Goal: Transaction & Acquisition: Purchase product/service

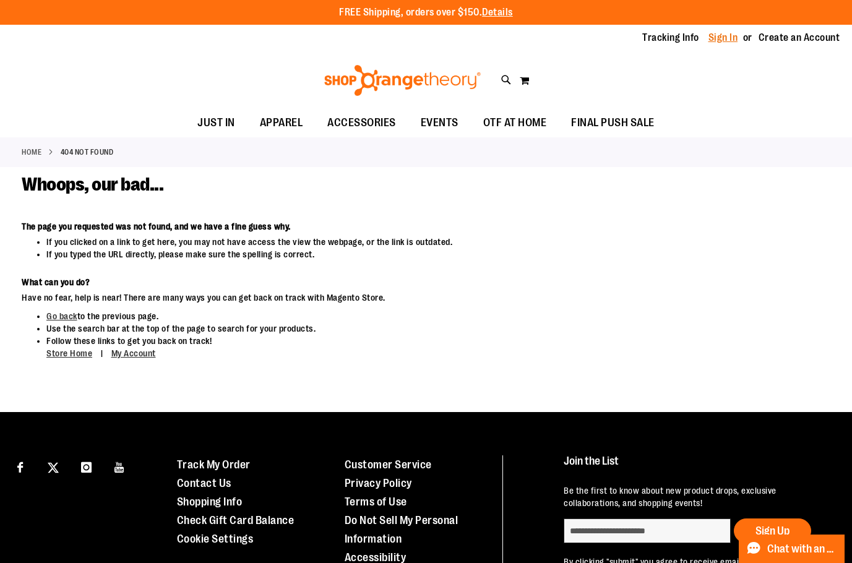
click at [722, 38] on link "Sign In" at bounding box center [723, 38] width 30 height 14
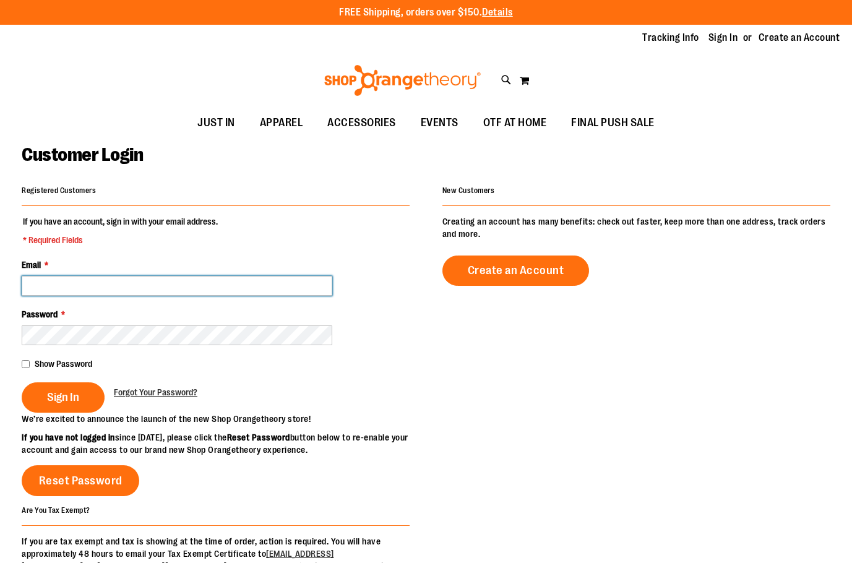
click at [239, 286] on input "Email *" at bounding box center [177, 286] width 311 height 20
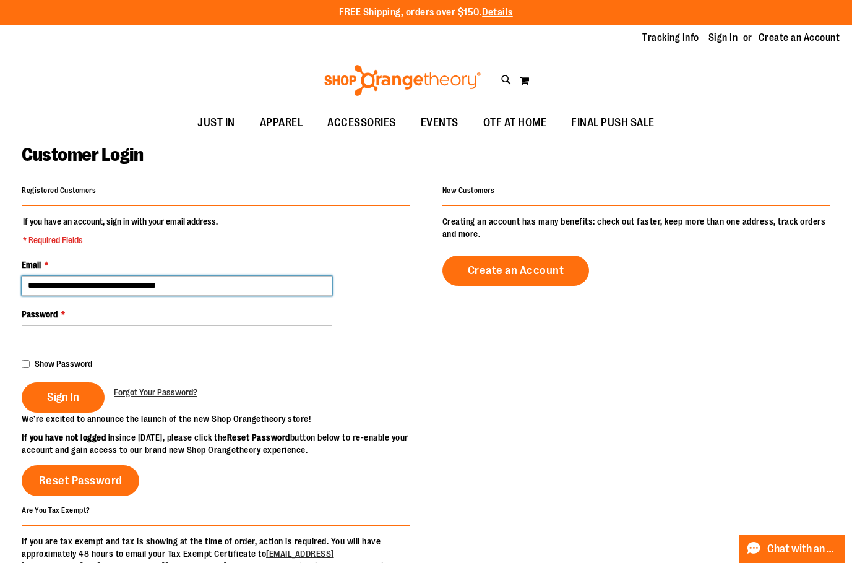
type input "**********"
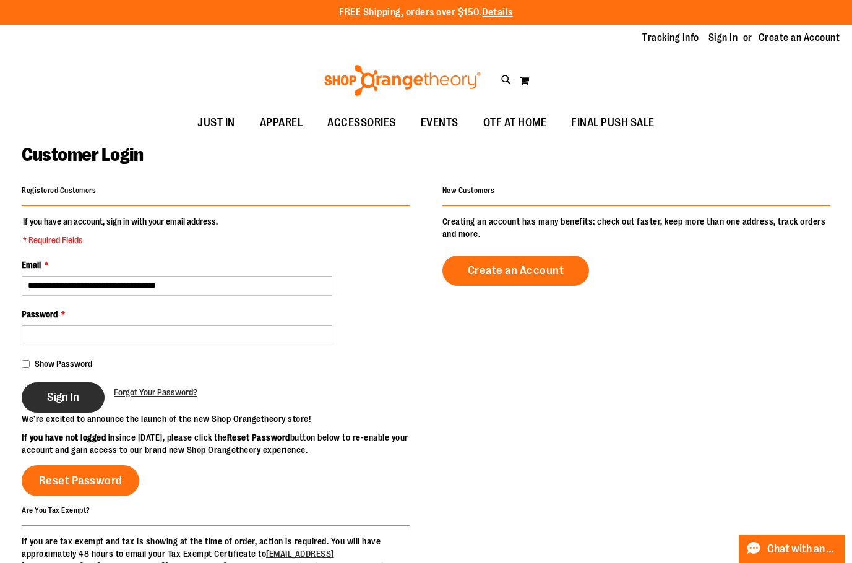
click at [79, 398] on span "Sign In" at bounding box center [63, 397] width 32 height 14
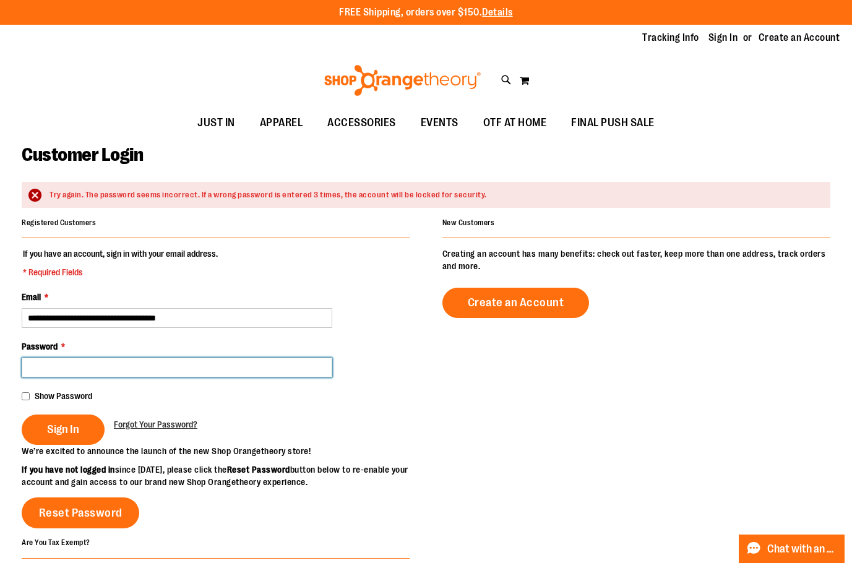
click at [22, 415] on button "Sign In" at bounding box center [63, 430] width 83 height 30
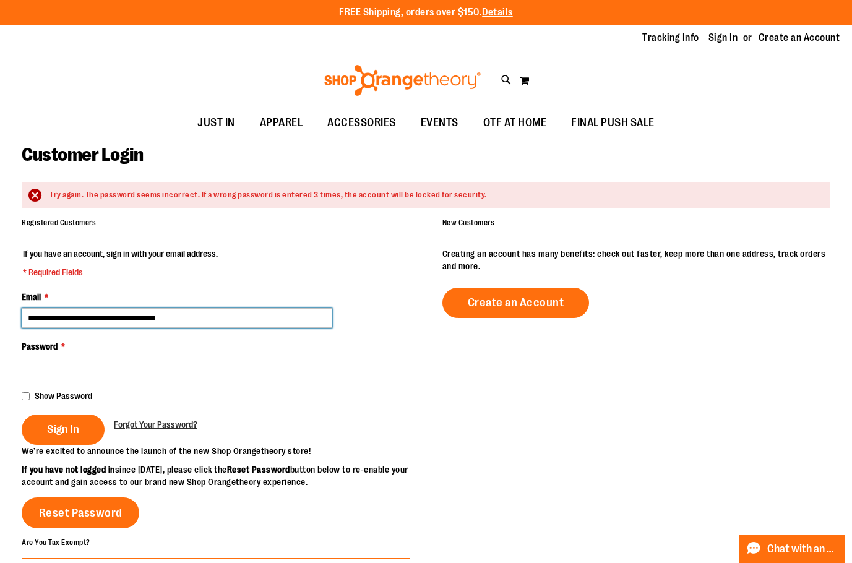
click at [322, 316] on input "**********" at bounding box center [177, 318] width 311 height 20
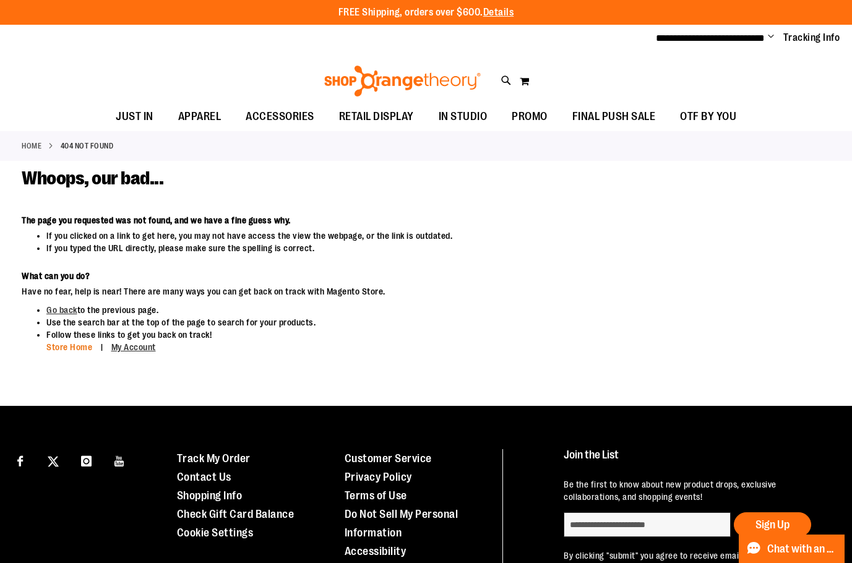
click at [75, 347] on link "Store Home" at bounding box center [69, 347] width 46 height 10
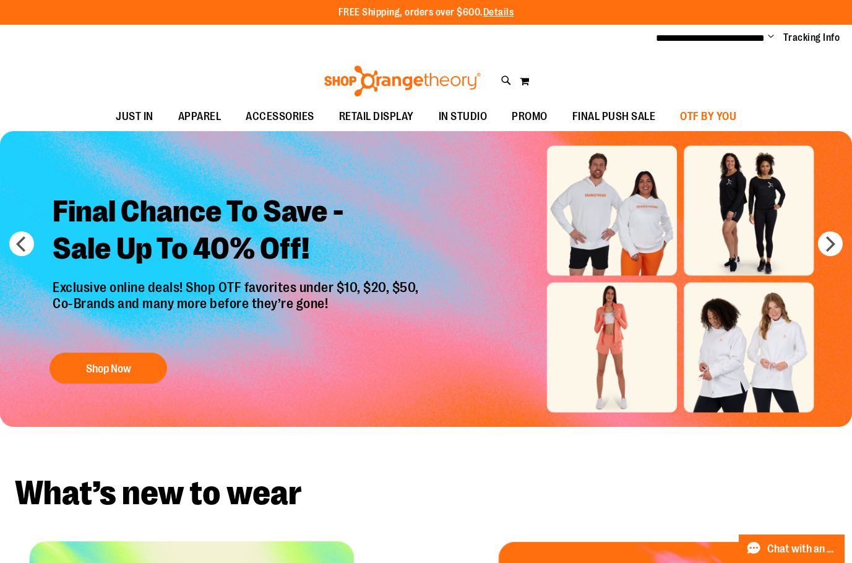
click at [736, 116] on span "OTF BY YOU" at bounding box center [708, 117] width 56 height 28
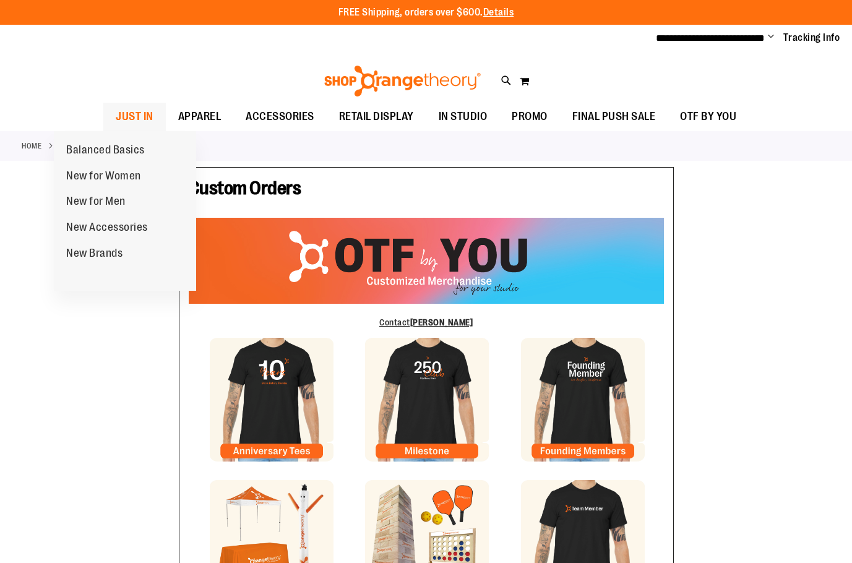
click at [116, 111] on span "JUST IN" at bounding box center [135, 117] width 38 height 28
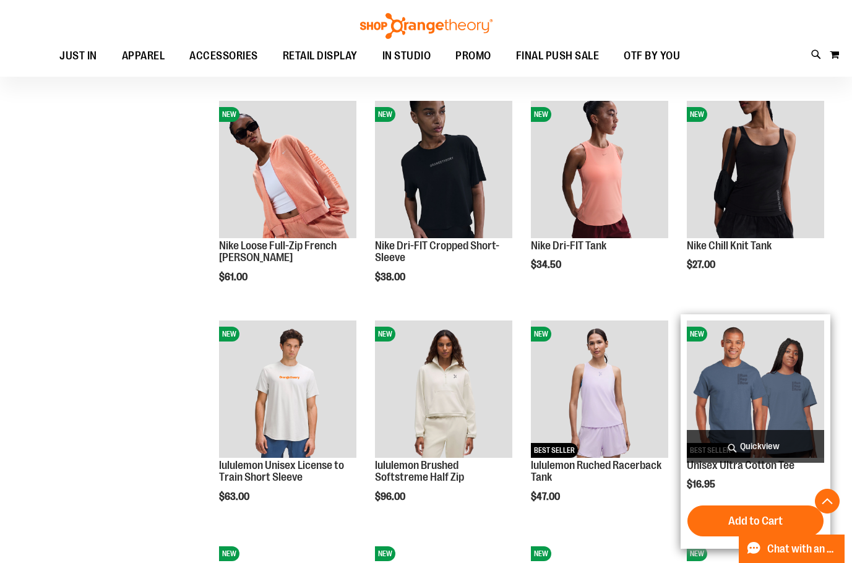
scroll to position [866, 0]
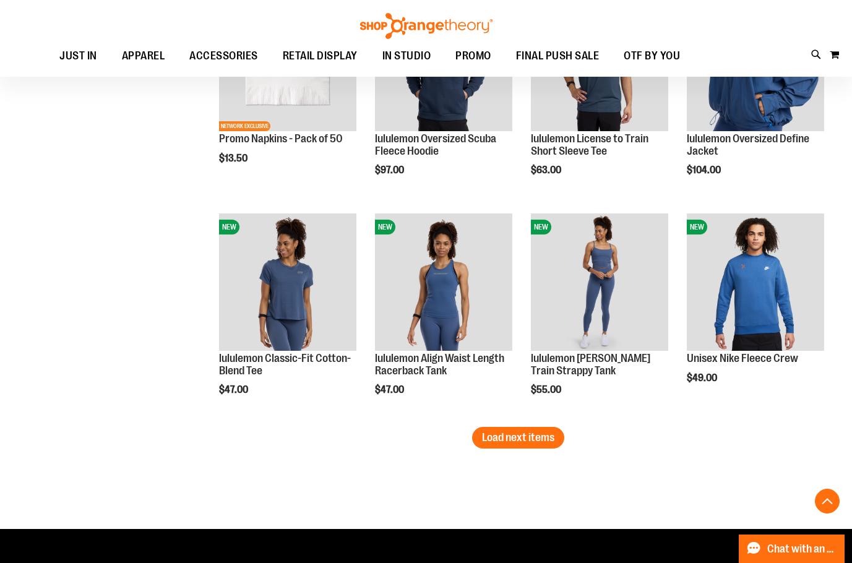
scroll to position [1794, 0]
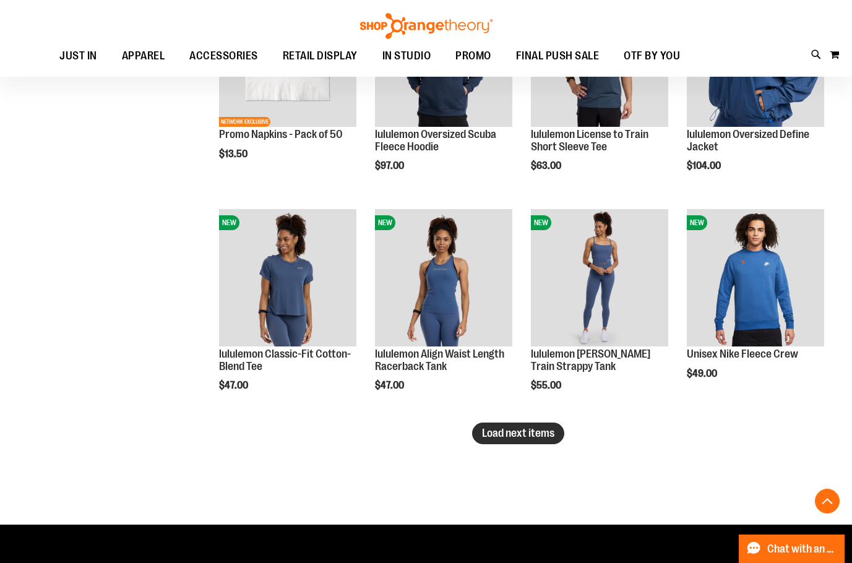
click at [524, 440] on button "Load next items" at bounding box center [518, 434] width 92 height 22
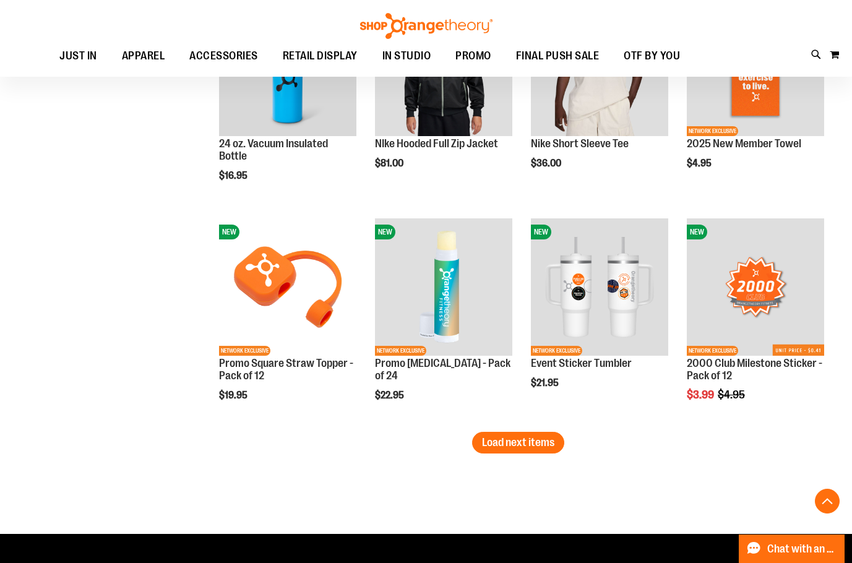
scroll to position [2474, 0]
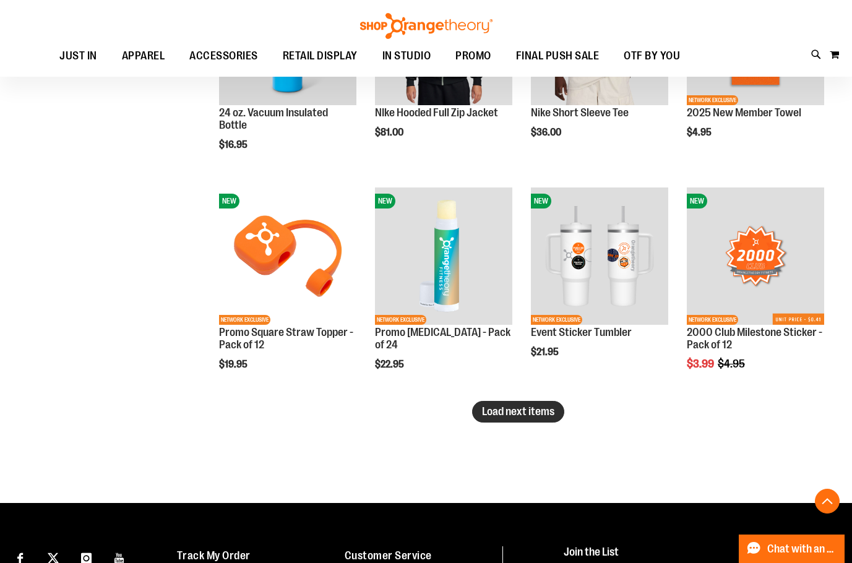
click at [514, 410] on span "Load next items" at bounding box center [518, 411] width 72 height 12
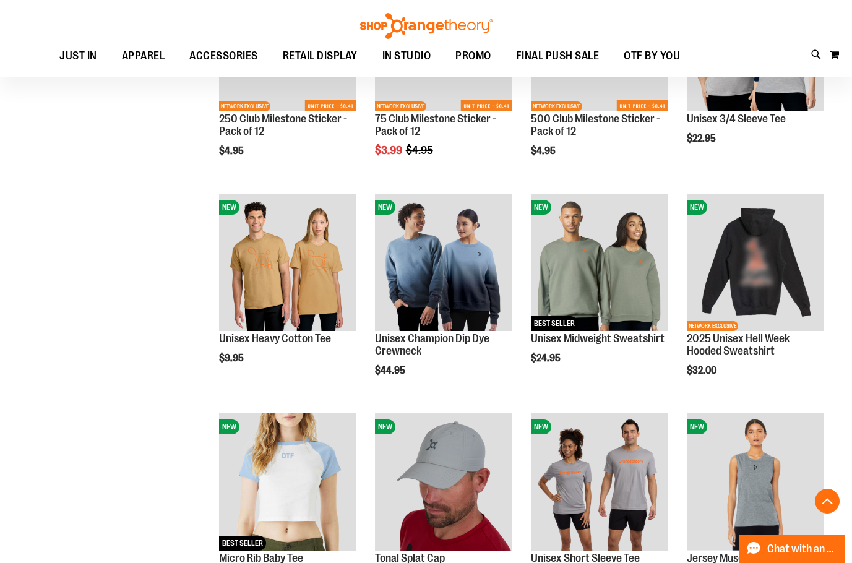
scroll to position [2969, 0]
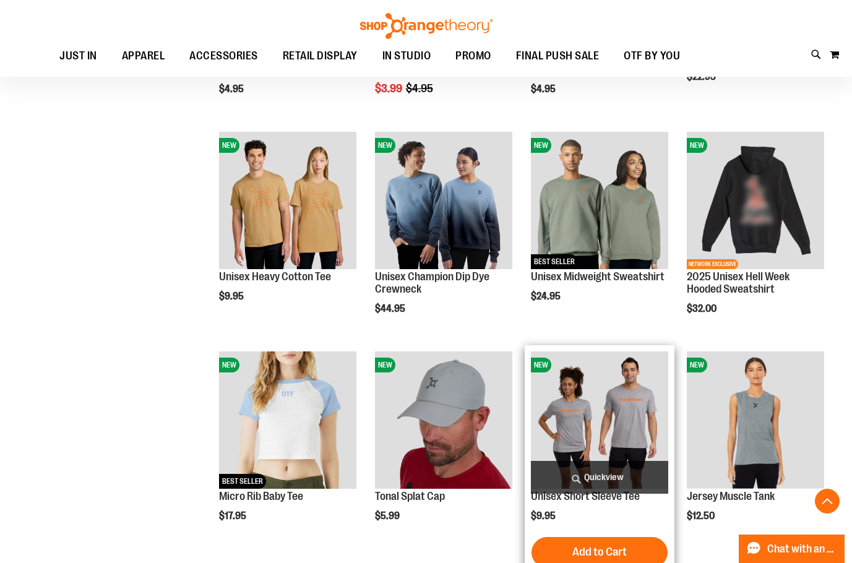
click at [639, 416] on img "product" at bounding box center [599, 419] width 137 height 137
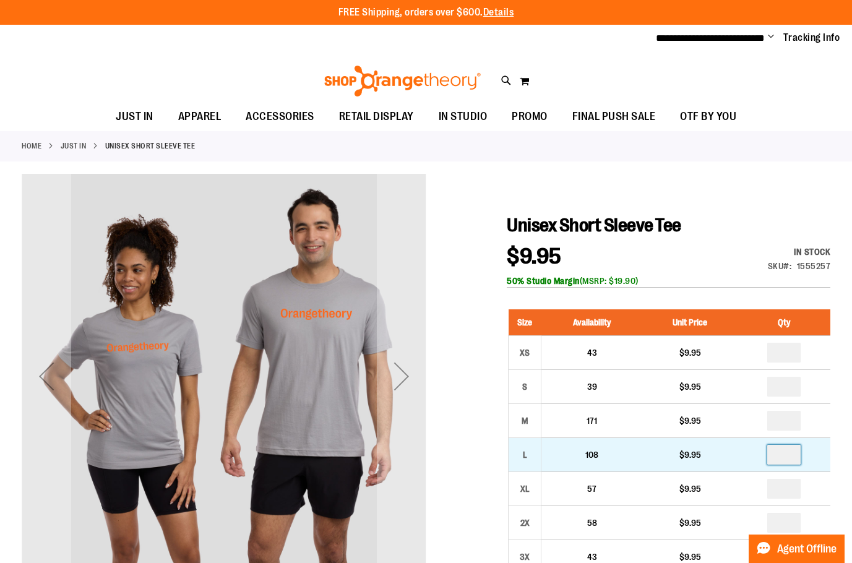
click at [793, 459] on input "number" at bounding box center [783, 455] width 33 height 20
type input "*"
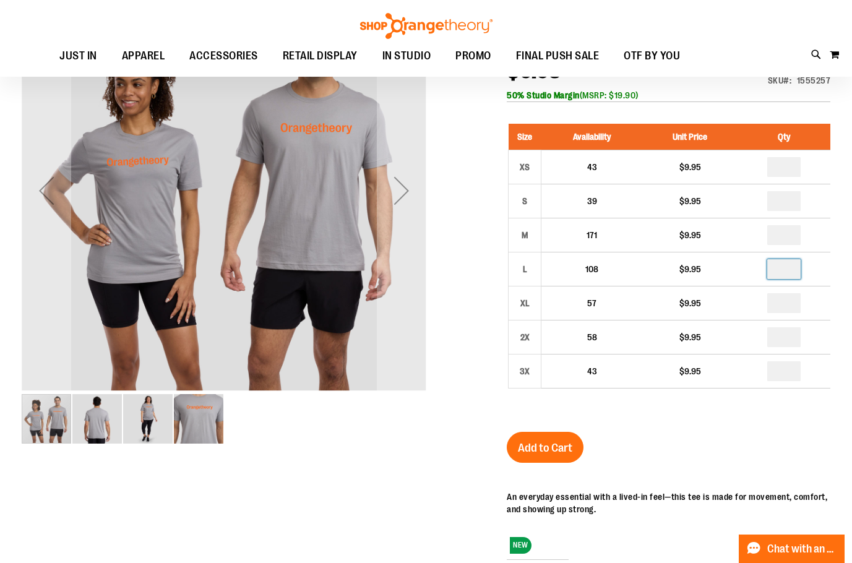
scroll to position [185, 0]
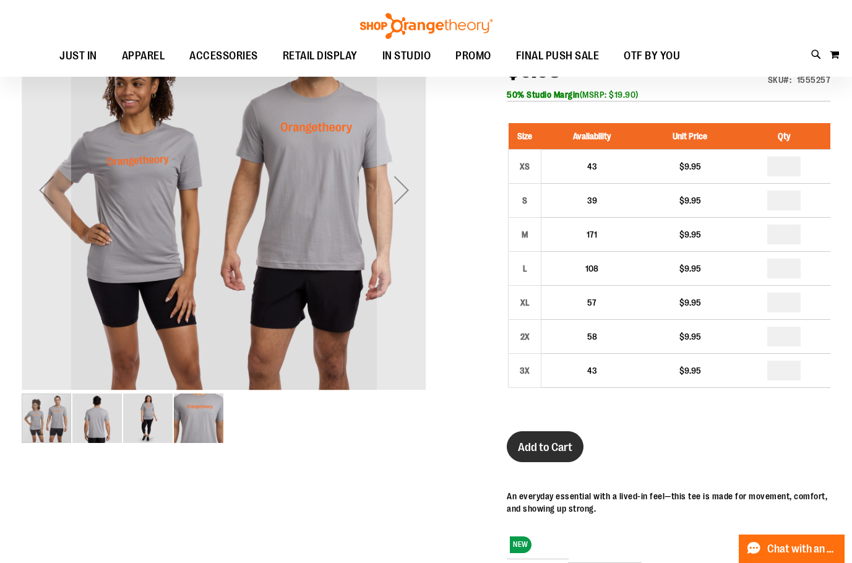
click at [552, 451] on span "Add to Cart" at bounding box center [545, 448] width 54 height 14
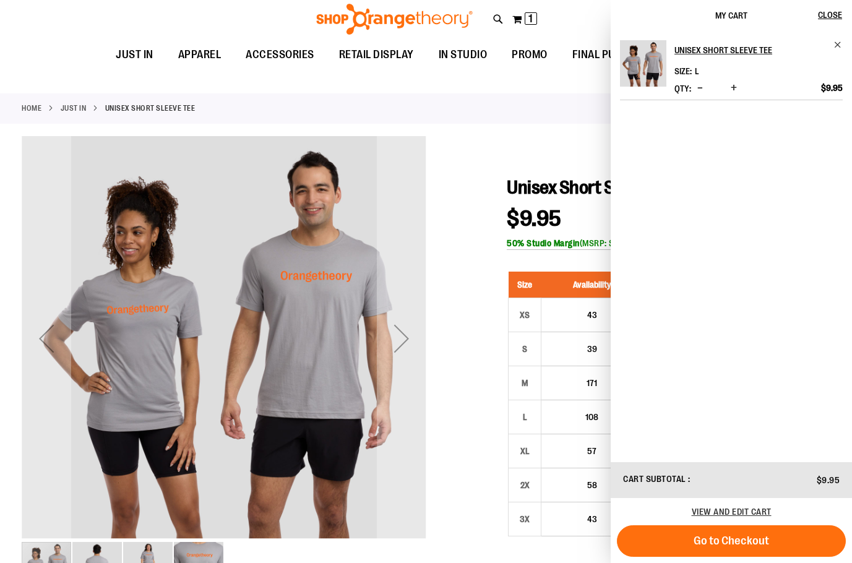
scroll to position [0, 0]
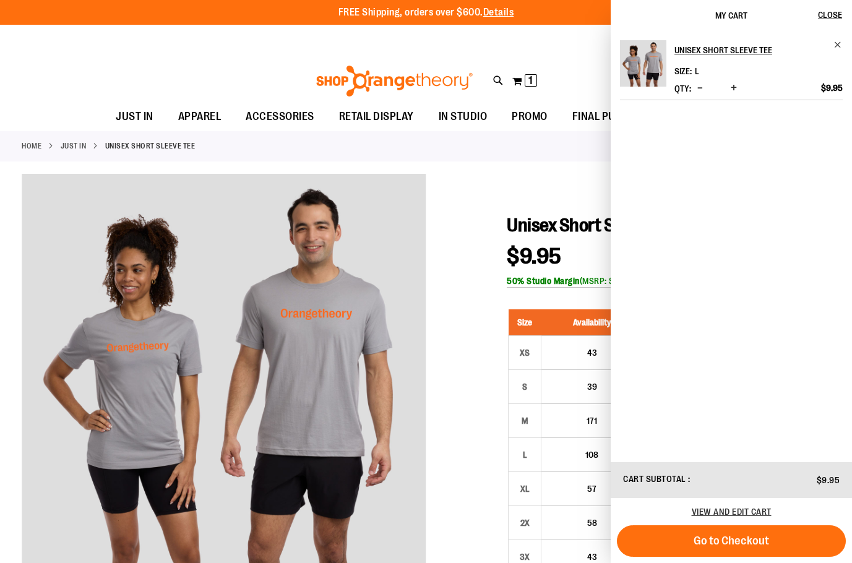
click at [83, 140] on link "JUST IN" at bounding box center [74, 145] width 26 height 11
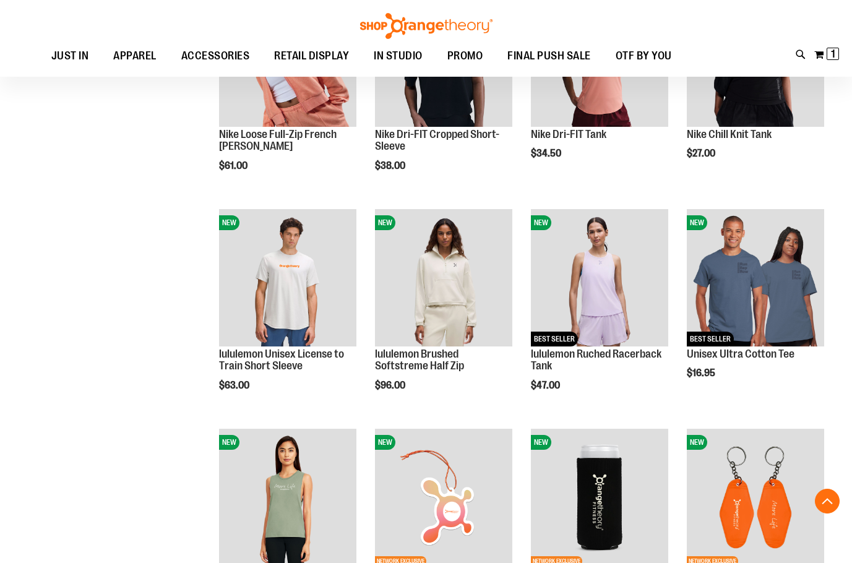
scroll to position [600, 0]
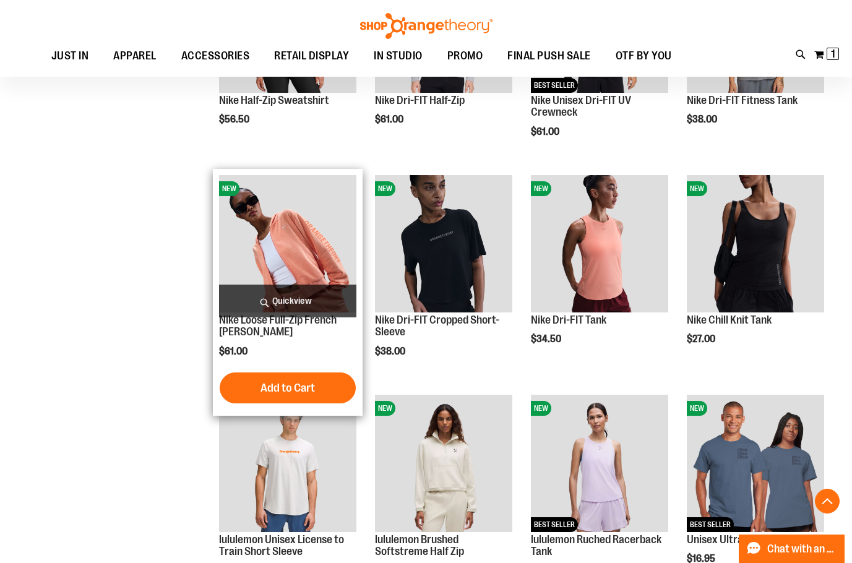
click at [311, 267] on img "product" at bounding box center [287, 243] width 137 height 137
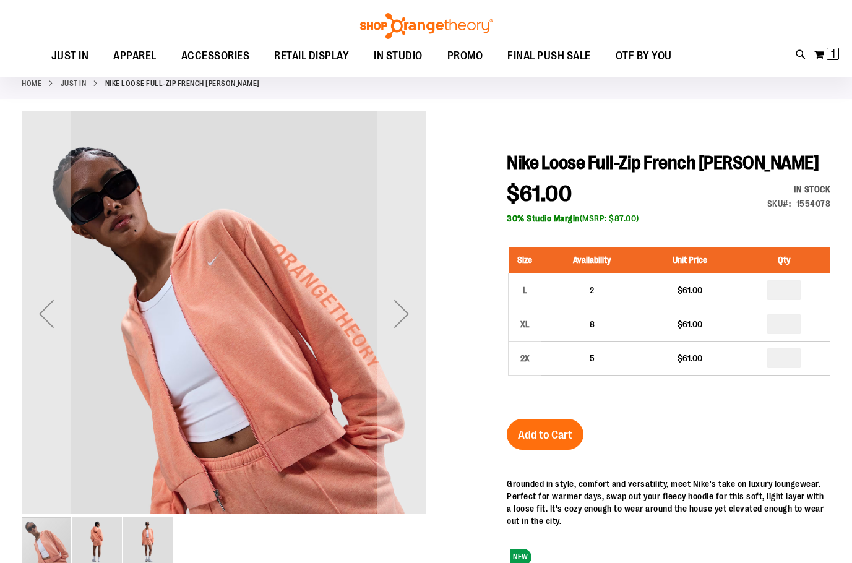
scroll to position [61, 0]
click at [377, 315] on div "Next" at bounding box center [402, 314] width 50 height 50
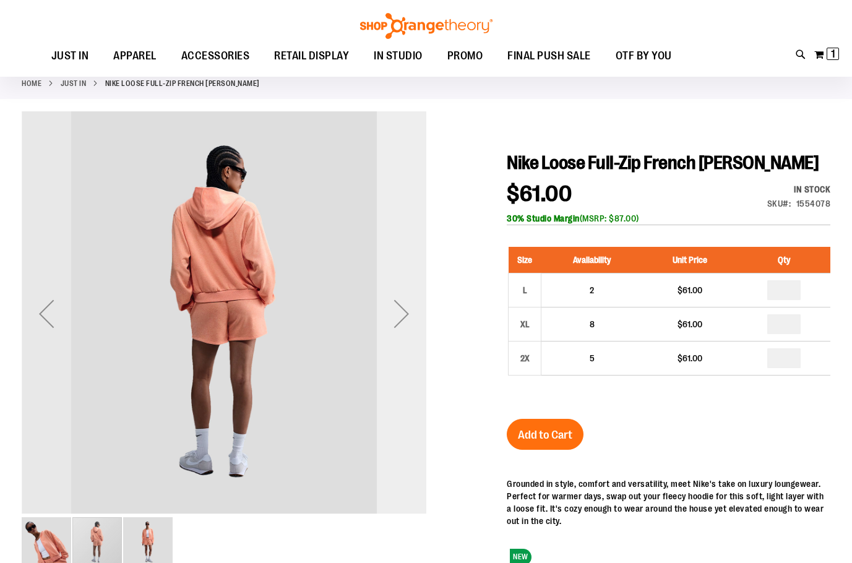
click at [397, 322] on div "Next" at bounding box center [402, 314] width 50 height 50
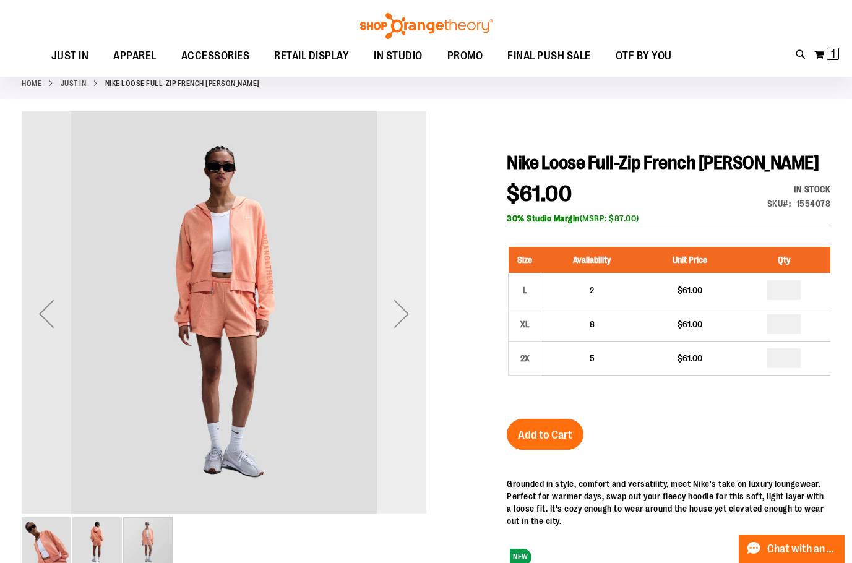
click at [413, 335] on div "Next" at bounding box center [402, 314] width 50 height 50
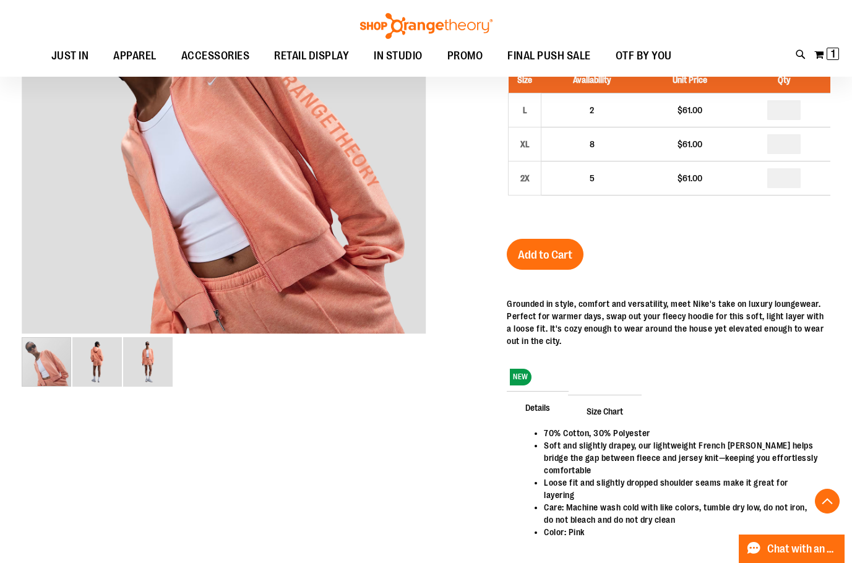
scroll to position [123, 0]
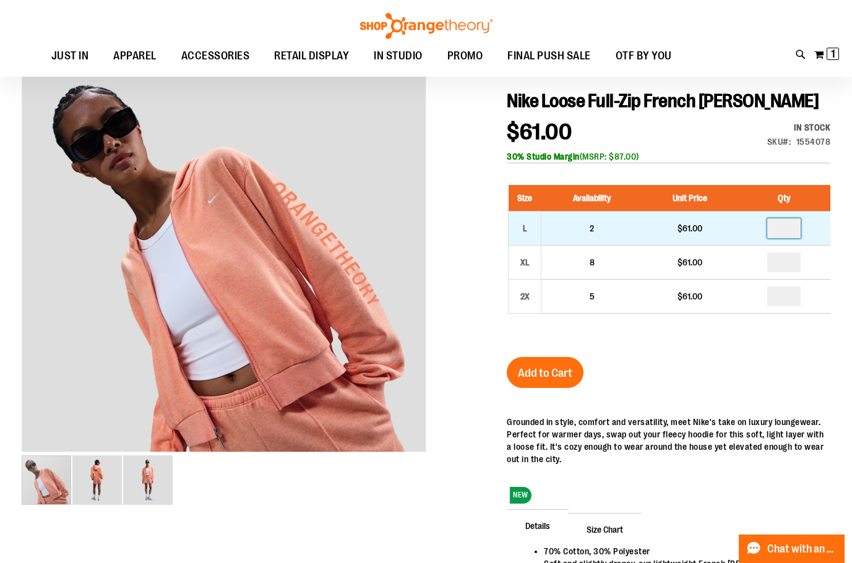
drag, startPoint x: 791, startPoint y: 253, endPoint x: 775, endPoint y: 252, distance: 16.1
click at [775, 238] on input "number" at bounding box center [783, 228] width 33 height 20
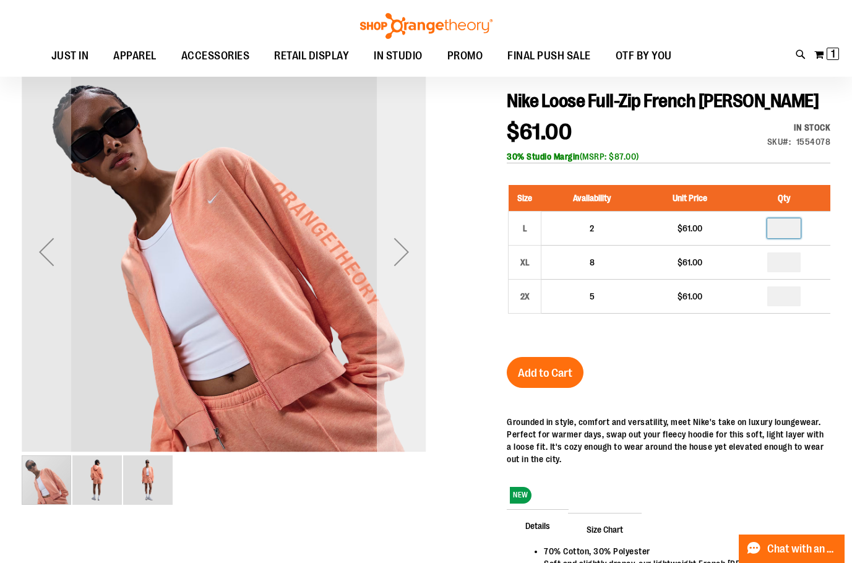
type input "*"
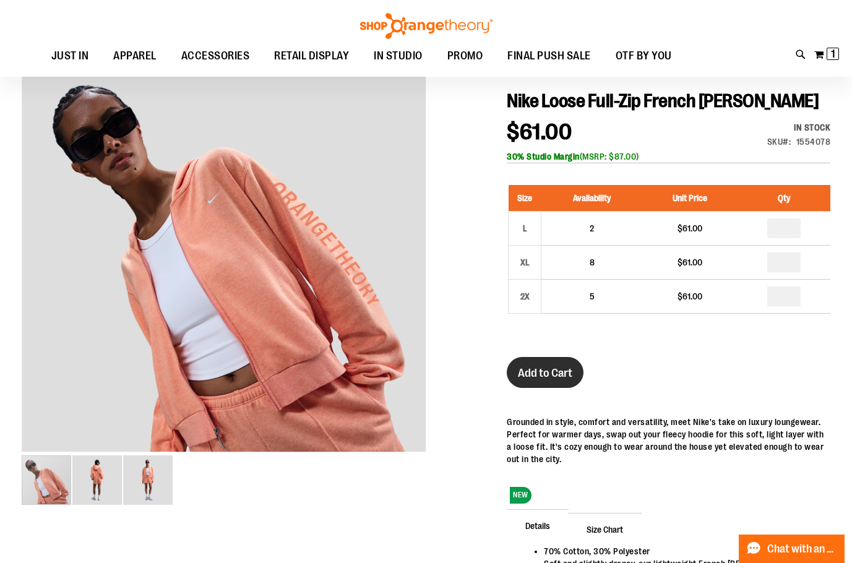
click at [562, 380] on span "Add to Cart" at bounding box center [545, 373] width 54 height 14
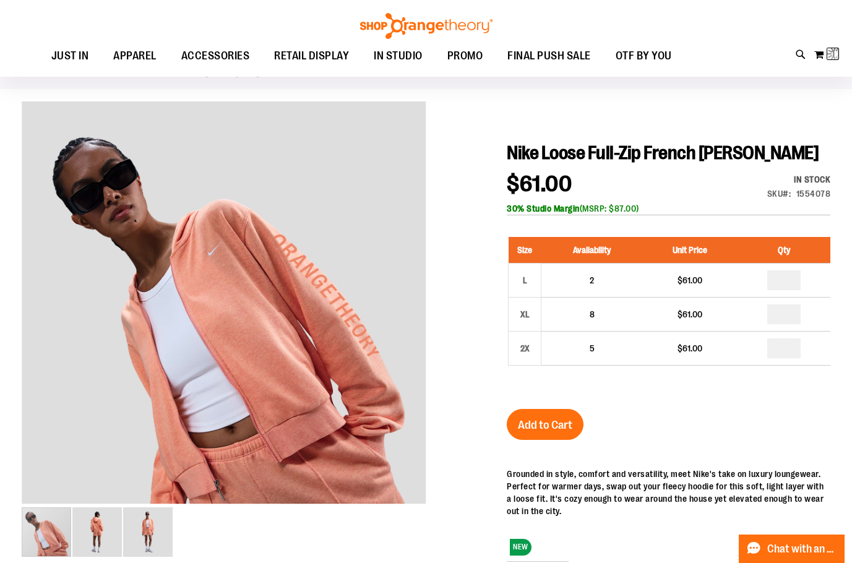
scroll to position [61, 0]
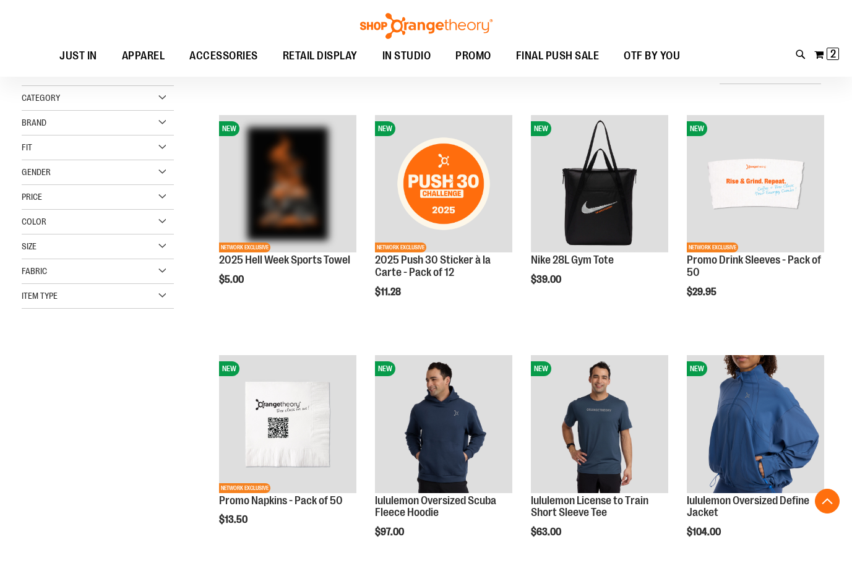
scroll to position [614, 0]
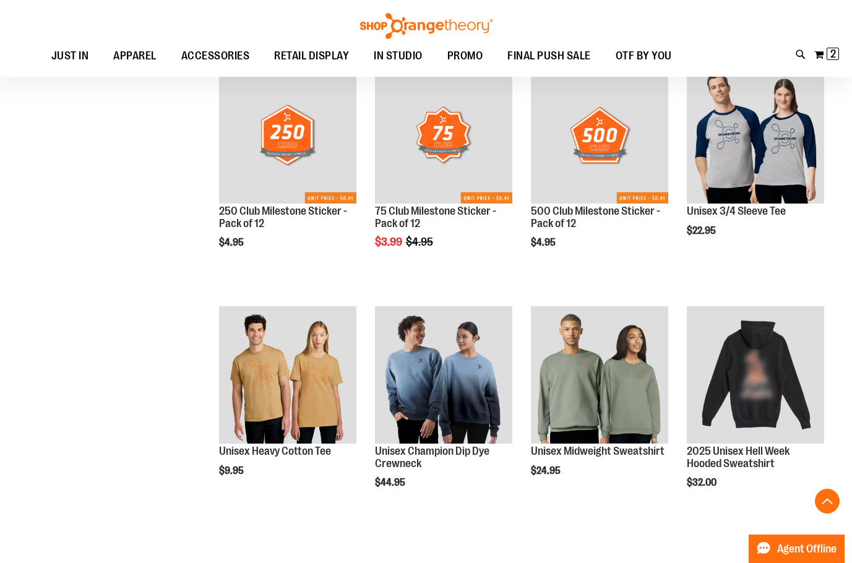
scroll to position [1583, 0]
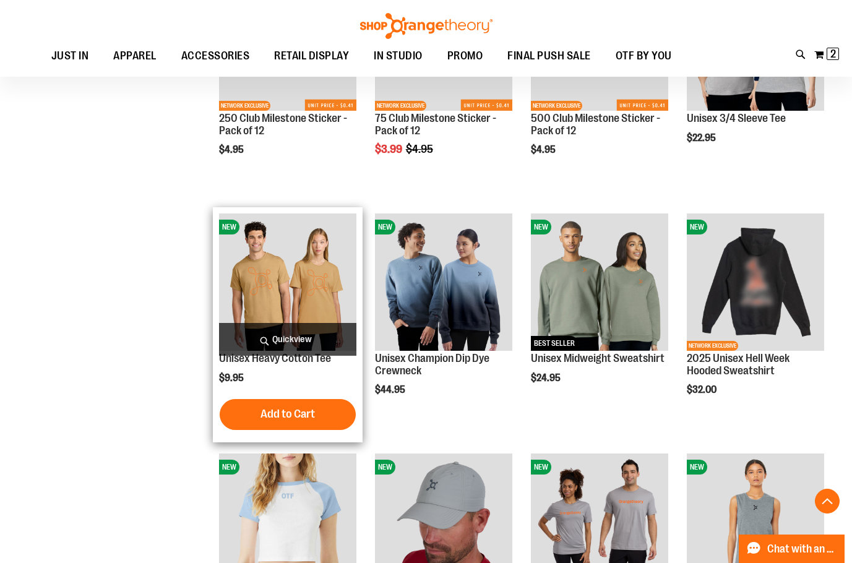
click at [312, 291] on img "product" at bounding box center [287, 281] width 137 height 137
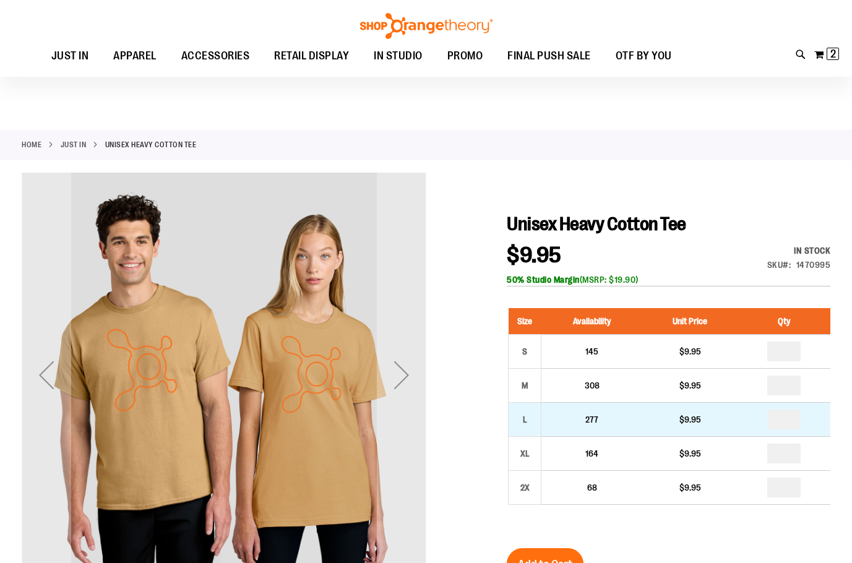
scroll to position [113, 0]
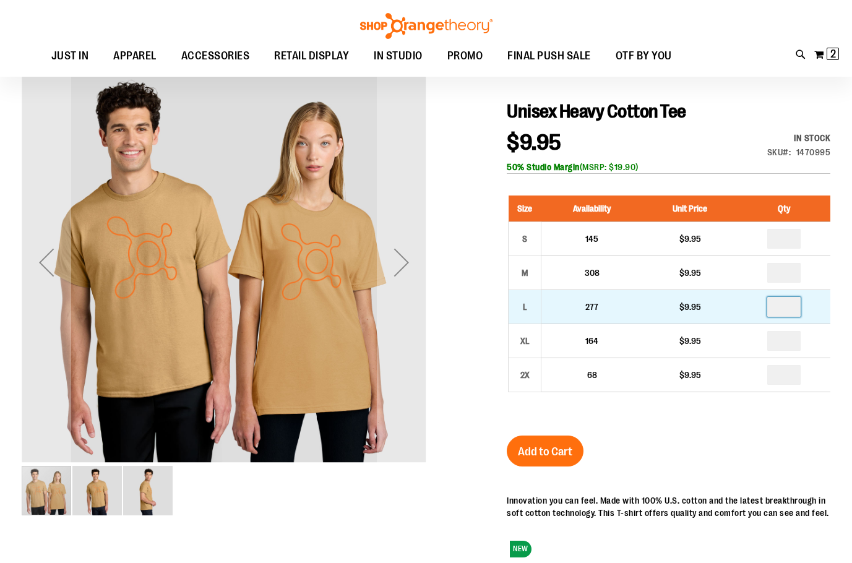
click at [786, 309] on input "number" at bounding box center [783, 307] width 33 height 20
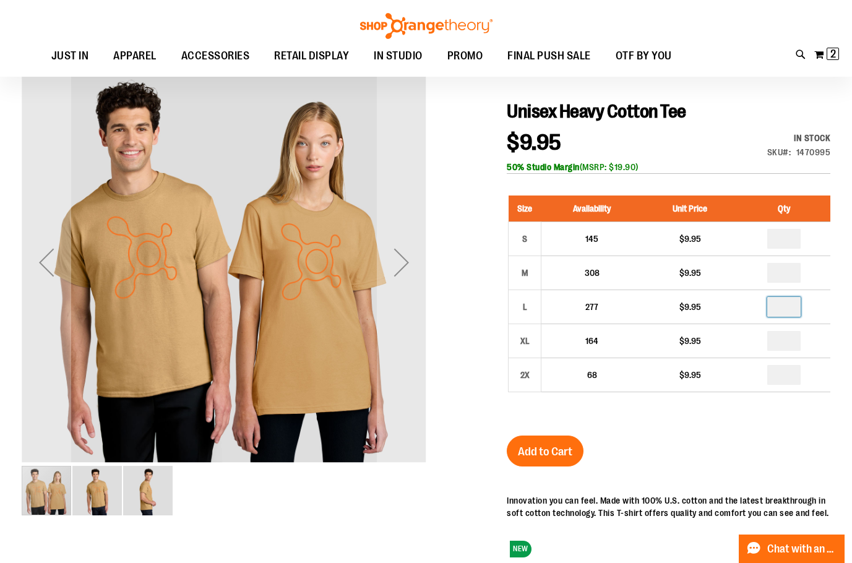
type input "*"
click at [555, 457] on span "Add to Cart" at bounding box center [545, 452] width 54 height 14
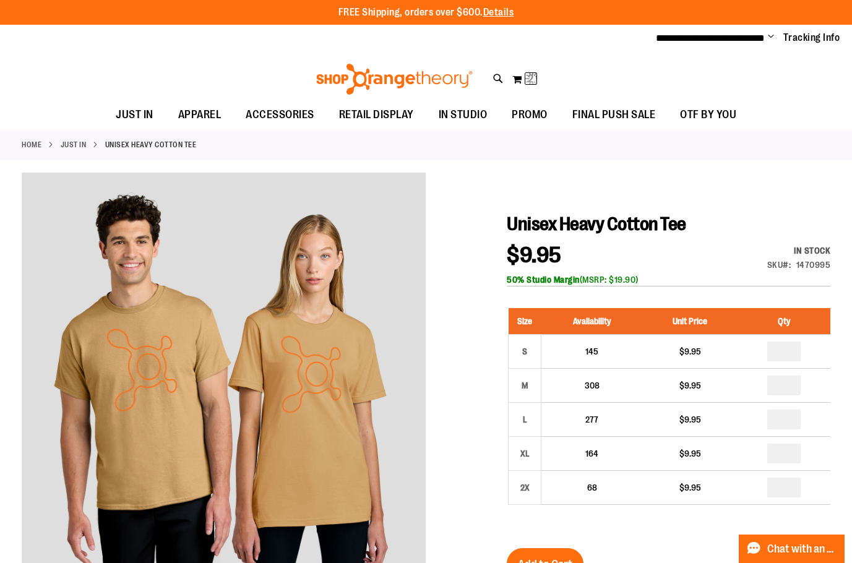
scroll to position [17, 0]
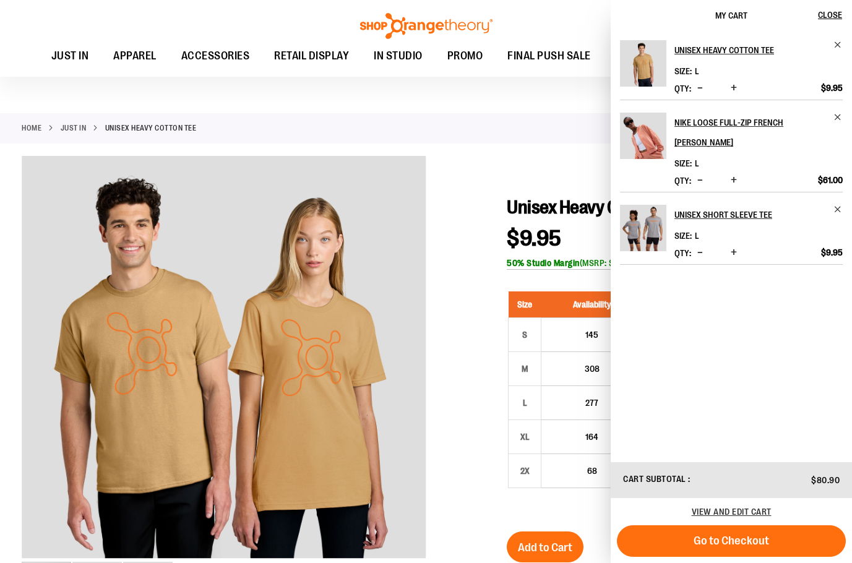
click at [86, 126] on link "JUST IN" at bounding box center [74, 128] width 26 height 11
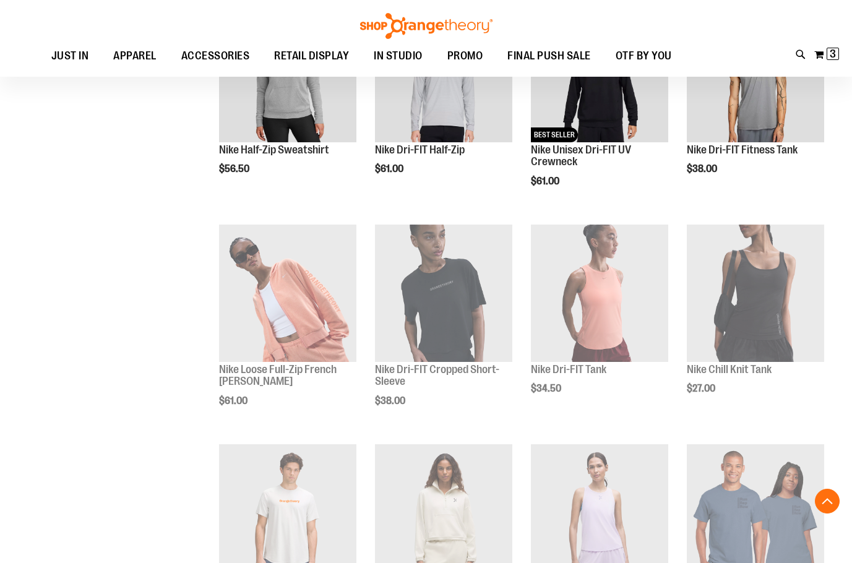
scroll to position [556, 0]
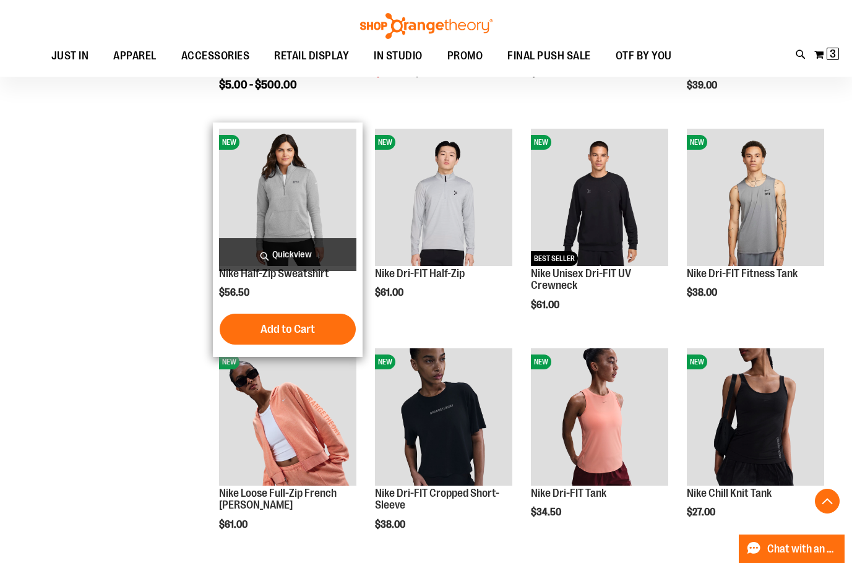
click at [295, 202] on img "product" at bounding box center [287, 197] width 137 height 137
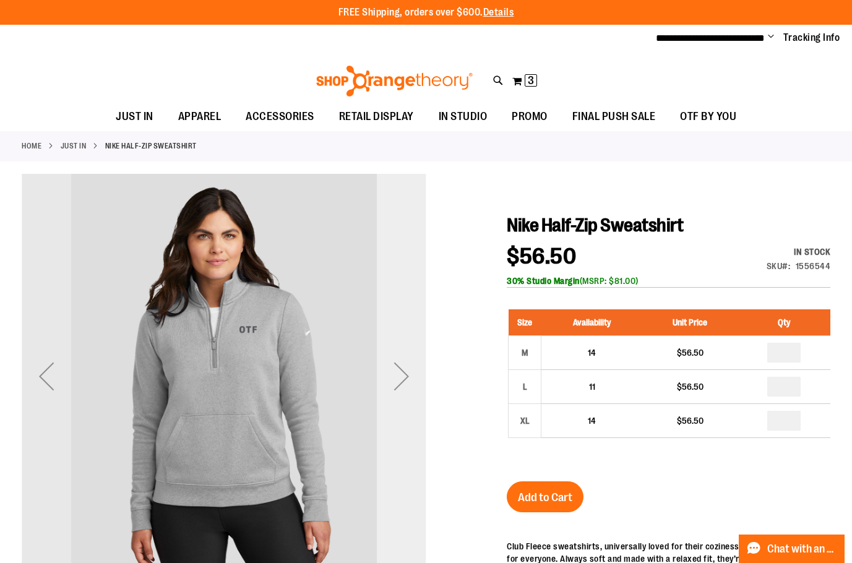
click at [403, 376] on div "Next" at bounding box center [402, 376] width 50 height 50
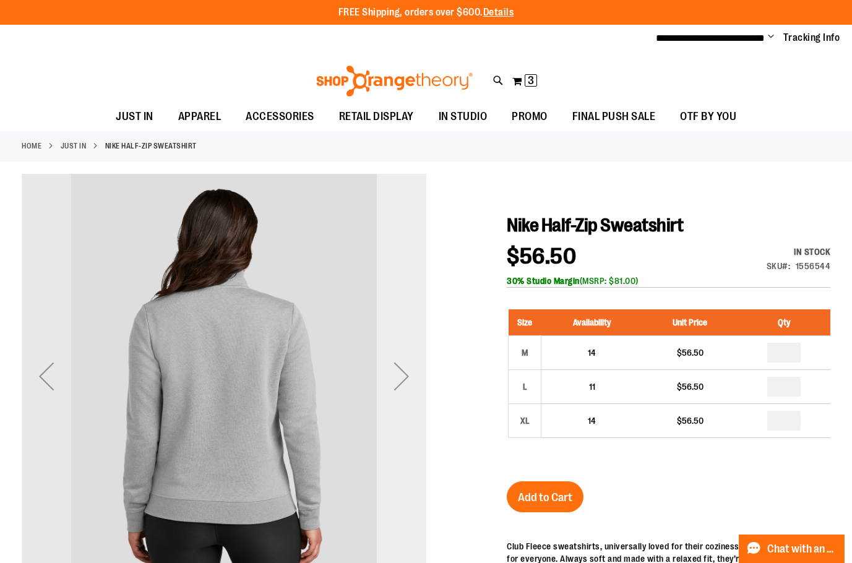
click at [403, 376] on div "Next" at bounding box center [402, 376] width 50 height 50
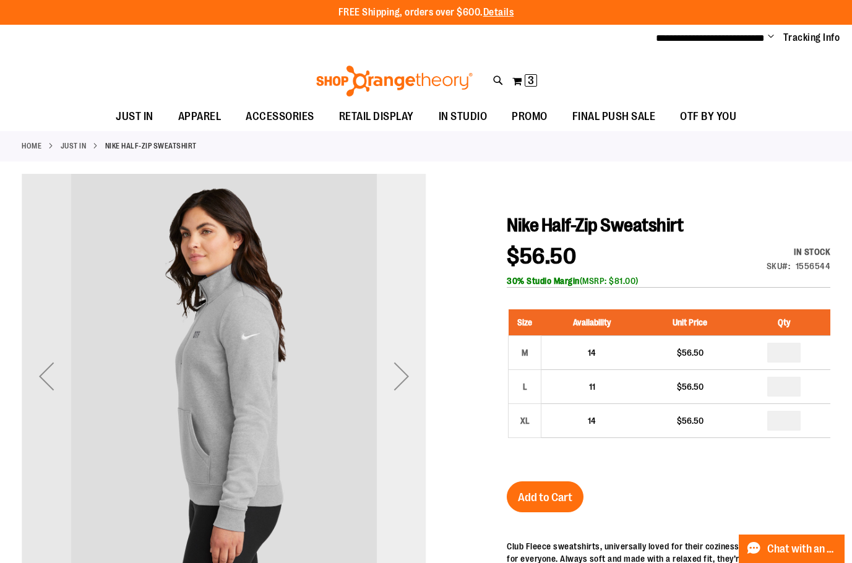
click at [402, 378] on div "Next" at bounding box center [402, 376] width 50 height 50
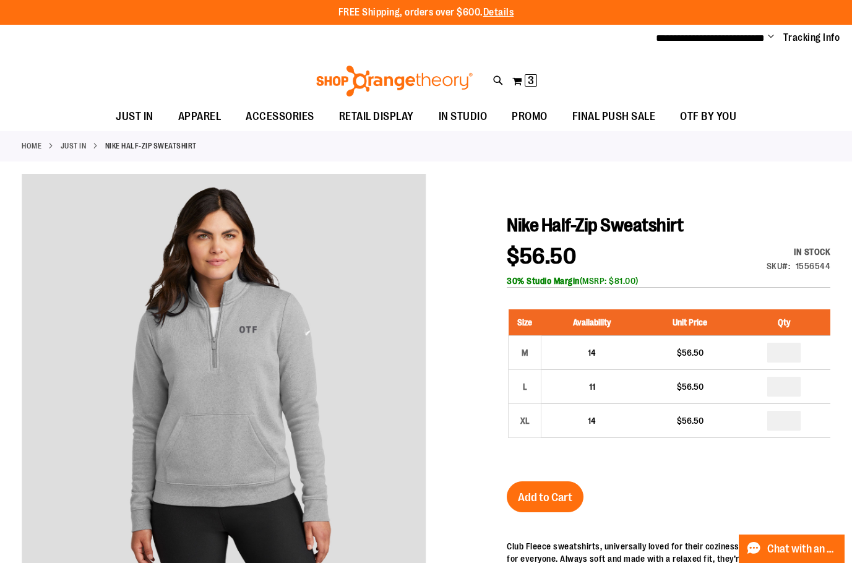
click at [84, 145] on link "JUST IN" at bounding box center [74, 145] width 26 height 11
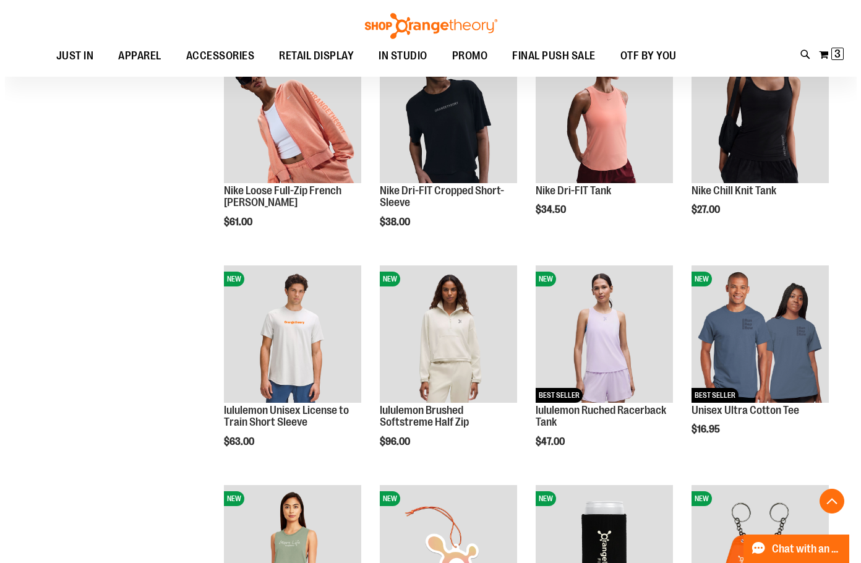
scroll to position [791, 0]
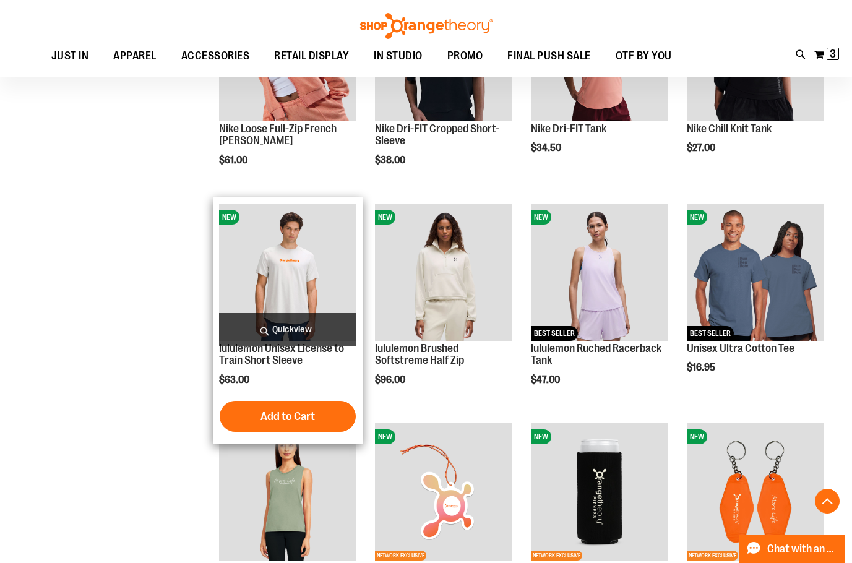
click at [295, 329] on span "Quickview" at bounding box center [287, 329] width 137 height 33
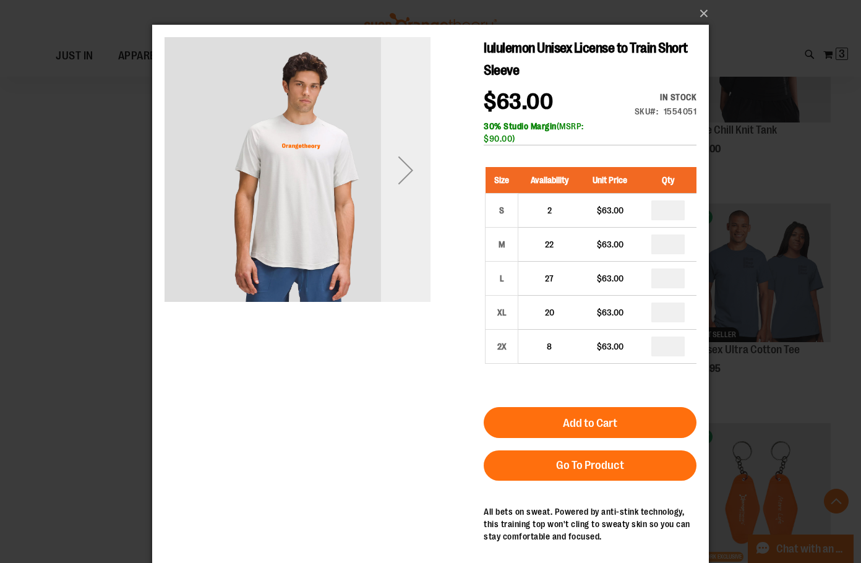
click at [403, 207] on div "Next" at bounding box center [406, 170] width 50 height 266
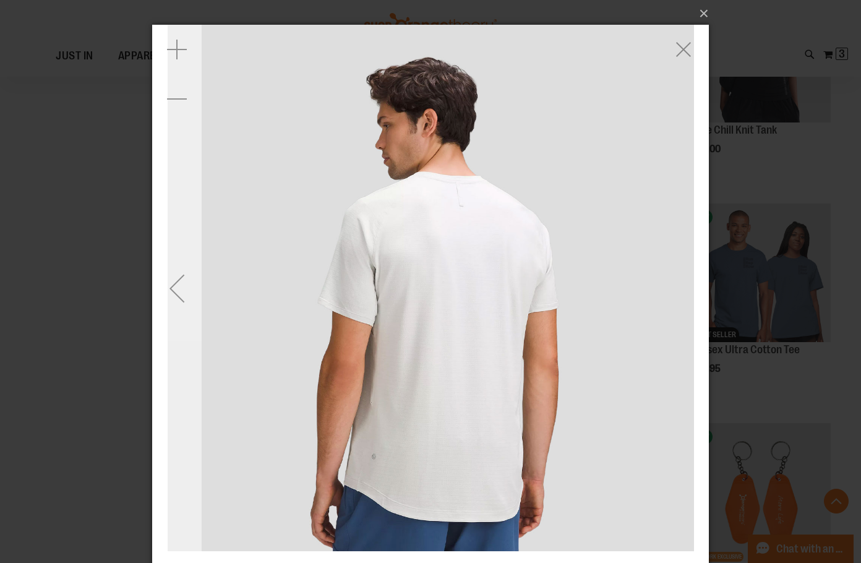
click at [178, 297] on div "Previous" at bounding box center [177, 289] width 50 height 50
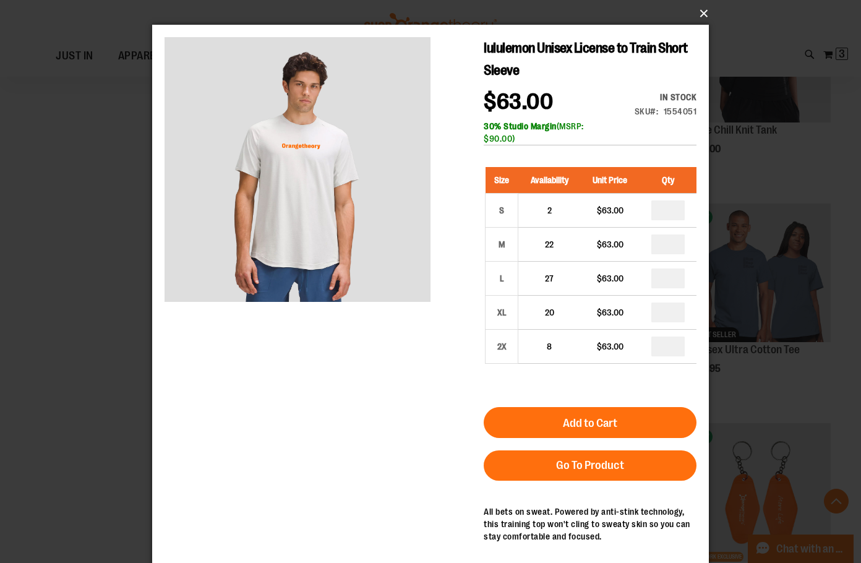
click at [700, 17] on button "×" at bounding box center [434, 13] width 557 height 27
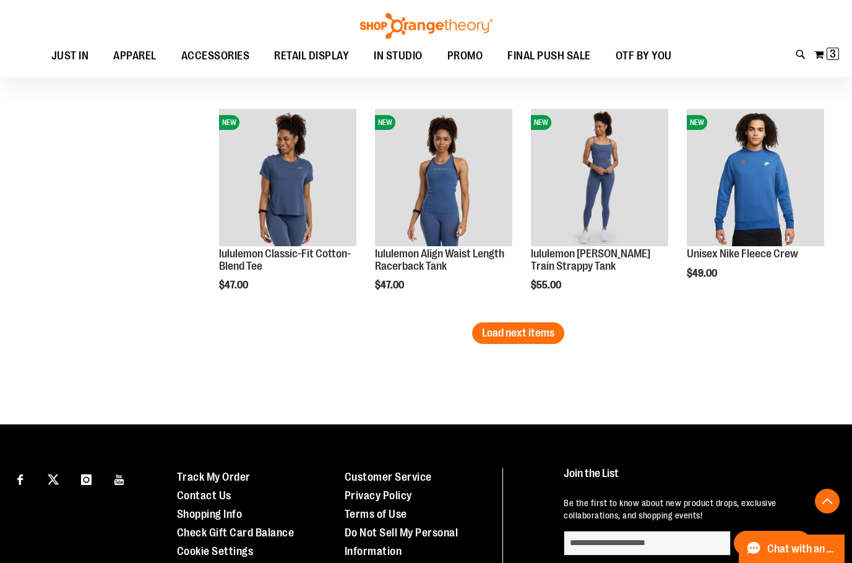
scroll to position [1781, 0]
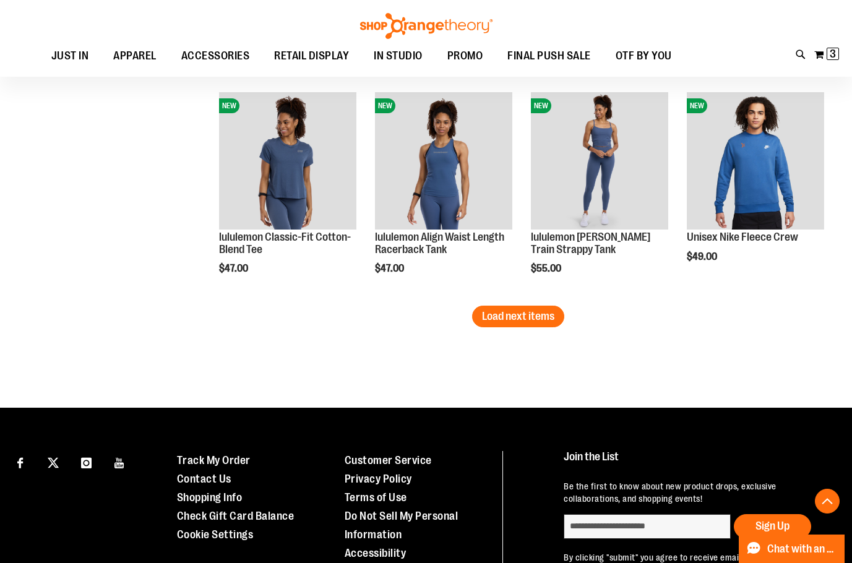
click at [543, 316] on span "Load next items" at bounding box center [518, 316] width 72 height 12
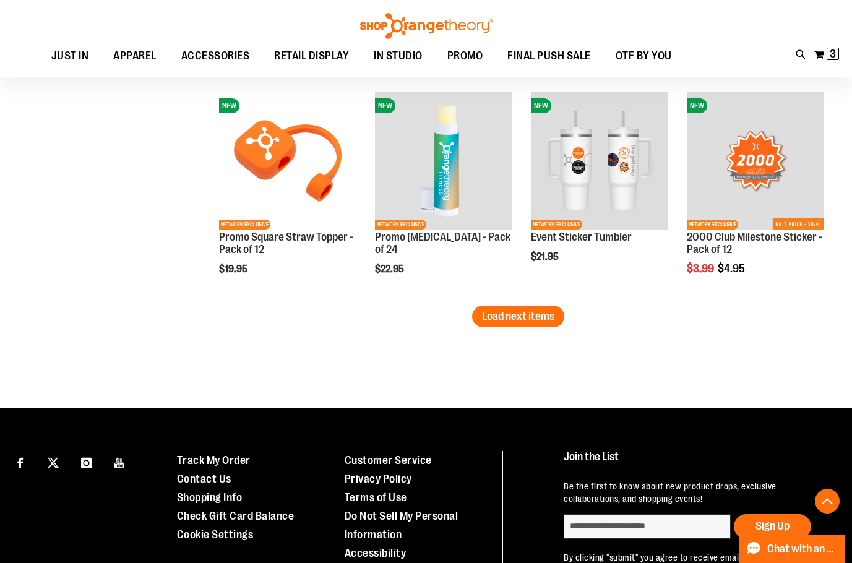
scroll to position [2461, 0]
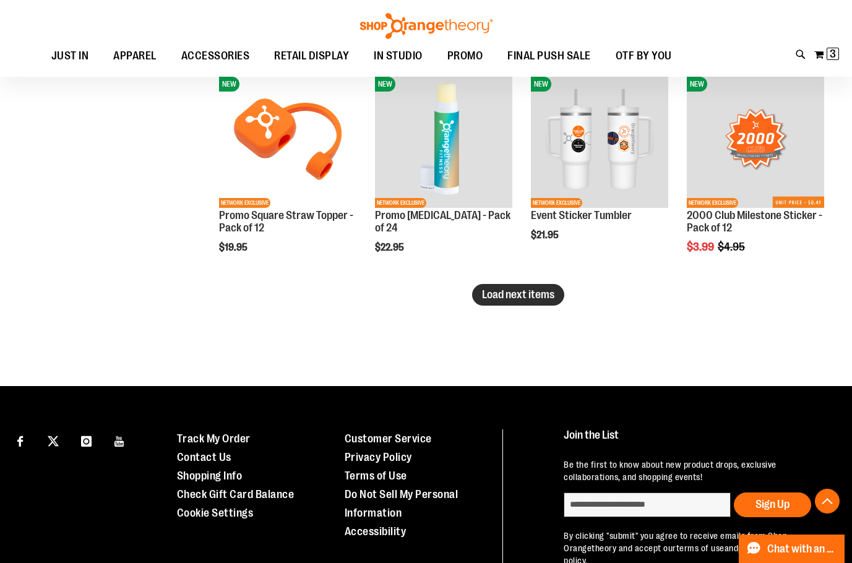
click at [538, 295] on span "Load next items" at bounding box center [518, 294] width 72 height 12
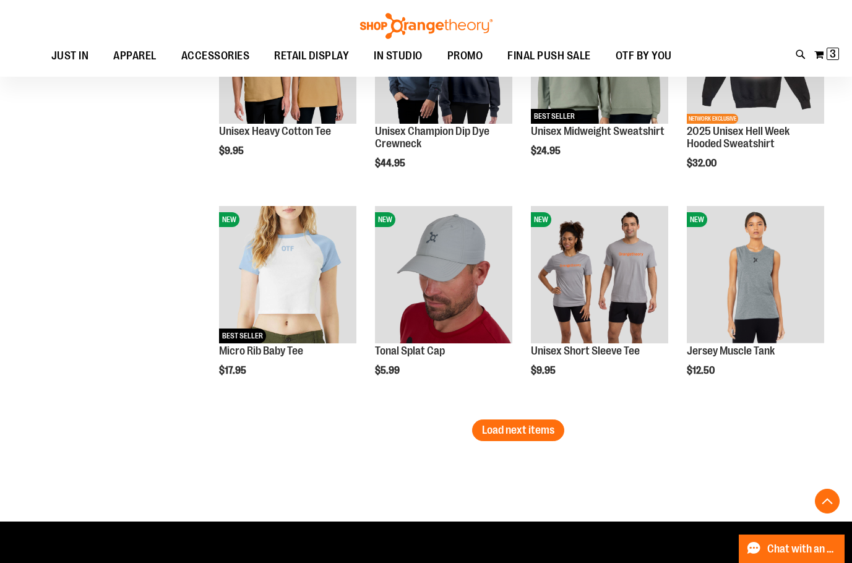
scroll to position [3080, 0]
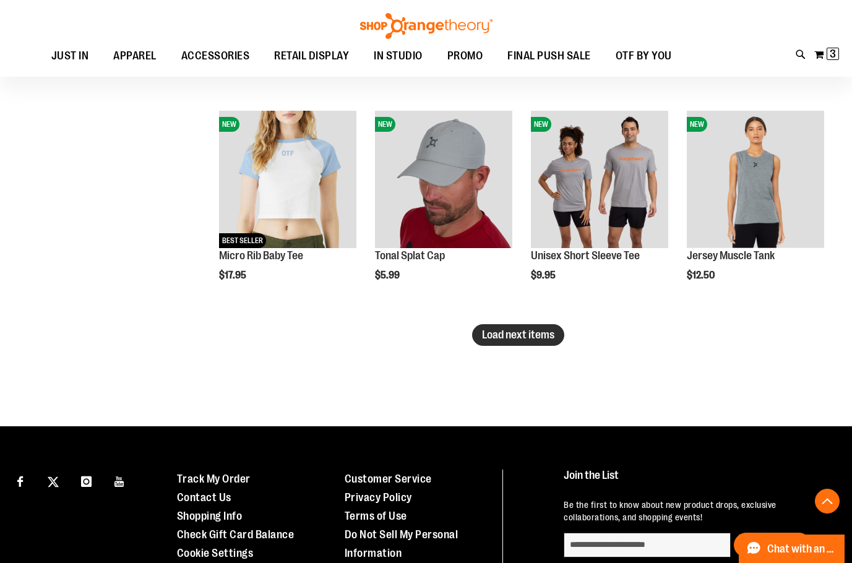
click at [540, 341] on span "Load next items" at bounding box center [518, 335] width 72 height 12
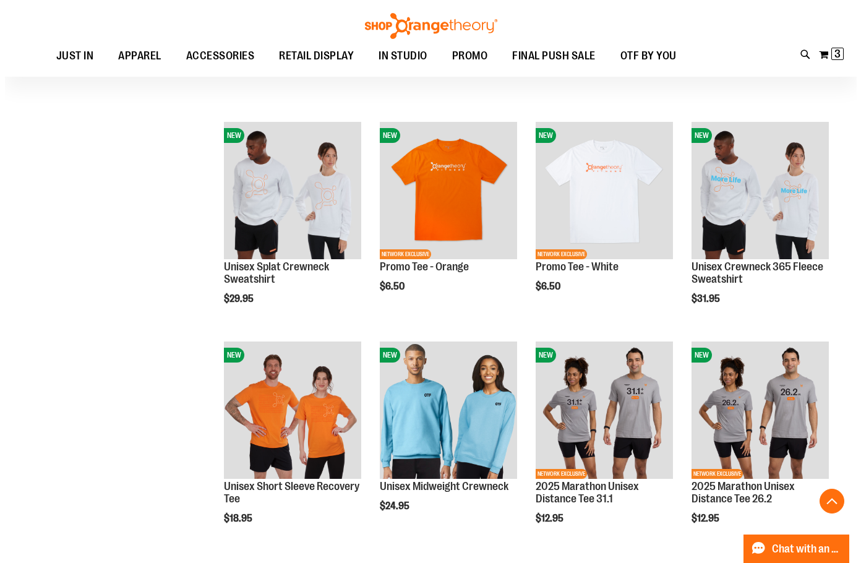
scroll to position [3513, 0]
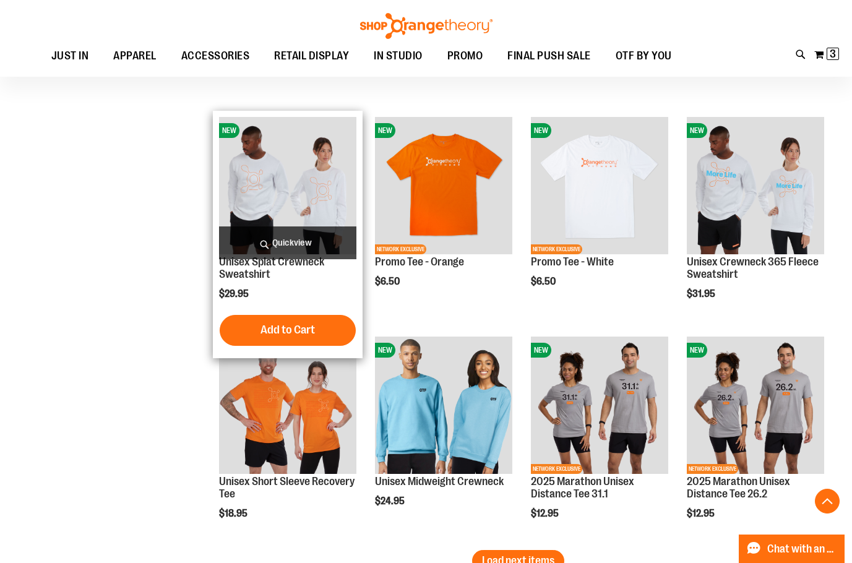
click at [296, 236] on span "Quickview" at bounding box center [287, 242] width 137 height 33
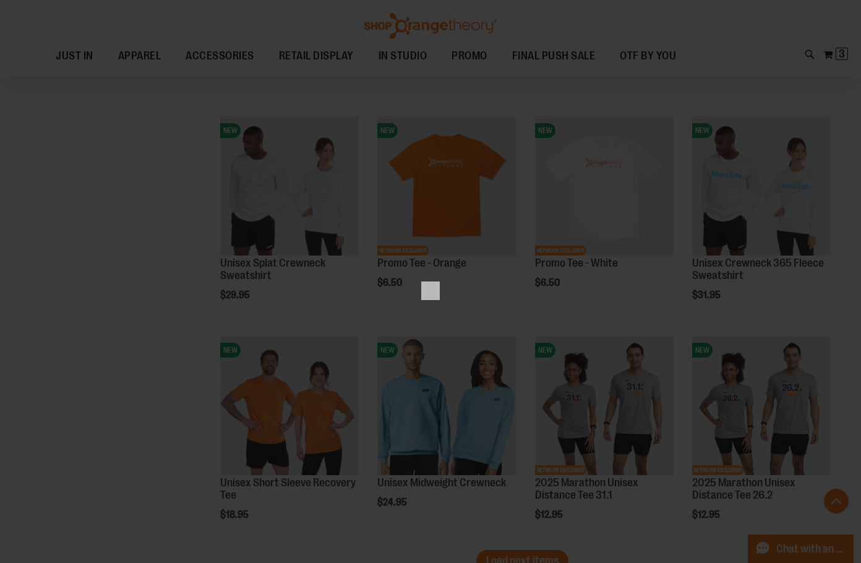
scroll to position [0, 0]
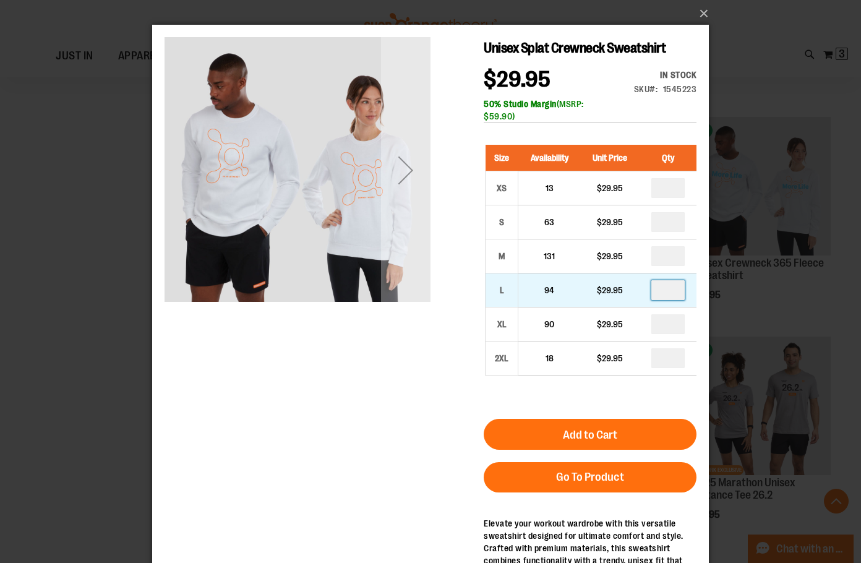
click at [660, 293] on input "number" at bounding box center [668, 290] width 33 height 20
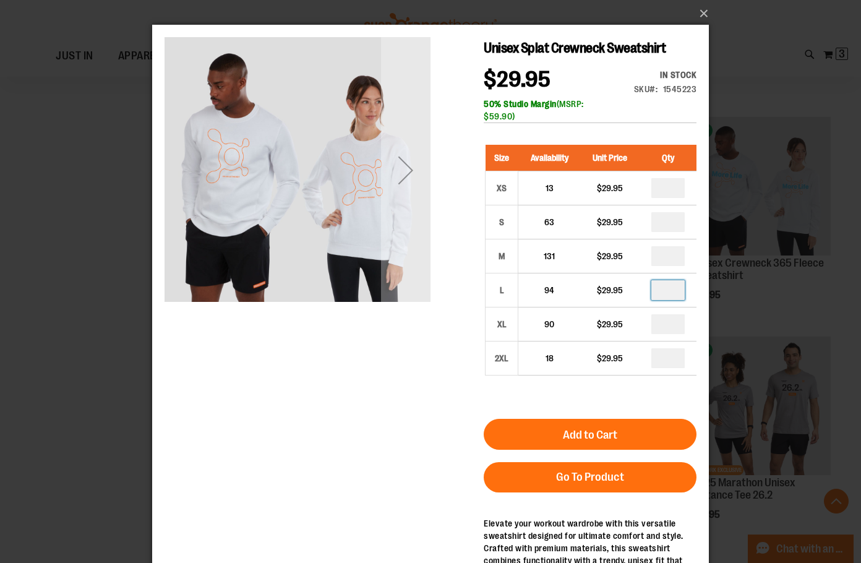
type input "*"
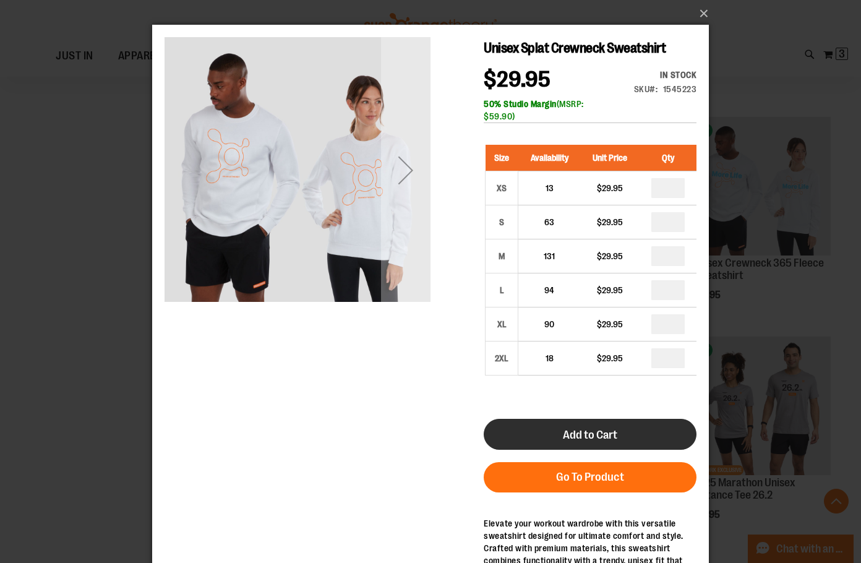
click at [577, 431] on span "Add to Cart" at bounding box center [590, 435] width 54 height 14
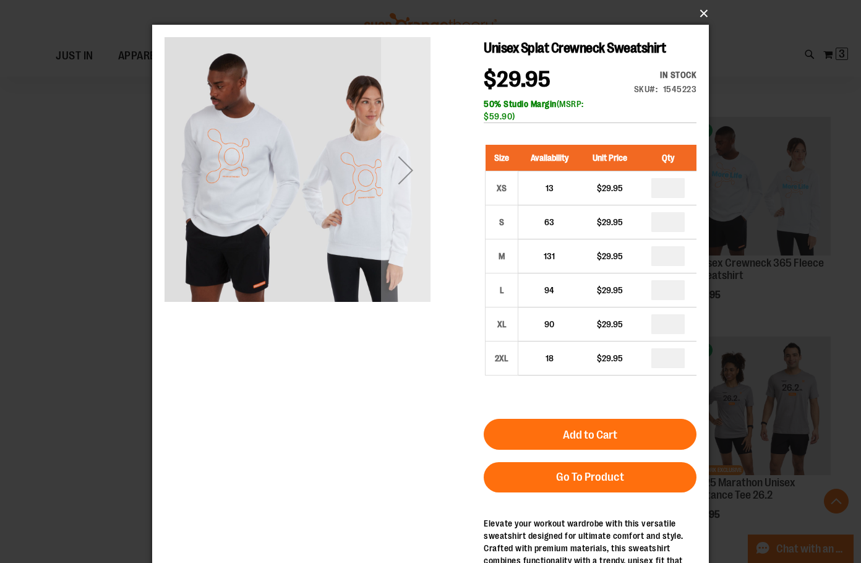
click at [704, 14] on button "×" at bounding box center [434, 13] width 557 height 27
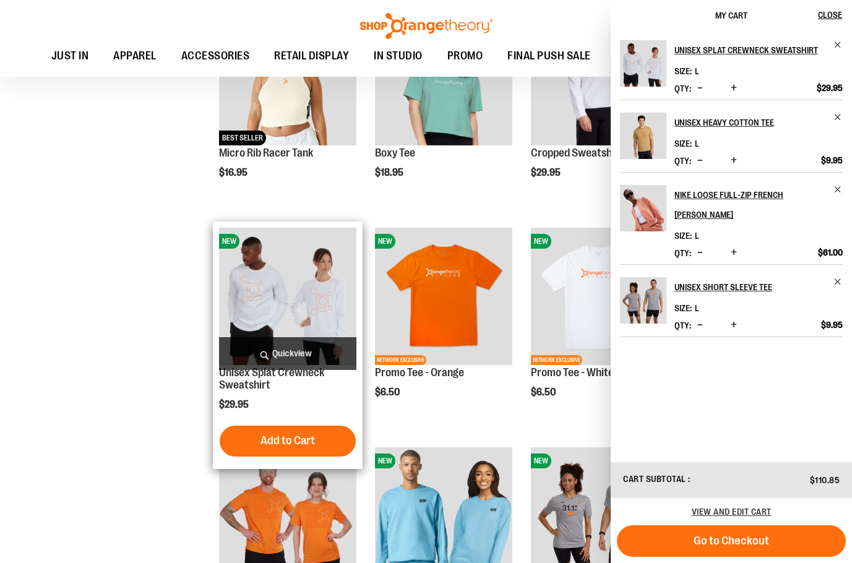
scroll to position [3712, 0]
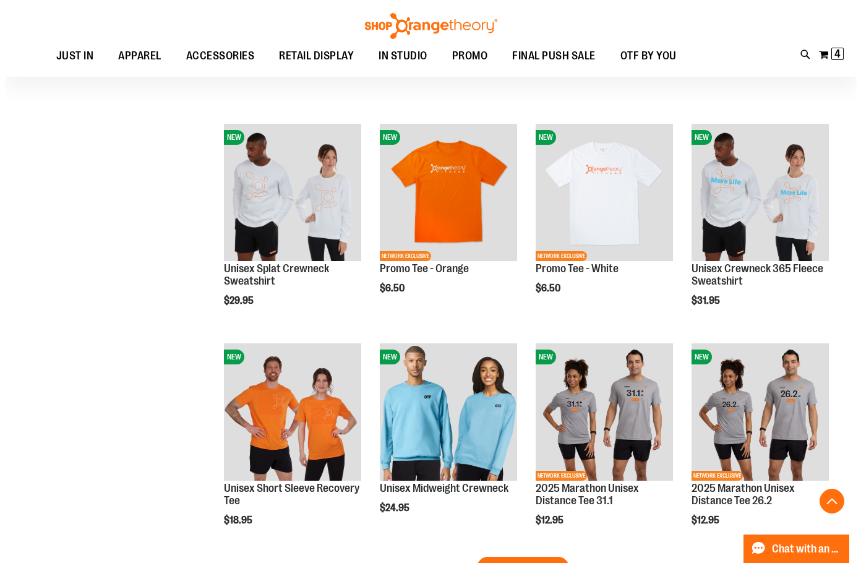
scroll to position [3526, 0]
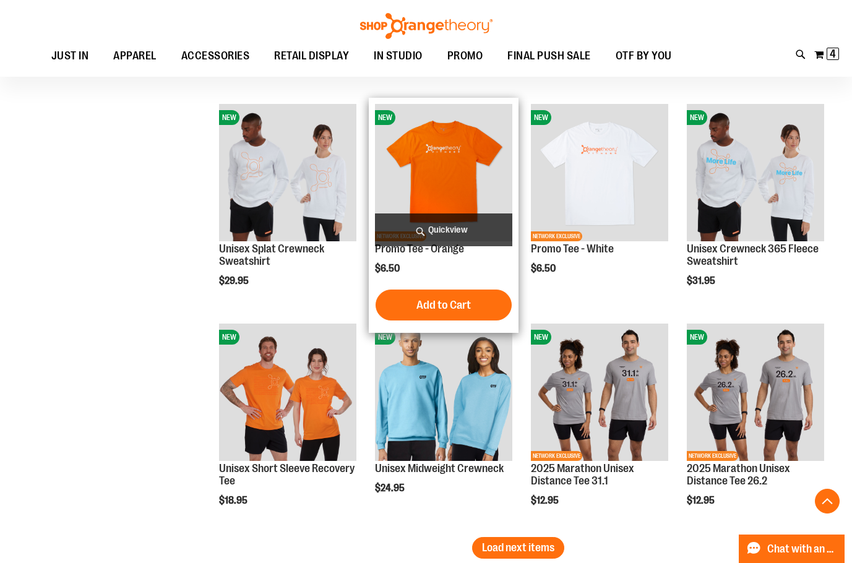
click at [474, 225] on span "Quickview" at bounding box center [443, 229] width 137 height 33
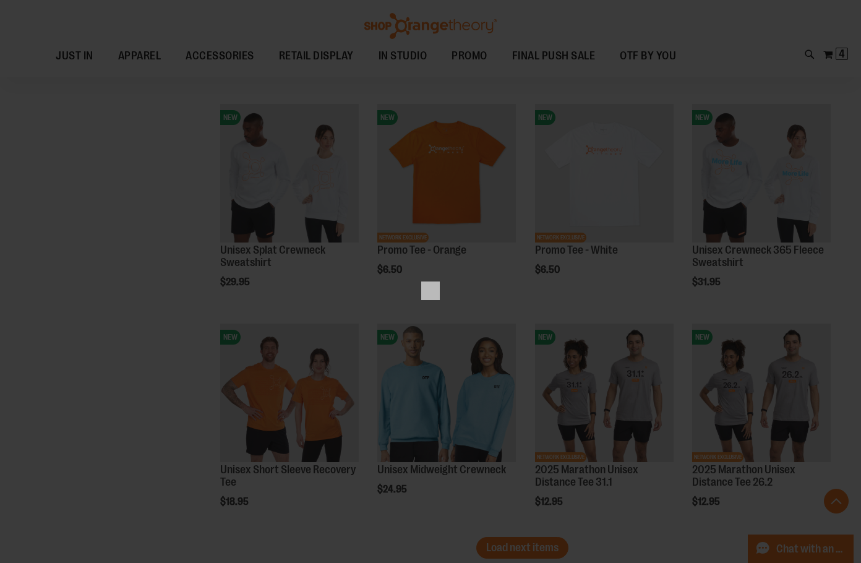
scroll to position [0, 0]
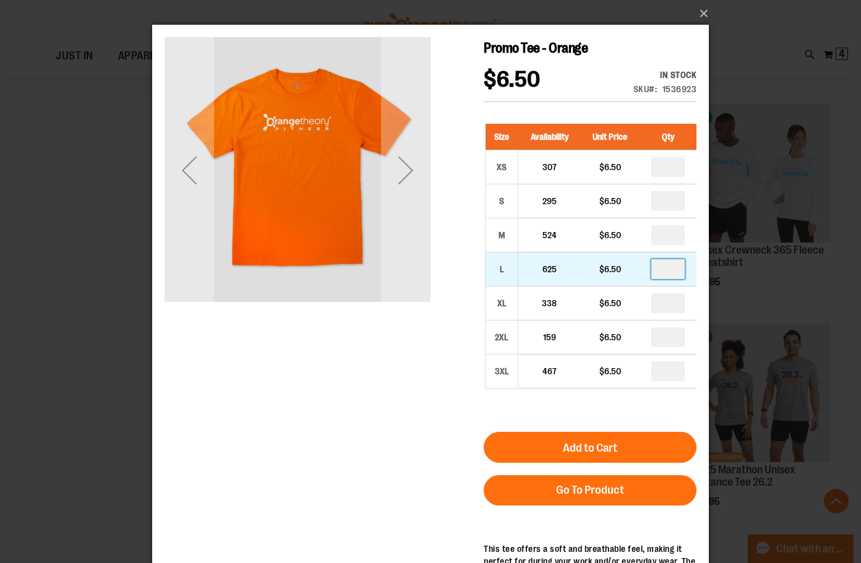
click at [673, 274] on input "number" at bounding box center [668, 269] width 33 height 20
type input "*"
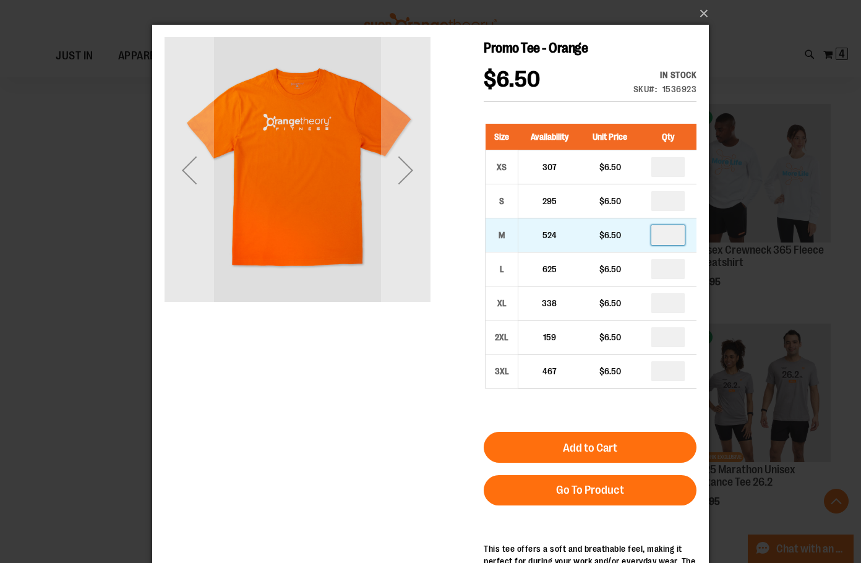
type input "*"
click at [674, 235] on input "number" at bounding box center [668, 235] width 33 height 20
type input "*"
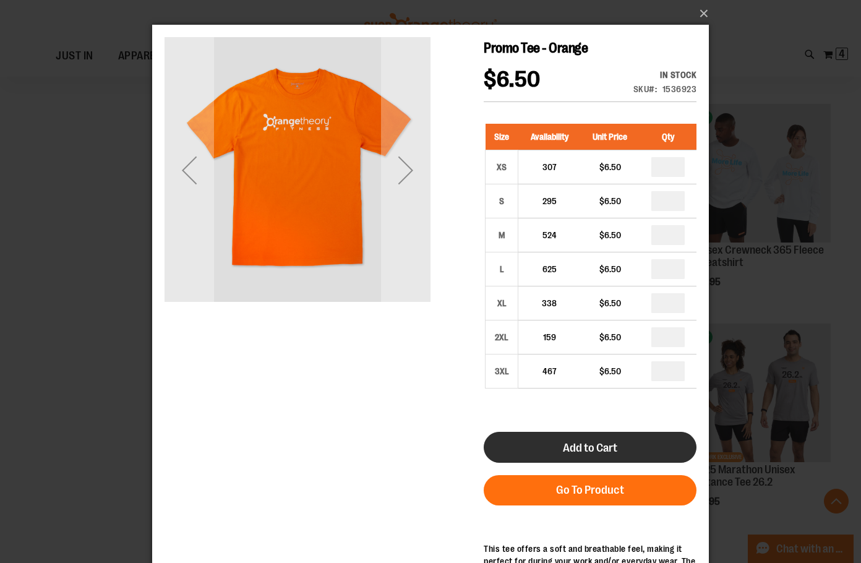
click at [595, 445] on span "Add to Cart" at bounding box center [590, 448] width 54 height 14
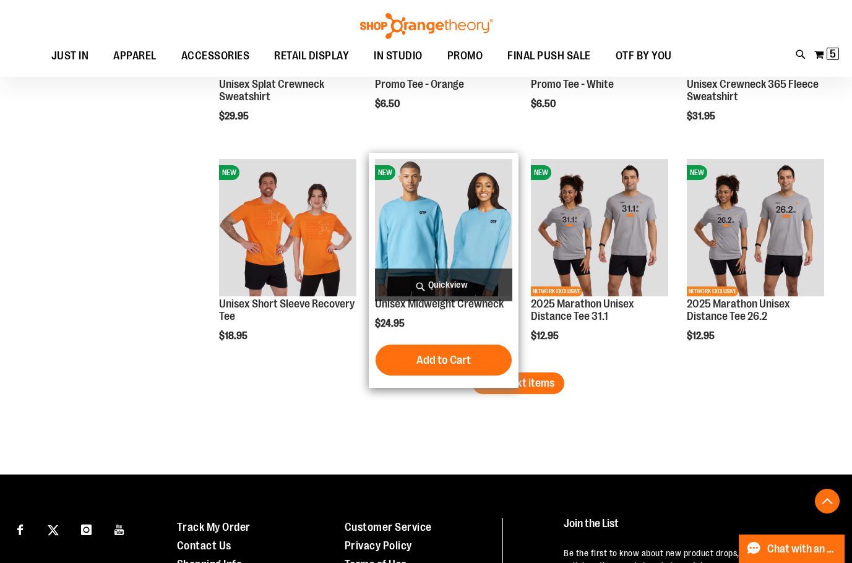
scroll to position [3712, 0]
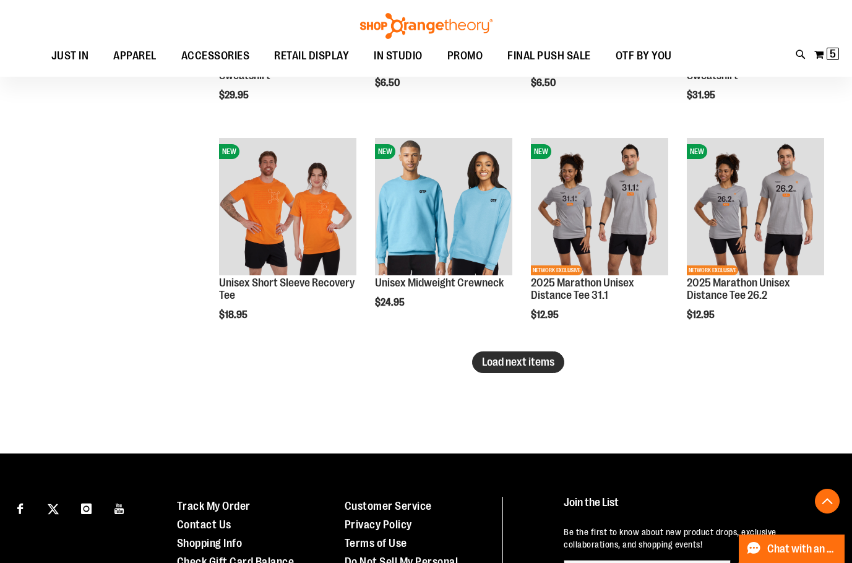
click at [548, 363] on span "Load next items" at bounding box center [518, 362] width 72 height 12
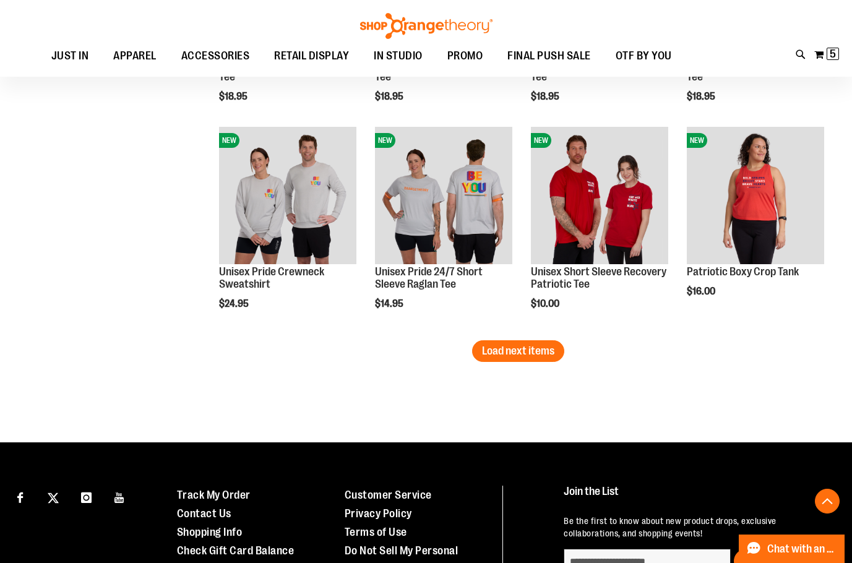
scroll to position [4393, 0]
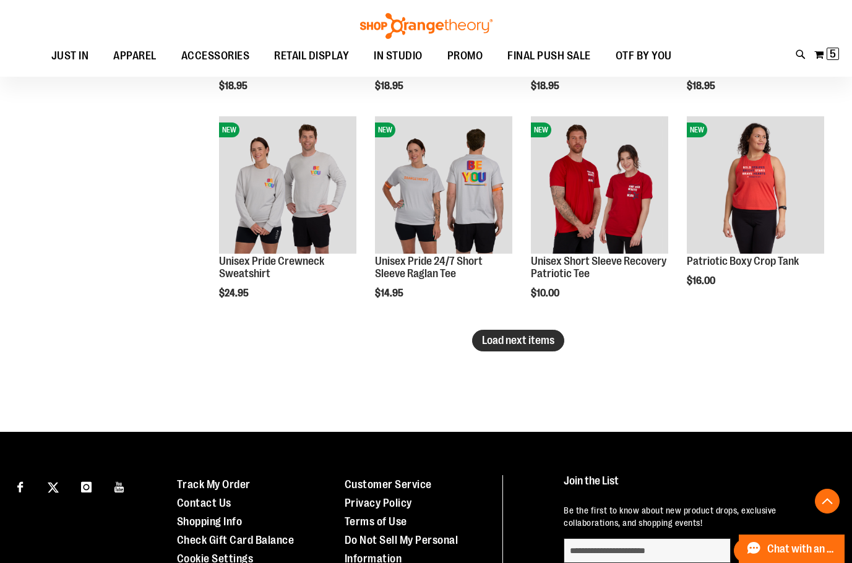
click at [501, 347] on button "Load next items" at bounding box center [518, 341] width 92 height 22
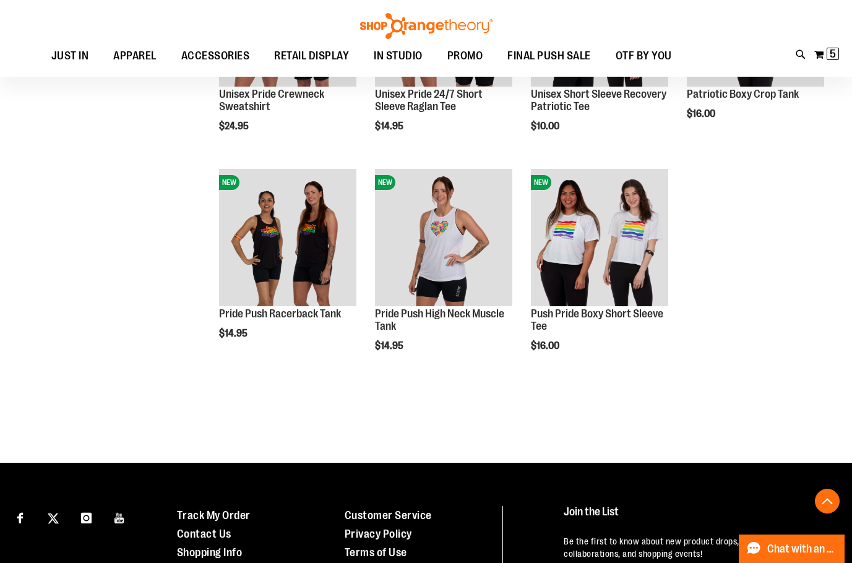
scroll to position [4578, 0]
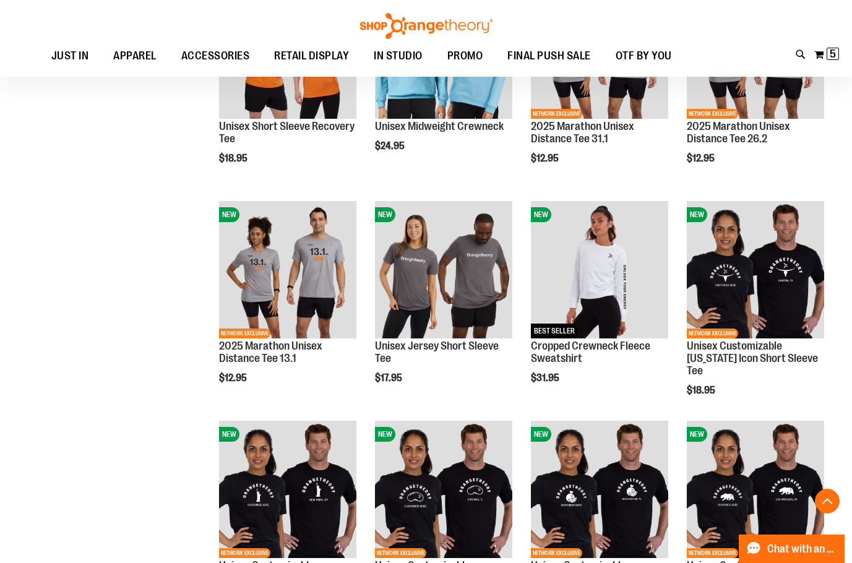
scroll to position [3849, 0]
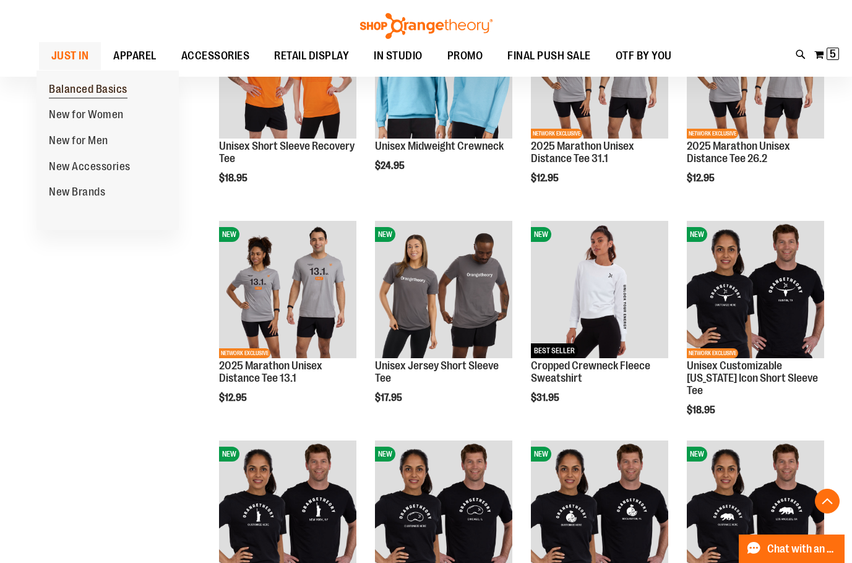
click at [84, 92] on span "Balanced Basics" at bounding box center [88, 90] width 79 height 15
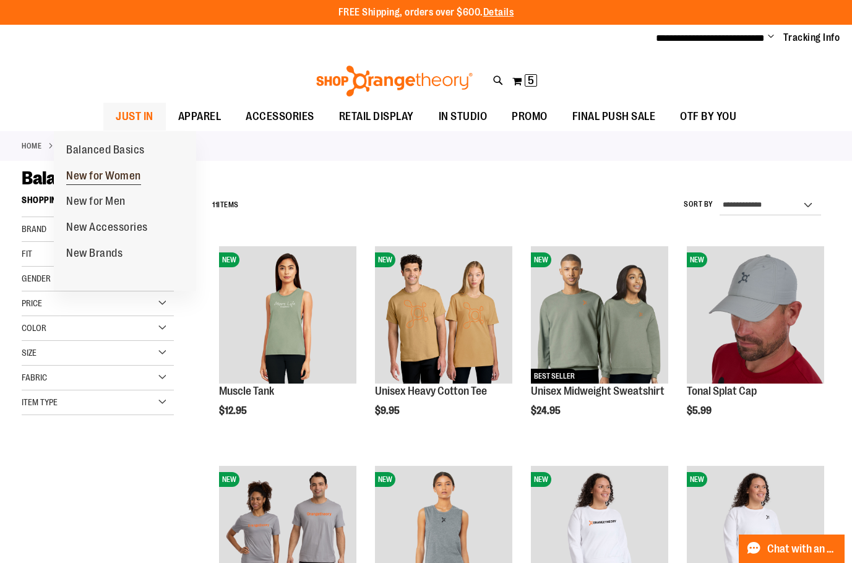
click at [105, 177] on span "New for Women" at bounding box center [103, 177] width 75 height 15
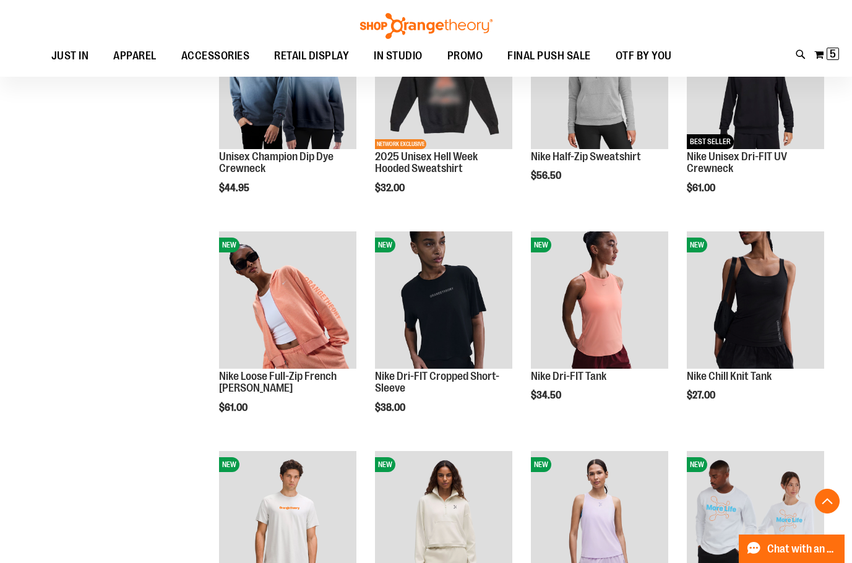
scroll to position [544, 0]
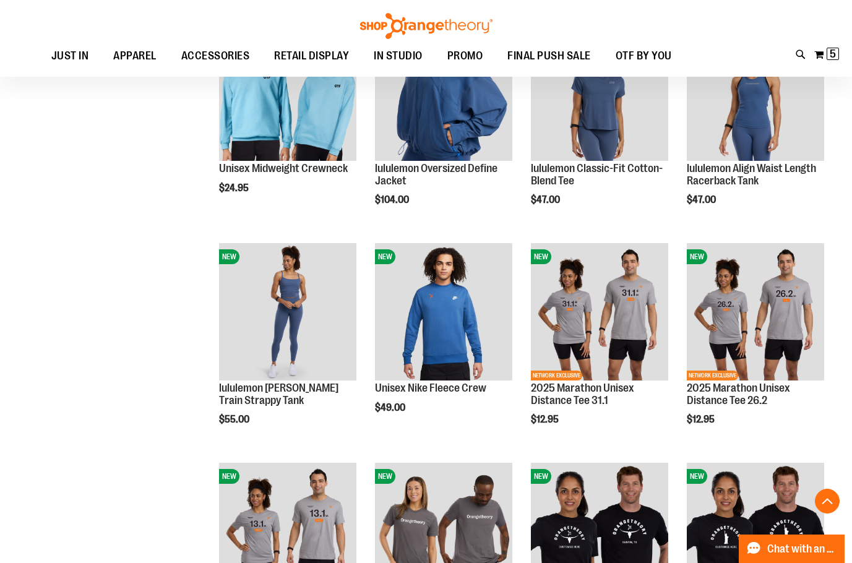
scroll to position [1658, 0]
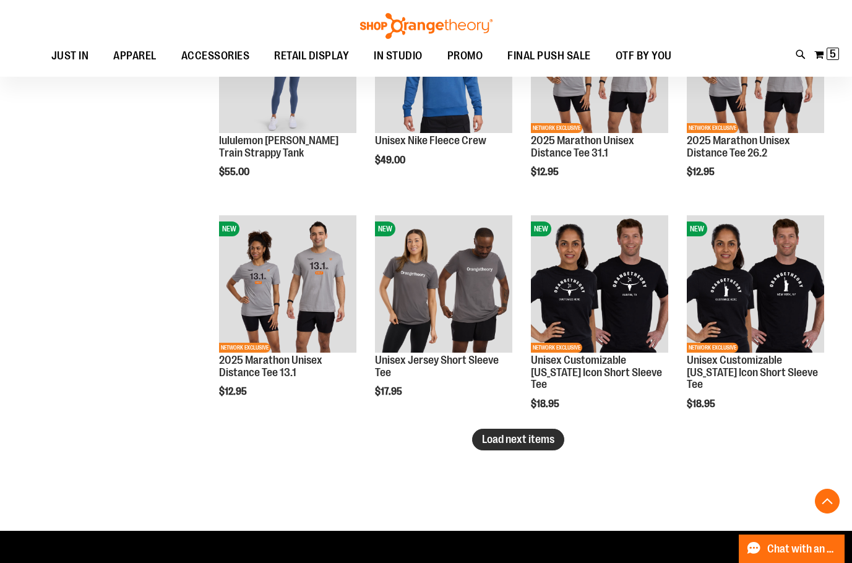
click at [518, 434] on span "Load next items" at bounding box center [518, 439] width 72 height 12
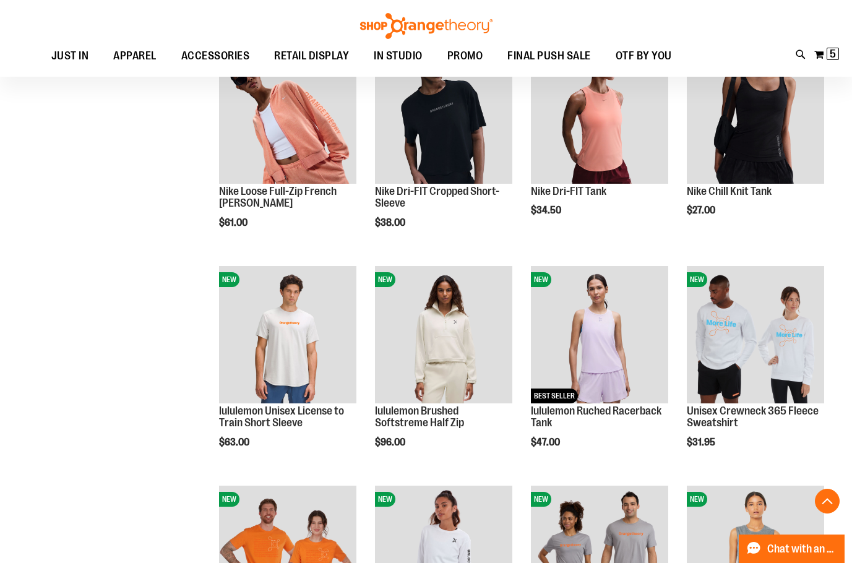
scroll to position [668, 0]
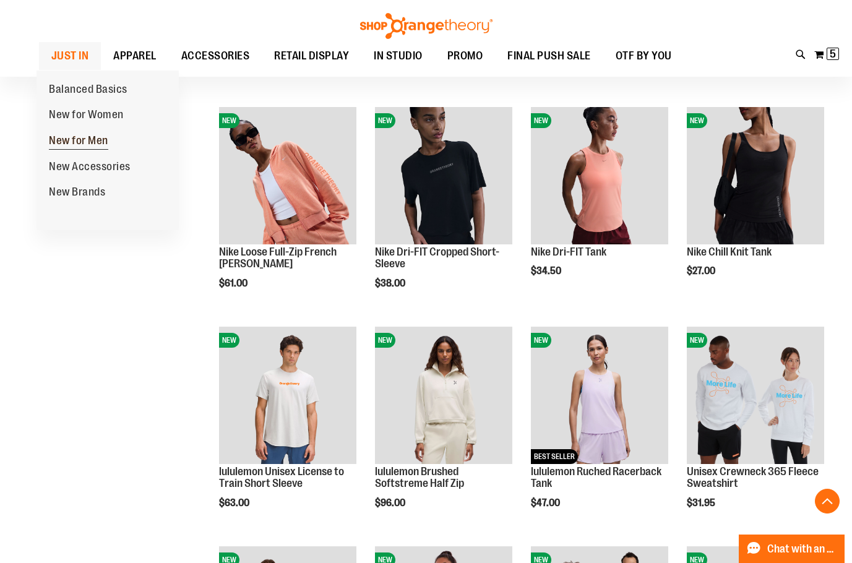
click at [87, 141] on span "New for Men" at bounding box center [78, 141] width 59 height 15
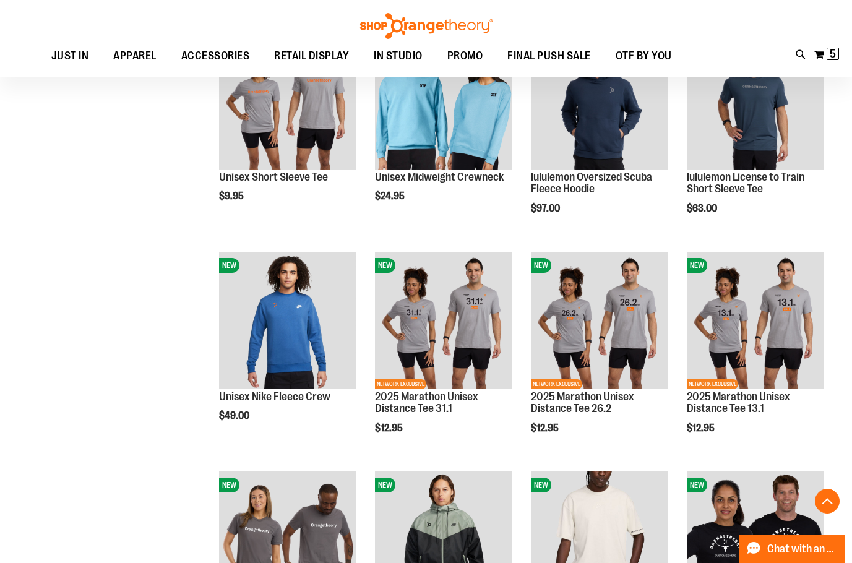
scroll to position [990, 0]
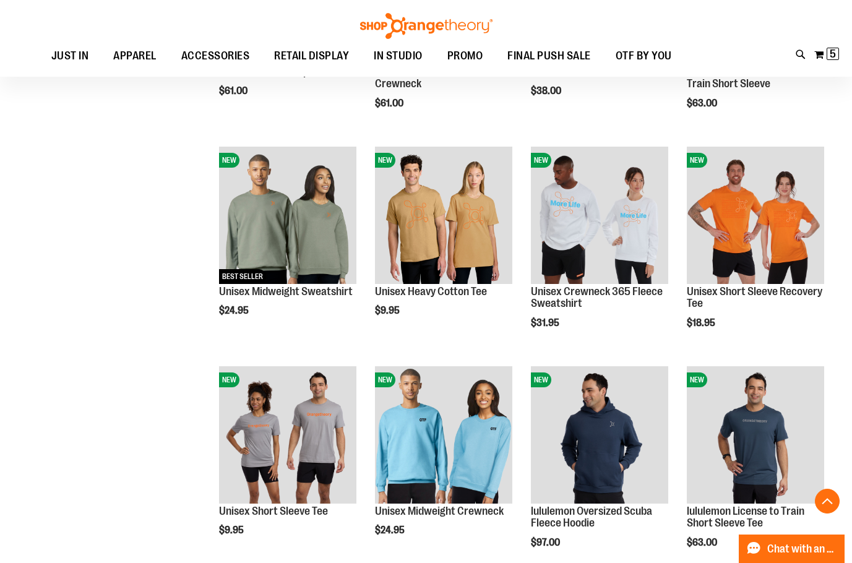
scroll to position [98, 0]
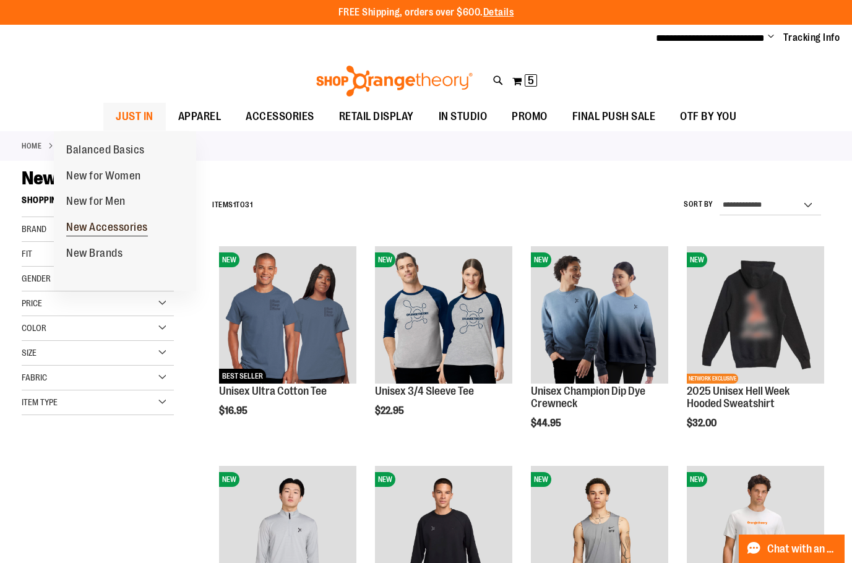
click at [102, 228] on span "New Accessories" at bounding box center [107, 228] width 82 height 15
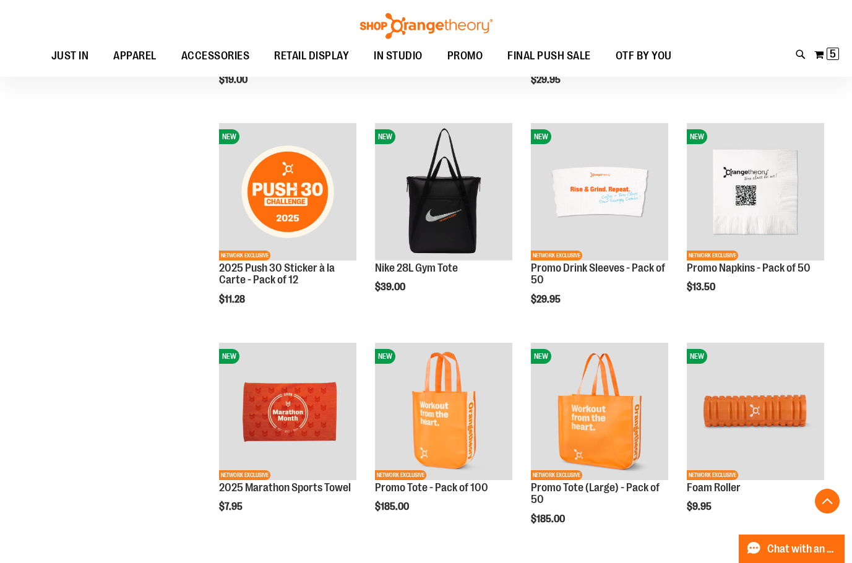
scroll to position [804, 0]
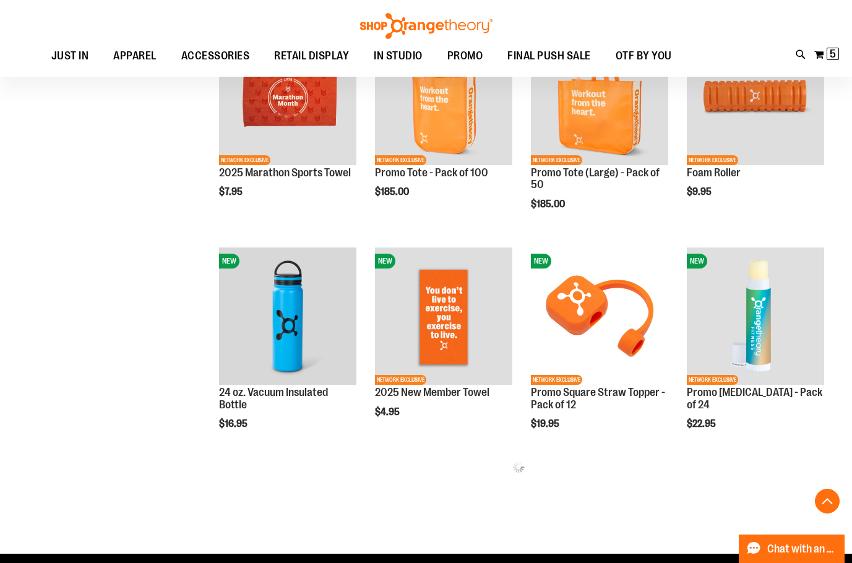
scroll to position [1237, 0]
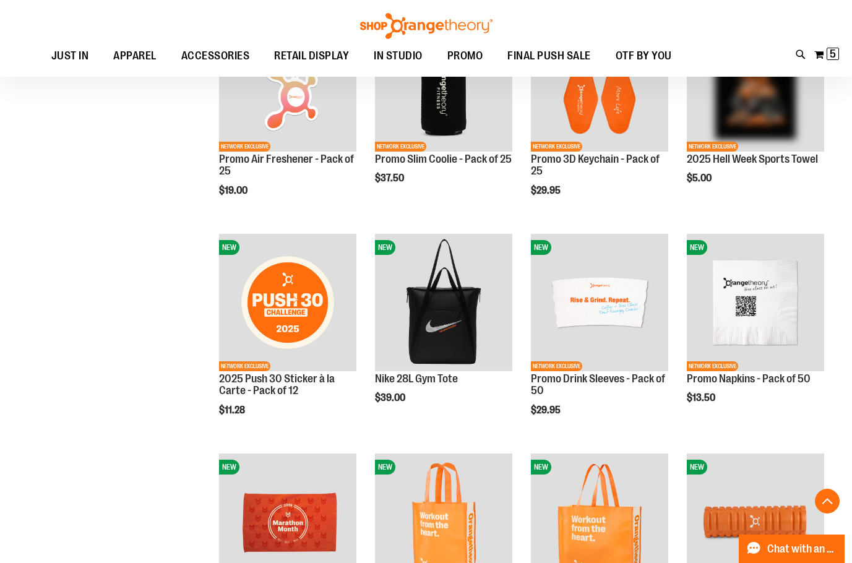
scroll to position [433, 0]
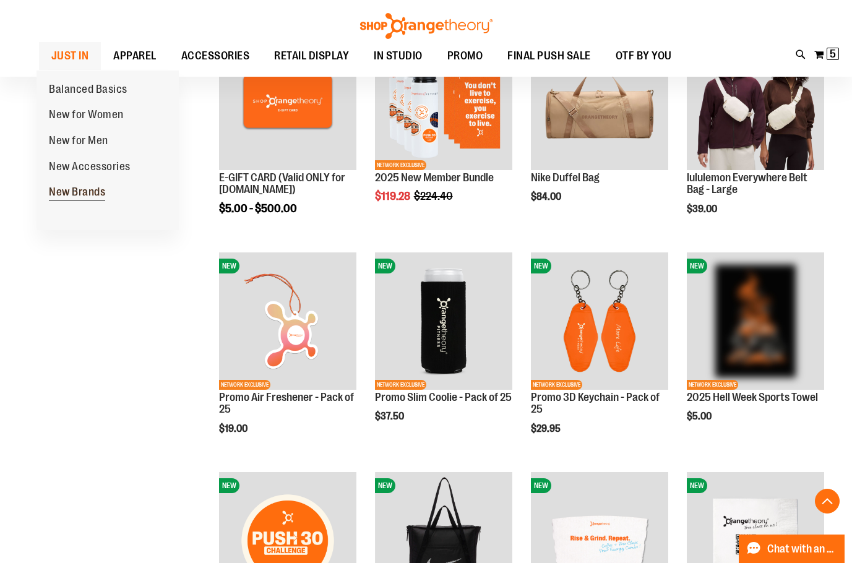
click at [88, 191] on span "New Brands" at bounding box center [77, 193] width 56 height 15
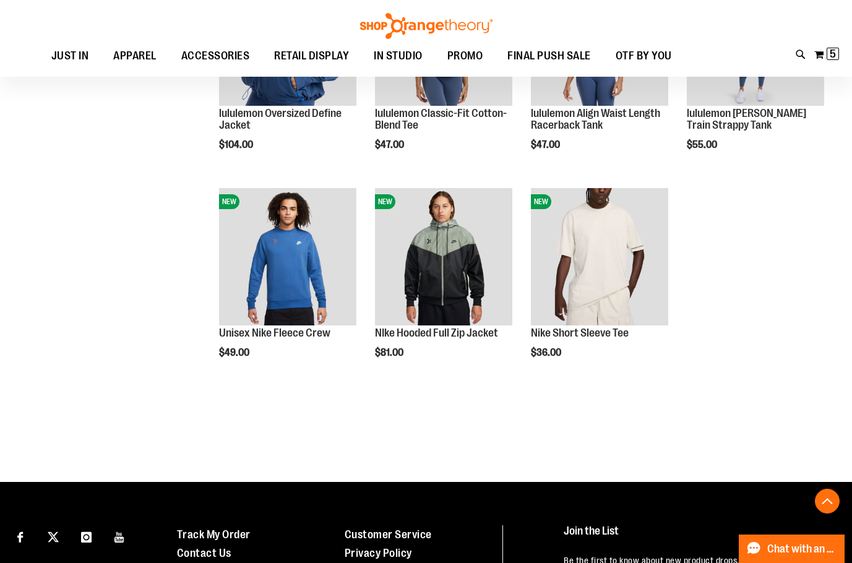
scroll to position [1175, 0]
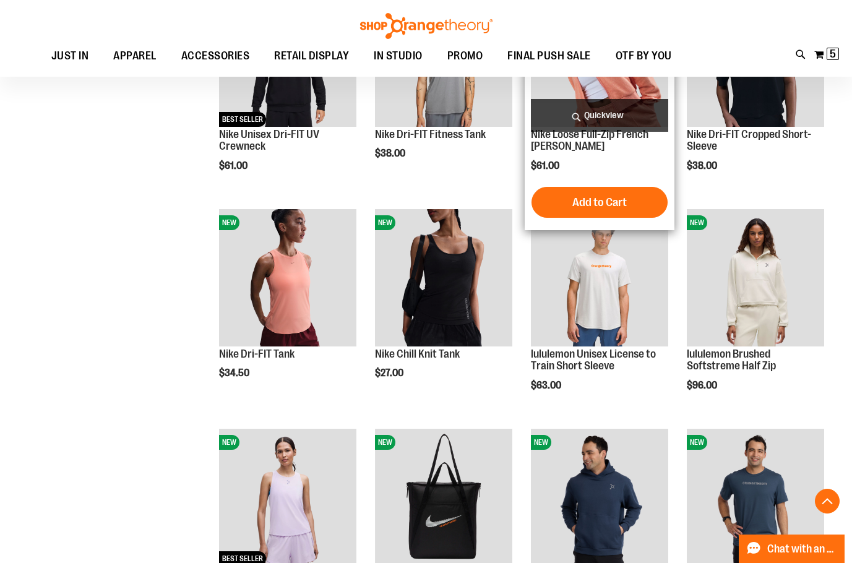
scroll to position [309, 0]
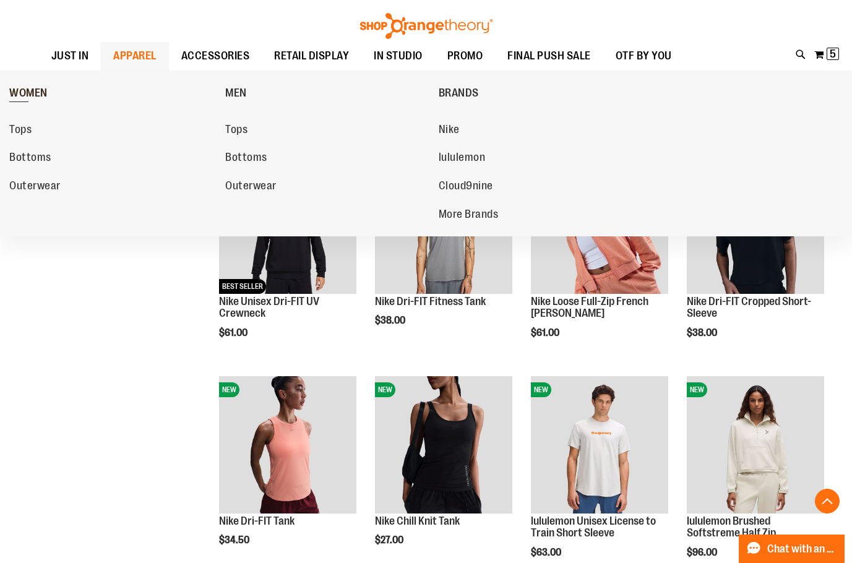
click at [43, 92] on span "WOMEN" at bounding box center [28, 94] width 38 height 15
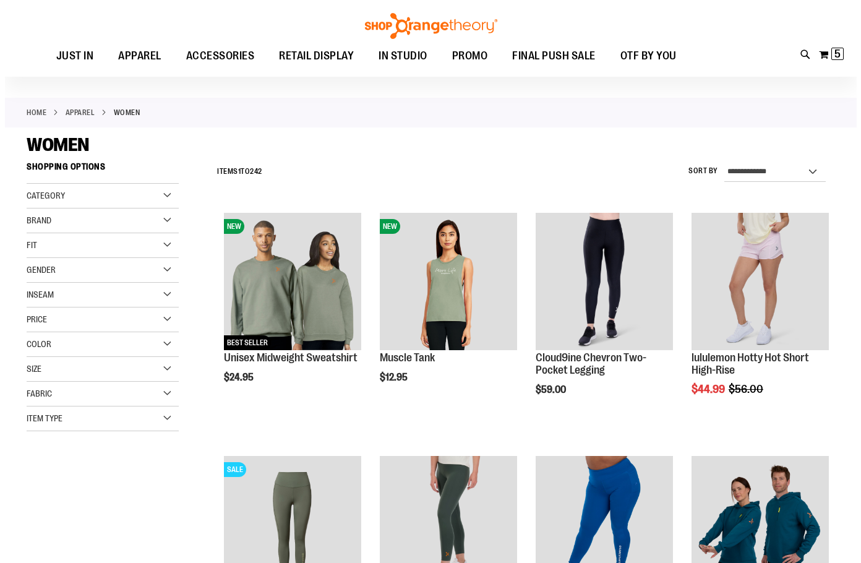
scroll to position [61, 0]
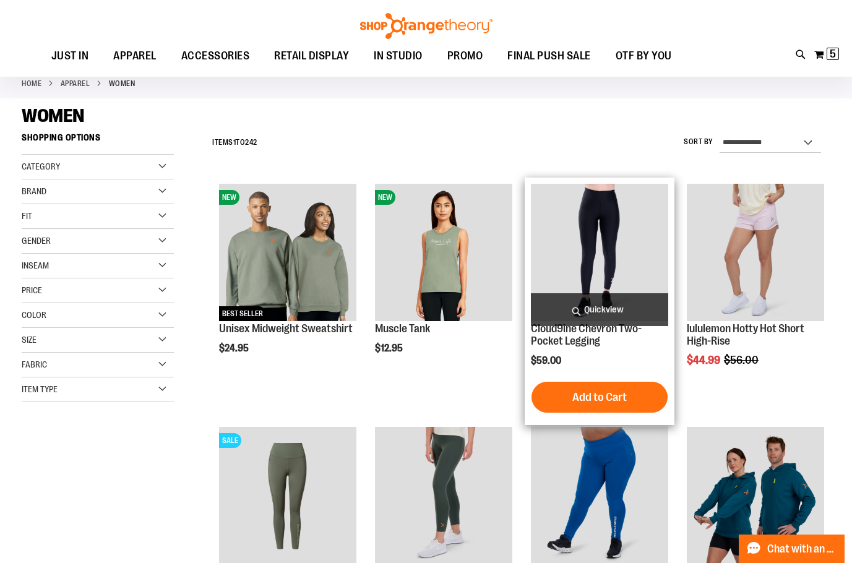
click at [613, 312] on span "Quickview" at bounding box center [599, 309] width 137 height 33
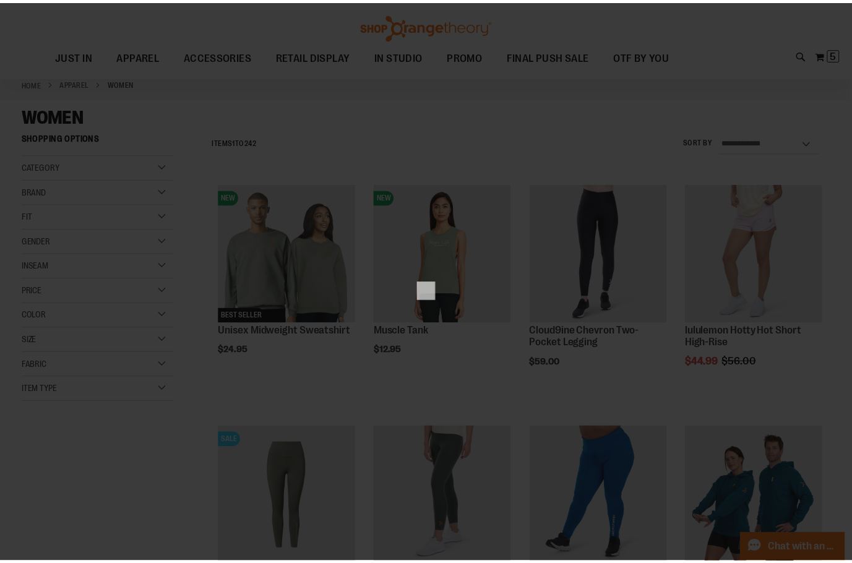
scroll to position [0, 0]
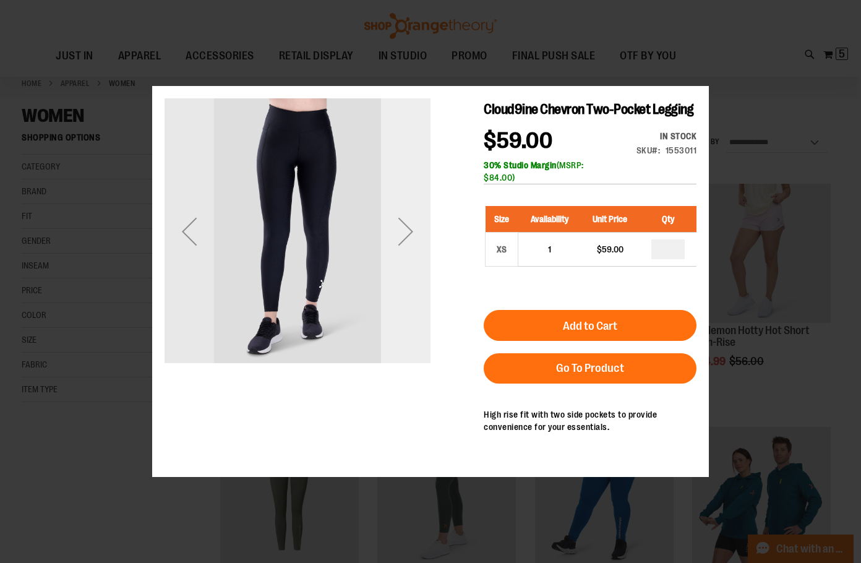
click at [423, 262] on div "Next" at bounding box center [406, 231] width 50 height 266
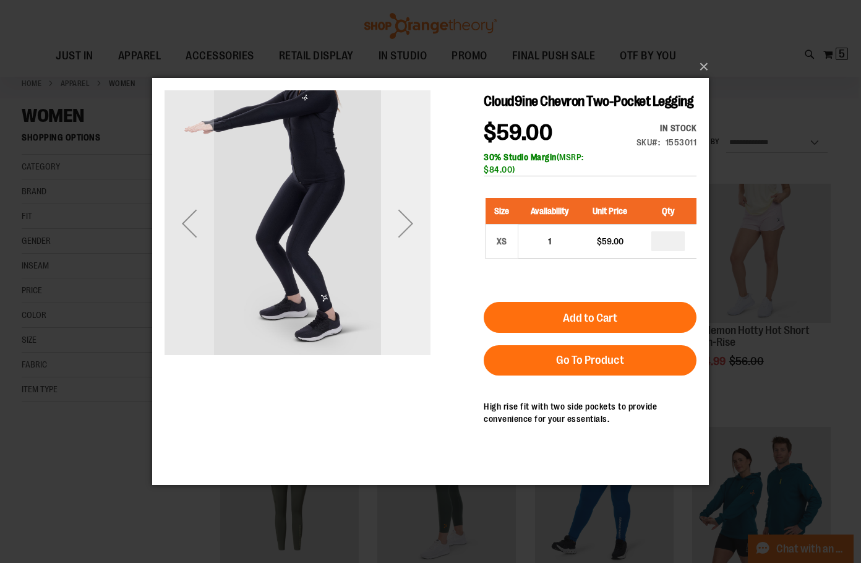
click at [407, 243] on div "Next" at bounding box center [406, 224] width 50 height 50
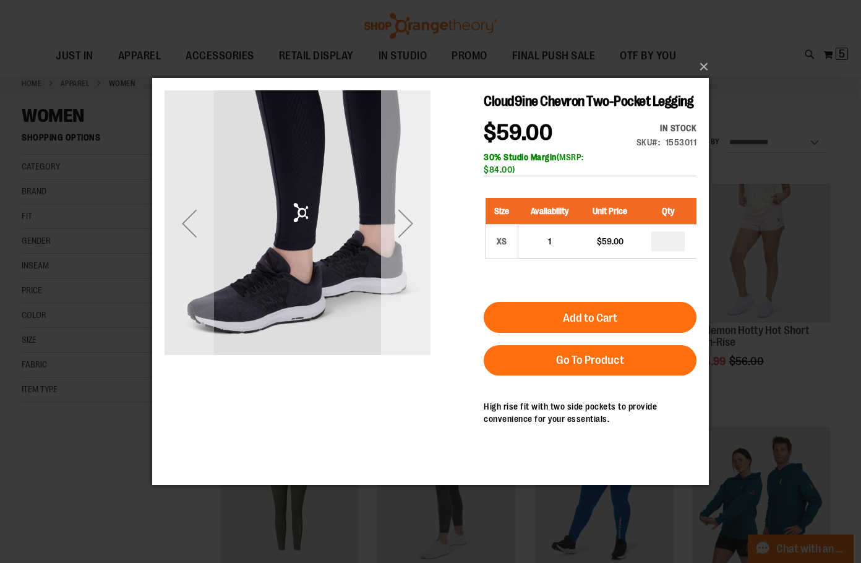
click at [407, 239] on div "Next" at bounding box center [406, 224] width 50 height 50
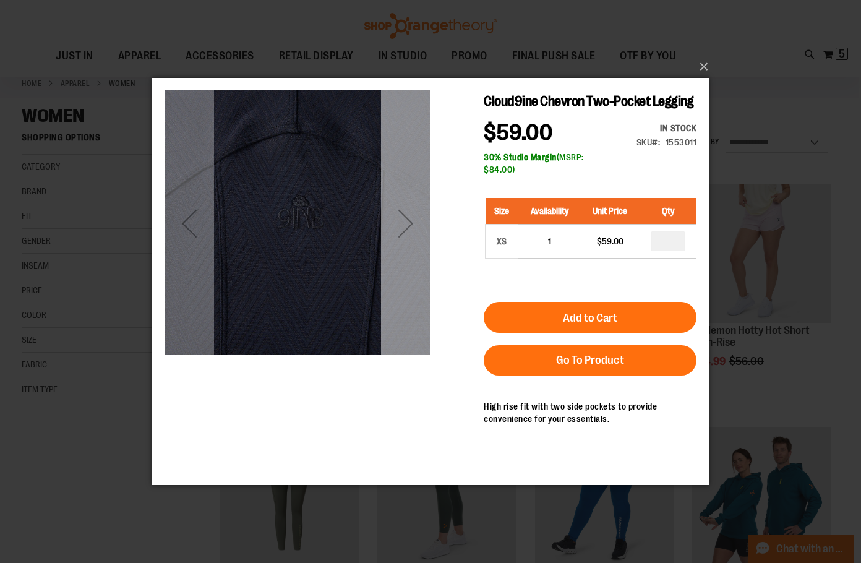
click at [407, 239] on div "Next" at bounding box center [406, 224] width 50 height 50
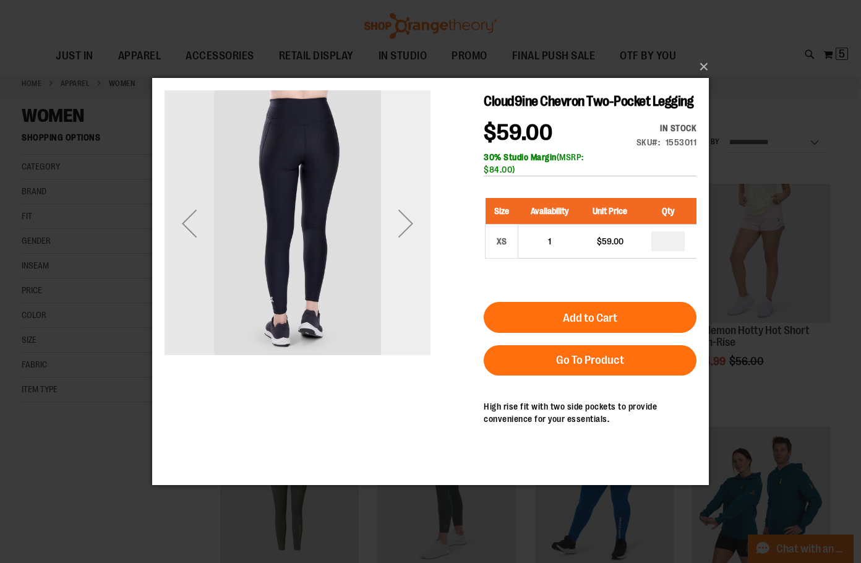
click at [407, 239] on div "Next" at bounding box center [406, 224] width 50 height 50
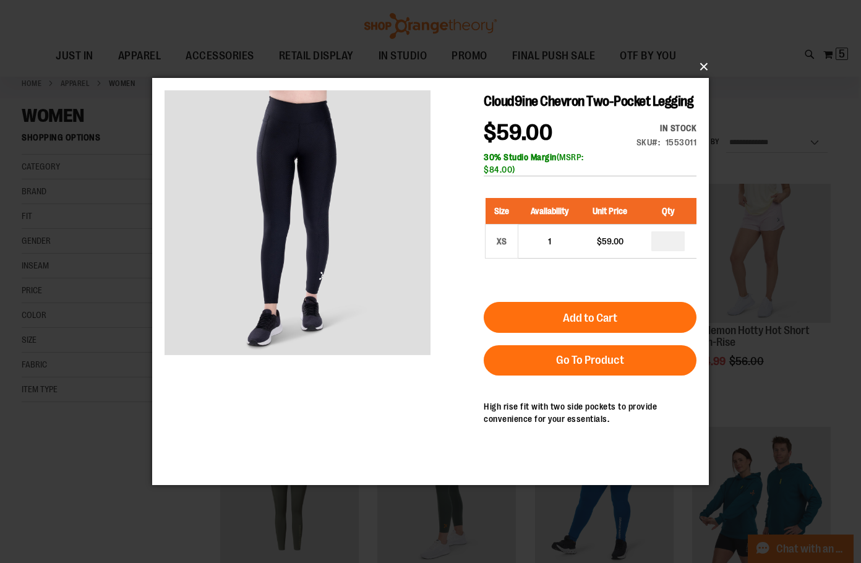
click at [698, 66] on button "×" at bounding box center [434, 66] width 557 height 27
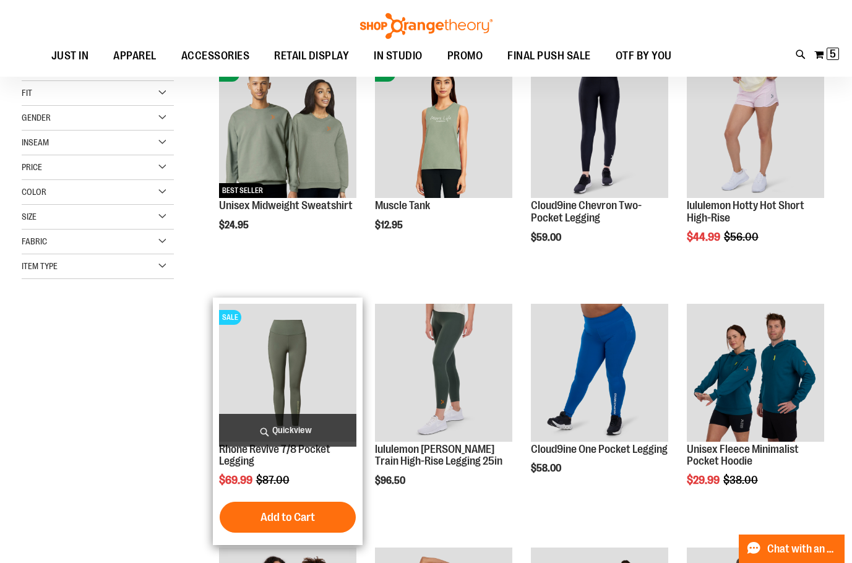
scroll to position [185, 0]
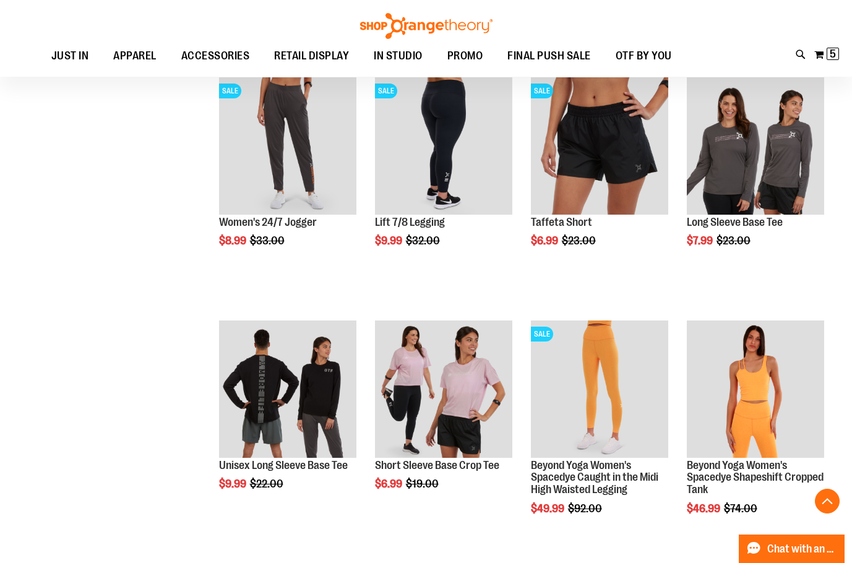
scroll to position [928, 0]
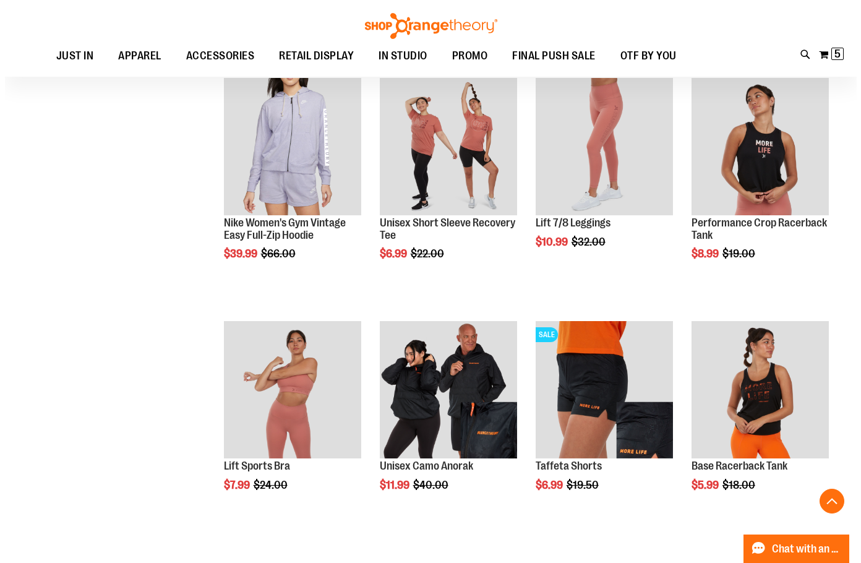
scroll to position [1670, 0]
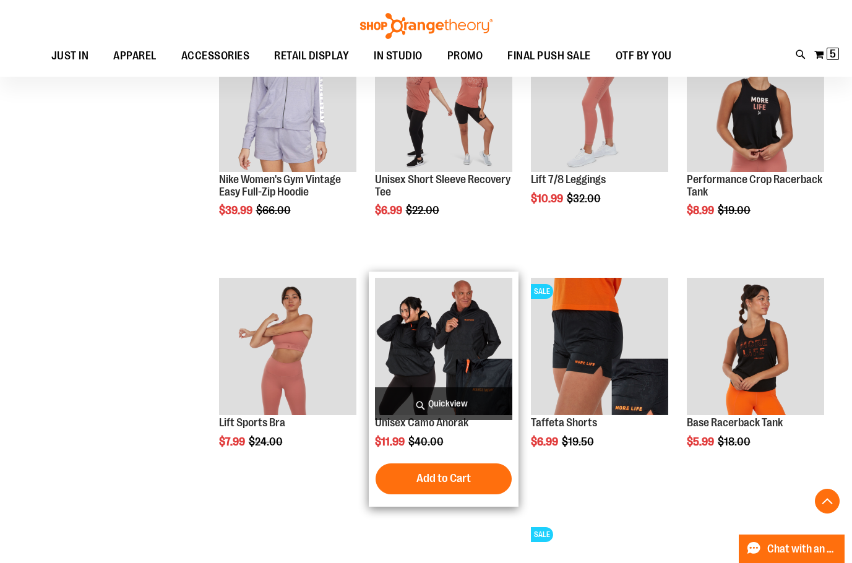
click at [439, 397] on span "Quickview" at bounding box center [443, 403] width 137 height 33
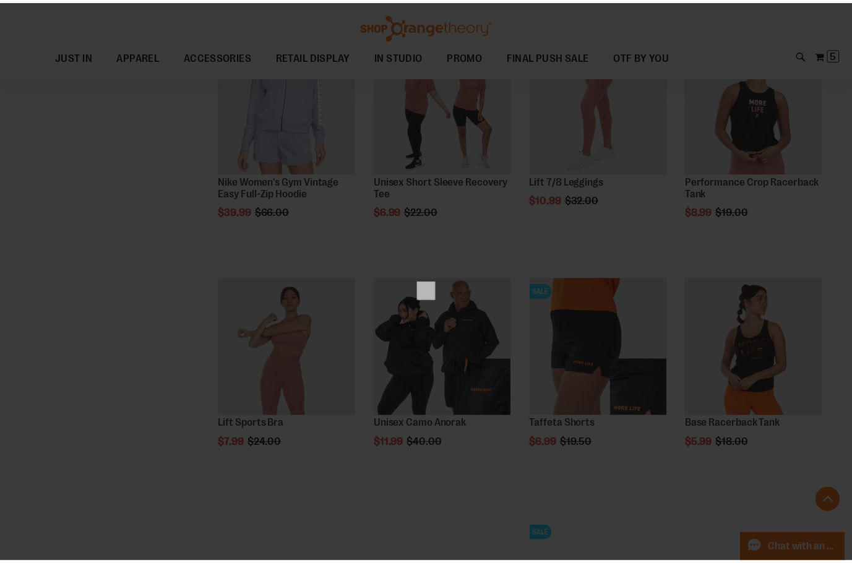
scroll to position [0, 0]
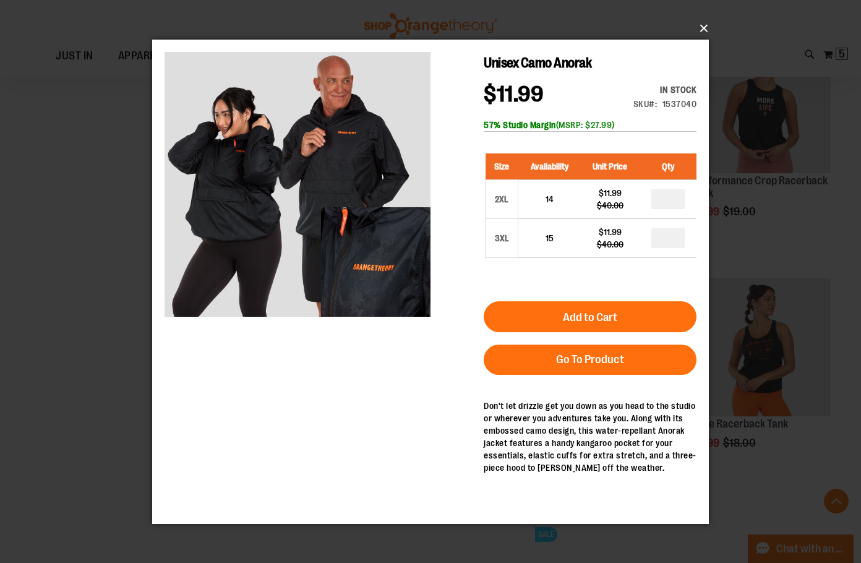
click at [707, 29] on button "×" at bounding box center [434, 28] width 557 height 27
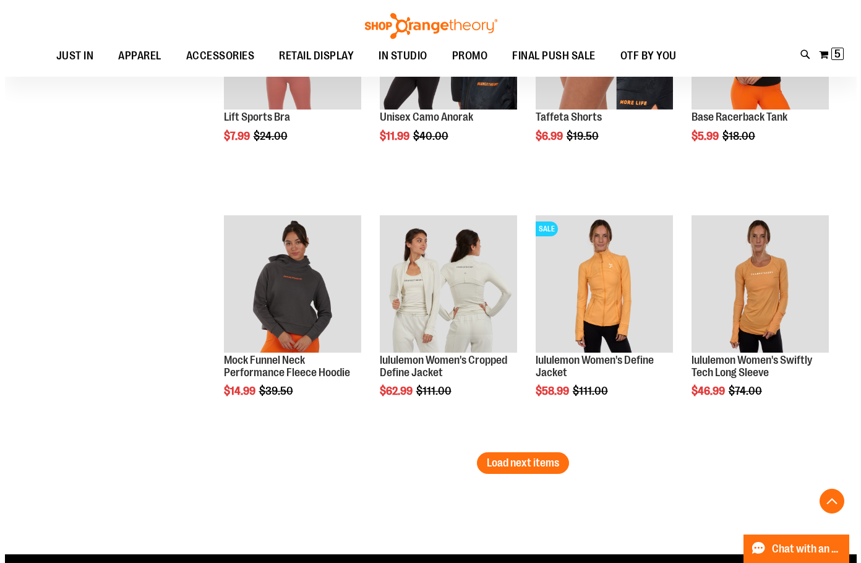
scroll to position [1979, 0]
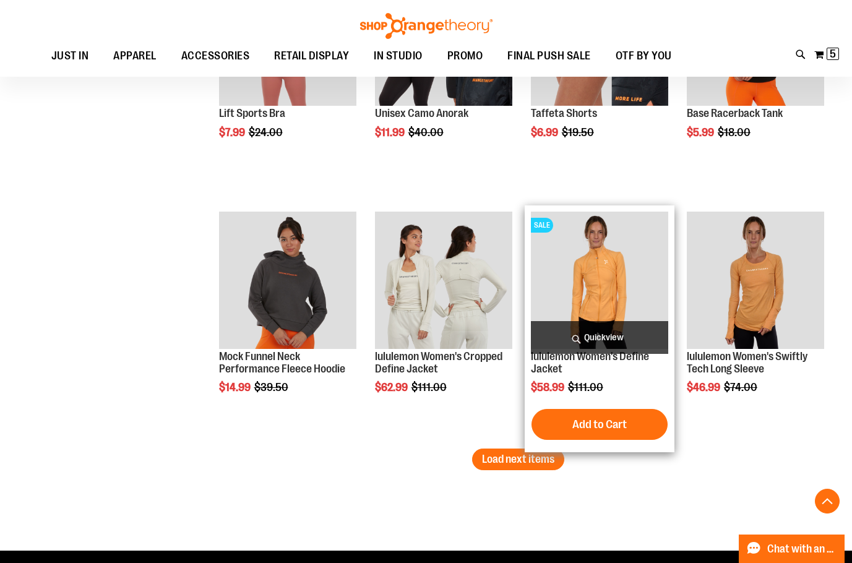
click at [592, 329] on span "Quickview" at bounding box center [599, 337] width 137 height 33
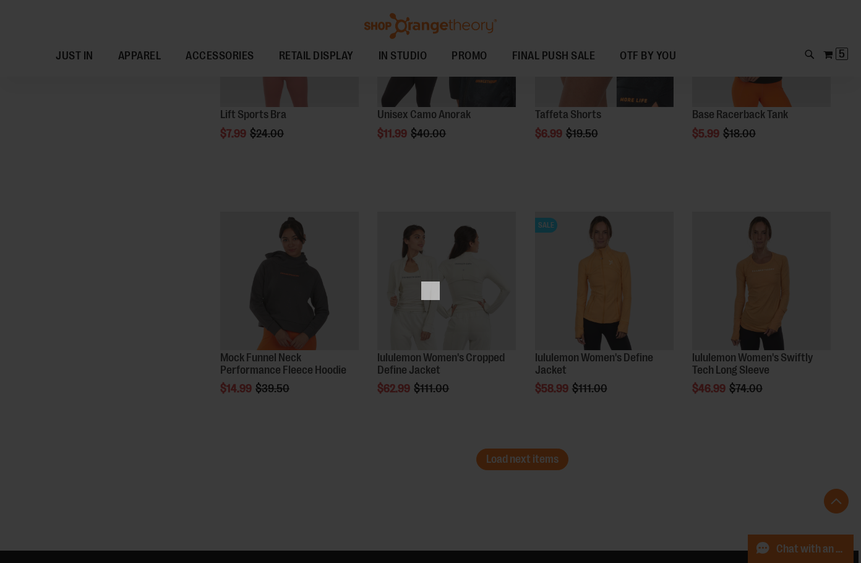
scroll to position [0, 0]
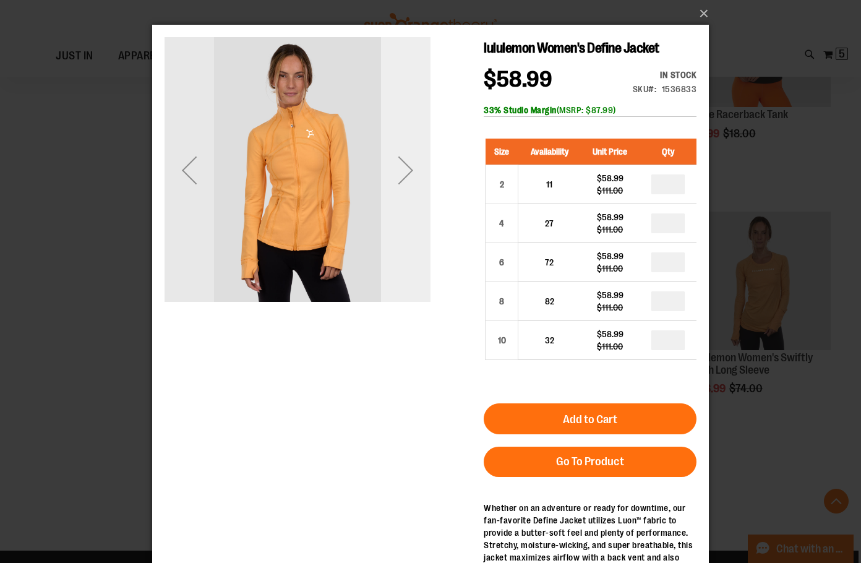
click at [411, 168] on div "Next" at bounding box center [406, 170] width 50 height 50
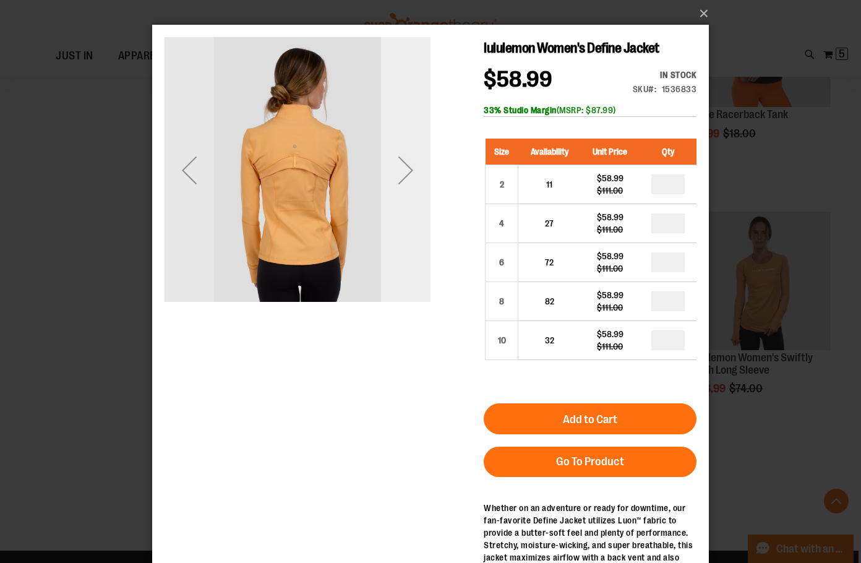
click at [400, 171] on div "Next" at bounding box center [406, 170] width 50 height 50
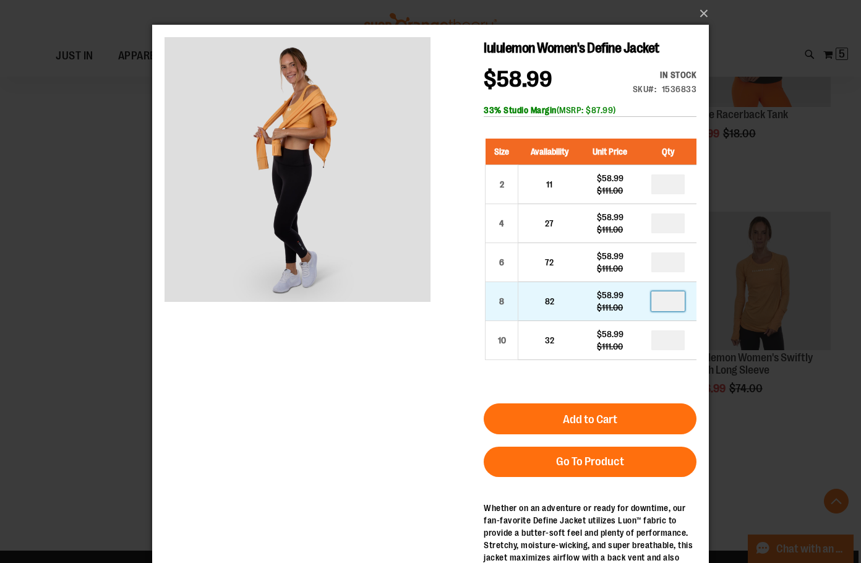
click at [678, 303] on input "number" at bounding box center [668, 301] width 33 height 20
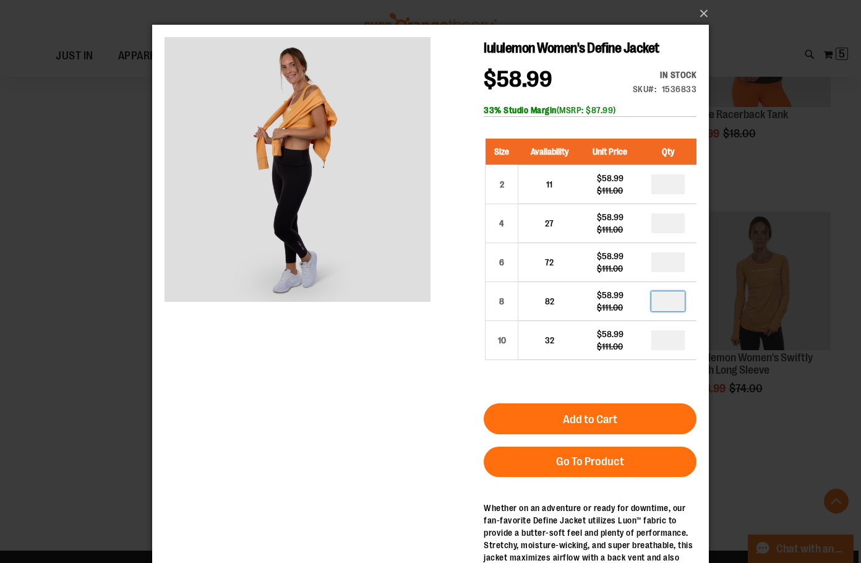
type input "*"
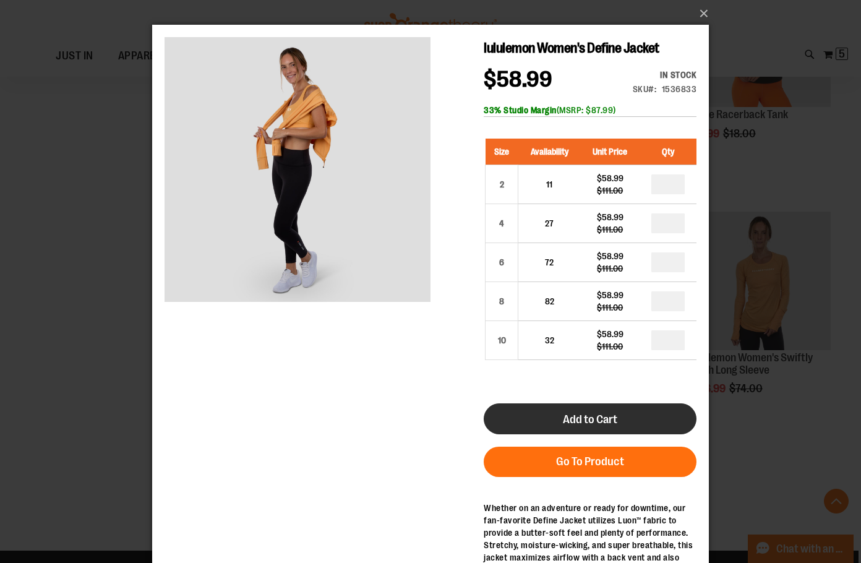
click at [605, 411] on button "Add to Cart" at bounding box center [590, 418] width 213 height 31
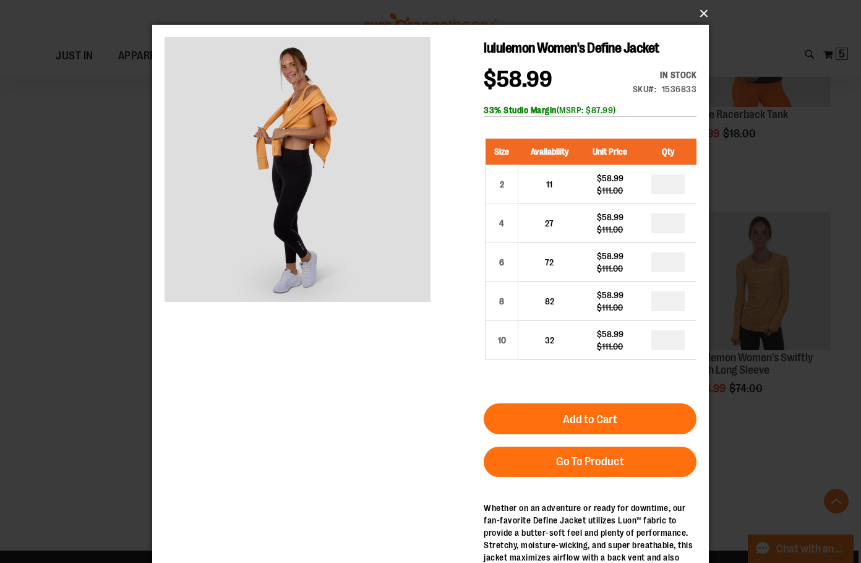
click at [702, 17] on button "×" at bounding box center [434, 13] width 557 height 27
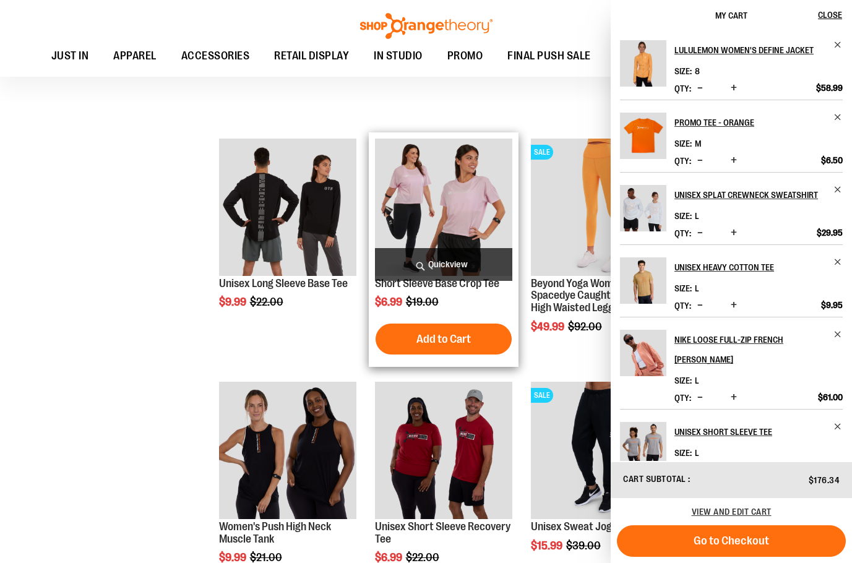
scroll to position [1114, 0]
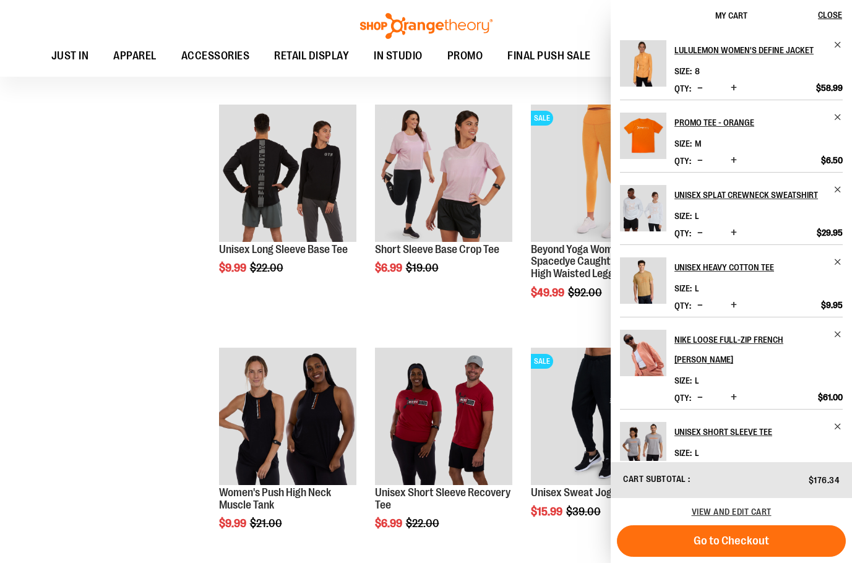
click at [120, 411] on div "**********" at bounding box center [426, 241] width 809 height 2335
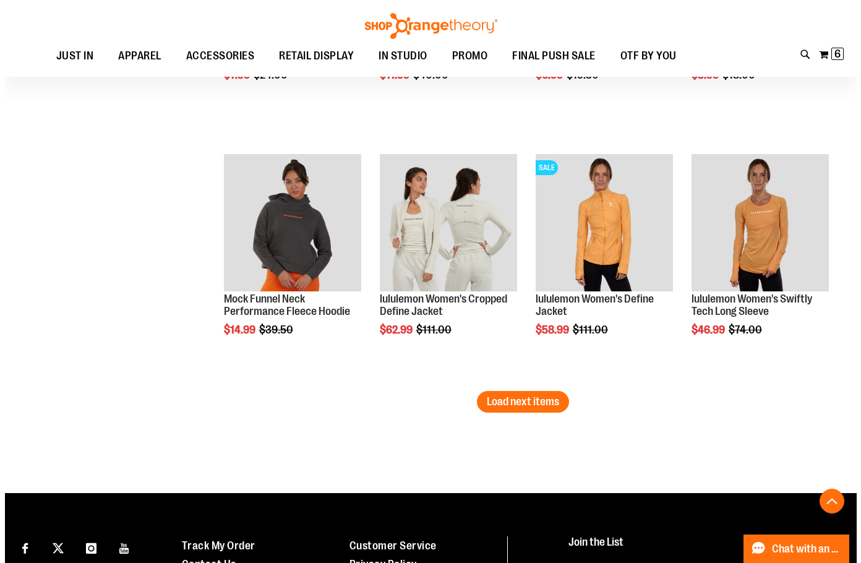
scroll to position [2042, 0]
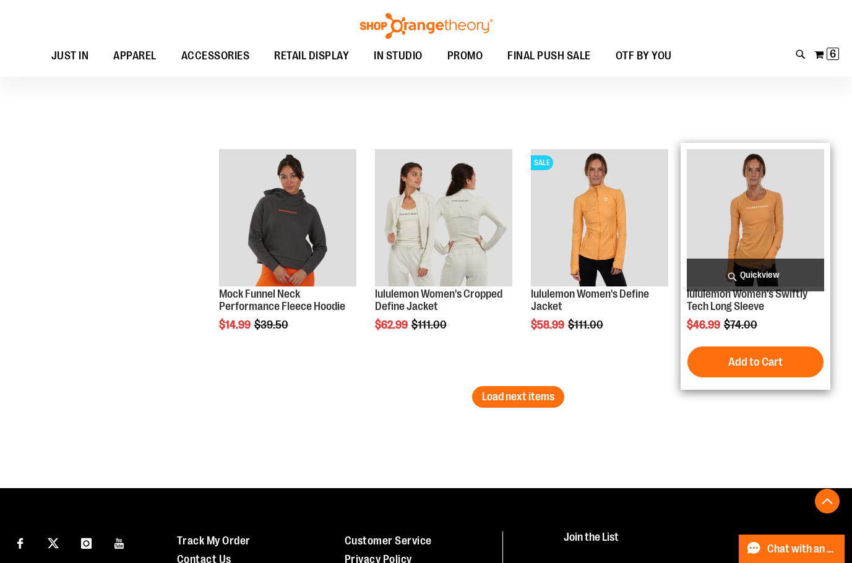
click at [747, 266] on span "Quickview" at bounding box center [755, 275] width 137 height 33
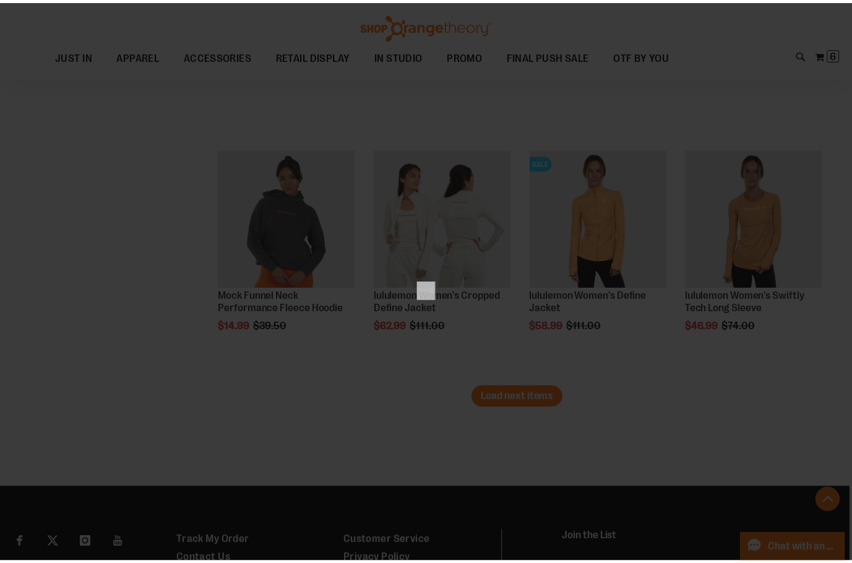
scroll to position [0, 0]
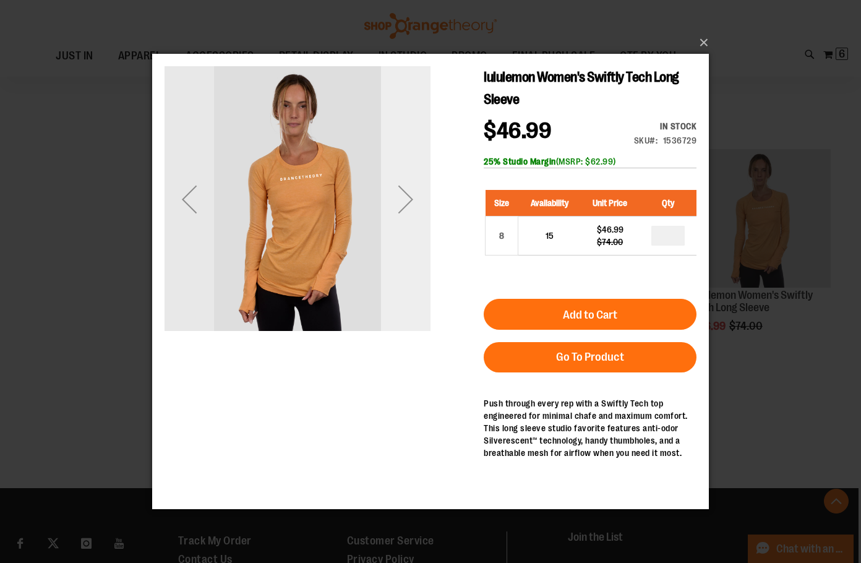
click at [411, 213] on div "Next" at bounding box center [406, 199] width 50 height 50
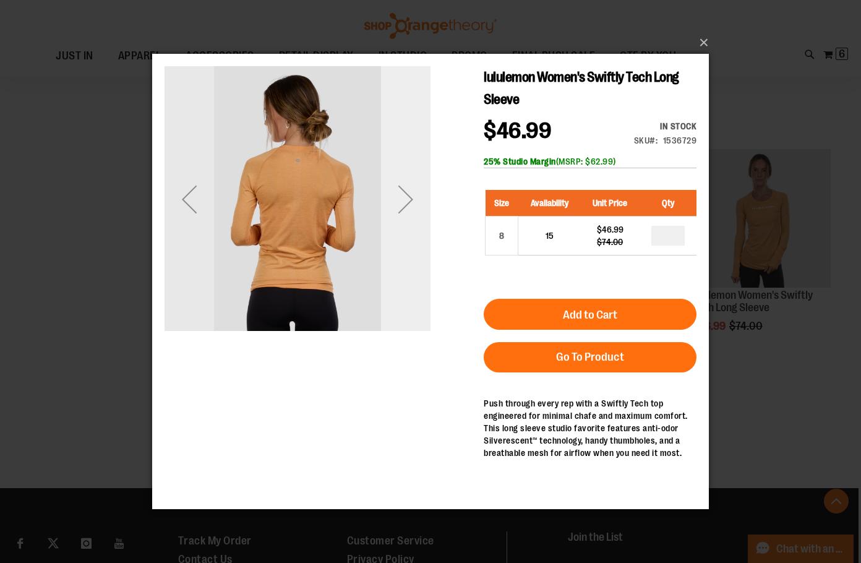
click at [411, 213] on div "Next" at bounding box center [406, 199] width 50 height 50
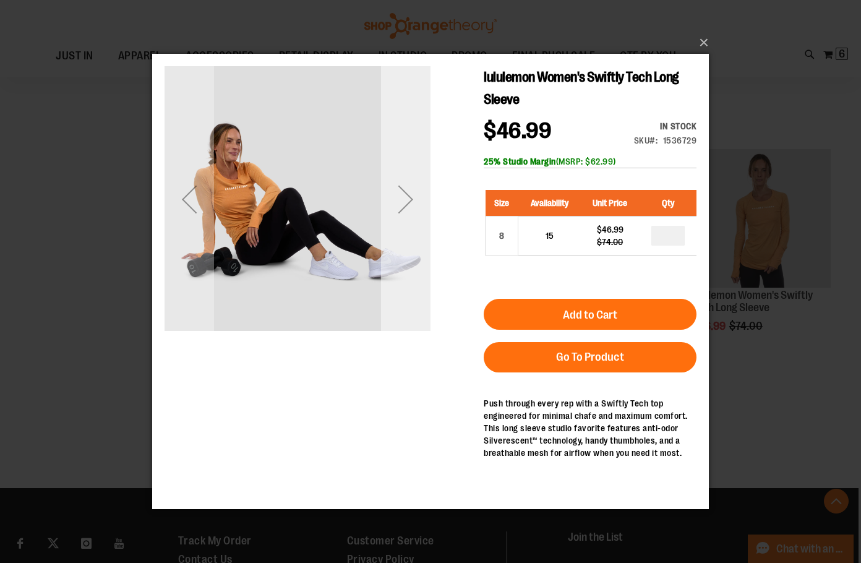
click at [411, 213] on div "Next" at bounding box center [406, 199] width 50 height 50
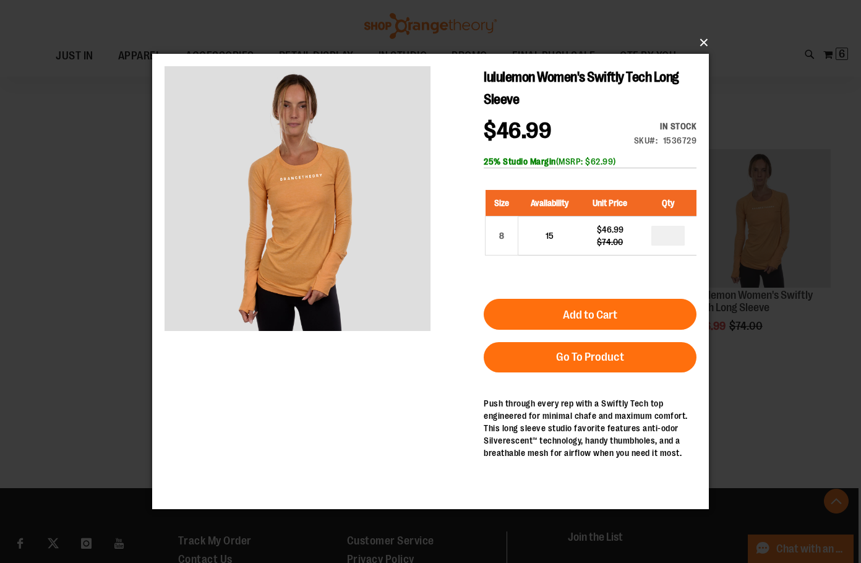
click at [700, 46] on button "×" at bounding box center [434, 42] width 557 height 27
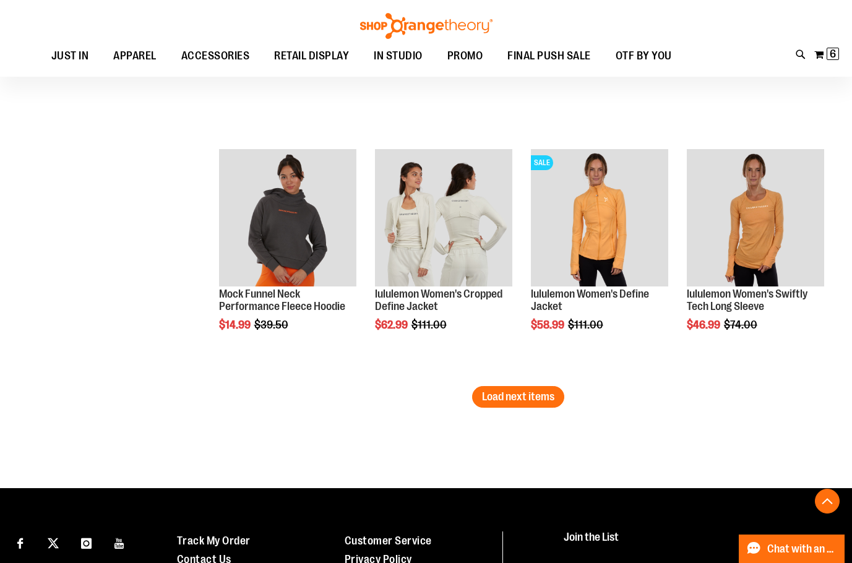
click at [524, 394] on span "Load next items" at bounding box center [518, 396] width 72 height 12
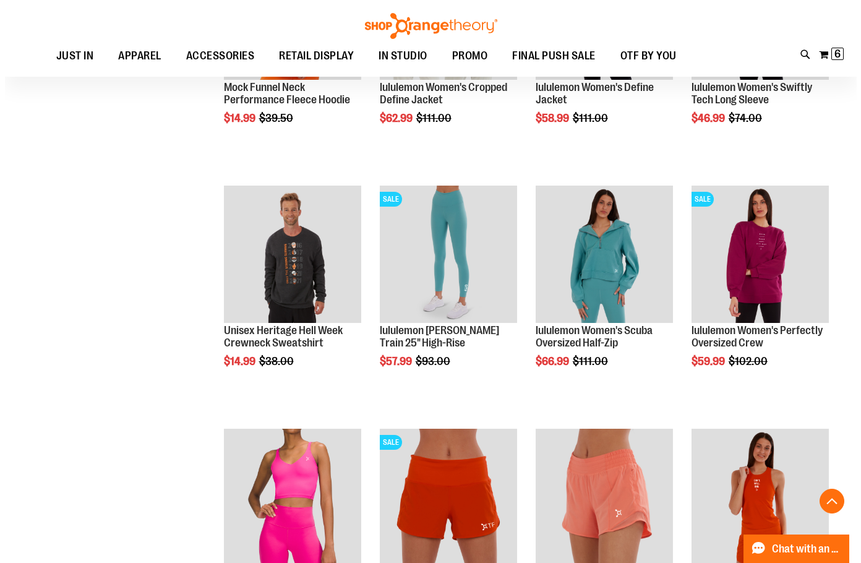
scroll to position [2228, 0]
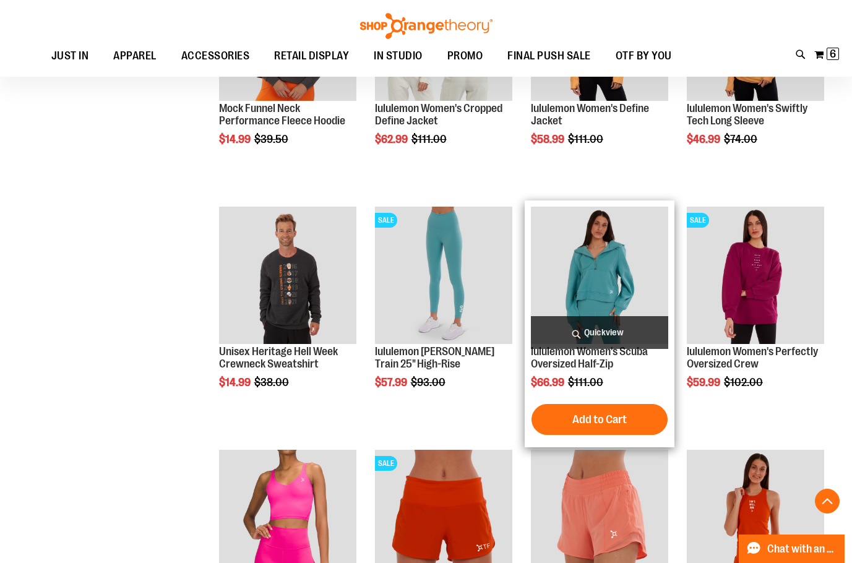
click at [610, 334] on span "Quickview" at bounding box center [599, 332] width 137 height 33
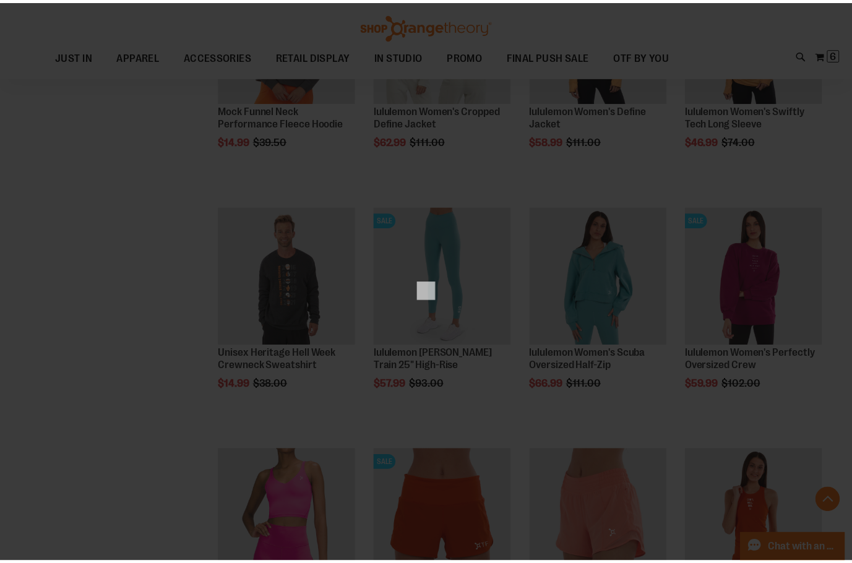
scroll to position [0, 0]
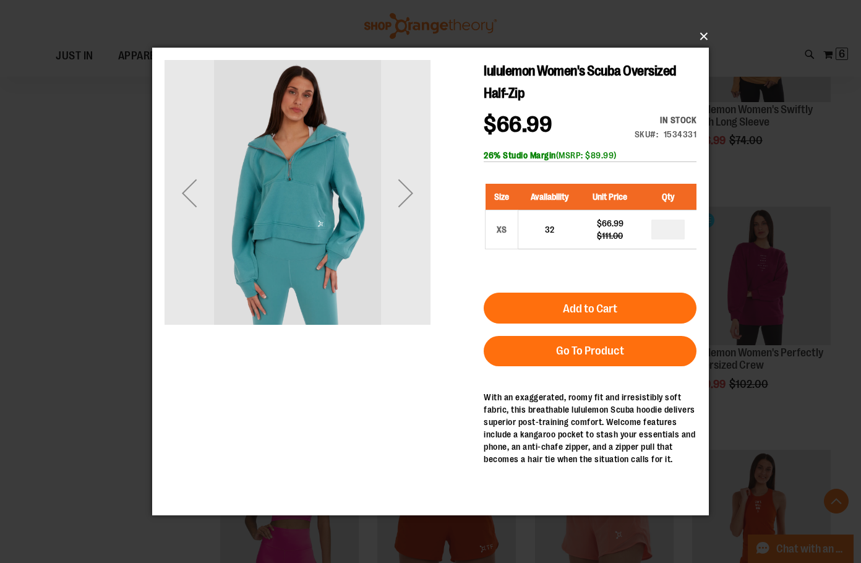
click at [706, 33] on button "×" at bounding box center [434, 36] width 557 height 27
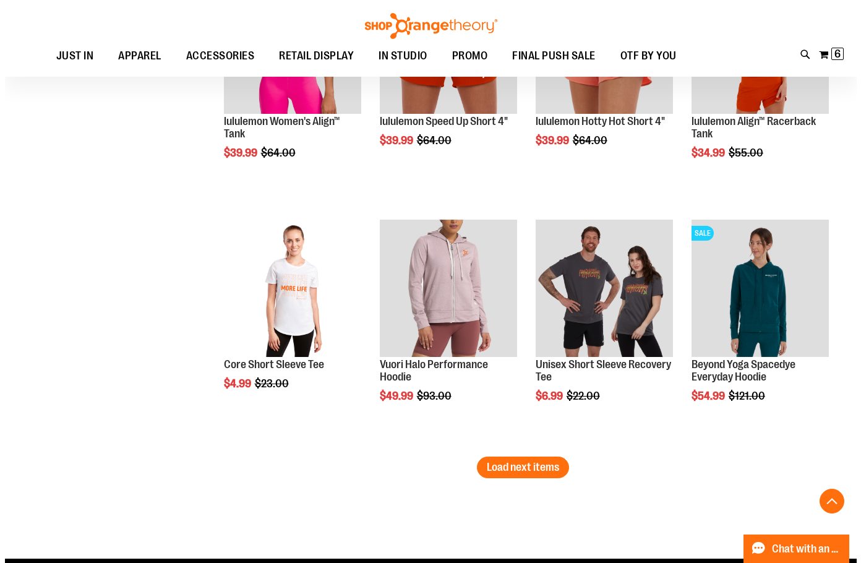
scroll to position [2723, 0]
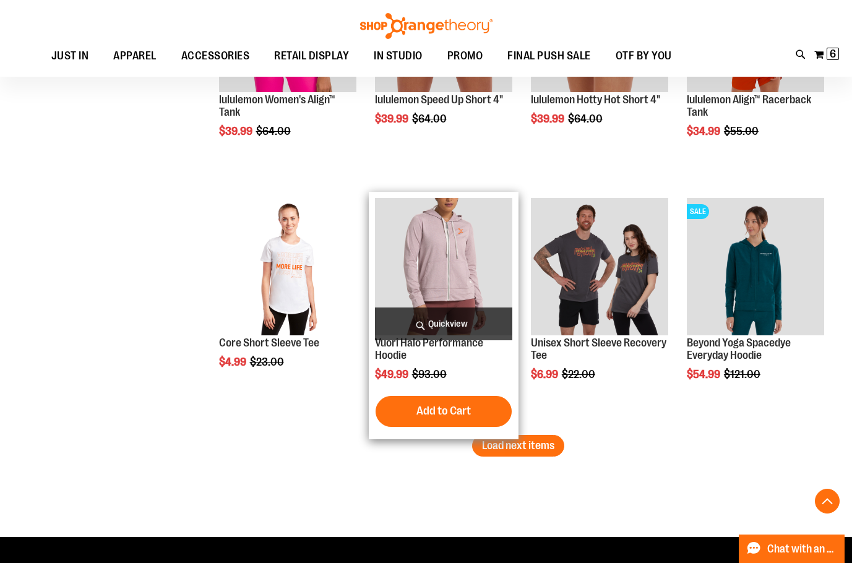
click at [456, 320] on span "Quickview" at bounding box center [443, 324] width 137 height 33
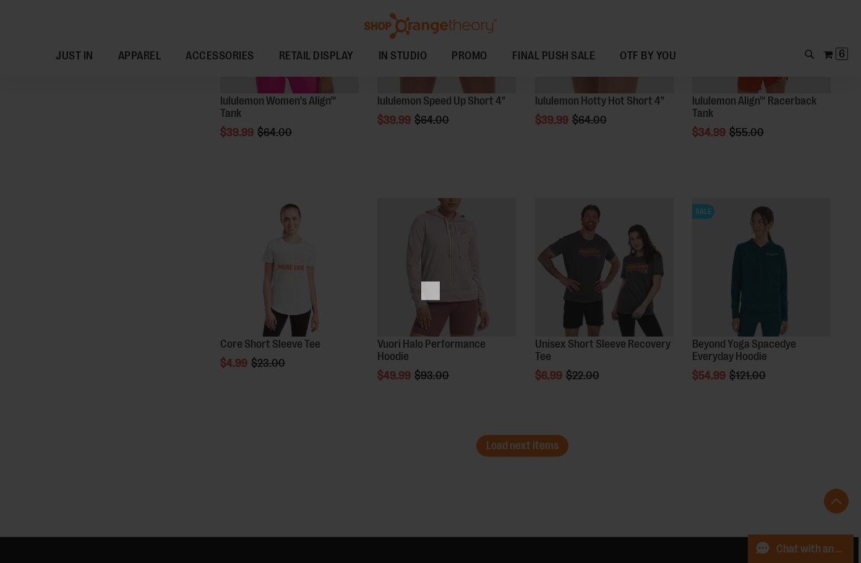
scroll to position [0, 0]
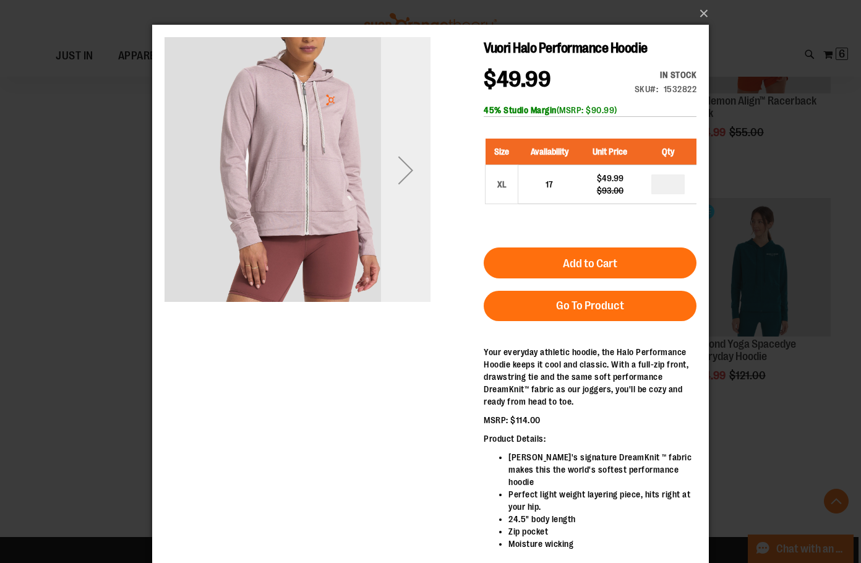
click at [389, 173] on div "Next" at bounding box center [406, 170] width 50 height 50
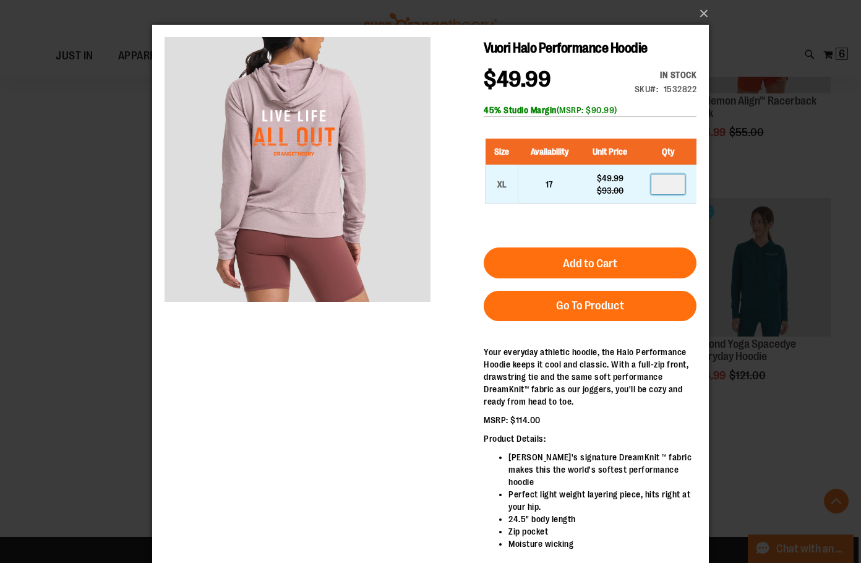
click at [684, 187] on input "number" at bounding box center [668, 184] width 33 height 20
type input "*"
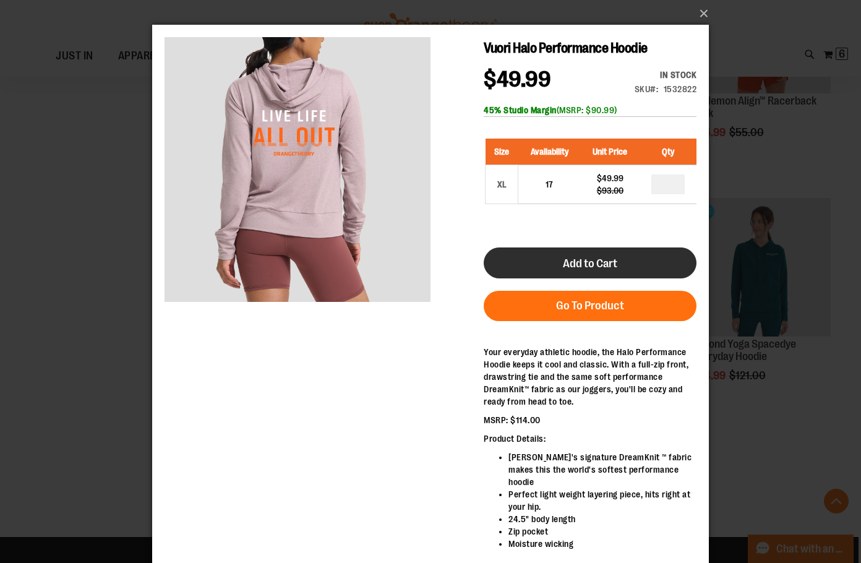
click at [634, 270] on button "Add to Cart" at bounding box center [590, 263] width 213 height 31
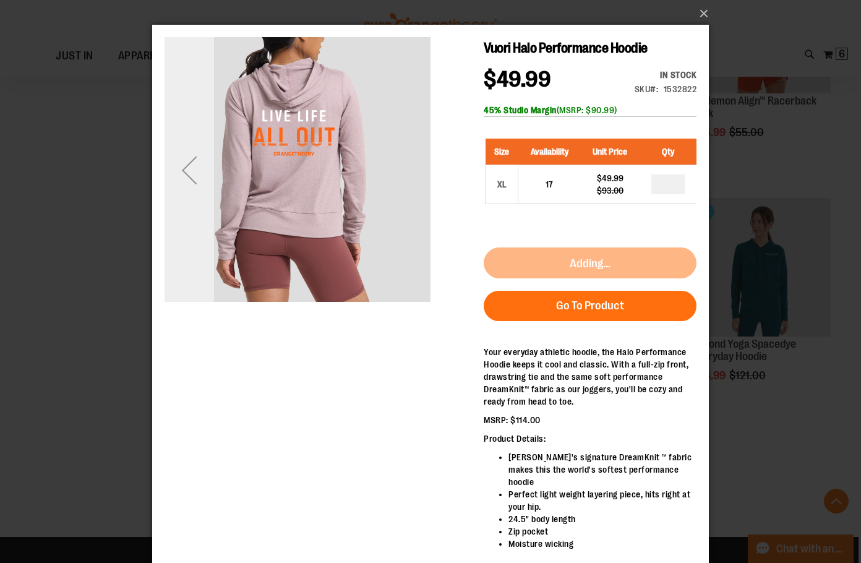
click at [185, 168] on div "Previous" at bounding box center [190, 170] width 50 height 50
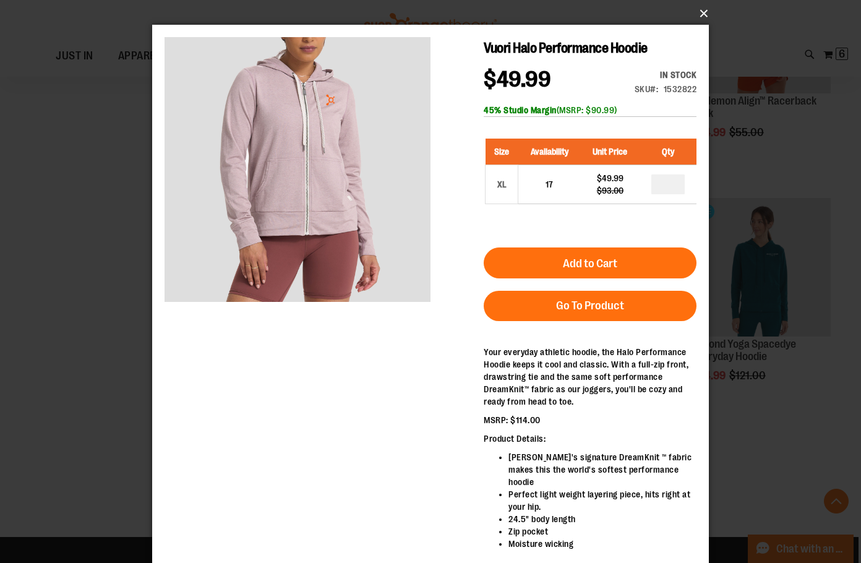
click at [701, 15] on button "×" at bounding box center [434, 13] width 557 height 27
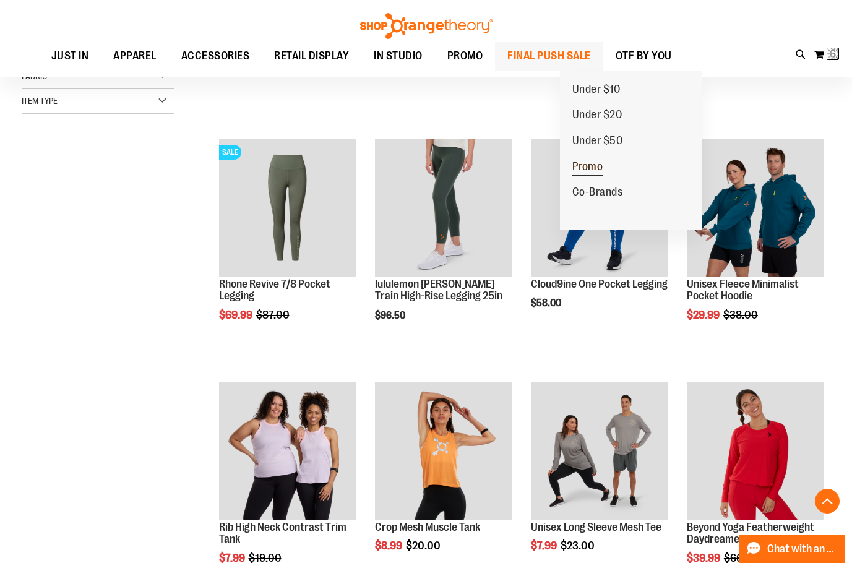
scroll to position [72, 0]
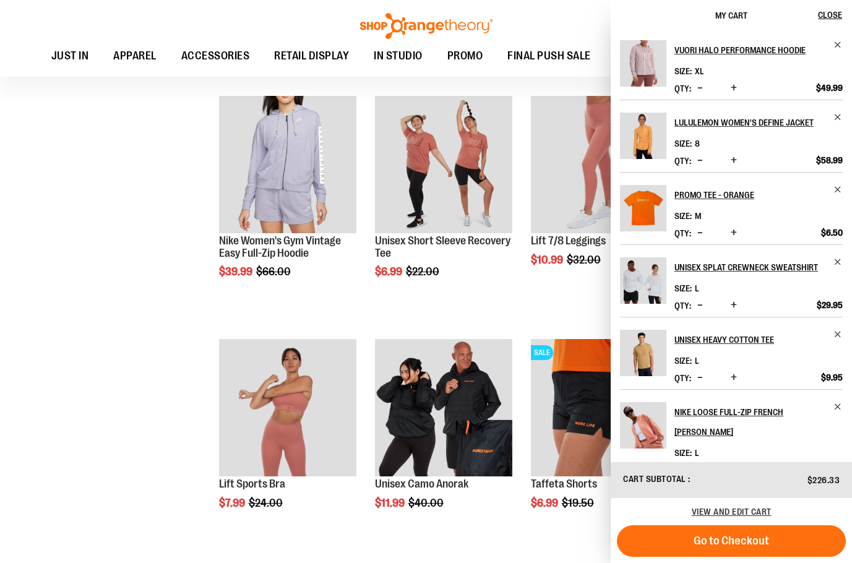
click at [158, 431] on div "**********" at bounding box center [426, 111] width 809 height 3065
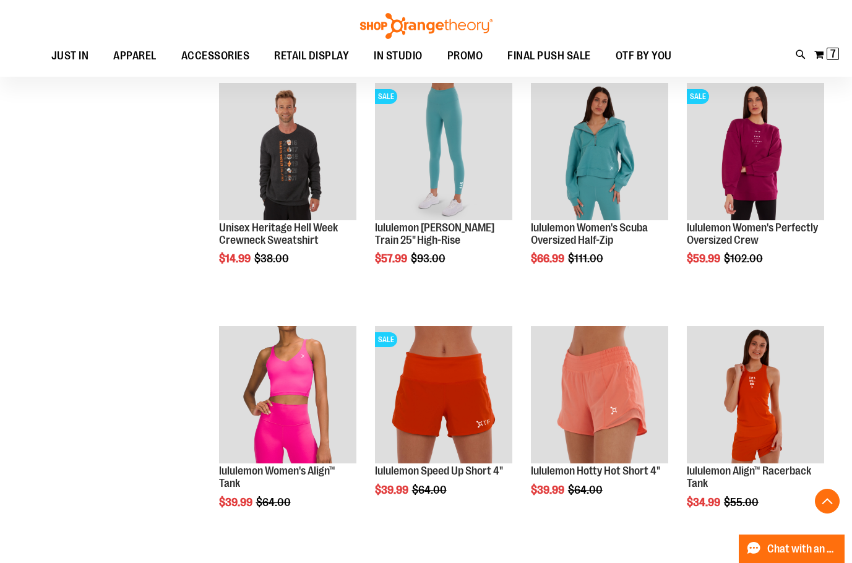
scroll to position [2723, 0]
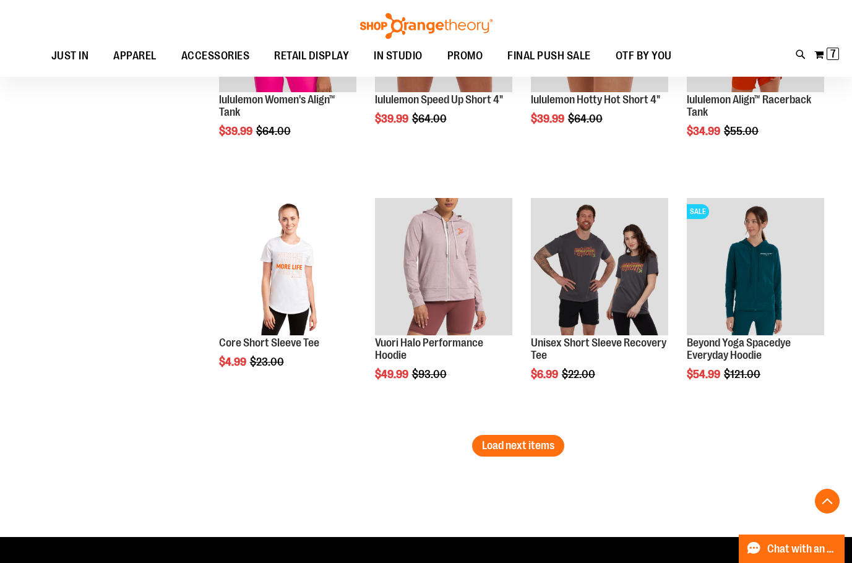
click at [538, 441] on span "Load next items" at bounding box center [518, 445] width 72 height 12
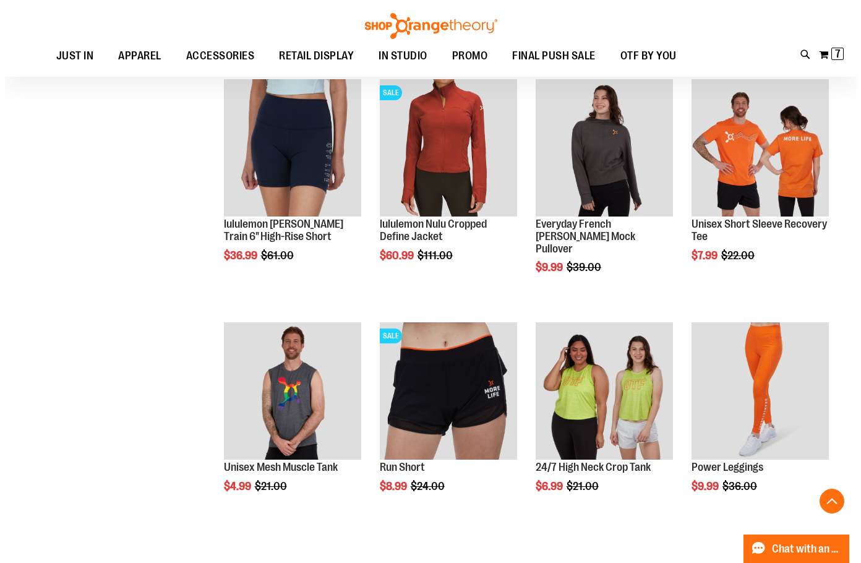
scroll to position [3156, 0]
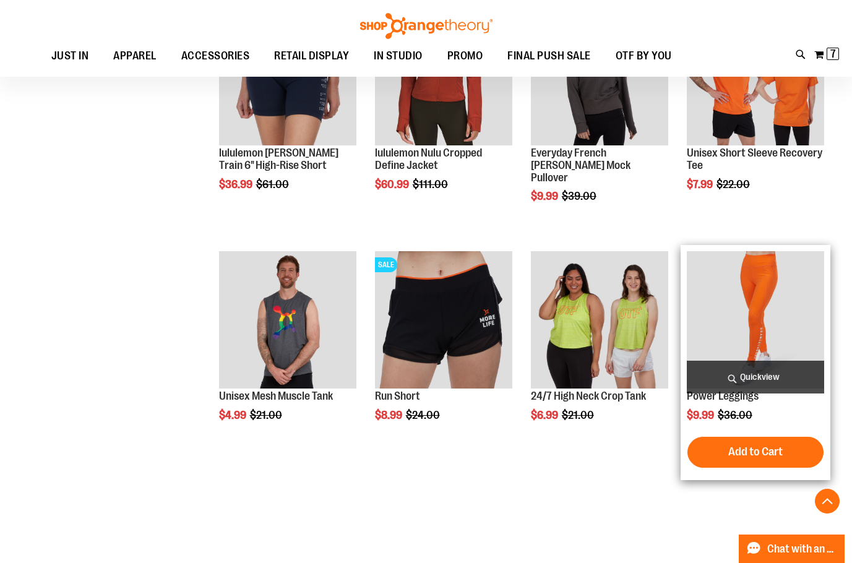
click at [743, 377] on span "Quickview" at bounding box center [755, 377] width 137 height 33
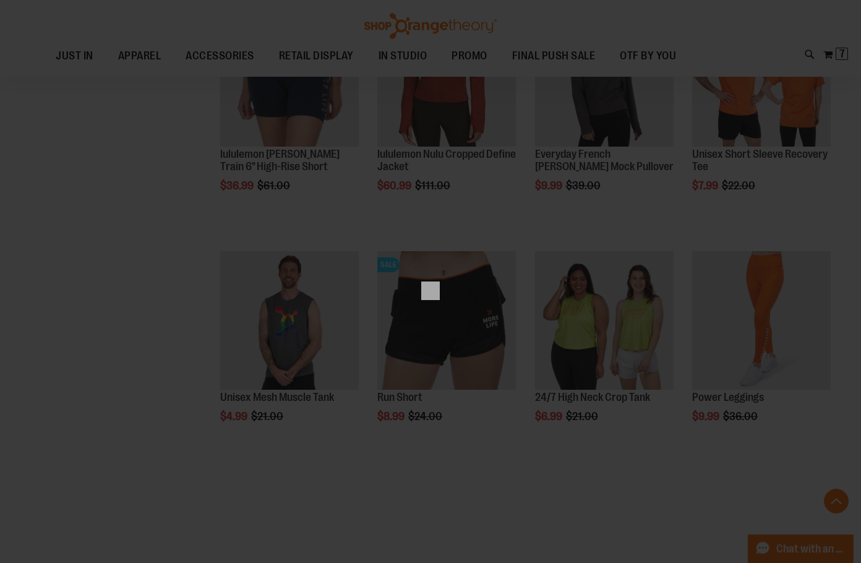
scroll to position [0, 0]
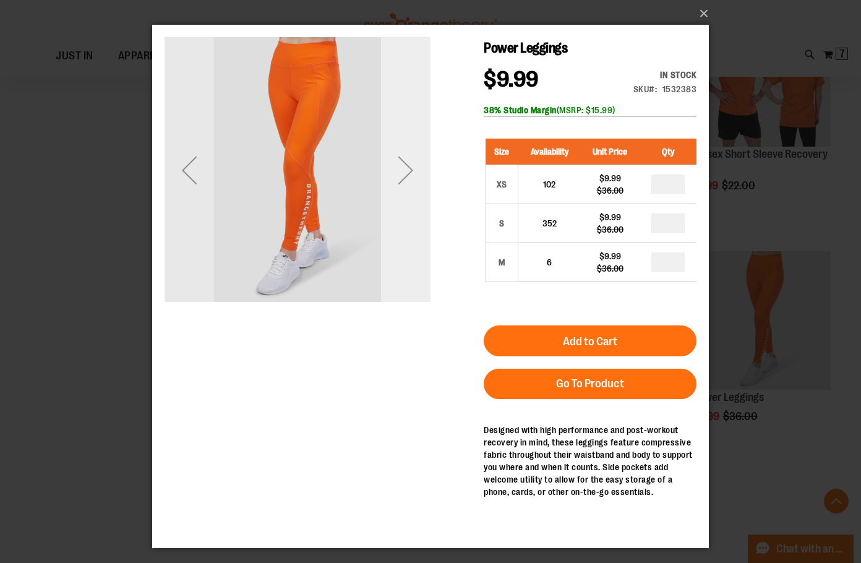
click at [410, 171] on div "Next" at bounding box center [406, 170] width 50 height 50
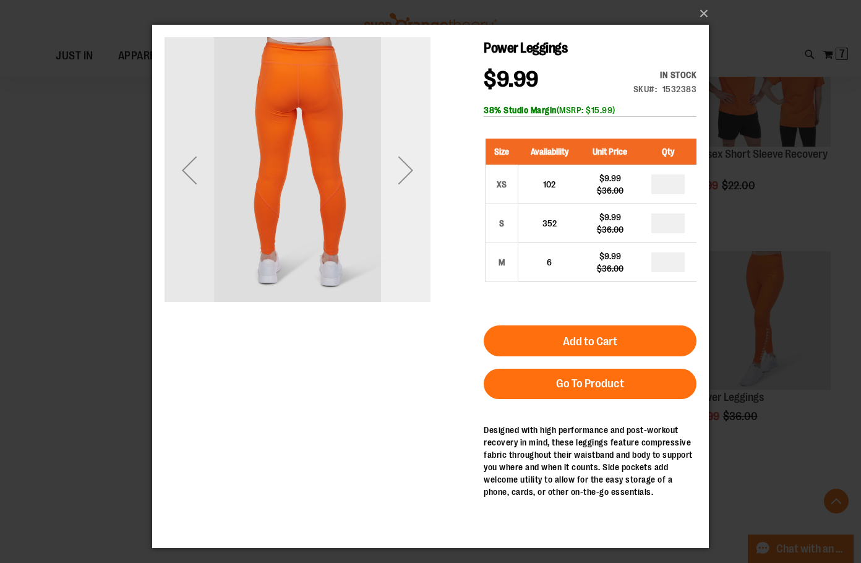
click at [410, 171] on div "Next" at bounding box center [406, 170] width 50 height 50
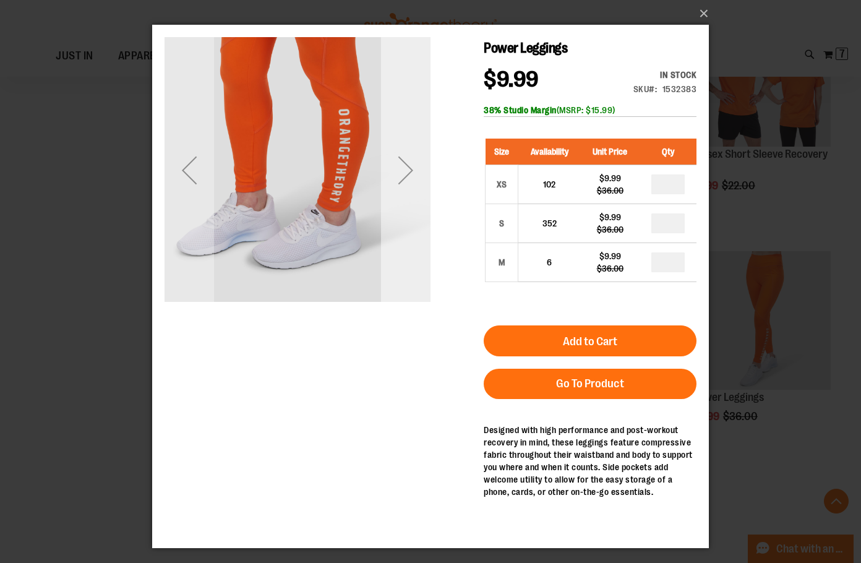
click at [406, 177] on div "Next" at bounding box center [406, 170] width 50 height 50
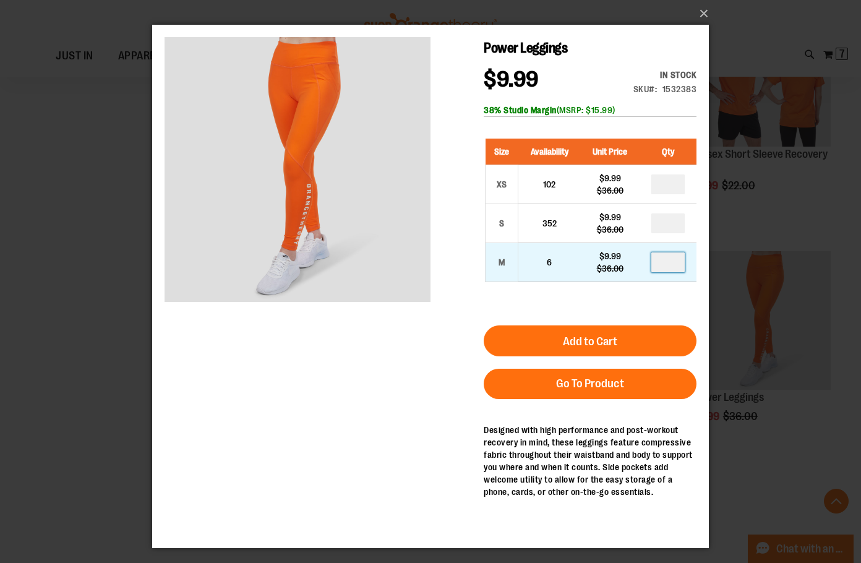
click at [670, 265] on input "number" at bounding box center [668, 262] width 33 height 20
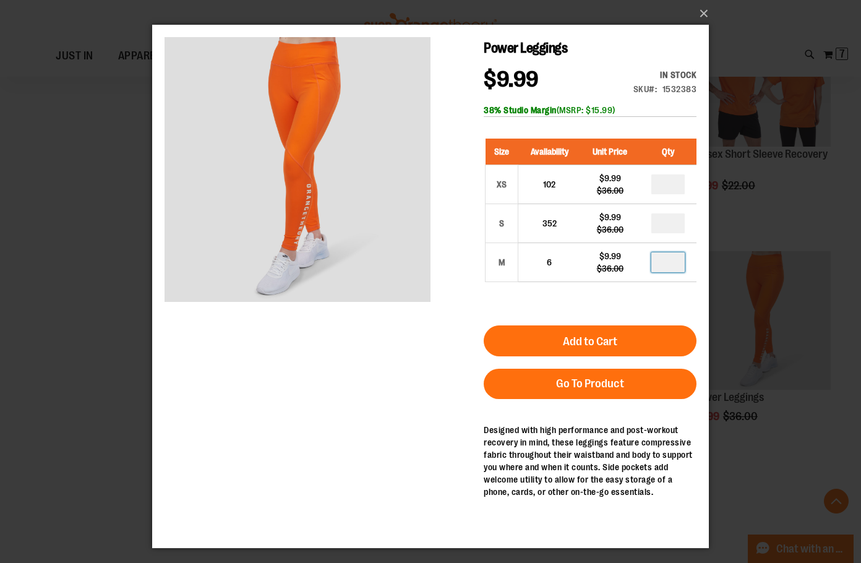
type input "*"
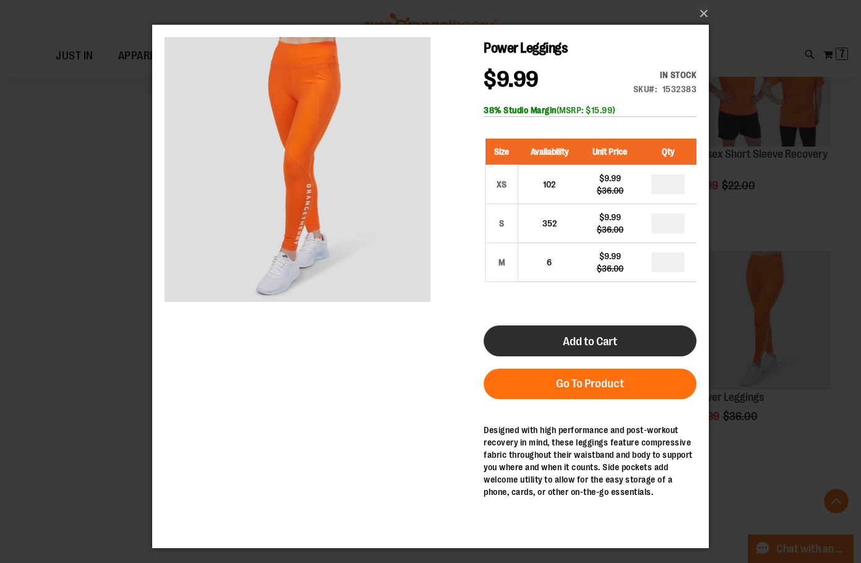
click at [581, 340] on span "Add to Cart" at bounding box center [590, 342] width 54 height 14
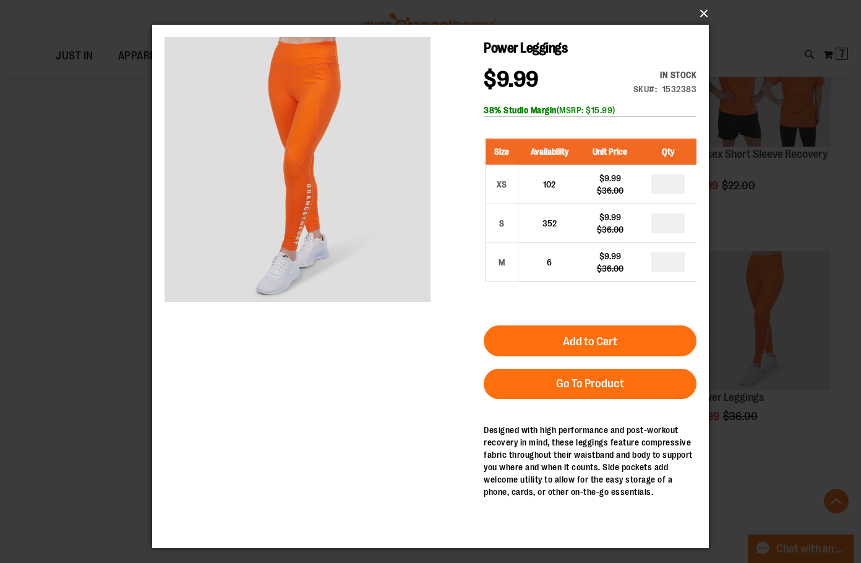
click at [701, 14] on button "×" at bounding box center [434, 13] width 557 height 27
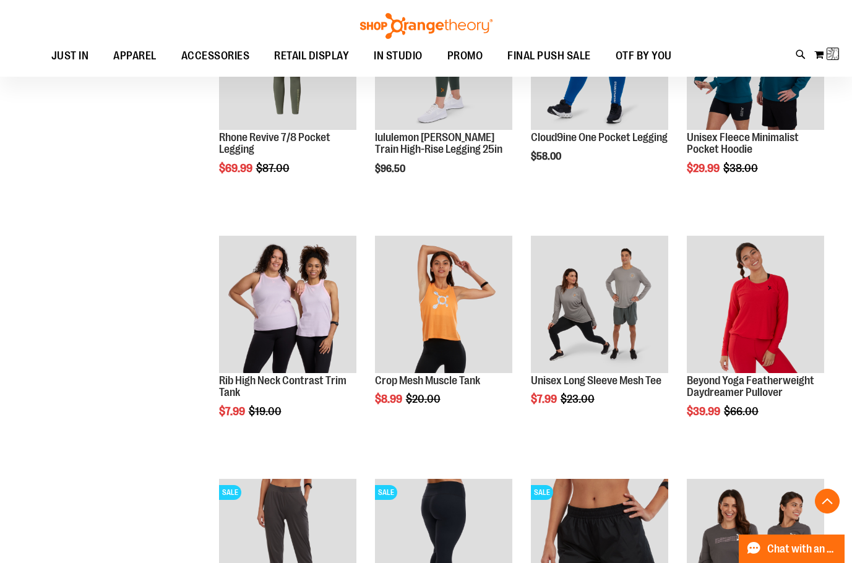
scroll to position [110, 0]
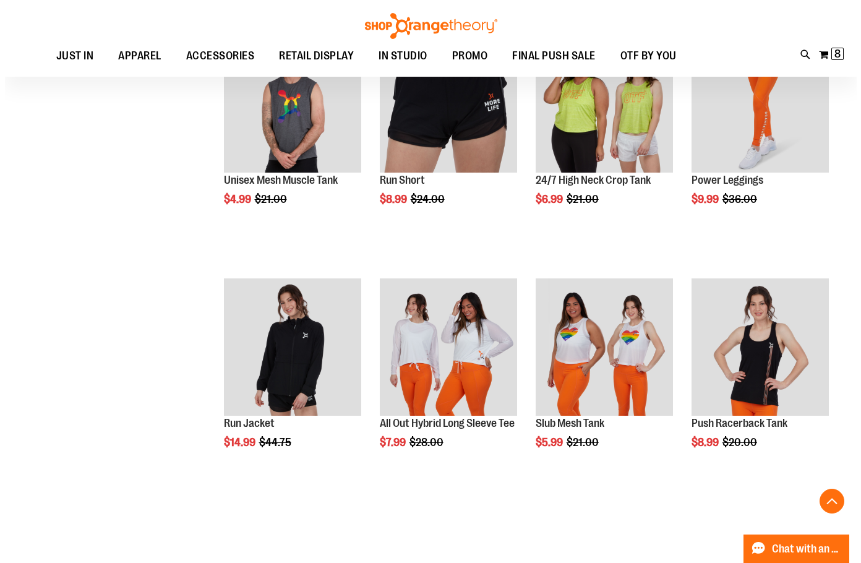
scroll to position [3403, 0]
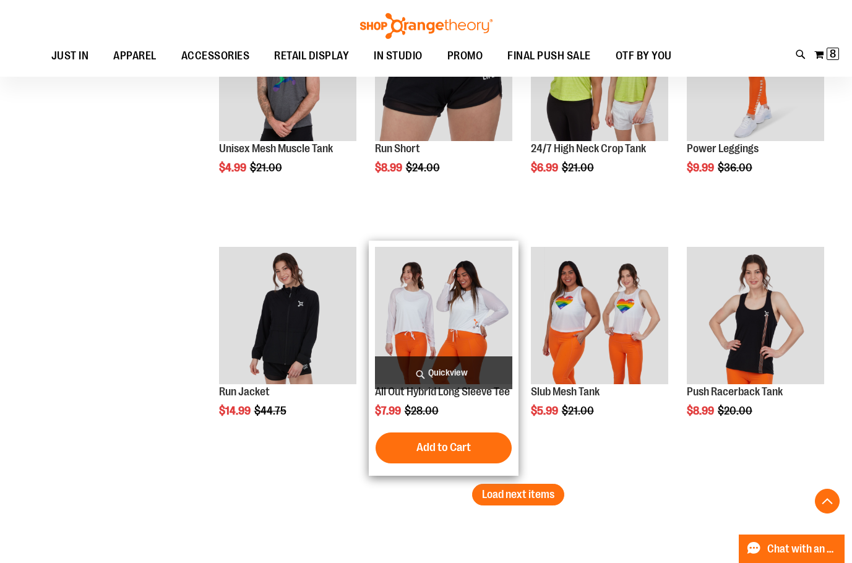
click at [464, 368] on span "Quickview" at bounding box center [443, 372] width 137 height 33
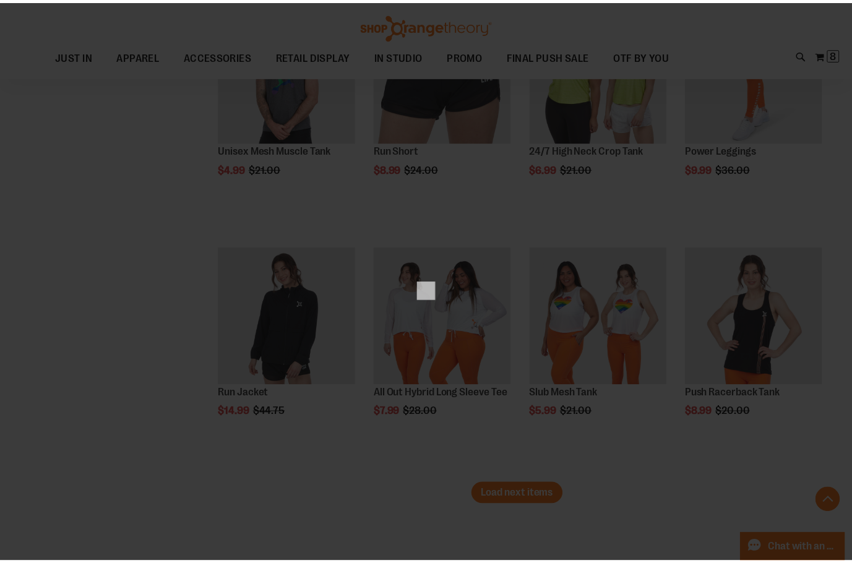
scroll to position [0, 0]
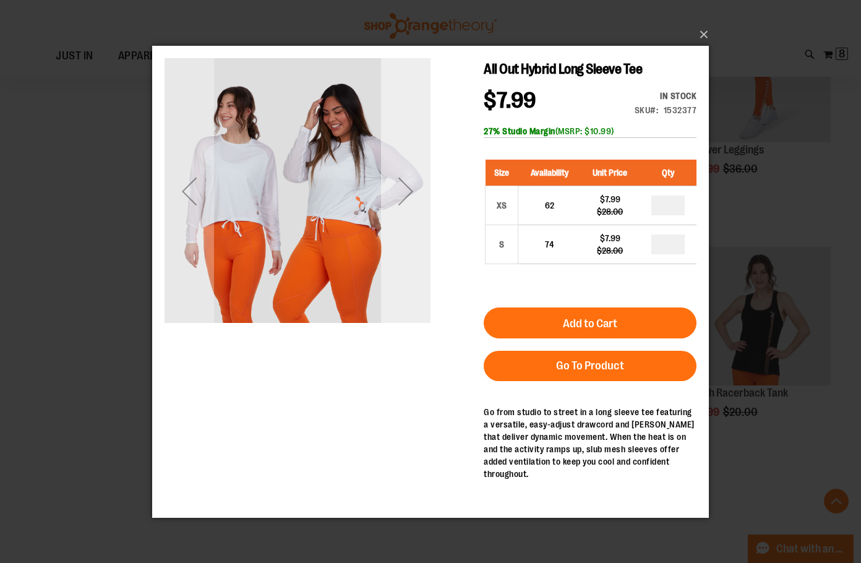
click at [408, 205] on div "Next" at bounding box center [406, 191] width 50 height 50
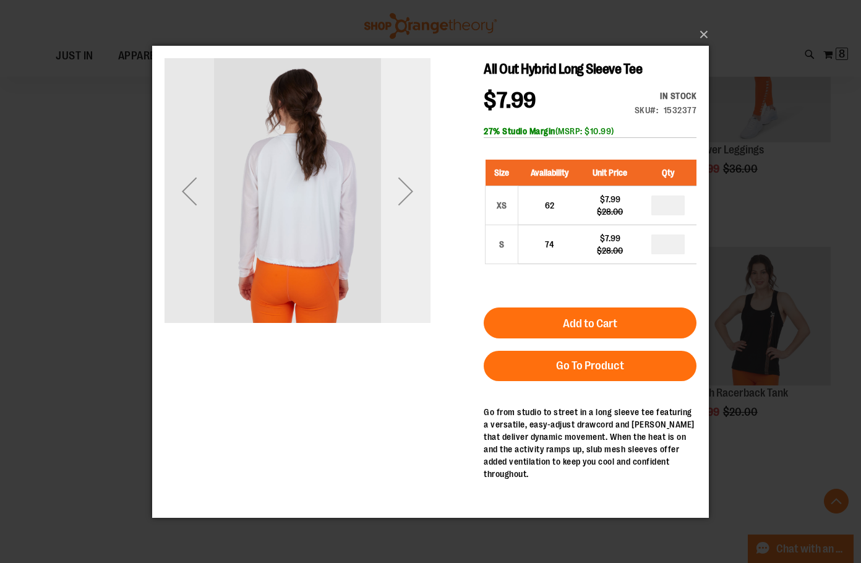
click at [408, 205] on div "Next" at bounding box center [406, 191] width 50 height 50
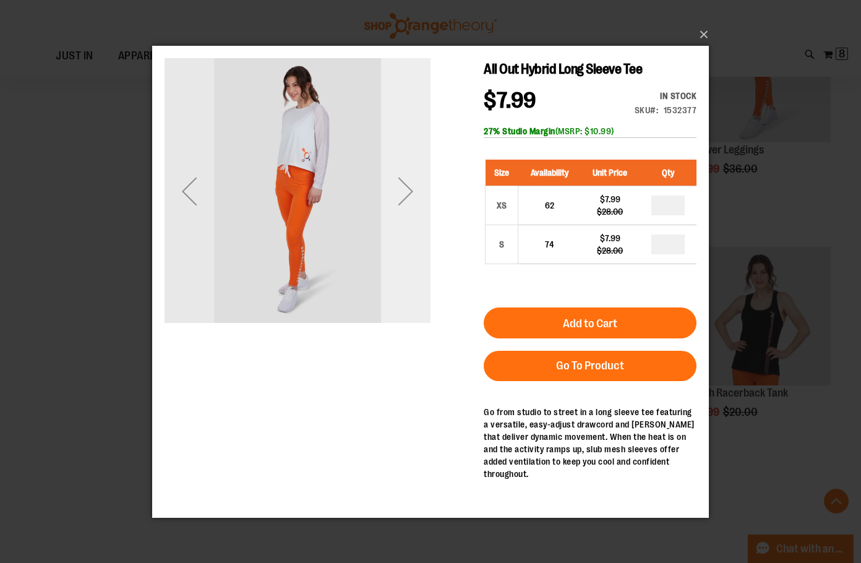
click at [408, 205] on div "Next" at bounding box center [406, 191] width 50 height 50
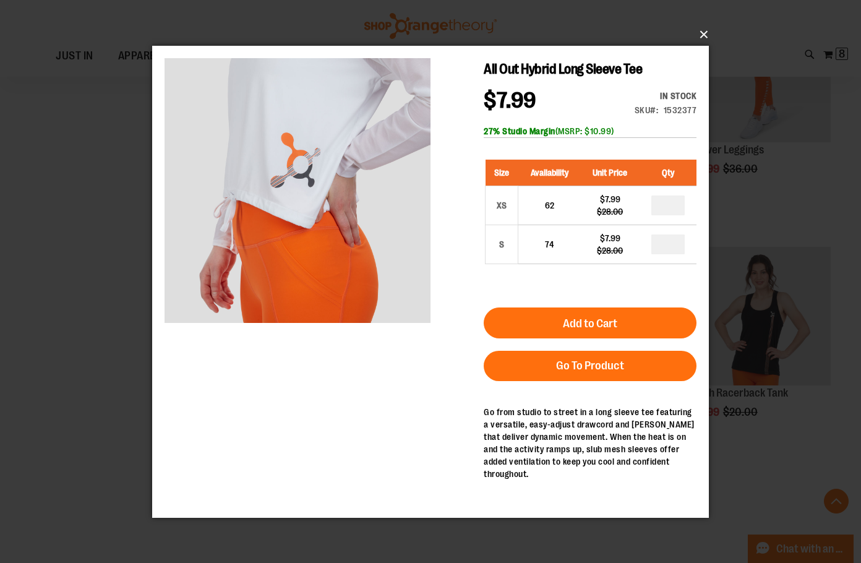
click at [699, 33] on button "×" at bounding box center [434, 34] width 557 height 27
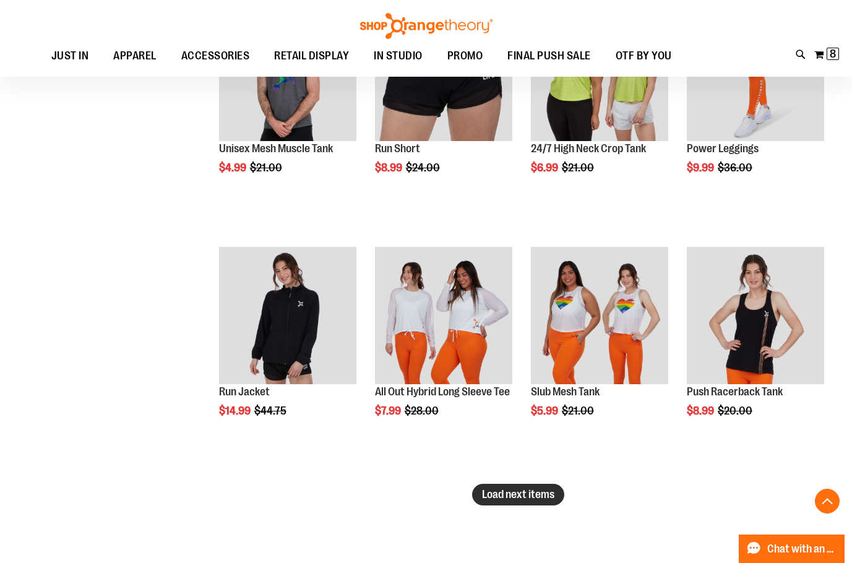
click at [553, 491] on span "Load next items" at bounding box center [518, 494] width 72 height 12
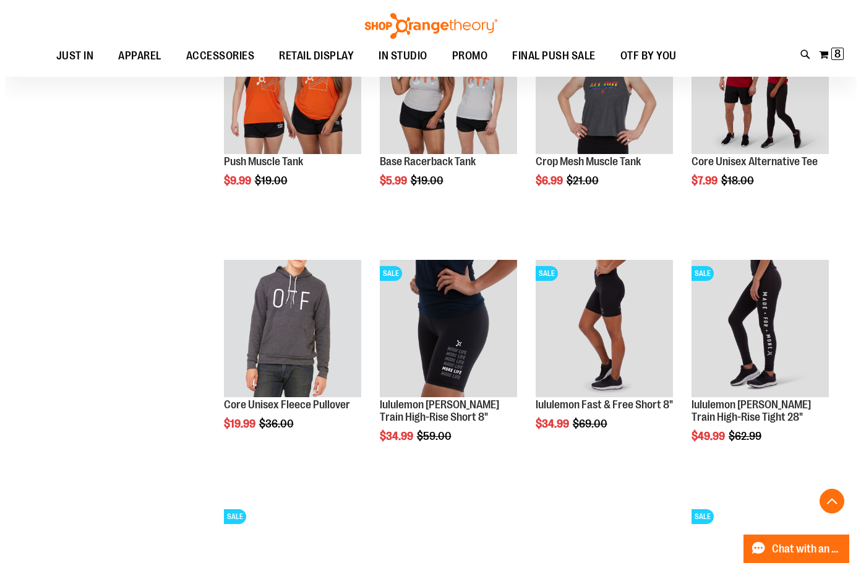
scroll to position [3898, 0]
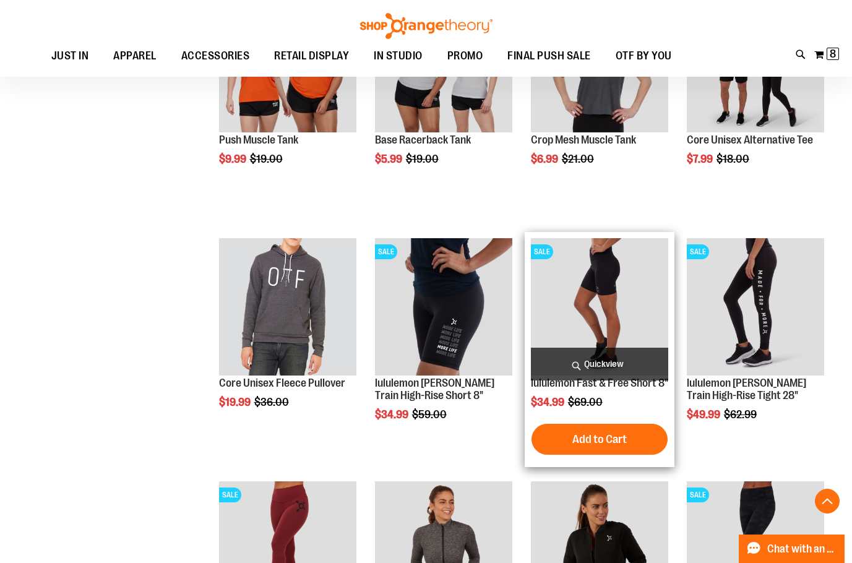
click at [584, 366] on span "Quickview" at bounding box center [599, 364] width 137 height 33
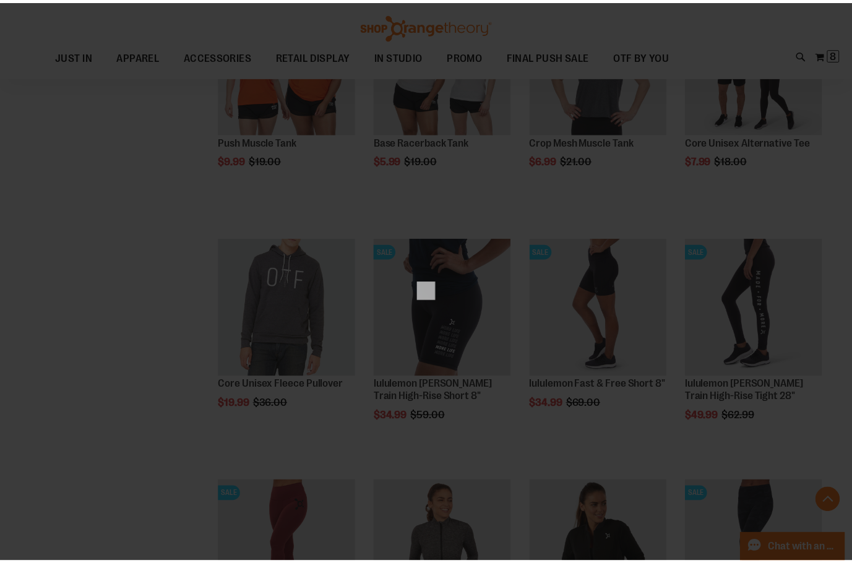
scroll to position [0, 0]
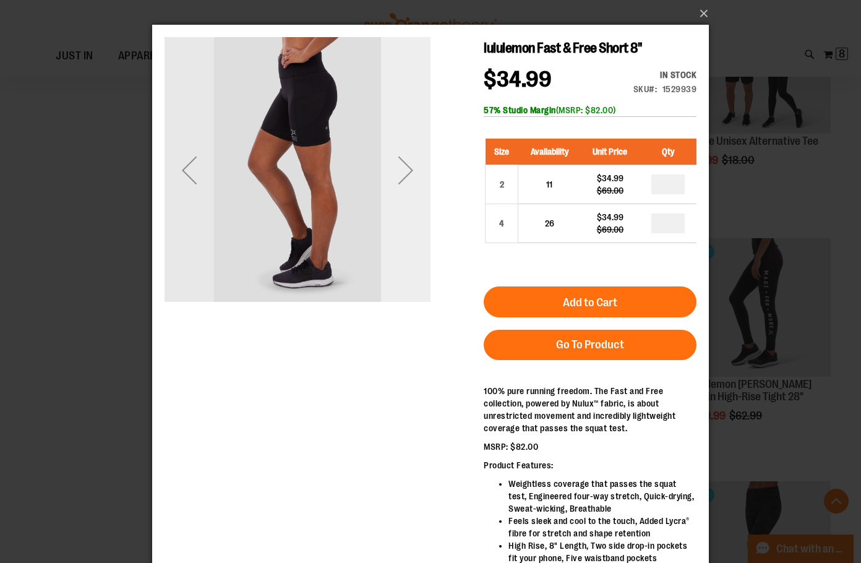
click at [404, 176] on div "Next" at bounding box center [406, 170] width 50 height 50
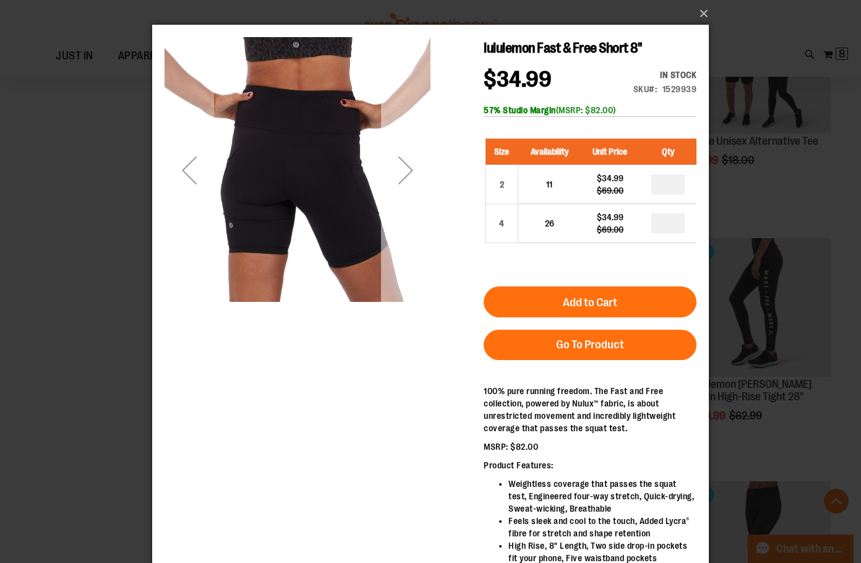
click at [402, 171] on div "Next" at bounding box center [406, 170] width 50 height 50
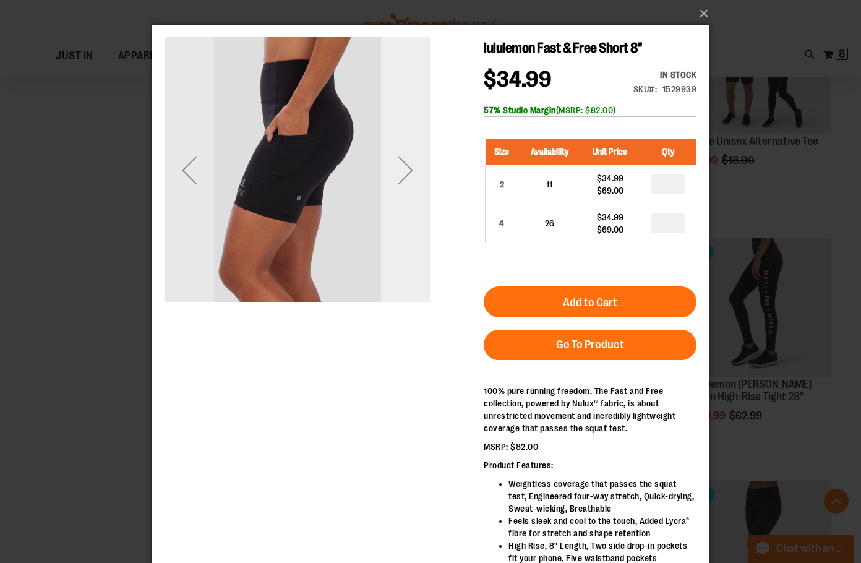
click at [402, 171] on div "Next" at bounding box center [406, 170] width 50 height 50
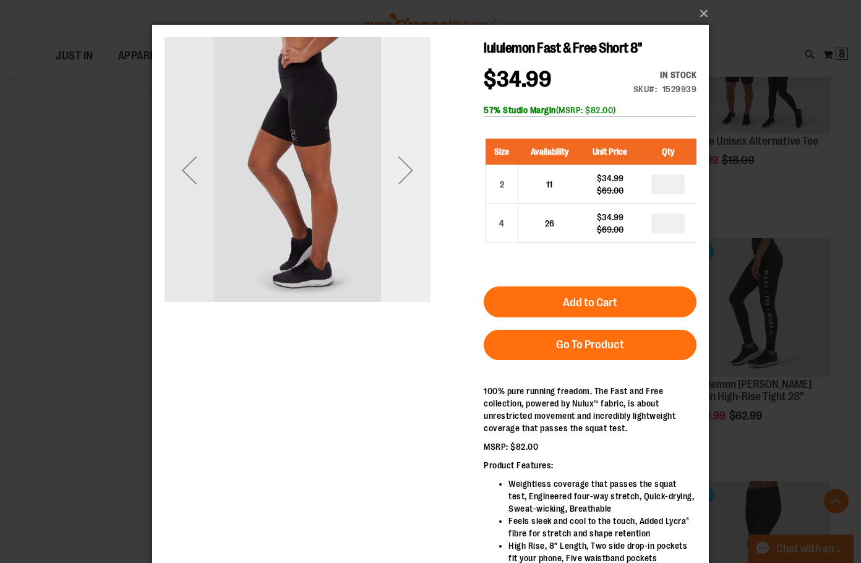
click at [406, 171] on div "Next" at bounding box center [406, 170] width 50 height 50
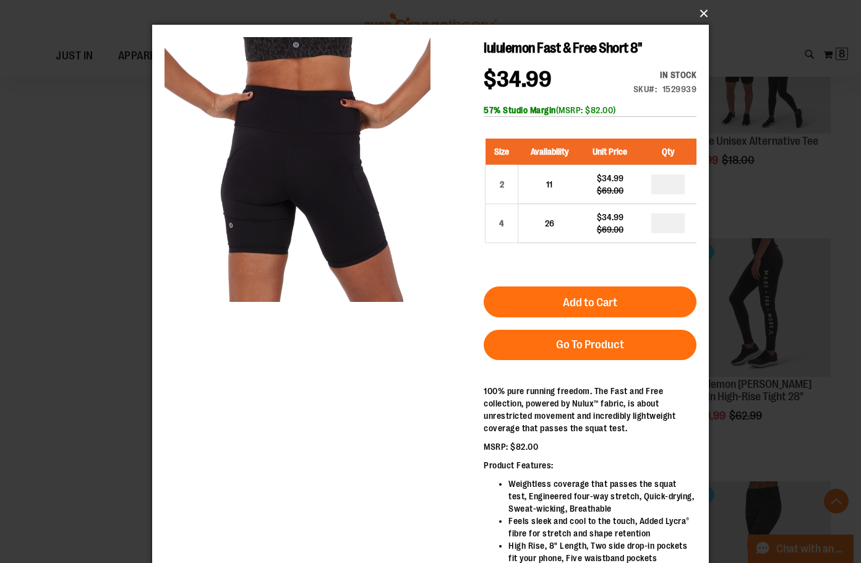
click at [700, 14] on button "×" at bounding box center [434, 13] width 557 height 27
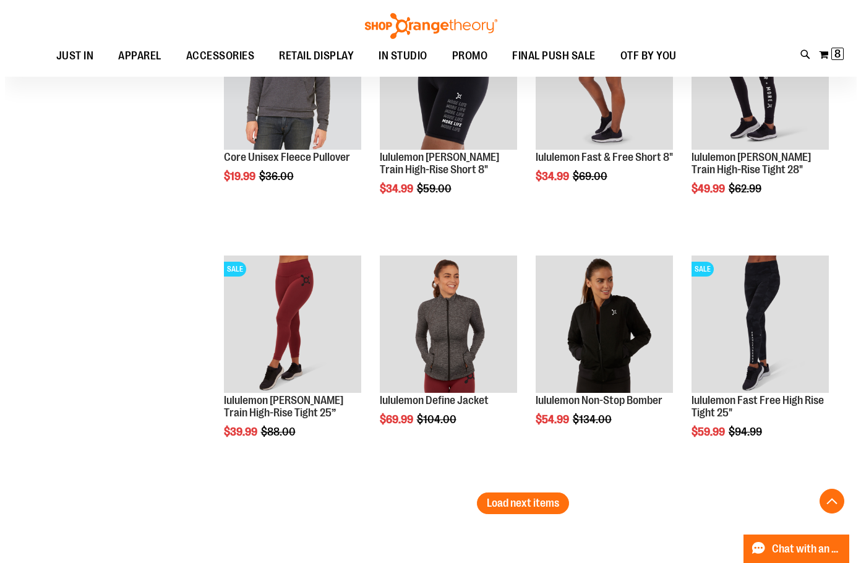
scroll to position [4146, 0]
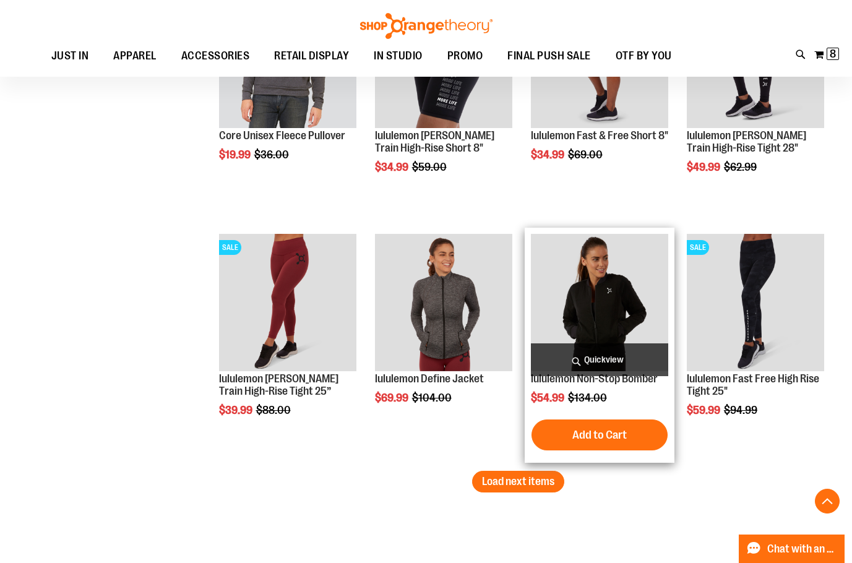
click at [607, 365] on span "Quickview" at bounding box center [599, 359] width 137 height 33
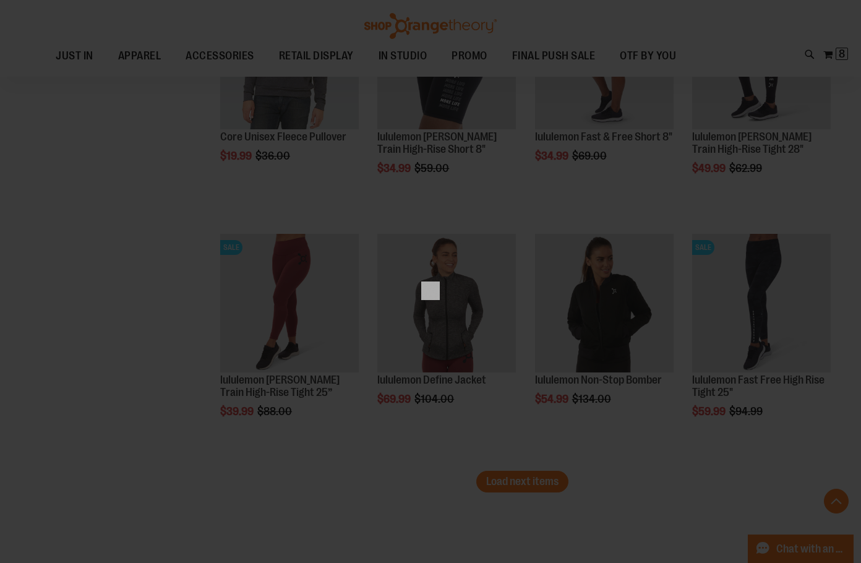
scroll to position [0, 0]
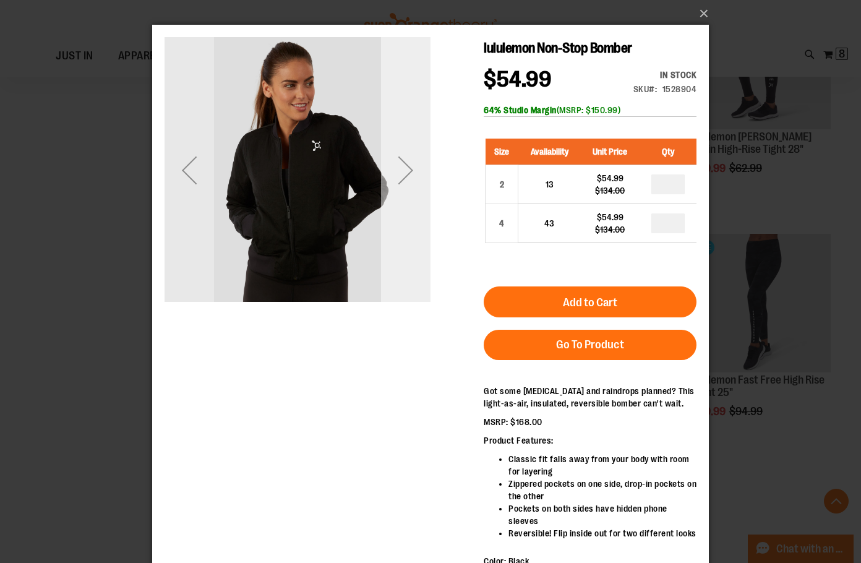
click at [407, 177] on div "Next" at bounding box center [406, 170] width 50 height 50
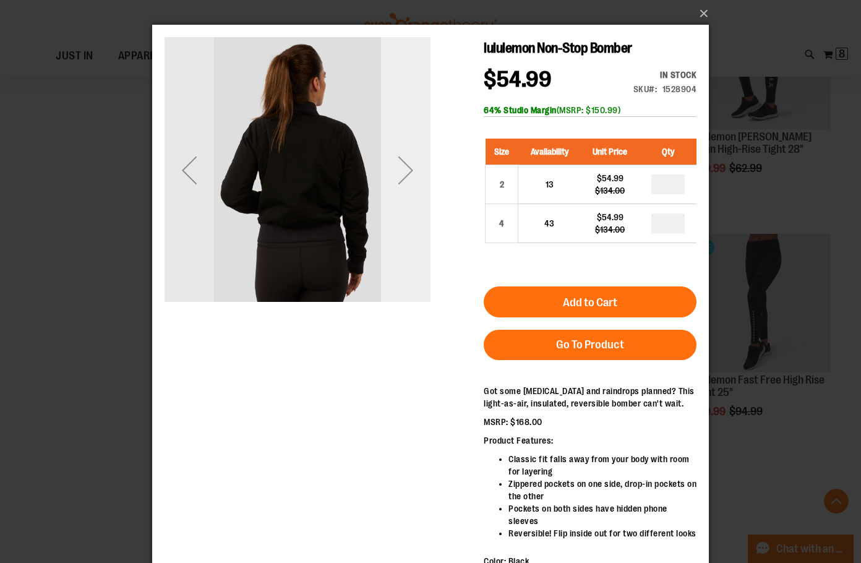
click at [407, 177] on div "Next" at bounding box center [406, 170] width 50 height 50
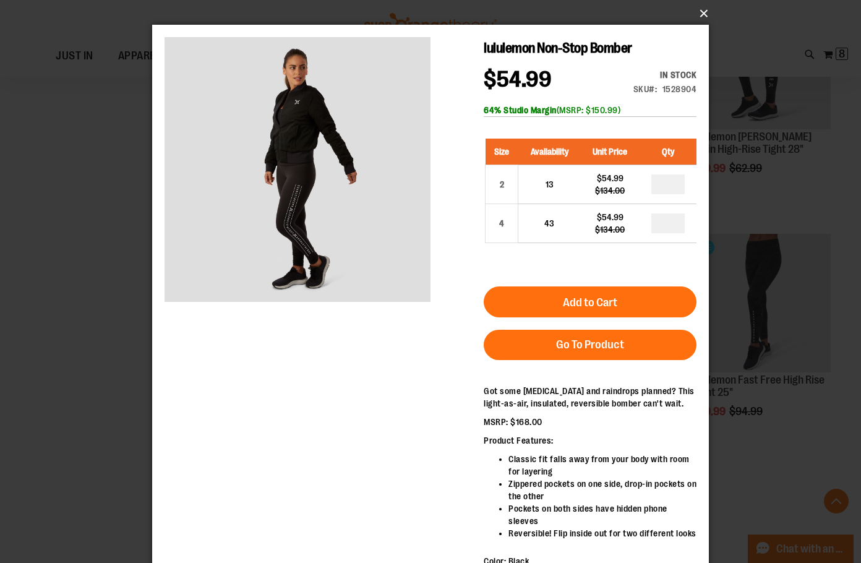
click at [703, 11] on button "×" at bounding box center [434, 13] width 557 height 27
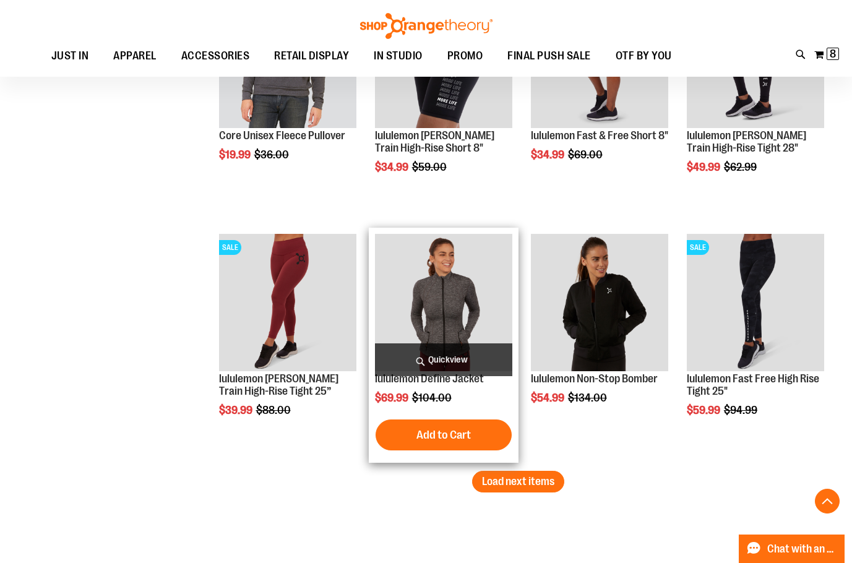
click at [473, 358] on span "Quickview" at bounding box center [443, 359] width 137 height 33
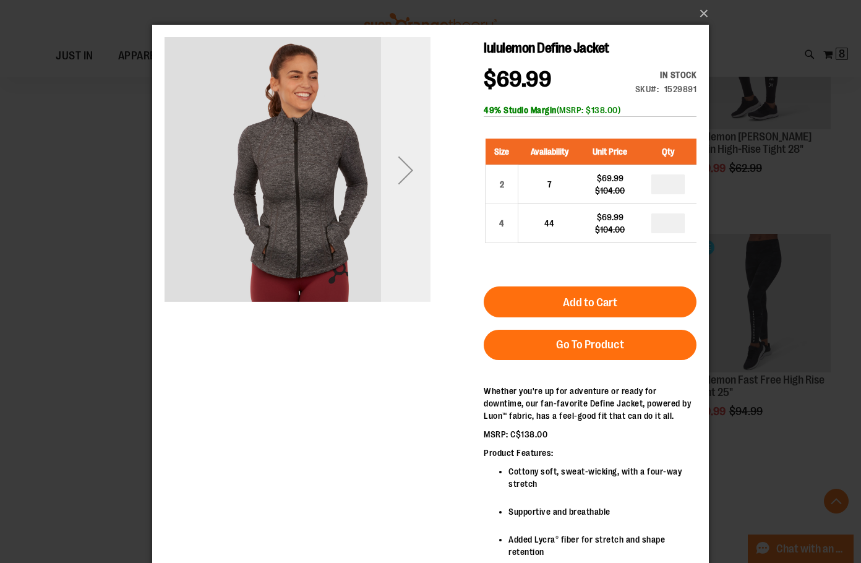
click at [400, 180] on div "Next" at bounding box center [406, 170] width 50 height 50
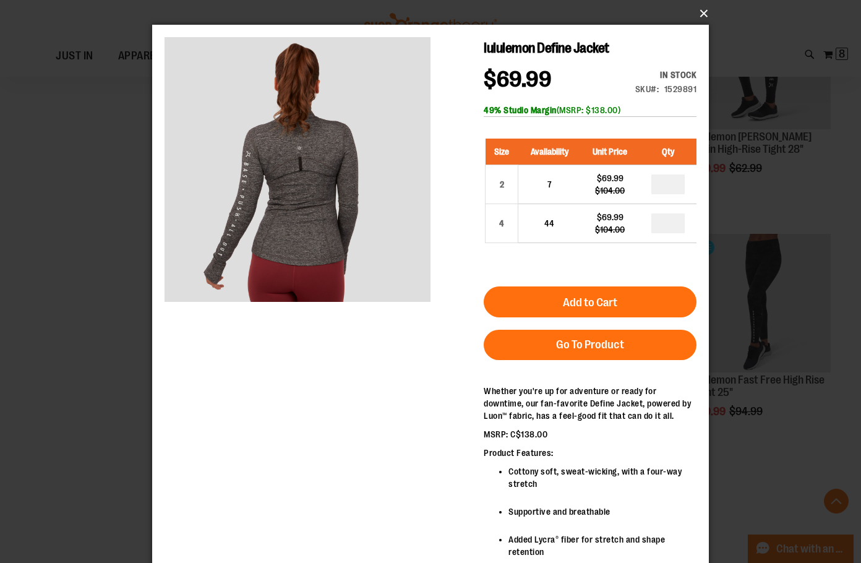
click at [704, 11] on button "×" at bounding box center [434, 13] width 557 height 27
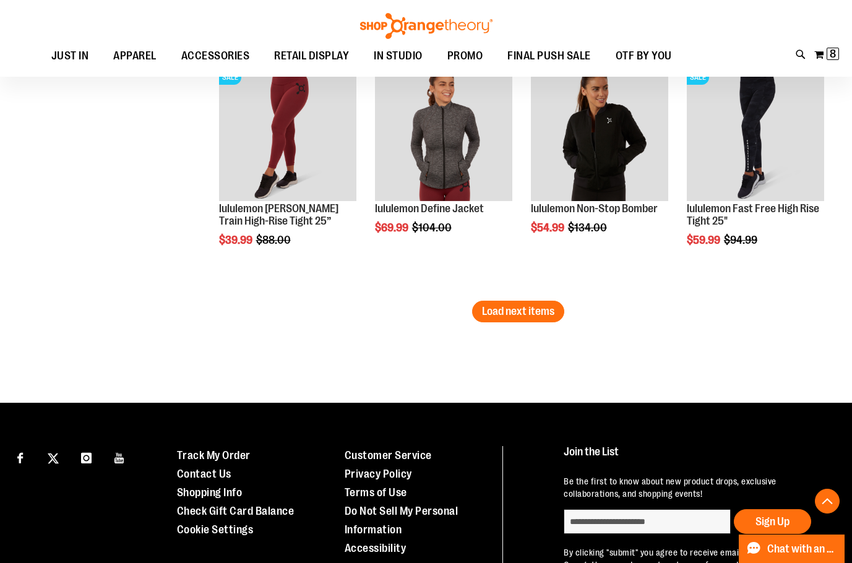
scroll to position [4331, 0]
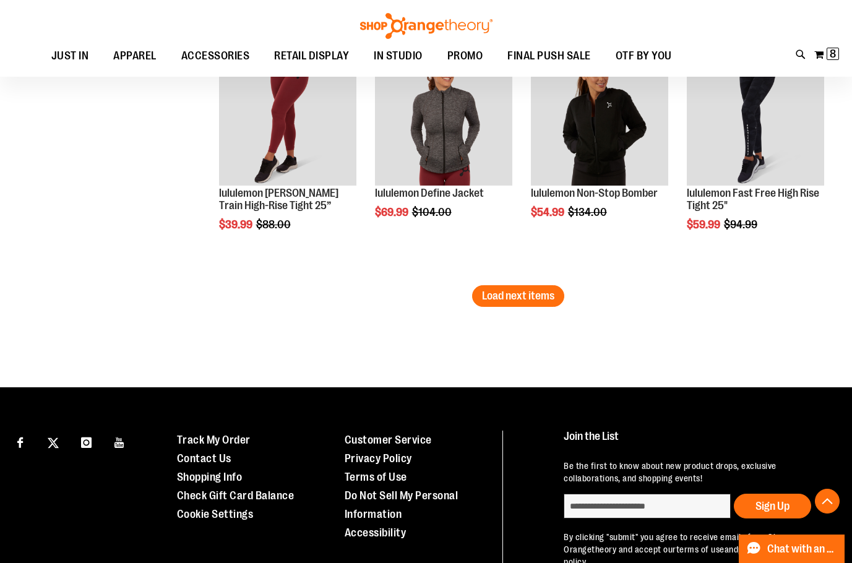
click at [549, 296] on span "Load next items" at bounding box center [518, 296] width 72 height 12
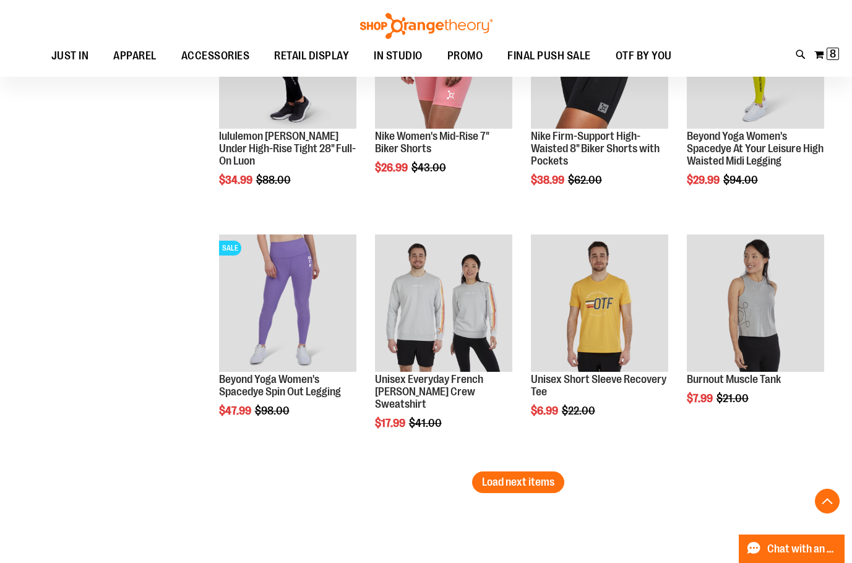
scroll to position [4888, 0]
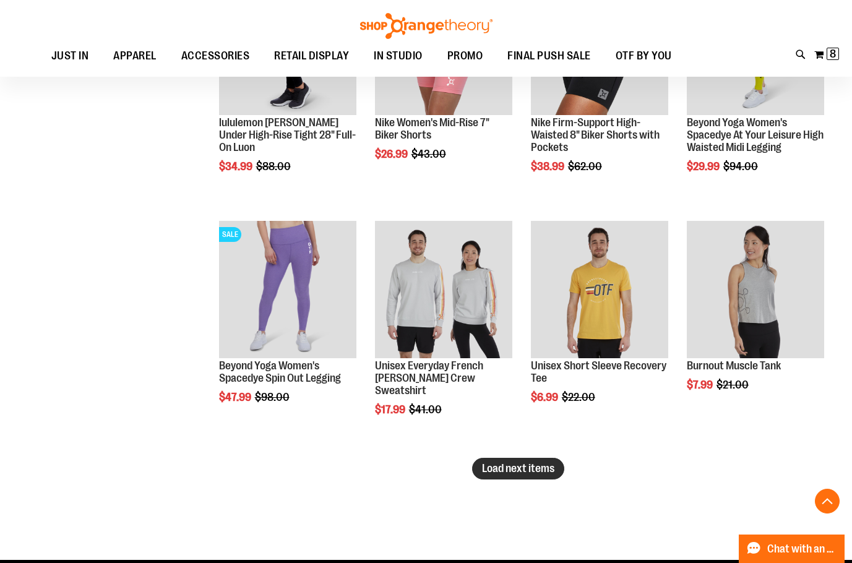
click at [490, 466] on span "Load next items" at bounding box center [518, 468] width 72 height 12
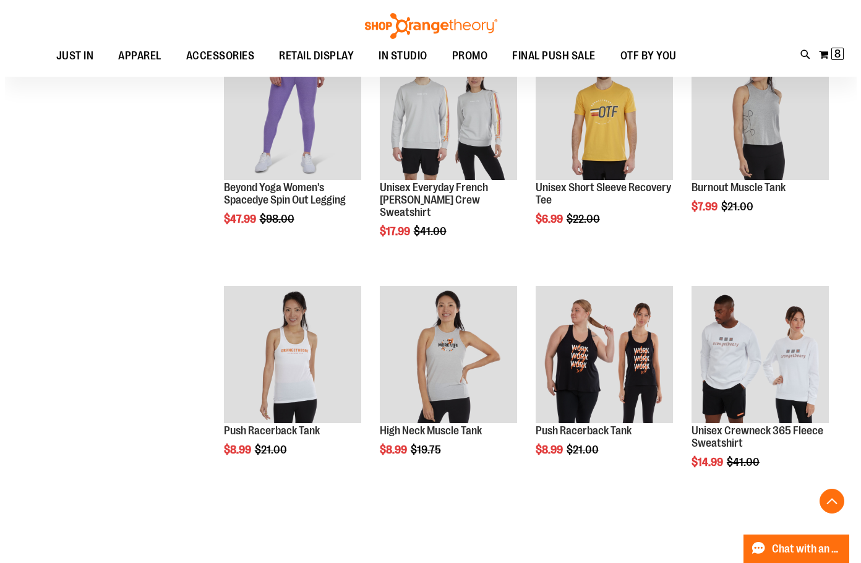
scroll to position [5074, 0]
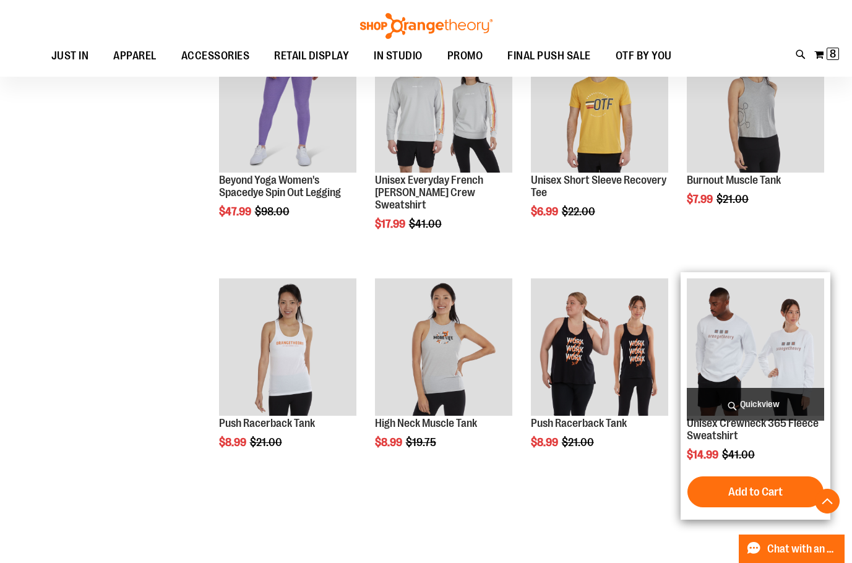
click at [767, 395] on span "Quickview" at bounding box center [755, 404] width 137 height 33
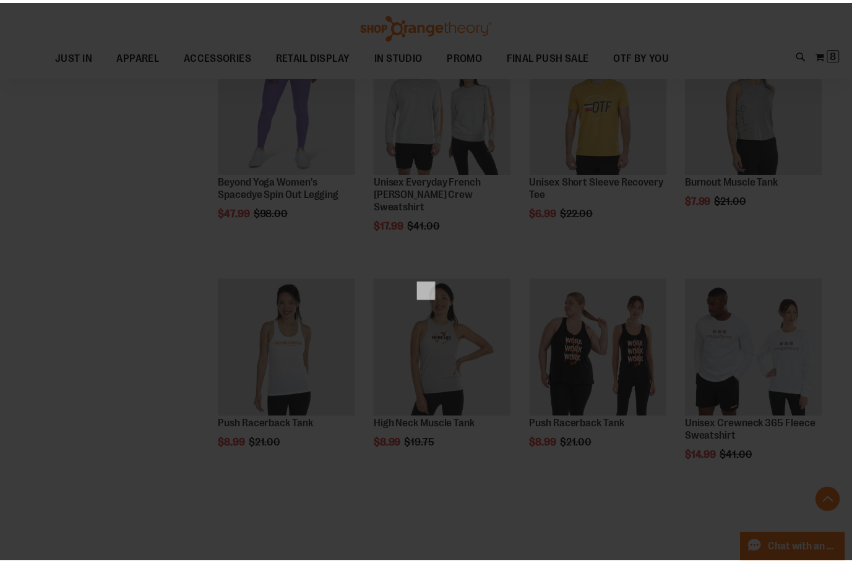
scroll to position [0, 0]
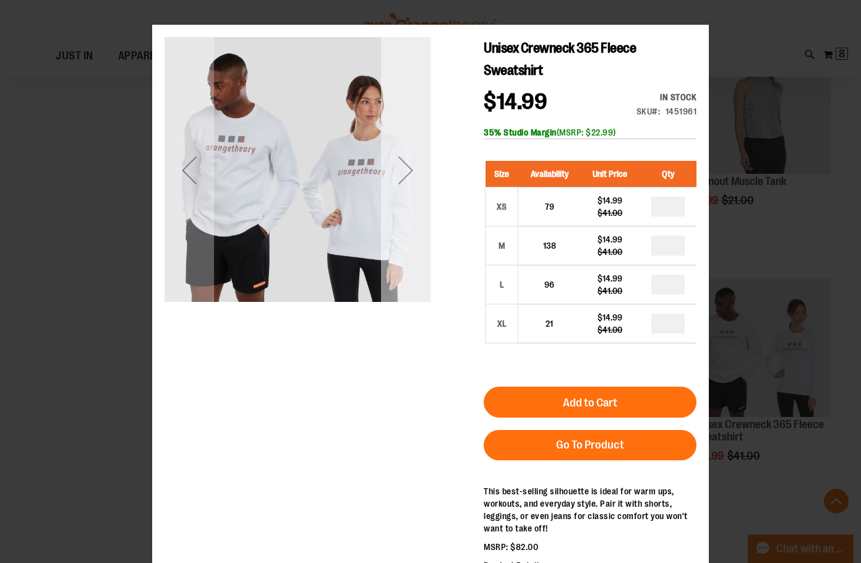
click at [399, 189] on div "Next" at bounding box center [406, 170] width 50 height 50
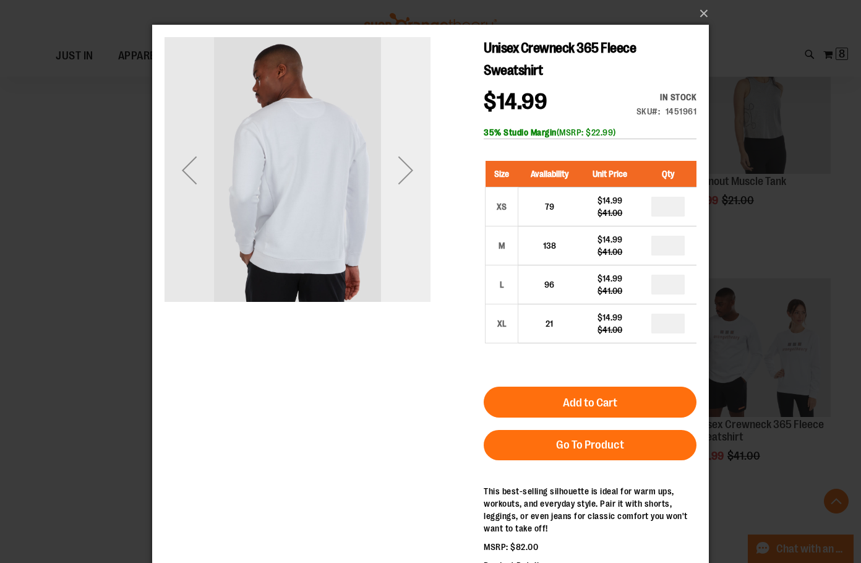
click at [400, 187] on div "Next" at bounding box center [406, 170] width 50 height 50
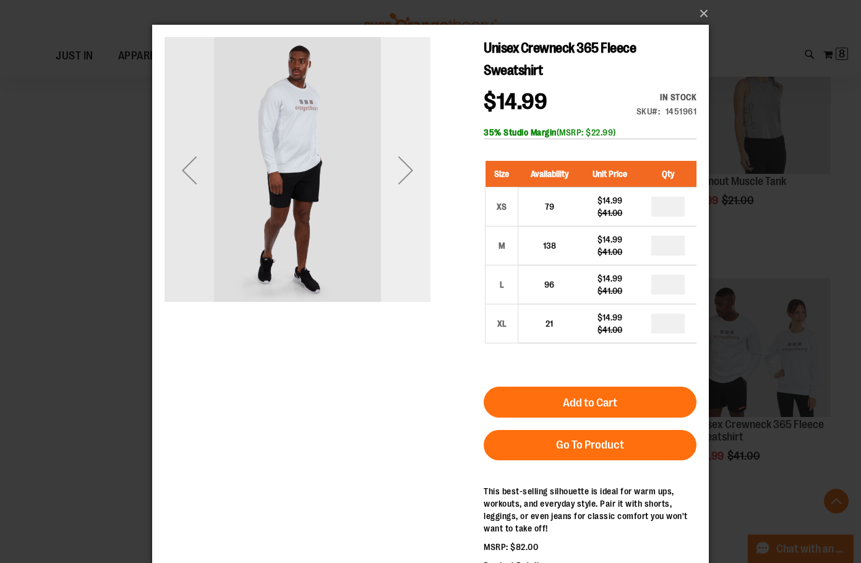
click at [400, 187] on div "Next" at bounding box center [406, 170] width 50 height 50
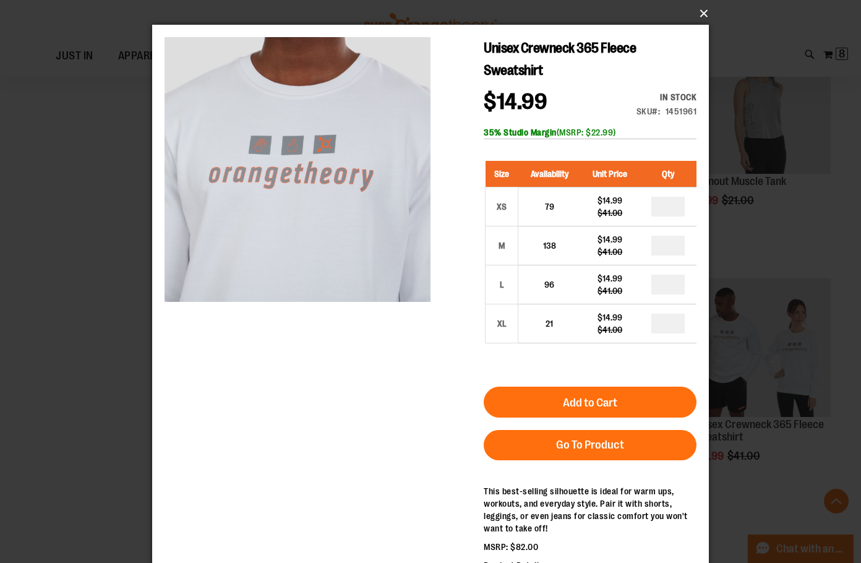
click at [702, 12] on button "×" at bounding box center [434, 13] width 557 height 27
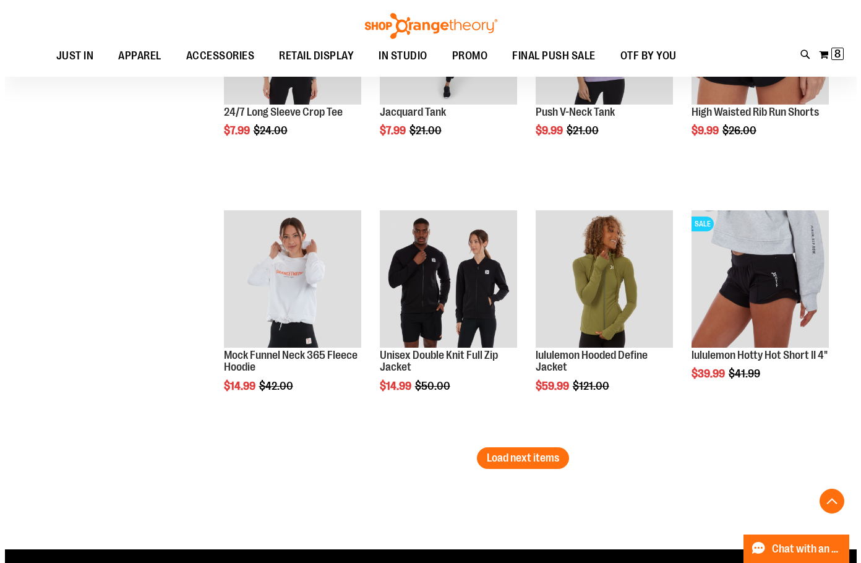
scroll to position [5693, 0]
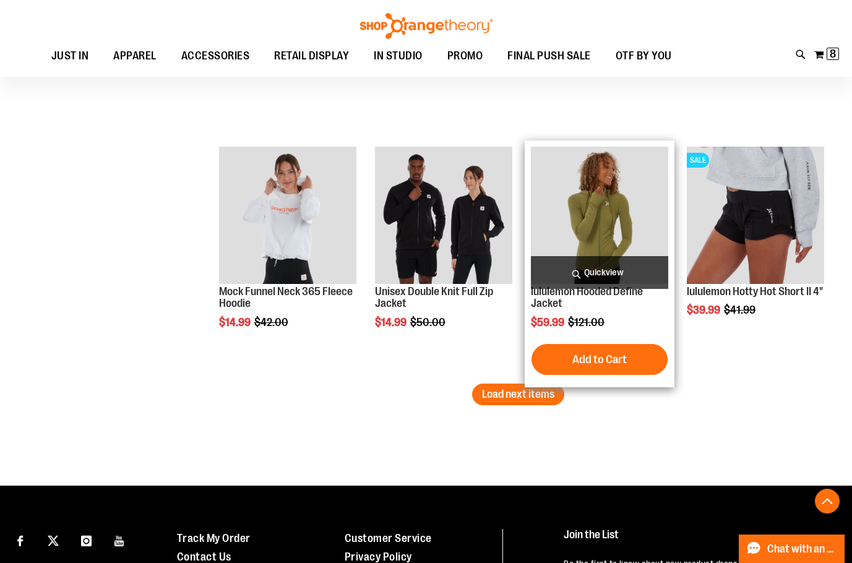
click at [618, 270] on span "Quickview" at bounding box center [599, 272] width 137 height 33
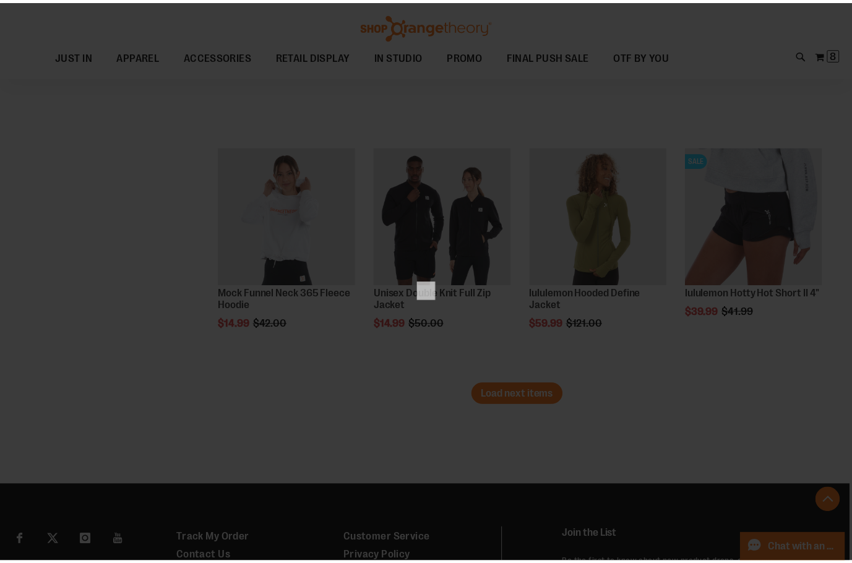
scroll to position [0, 0]
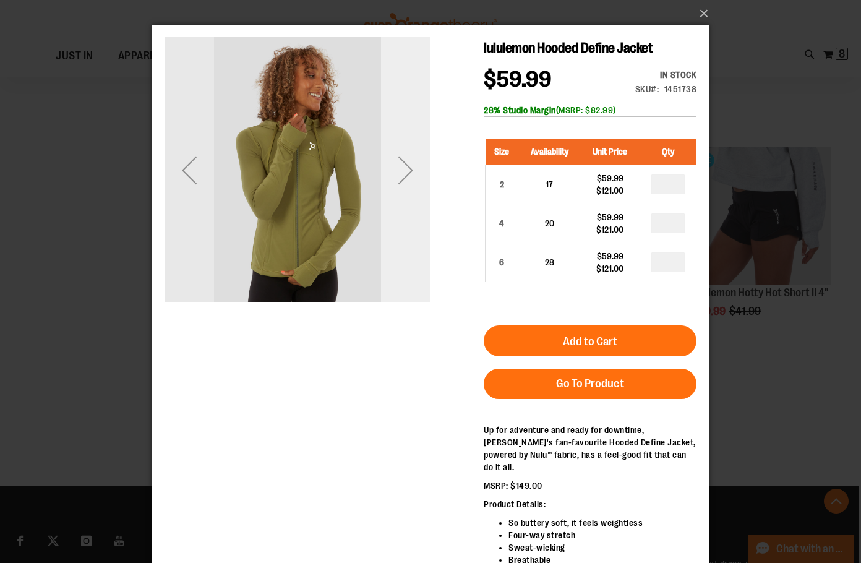
click at [410, 173] on div "Next" at bounding box center [406, 170] width 50 height 50
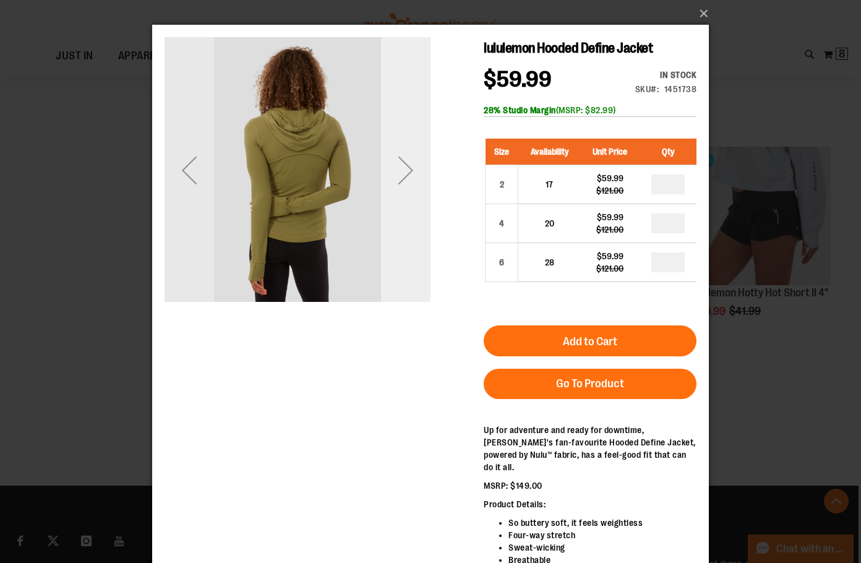
click at [410, 173] on div "Next" at bounding box center [406, 170] width 50 height 50
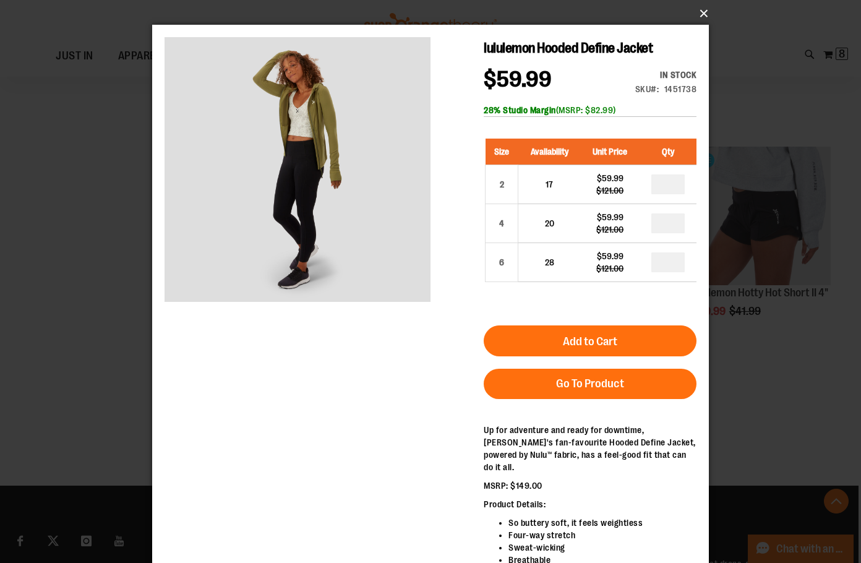
click at [706, 11] on button "×" at bounding box center [434, 13] width 557 height 27
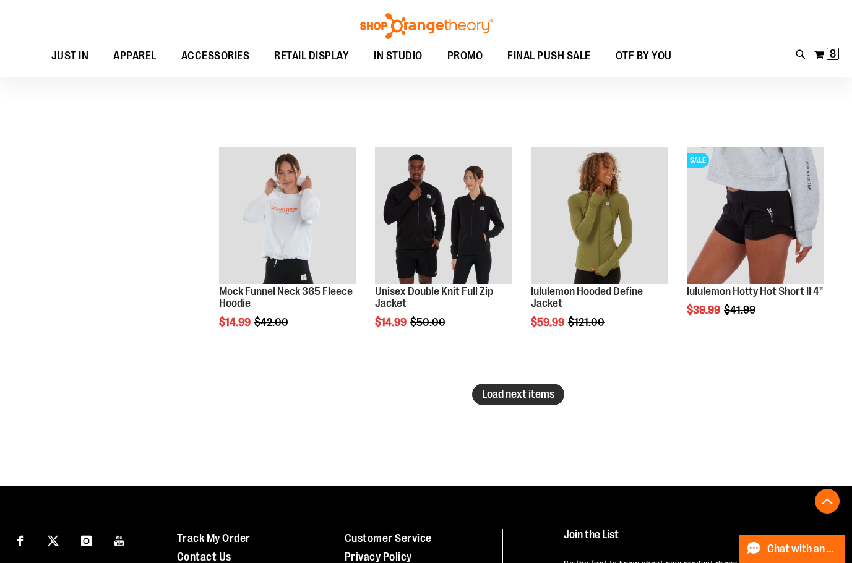
click at [540, 404] on button "Load next items" at bounding box center [518, 395] width 92 height 22
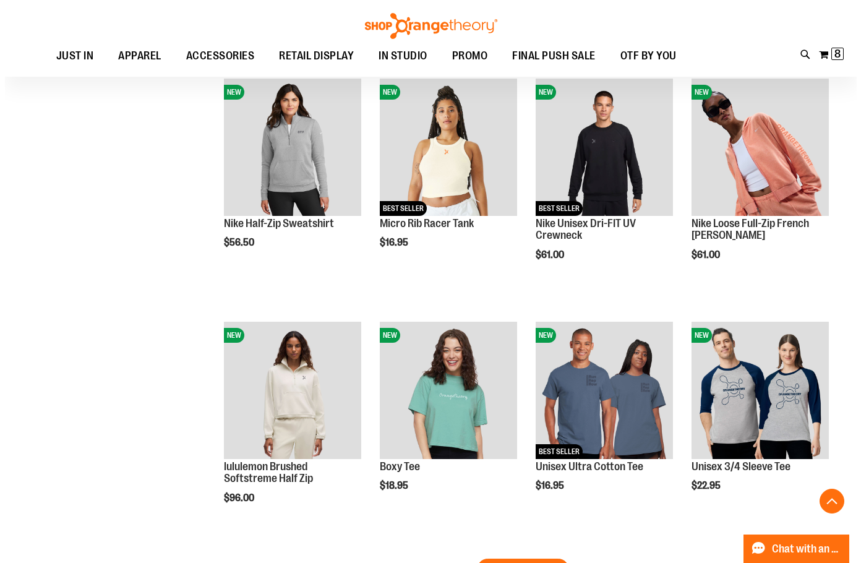
scroll to position [6250, 0]
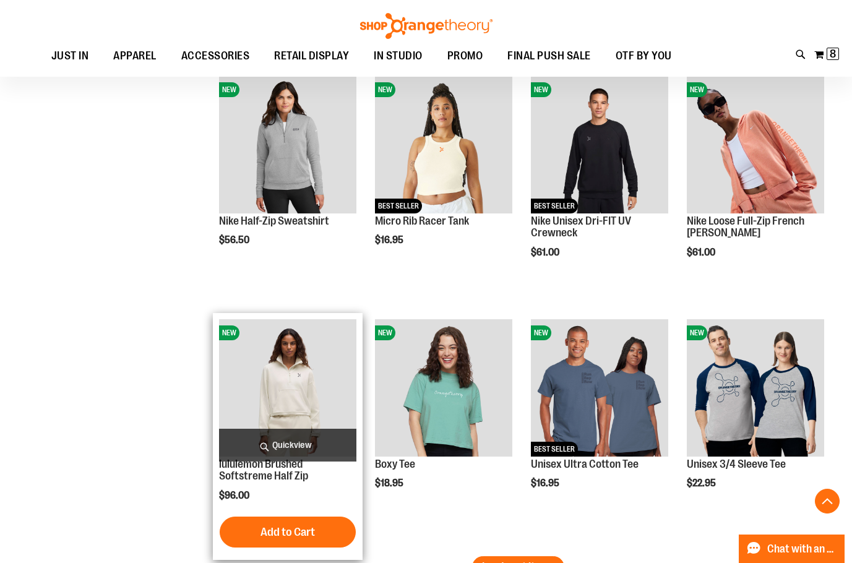
click at [322, 441] on span "Quickview" at bounding box center [287, 445] width 137 height 33
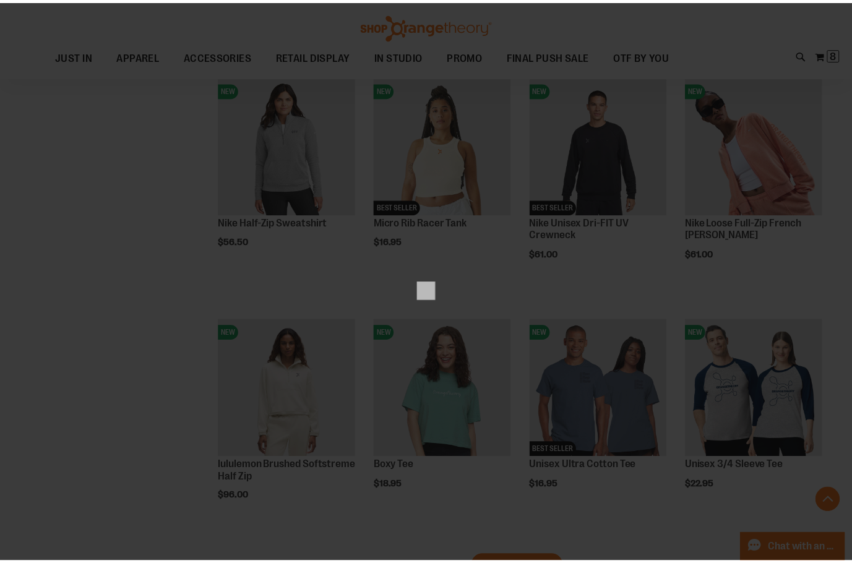
scroll to position [0, 0]
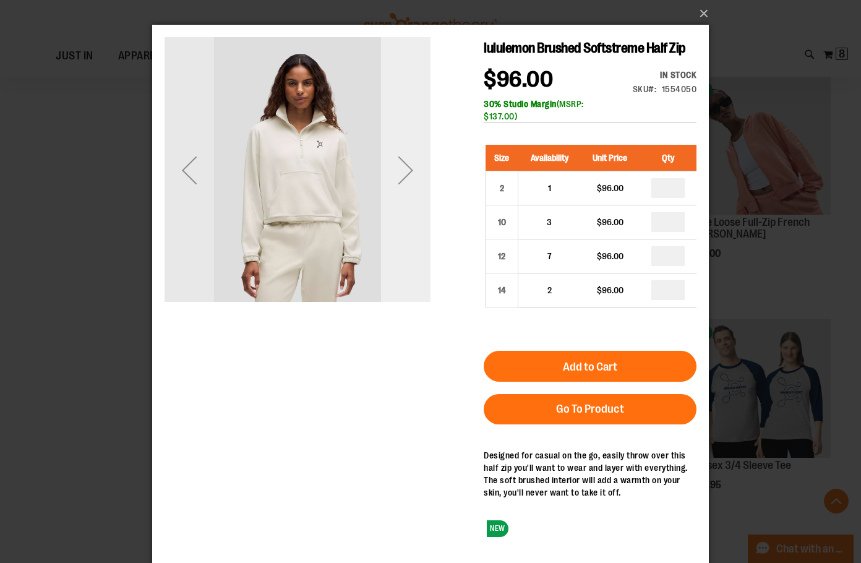
click at [402, 189] on div "Next" at bounding box center [406, 170] width 50 height 50
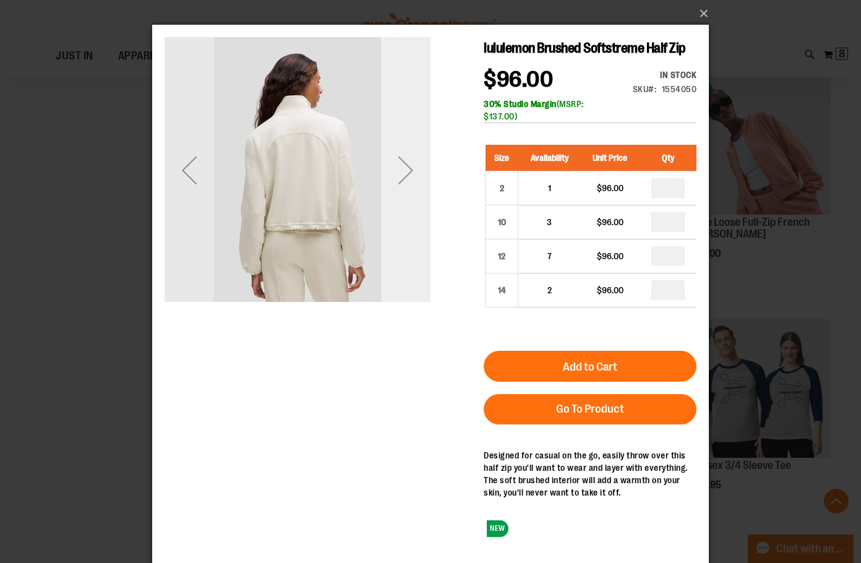
click at [405, 187] on div "Next" at bounding box center [406, 170] width 50 height 50
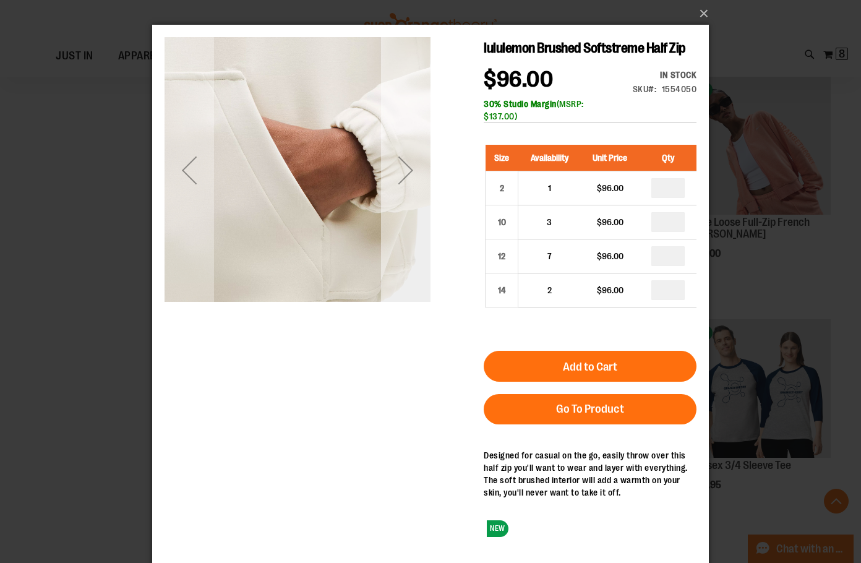
click at [405, 187] on div "Next" at bounding box center [406, 170] width 50 height 50
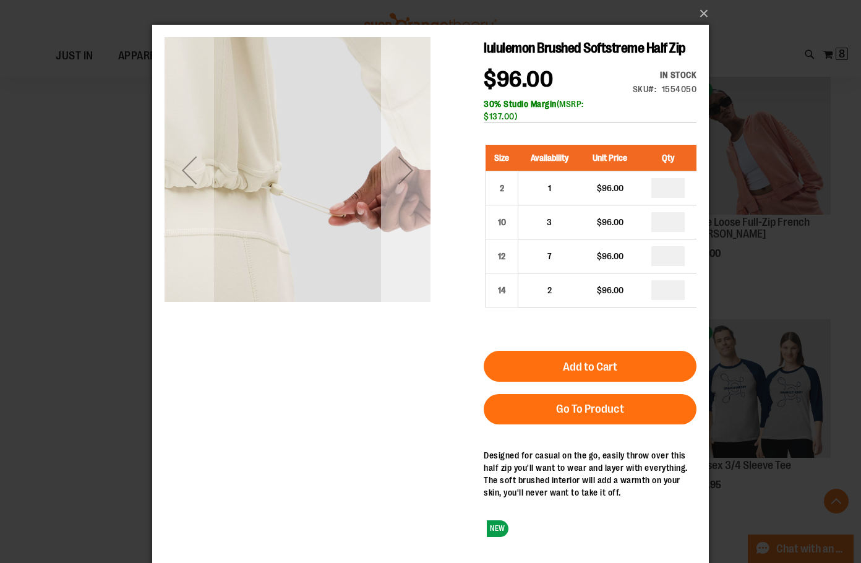
click at [405, 187] on div "Next" at bounding box center [406, 170] width 50 height 50
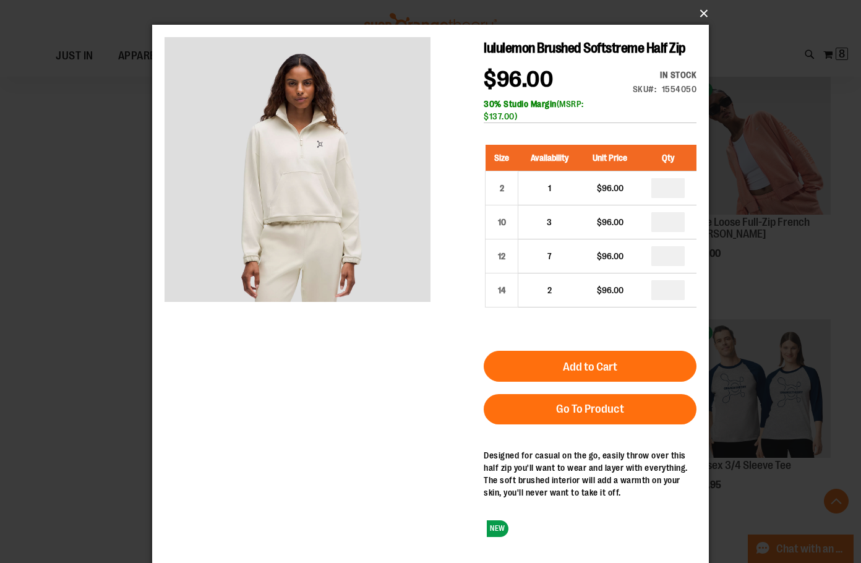
click at [703, 15] on button "×" at bounding box center [434, 13] width 557 height 27
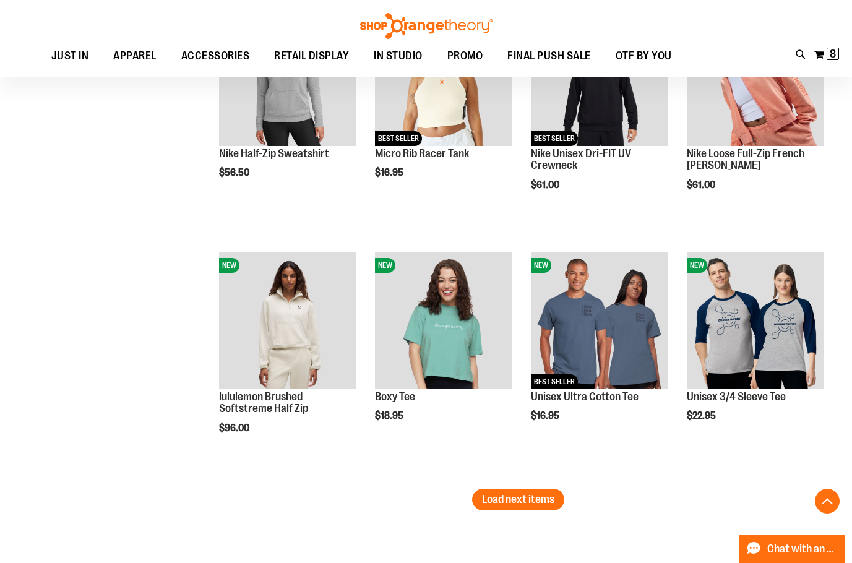
scroll to position [6497, 0]
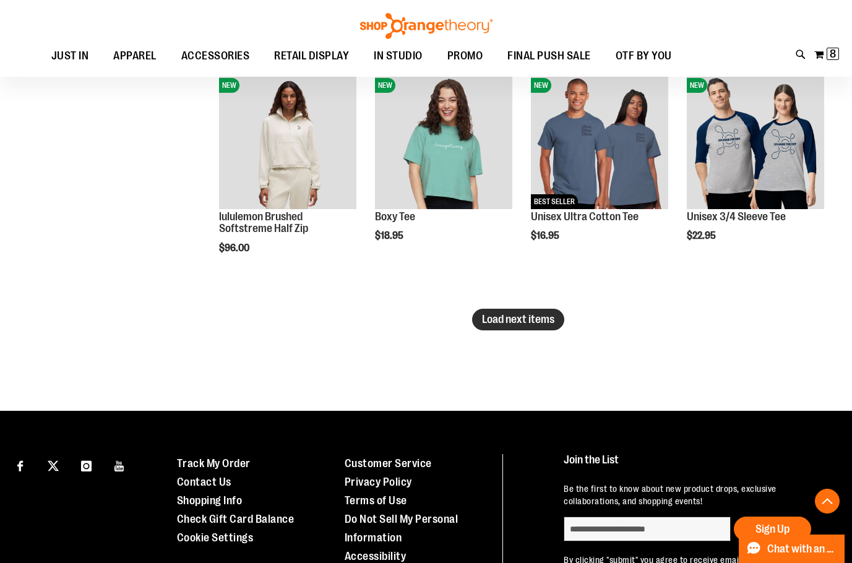
click at [496, 322] on span "Load next items" at bounding box center [518, 319] width 72 height 12
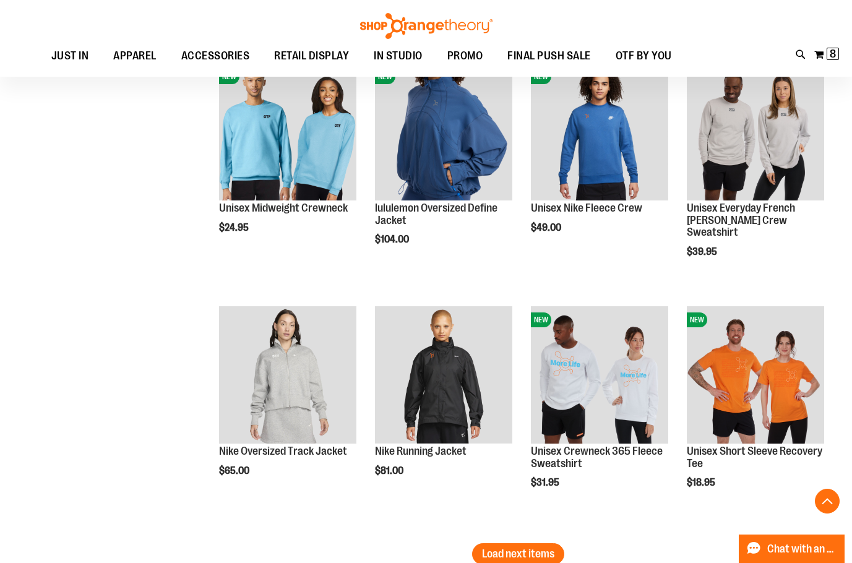
scroll to position [7054, 0]
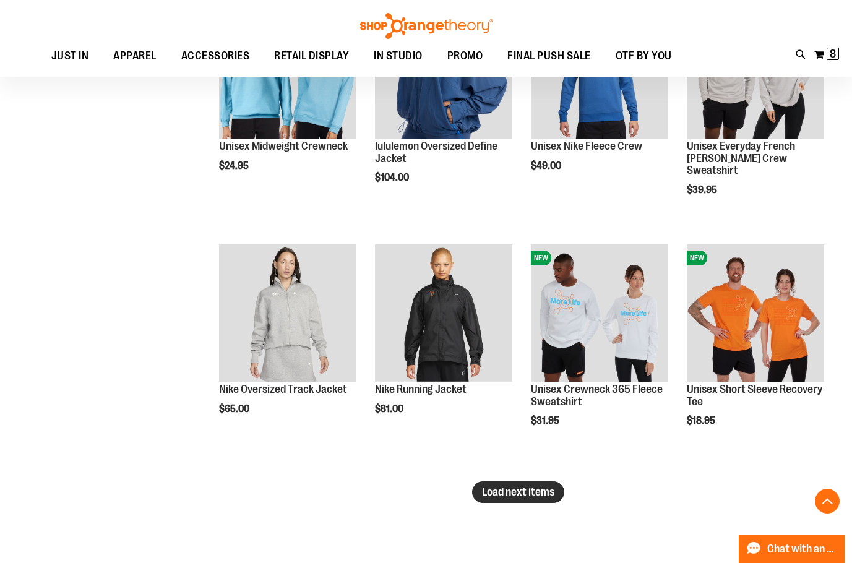
click at [506, 496] on span "Load next items" at bounding box center [518, 492] width 72 height 12
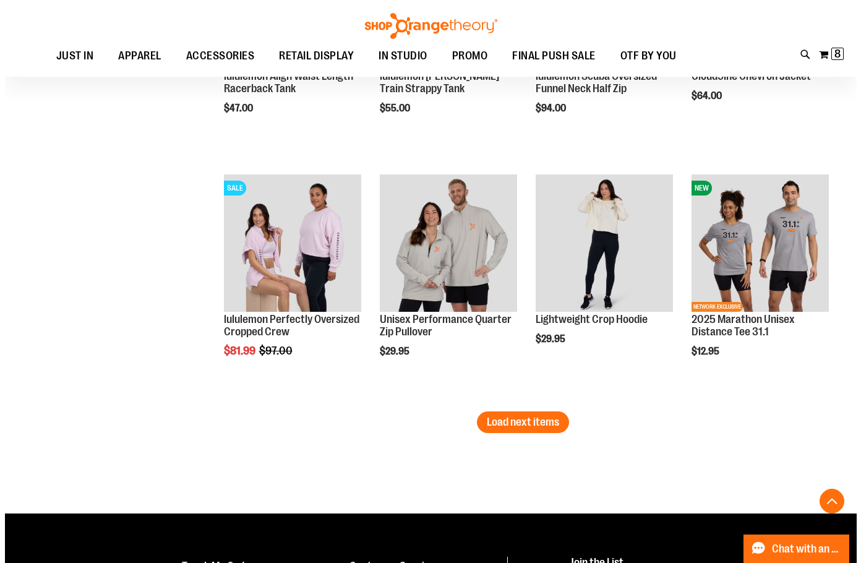
scroll to position [7858, 0]
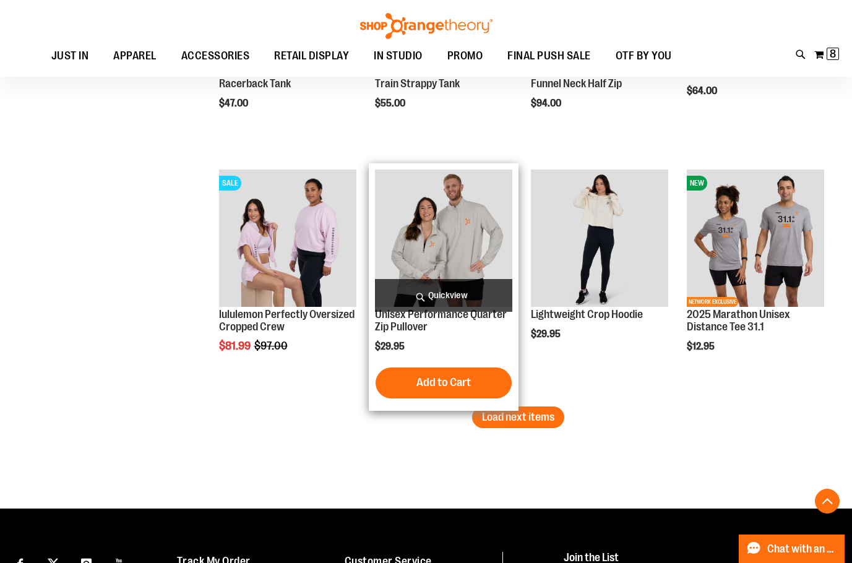
click at [407, 288] on span "Quickview" at bounding box center [443, 295] width 137 height 33
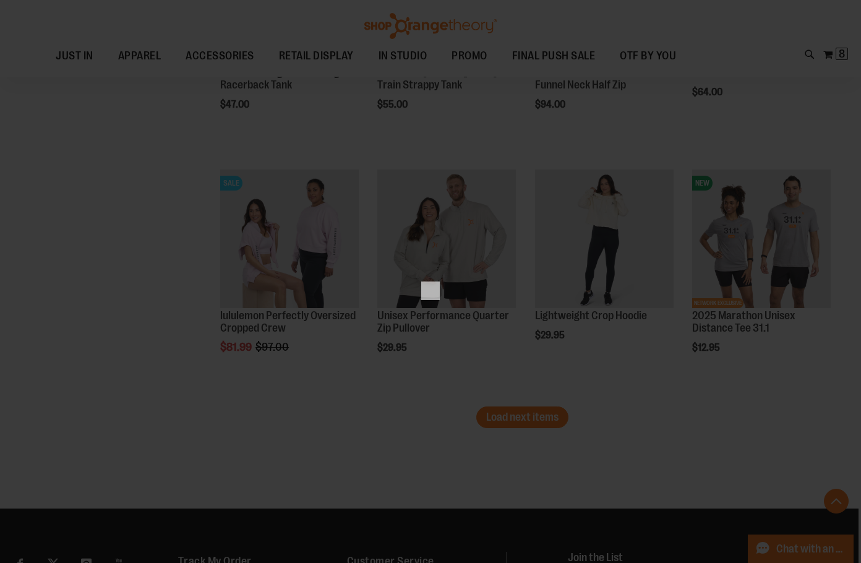
scroll to position [0, 0]
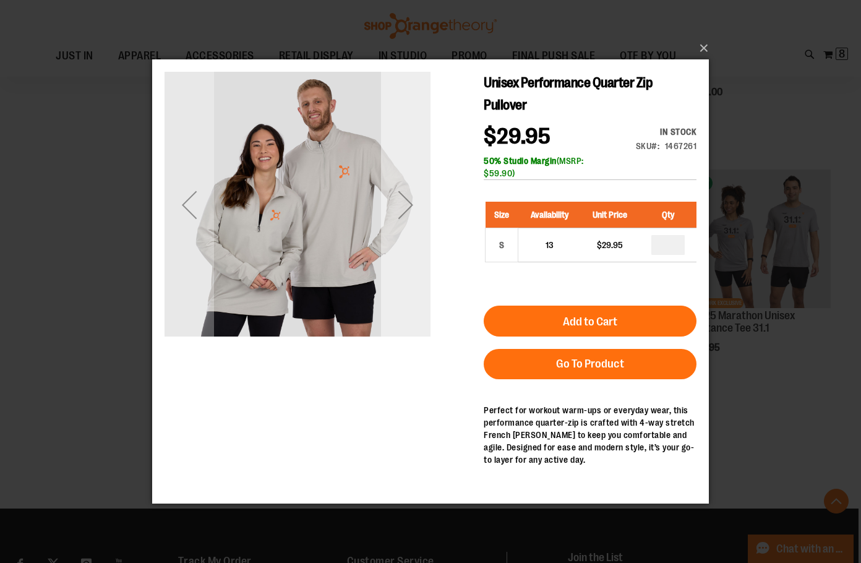
click at [408, 213] on div "Next" at bounding box center [406, 205] width 50 height 50
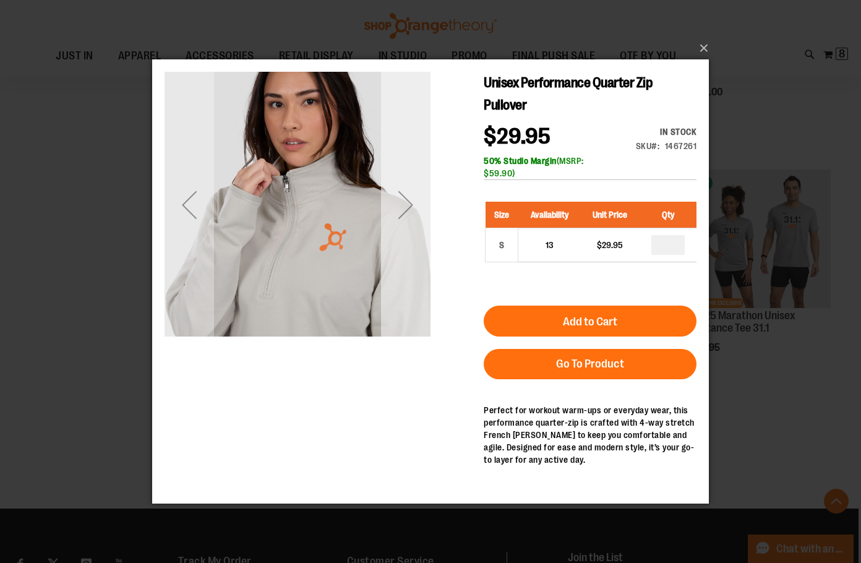
click at [408, 213] on div "Next" at bounding box center [406, 205] width 50 height 50
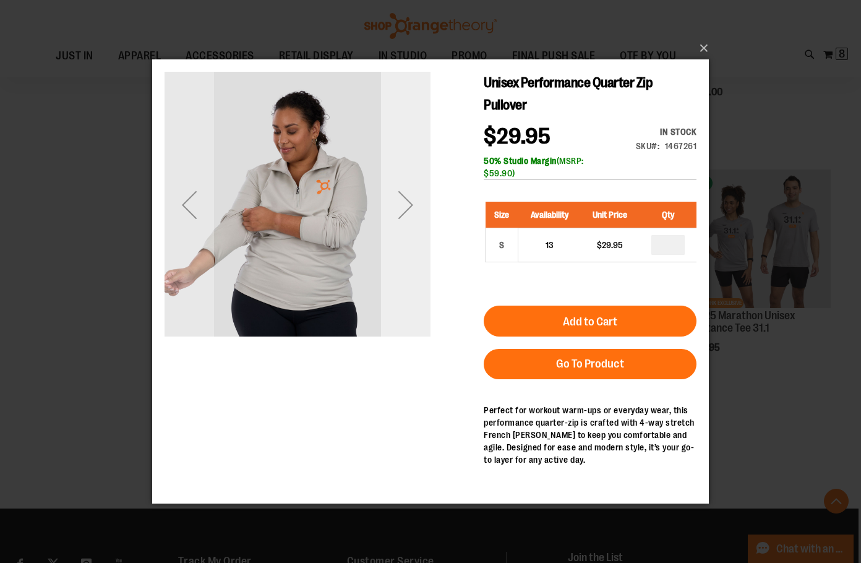
click at [408, 213] on div "Next" at bounding box center [406, 205] width 50 height 50
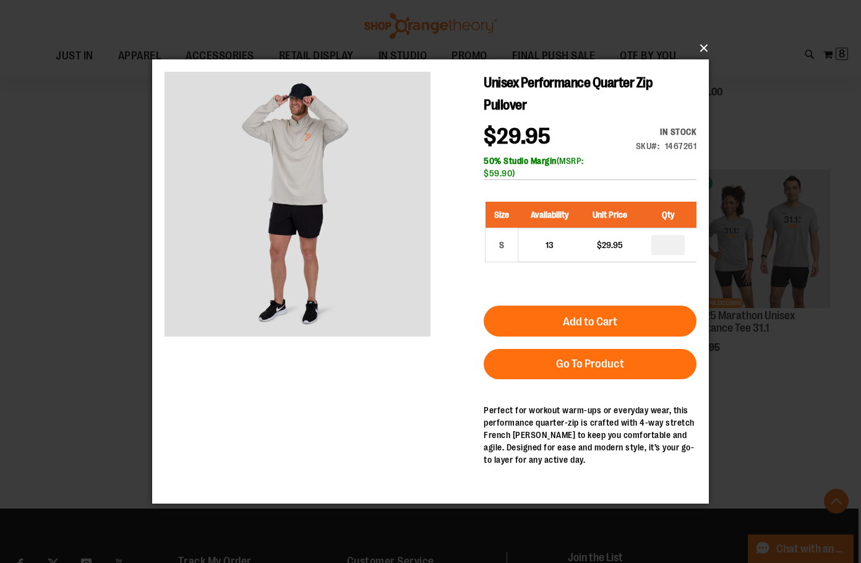
click at [707, 48] on button "×" at bounding box center [434, 48] width 557 height 27
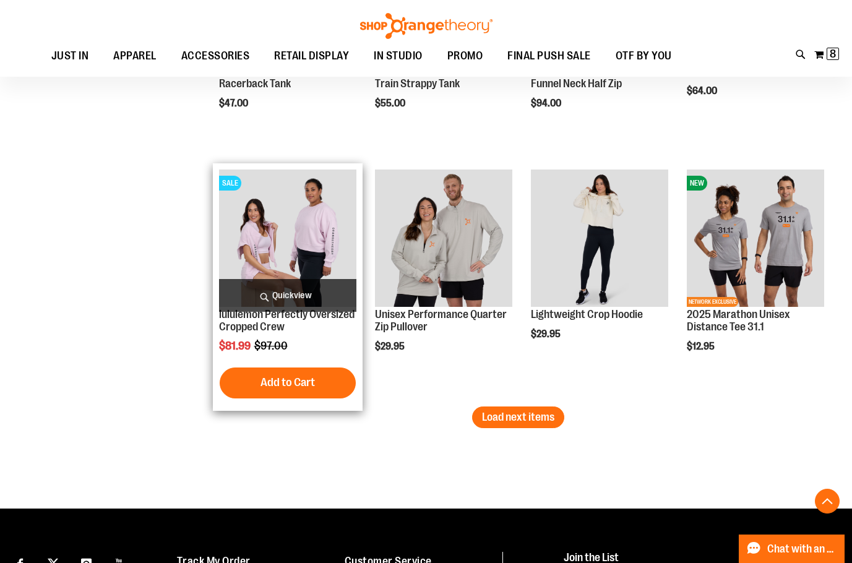
click at [285, 286] on span "Quickview" at bounding box center [287, 295] width 137 height 33
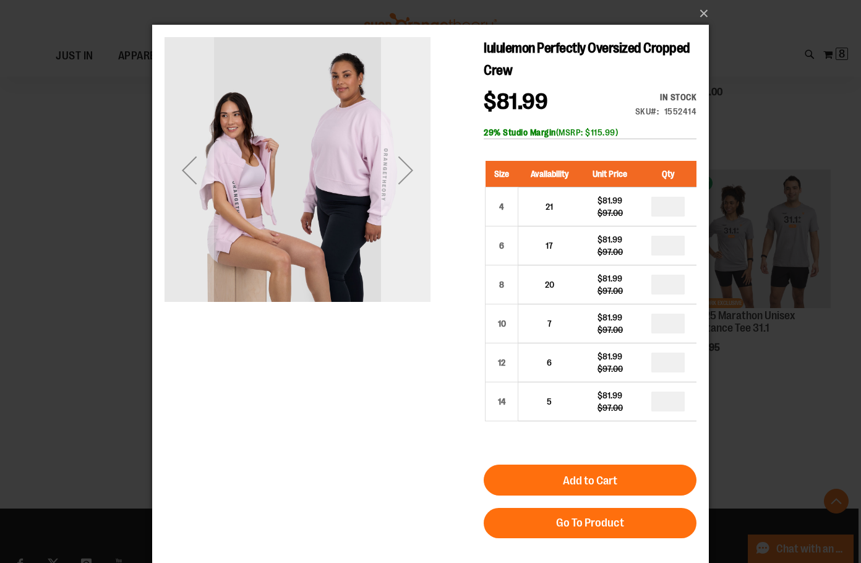
click at [408, 173] on div "Next" at bounding box center [406, 170] width 50 height 50
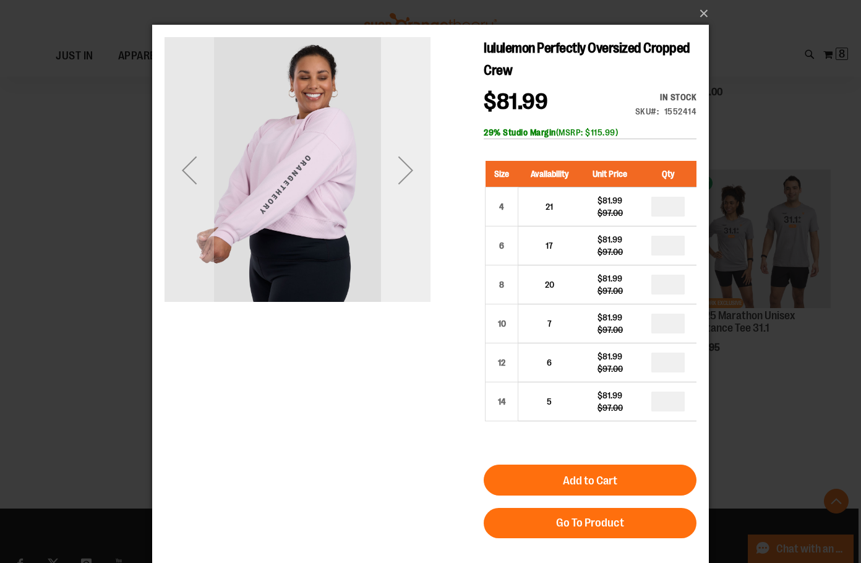
click at [408, 173] on div "Next" at bounding box center [406, 170] width 50 height 50
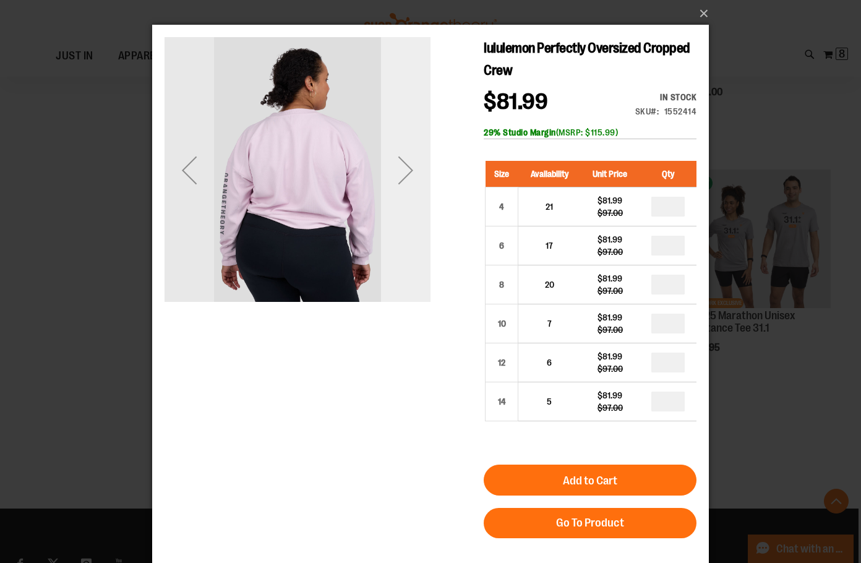
click at [408, 173] on div "Next" at bounding box center [406, 170] width 50 height 50
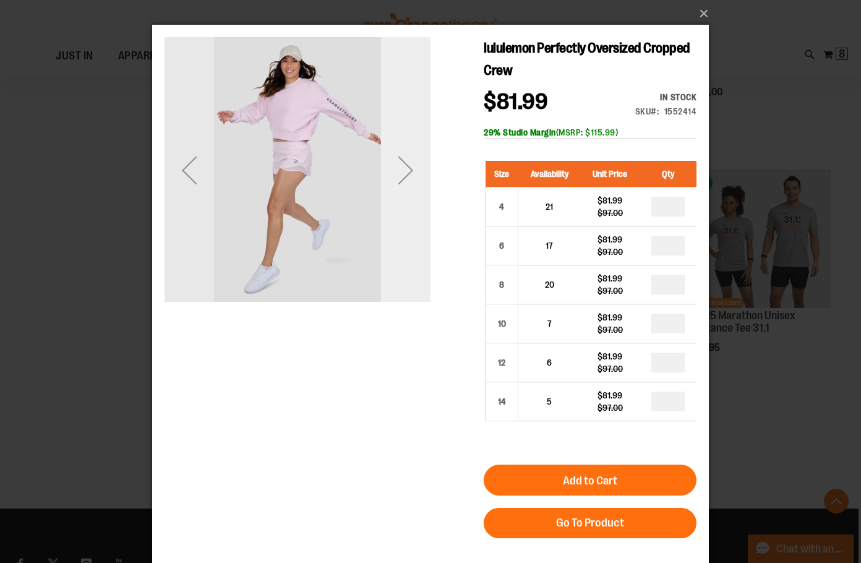
click at [403, 177] on div "Next" at bounding box center [406, 170] width 50 height 50
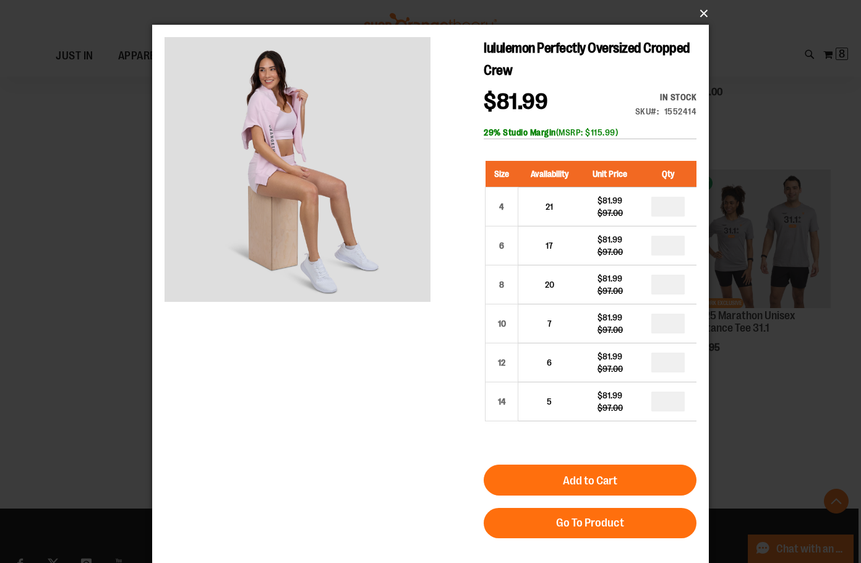
click at [703, 14] on button "×" at bounding box center [434, 13] width 557 height 27
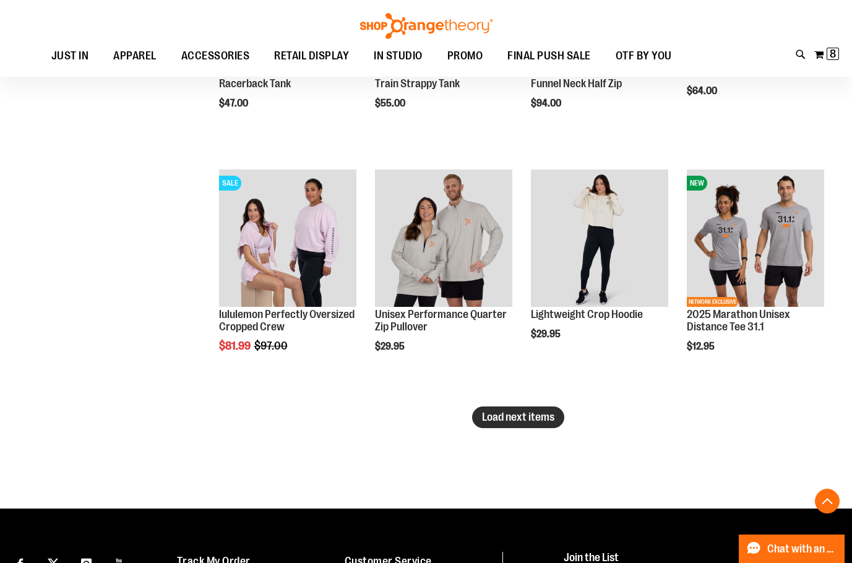
click at [493, 414] on span "Load next items" at bounding box center [518, 417] width 72 height 12
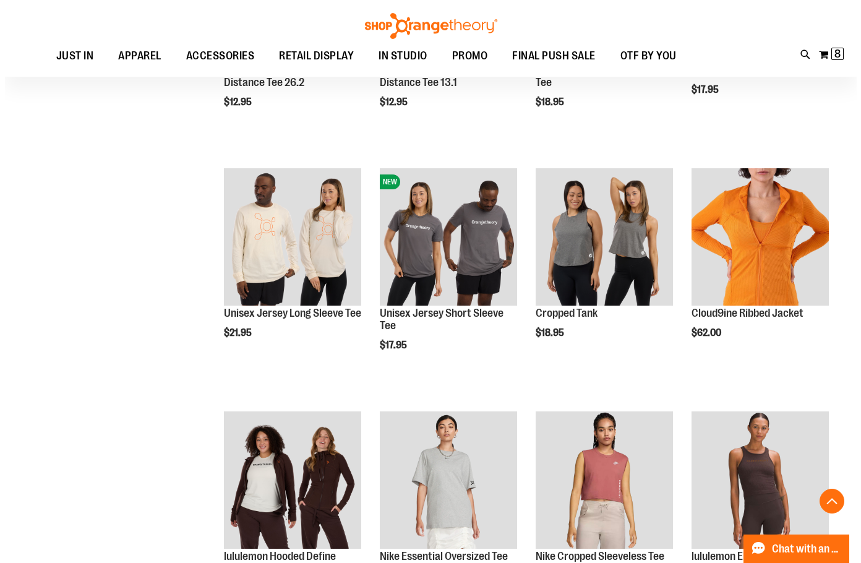
scroll to position [8353, 0]
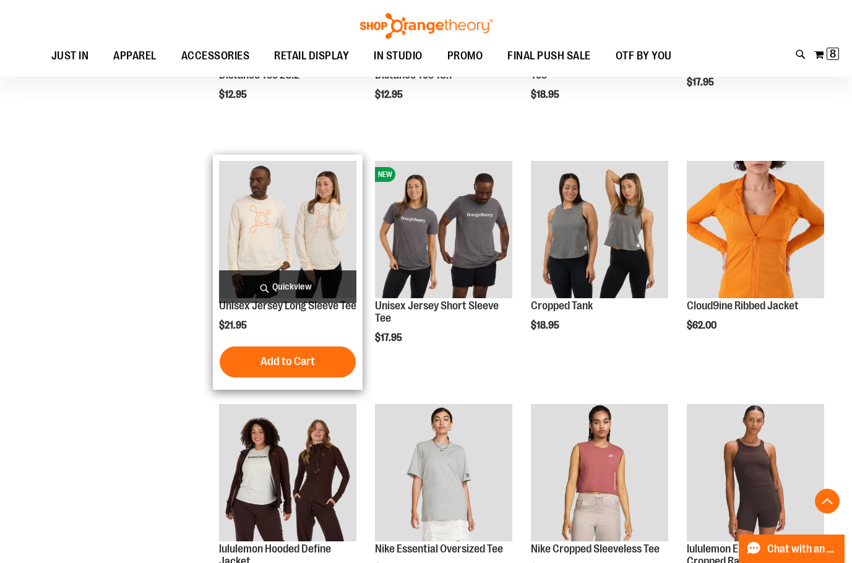
click at [296, 287] on span "Quickview" at bounding box center [287, 286] width 137 height 33
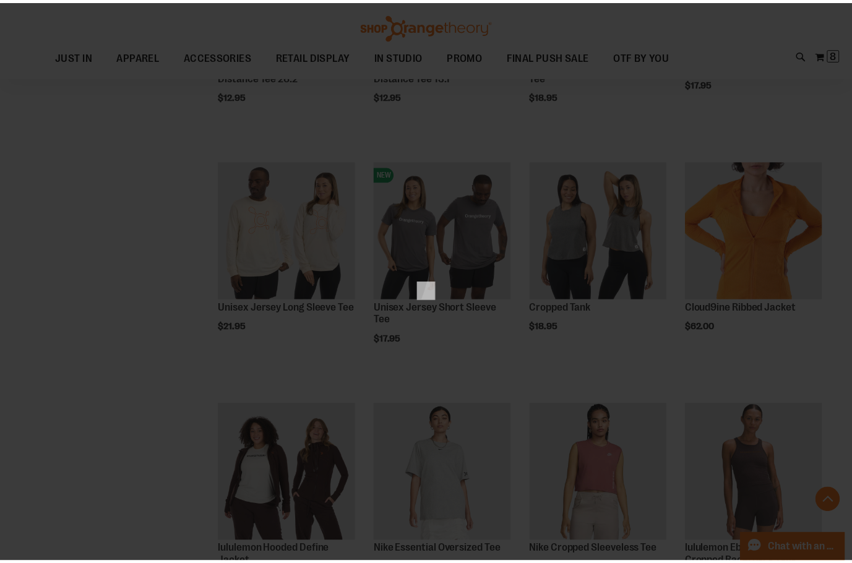
scroll to position [0, 0]
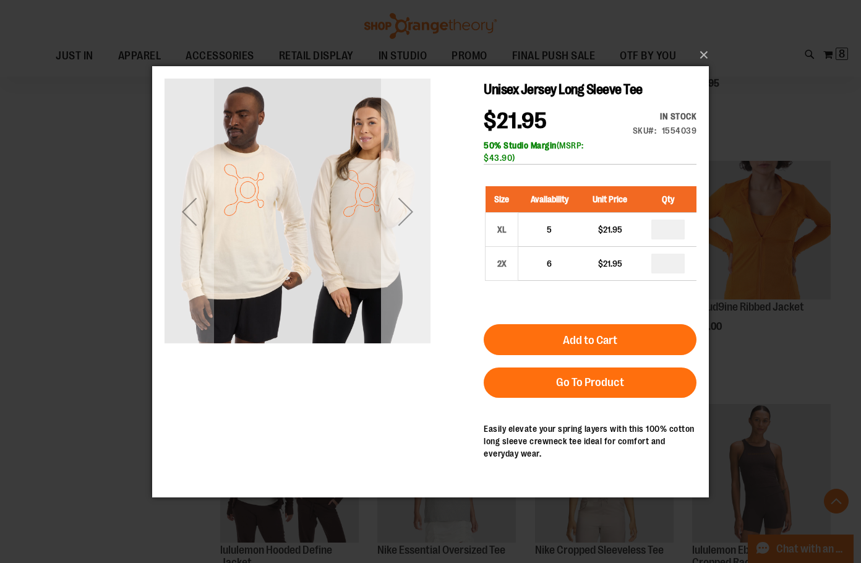
click at [394, 215] on div "Next" at bounding box center [406, 211] width 50 height 50
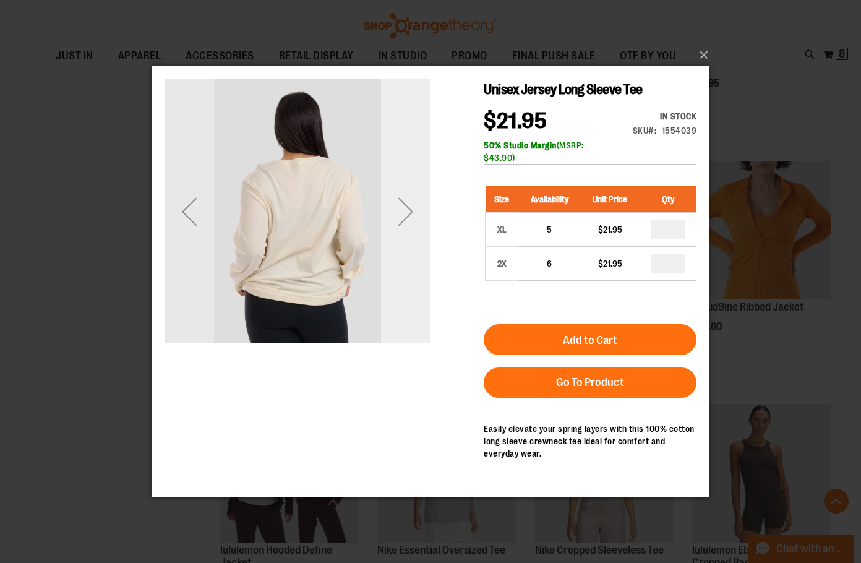
click at [405, 219] on div "Next" at bounding box center [406, 211] width 50 height 50
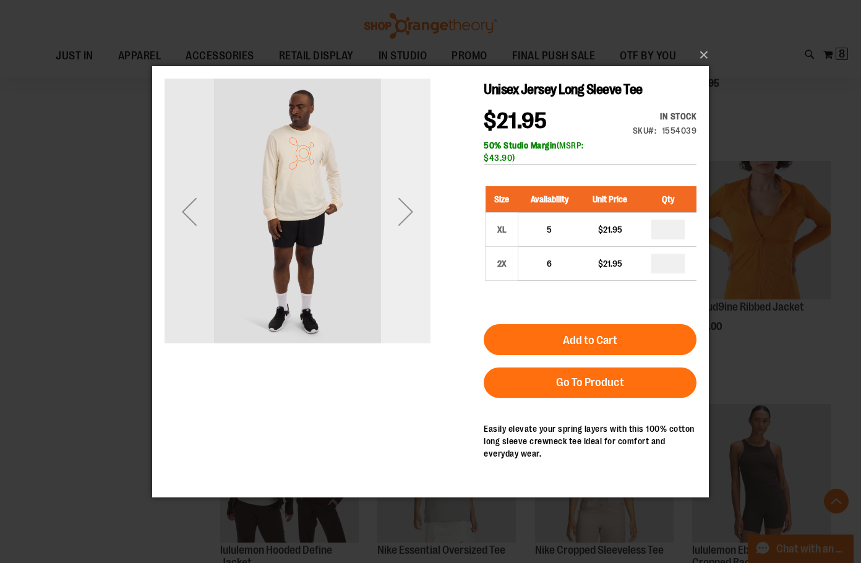
click at [410, 216] on div "Next" at bounding box center [406, 211] width 50 height 50
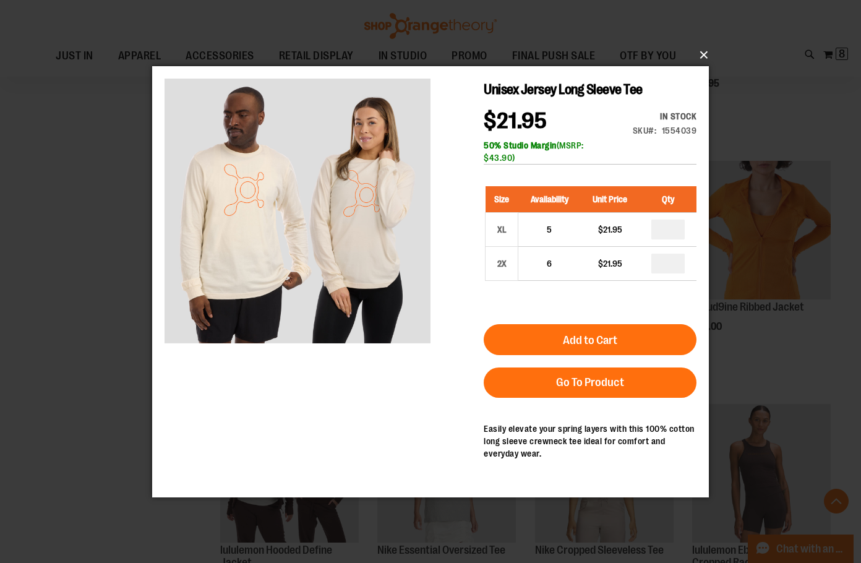
click at [707, 48] on button "×" at bounding box center [434, 54] width 557 height 27
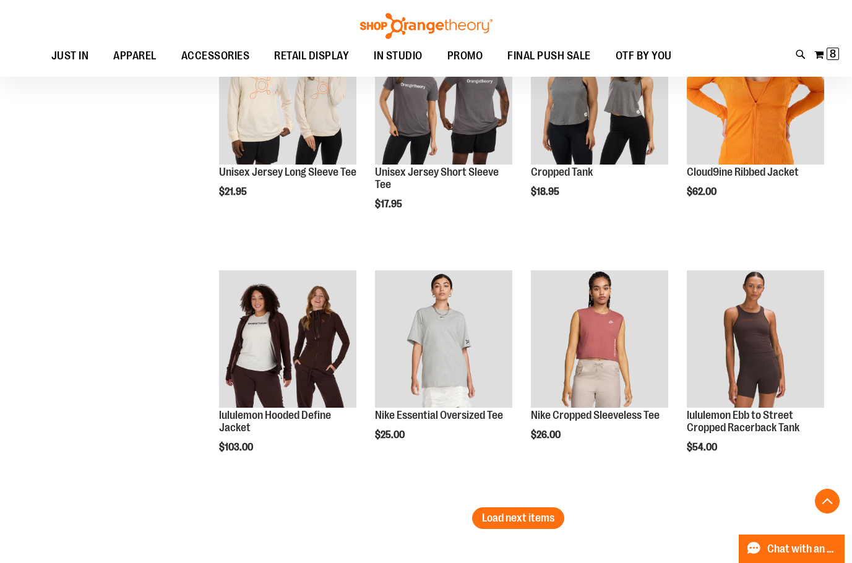
scroll to position [8539, 0]
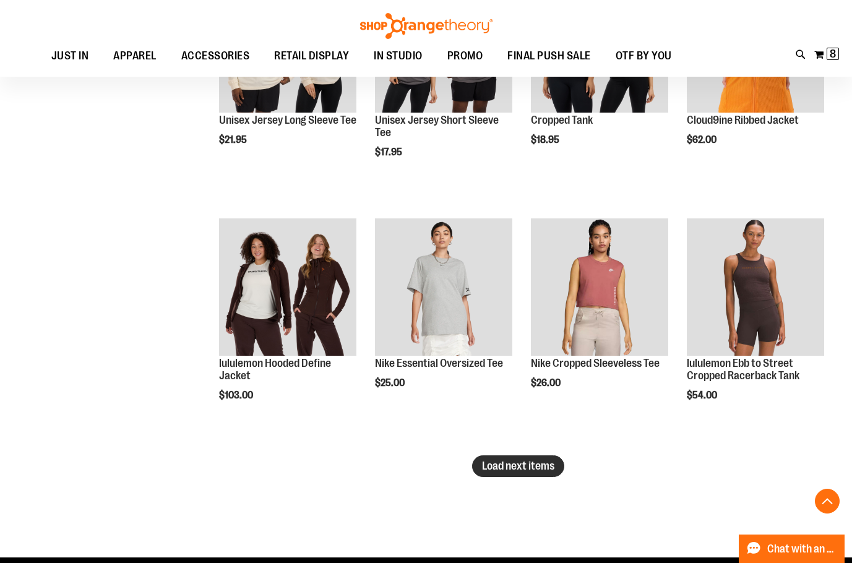
click at [526, 472] on span "Load next items" at bounding box center [518, 466] width 72 height 12
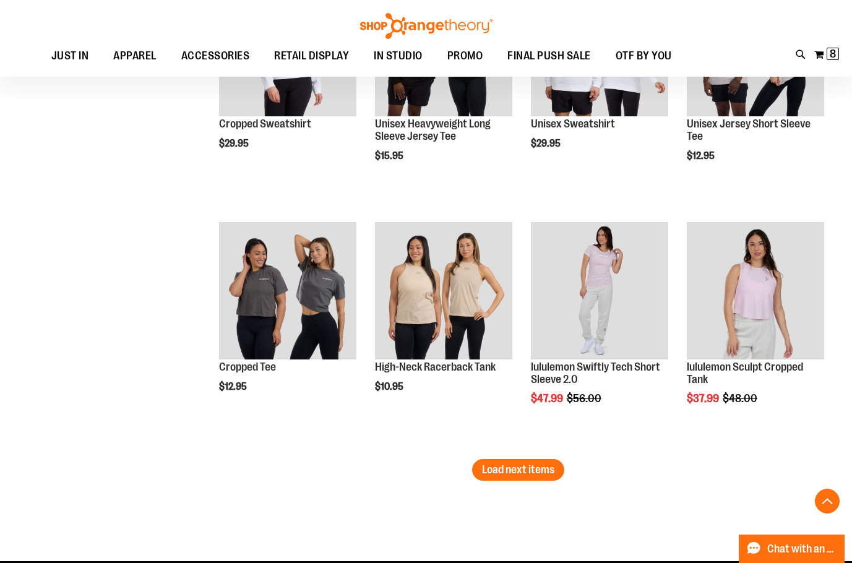
scroll to position [9282, 0]
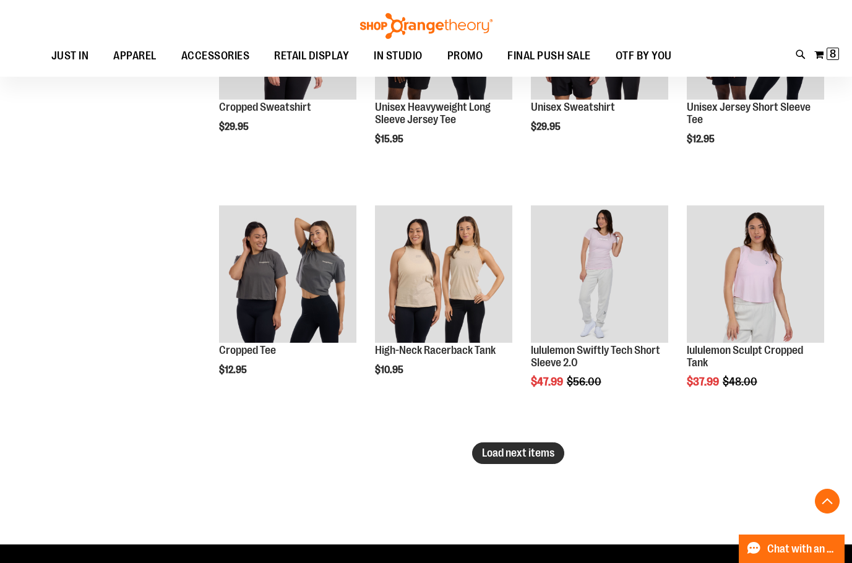
click at [501, 452] on span "Load next items" at bounding box center [518, 453] width 72 height 12
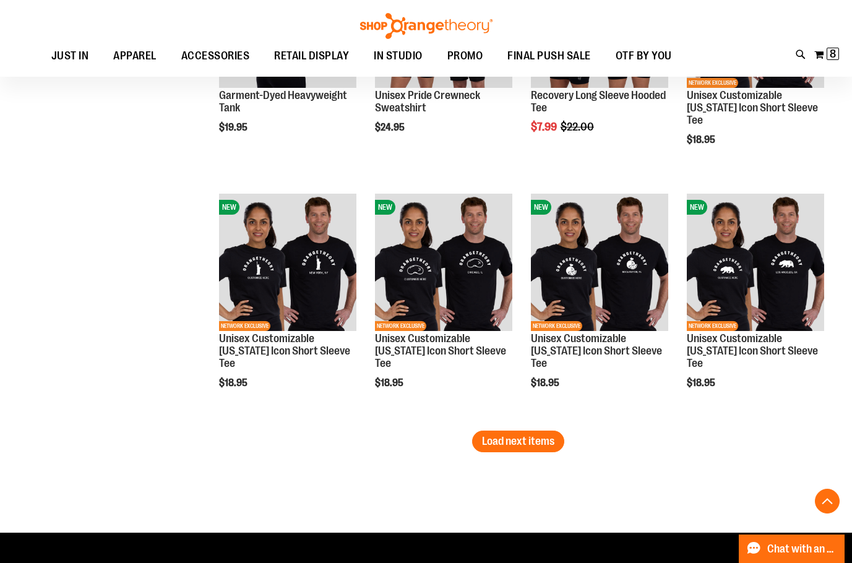
scroll to position [10024, 0]
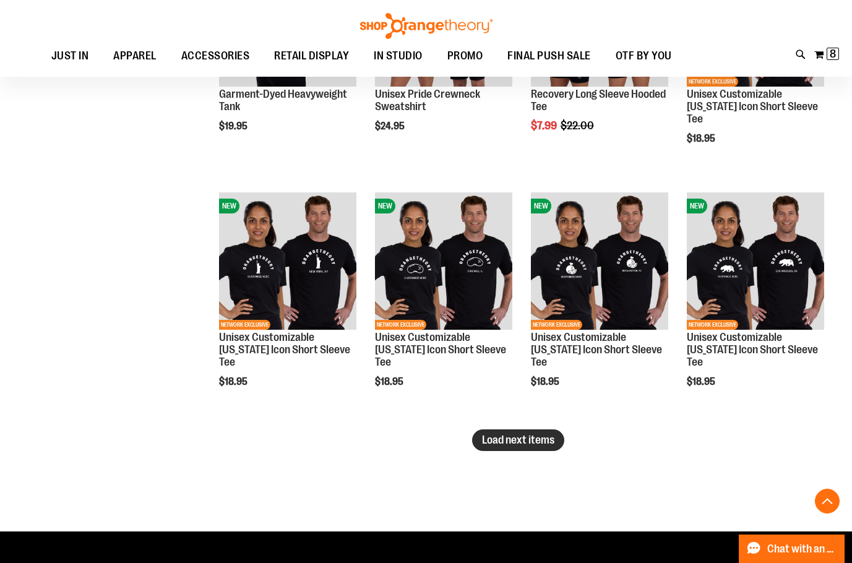
click at [540, 447] on button "Load next items" at bounding box center [518, 440] width 92 height 22
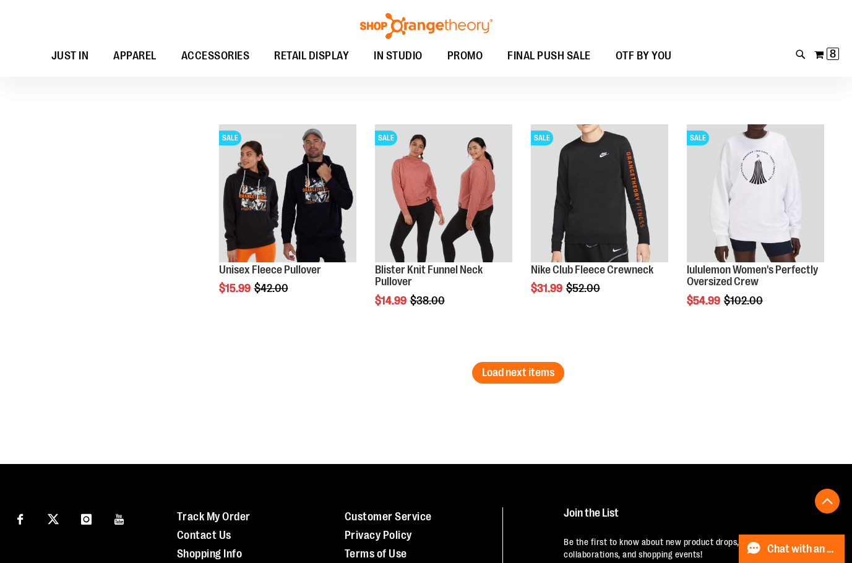
scroll to position [10828, 0]
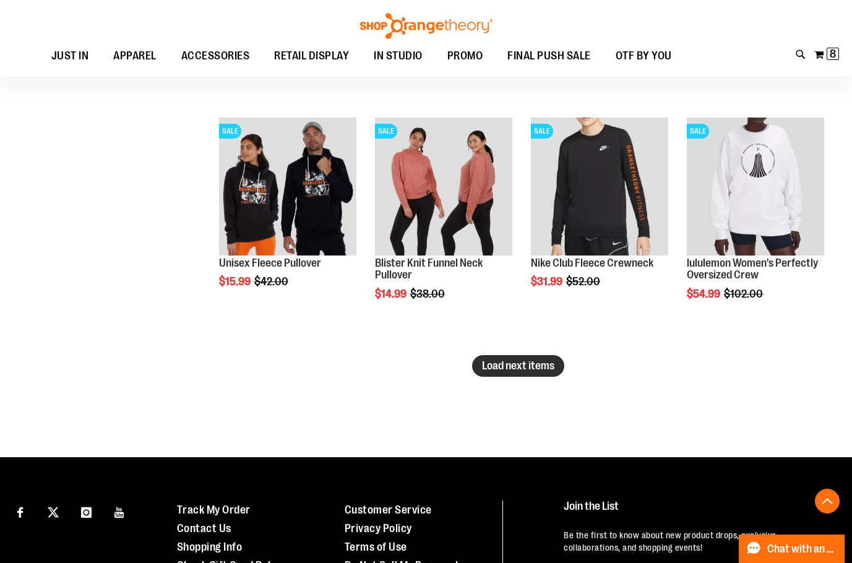
click at [513, 360] on span "Load next items" at bounding box center [518, 366] width 72 height 12
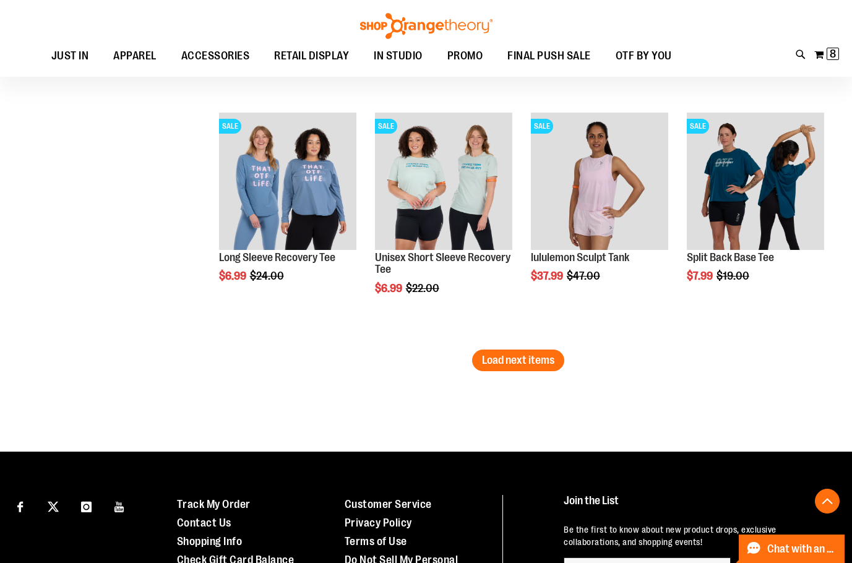
scroll to position [11571, 0]
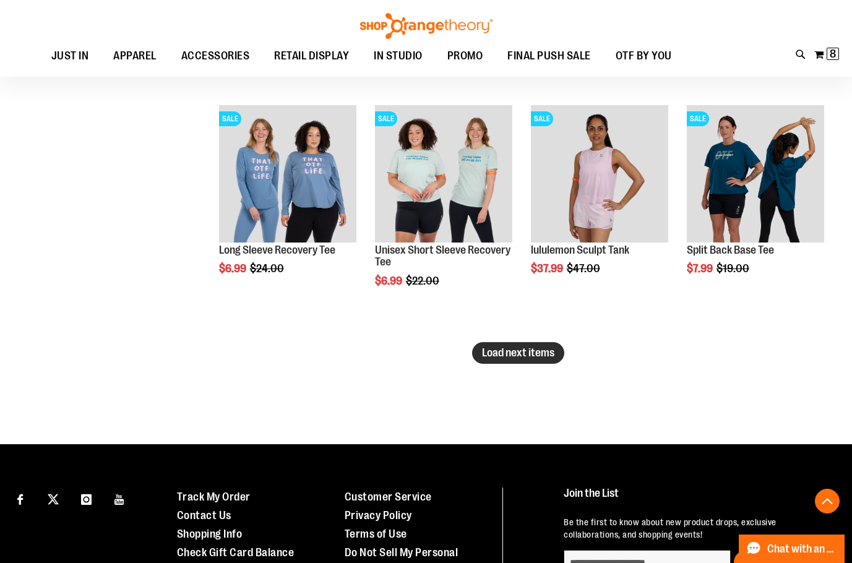
click at [509, 349] on span "Load next items" at bounding box center [518, 353] width 72 height 12
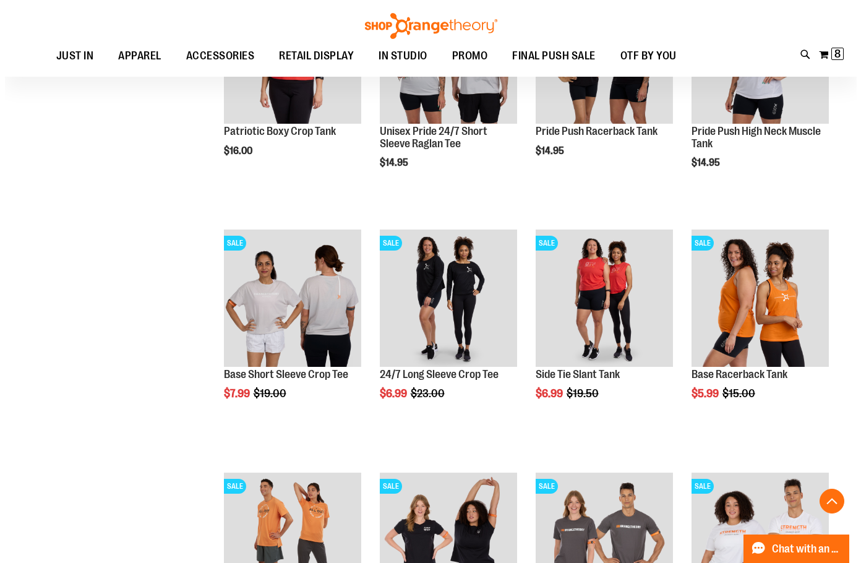
scroll to position [11942, 0]
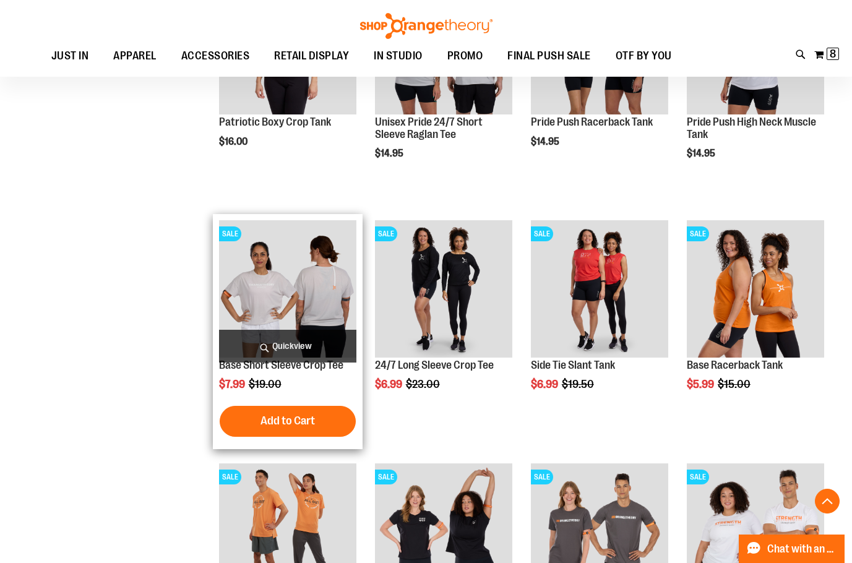
click at [316, 330] on span "Quickview" at bounding box center [287, 346] width 137 height 33
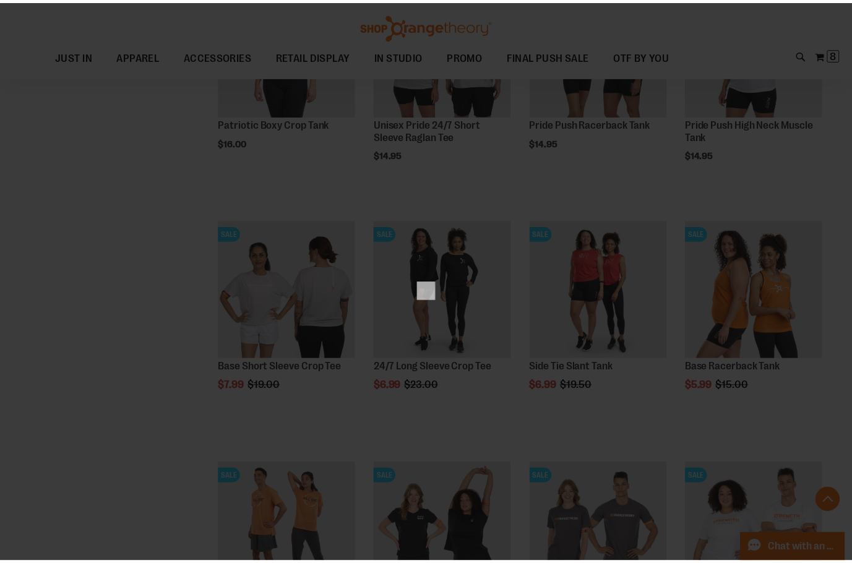
scroll to position [0, 0]
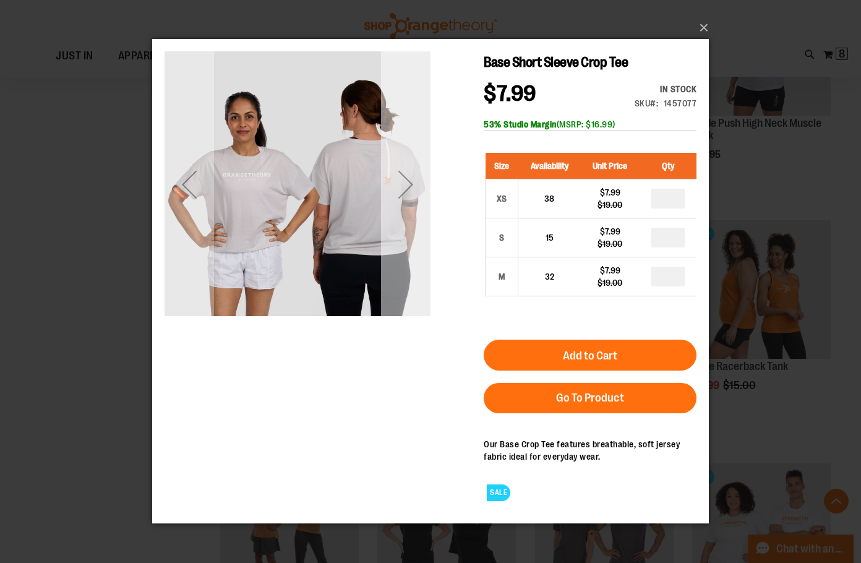
click at [408, 187] on div "Next" at bounding box center [406, 185] width 50 height 50
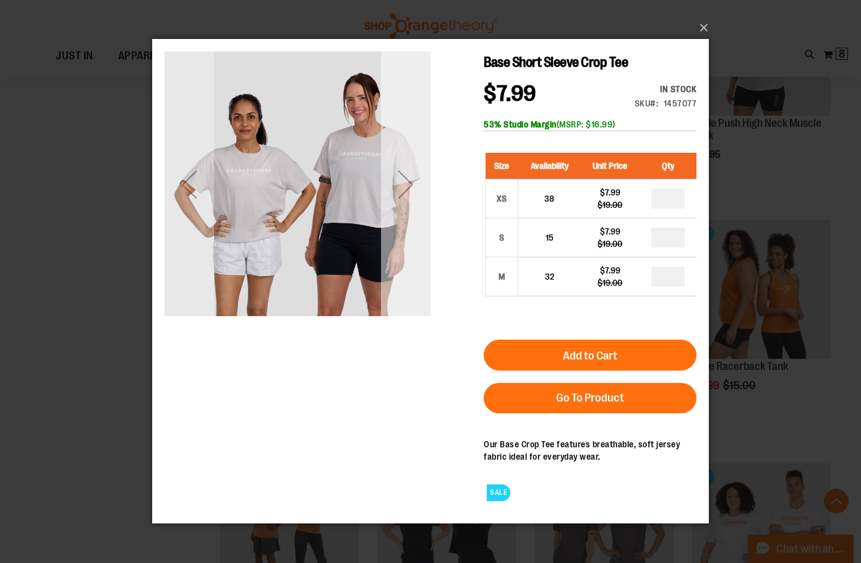
click at [407, 186] on div "Next" at bounding box center [406, 185] width 50 height 50
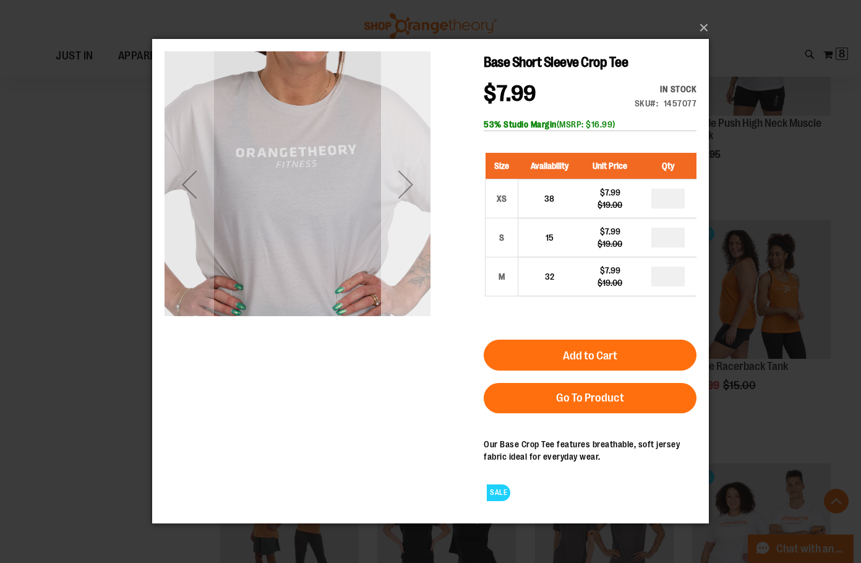
click at [405, 183] on div "Next" at bounding box center [406, 185] width 50 height 50
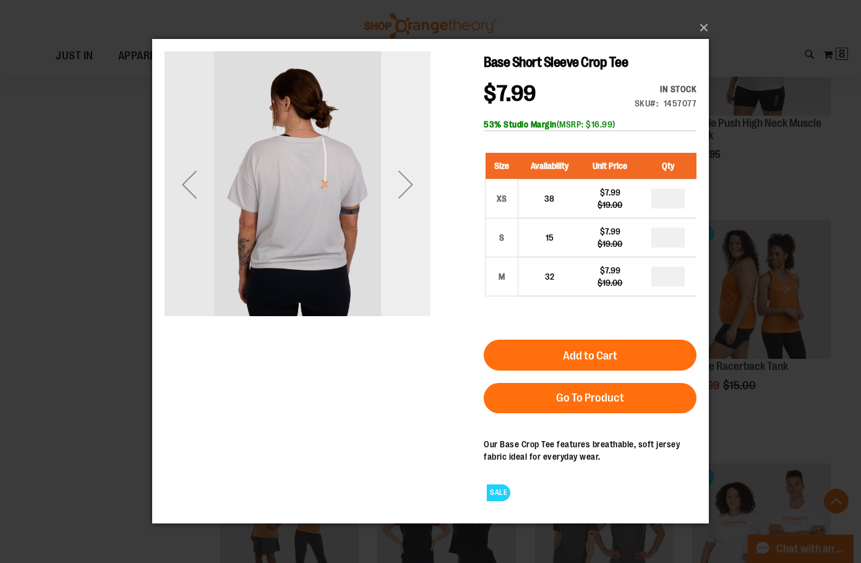
click at [405, 183] on div "Next" at bounding box center [406, 185] width 50 height 50
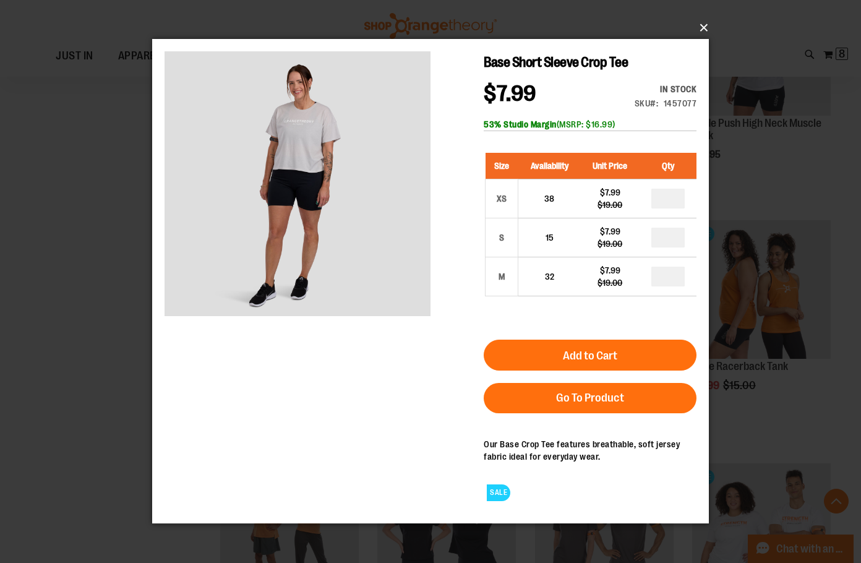
click at [705, 30] on button "×" at bounding box center [434, 27] width 557 height 27
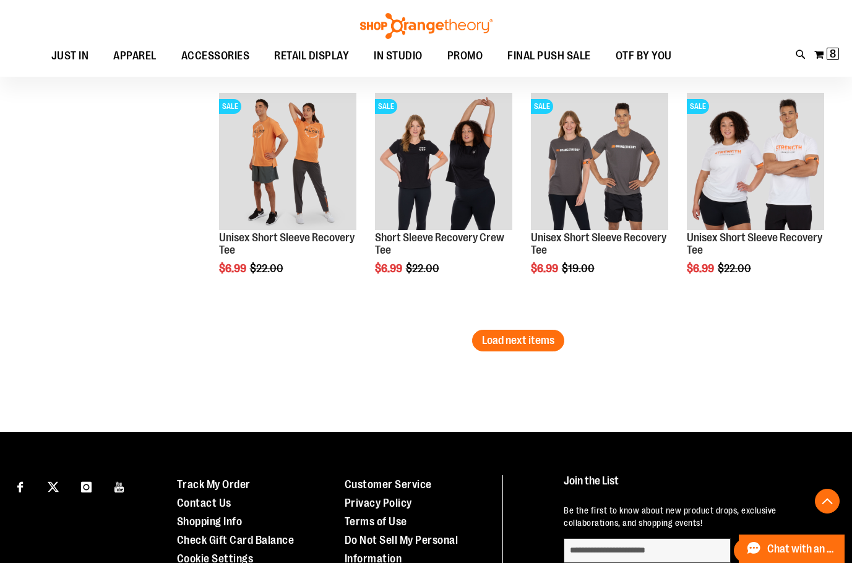
scroll to position [12314, 0]
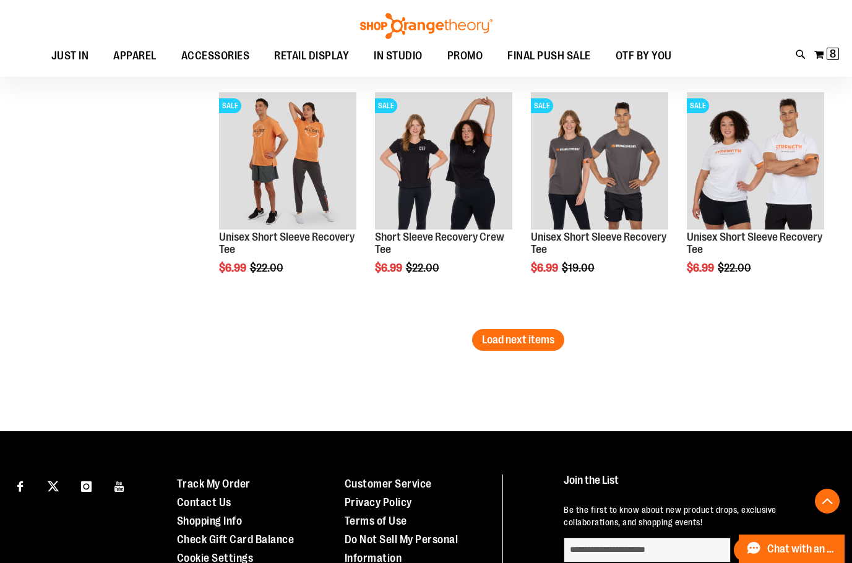
click at [491, 336] on span "Load next items" at bounding box center [518, 340] width 72 height 12
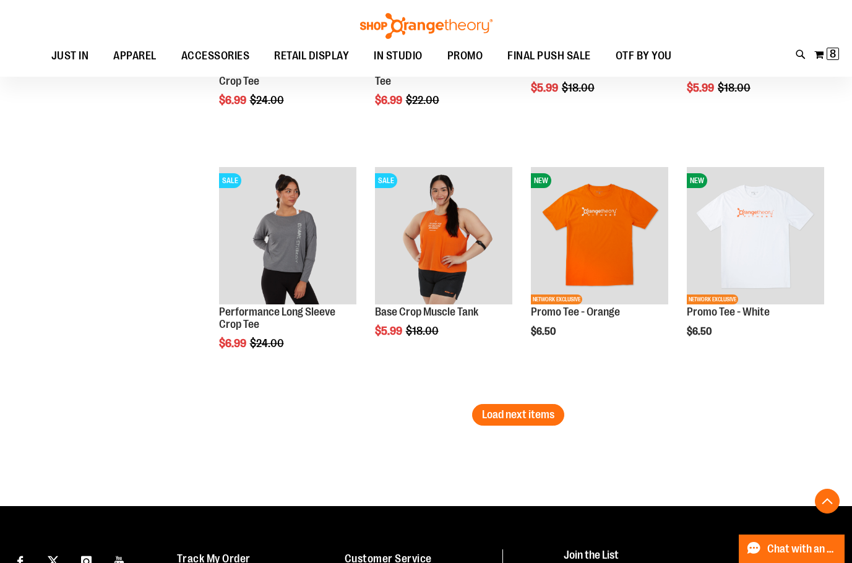
scroll to position [12994, 0]
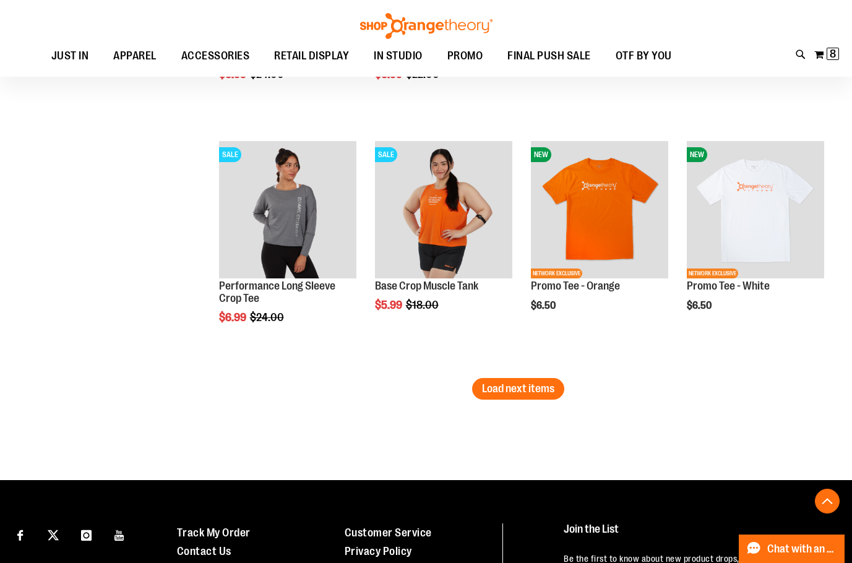
click at [482, 398] on button "Load next items" at bounding box center [518, 389] width 92 height 22
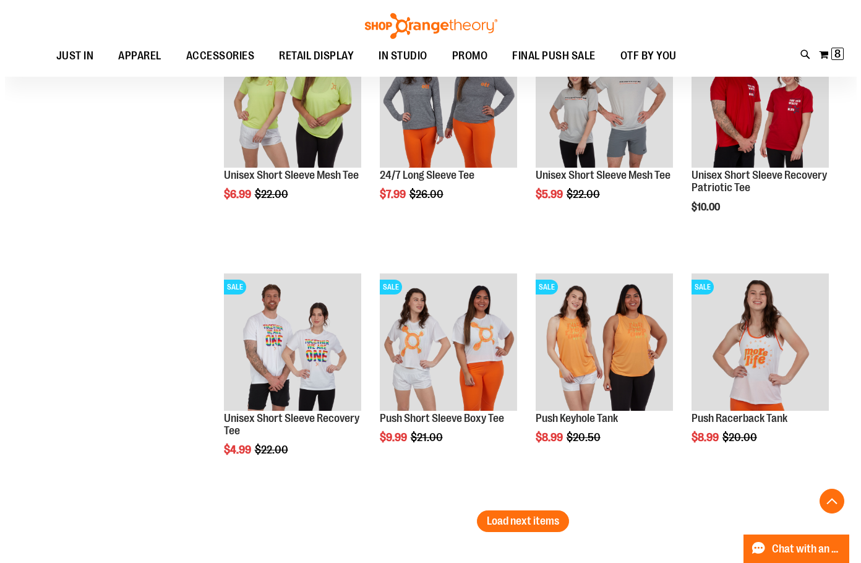
scroll to position [13613, 0]
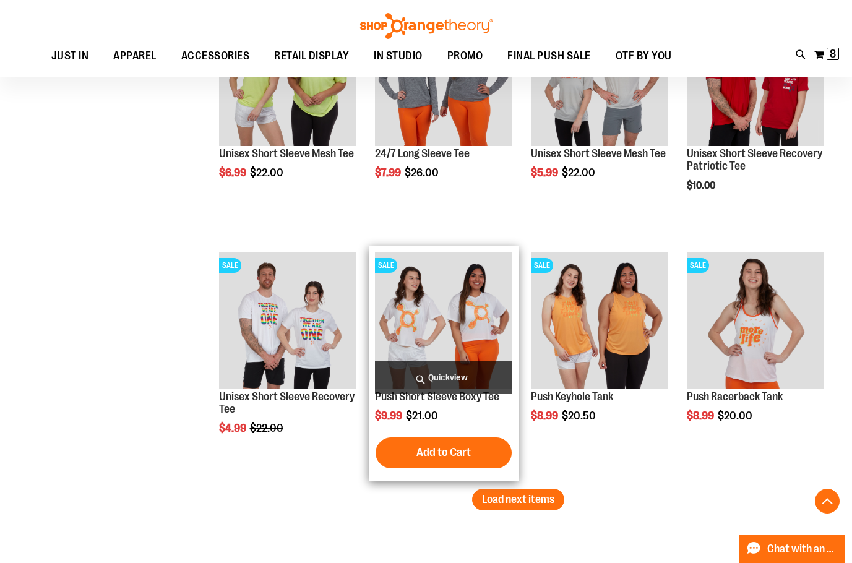
click at [462, 367] on span "Quickview" at bounding box center [443, 377] width 137 height 33
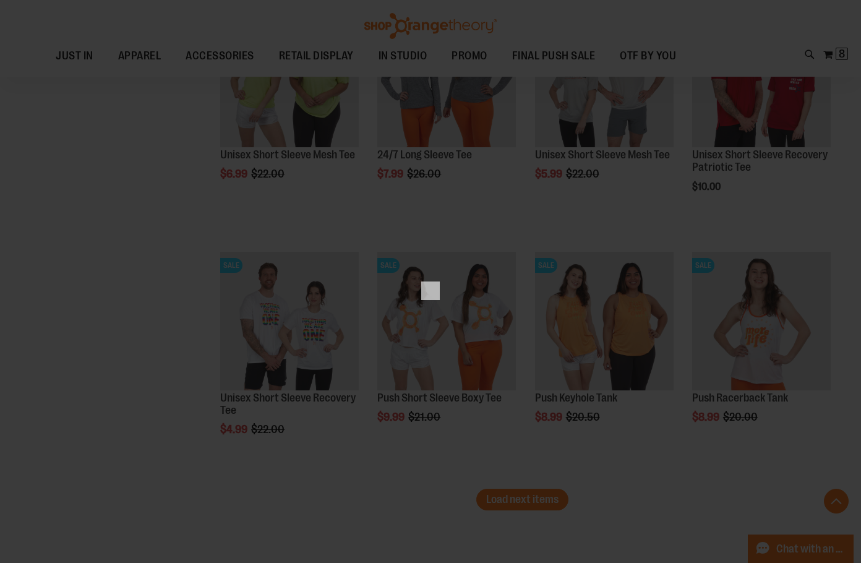
scroll to position [0, 0]
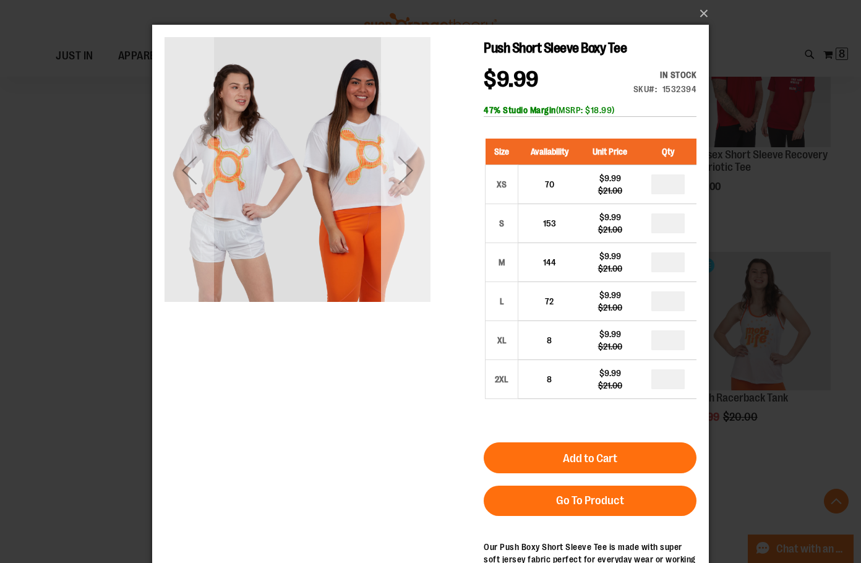
click at [403, 179] on div "Next" at bounding box center [406, 170] width 50 height 50
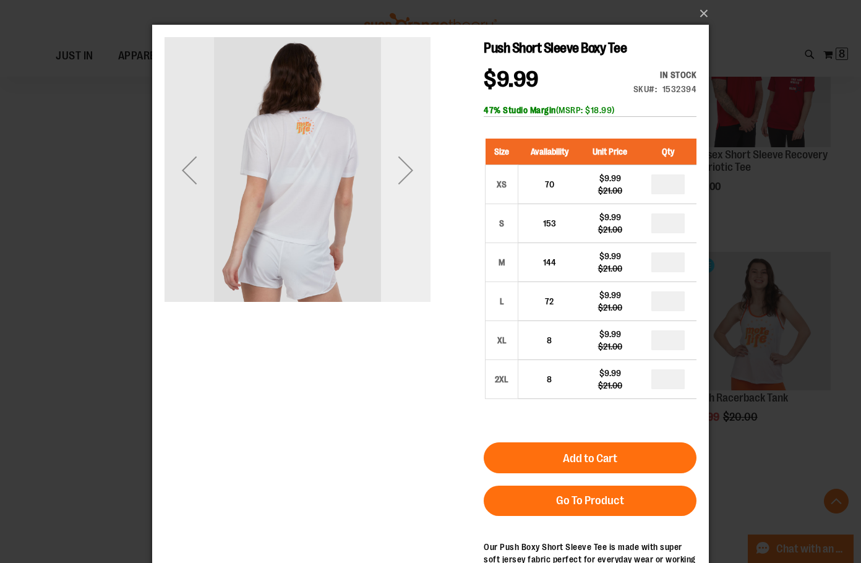
click at [403, 179] on div "Next" at bounding box center [406, 170] width 50 height 50
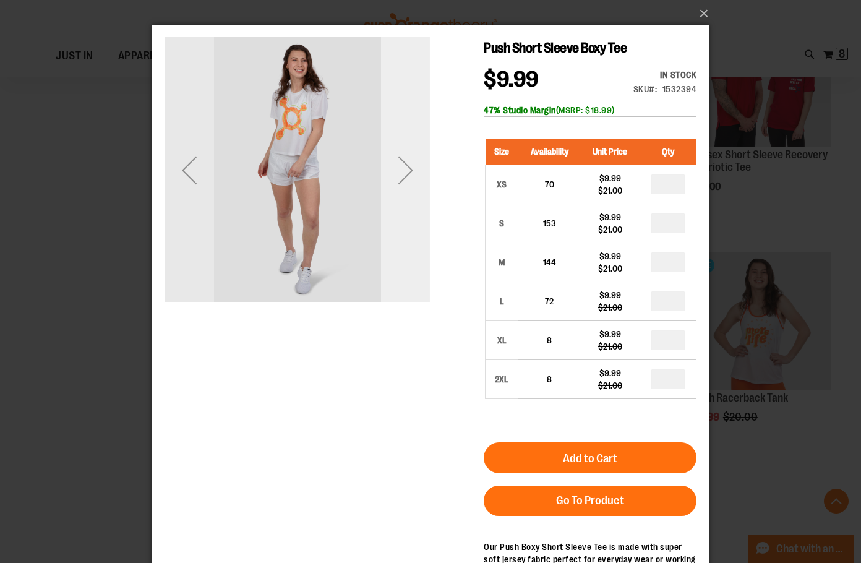
click at [403, 179] on div "Next" at bounding box center [406, 170] width 50 height 50
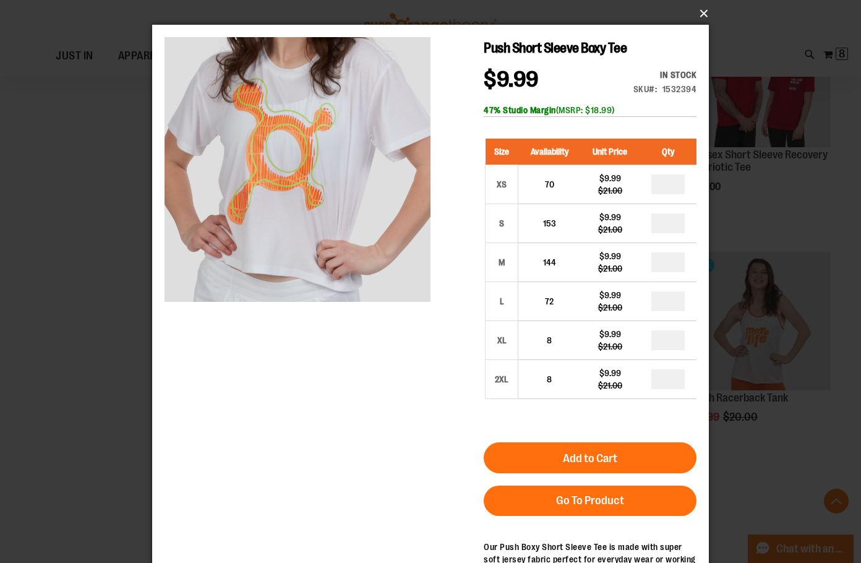
click at [705, 7] on button "×" at bounding box center [434, 13] width 557 height 27
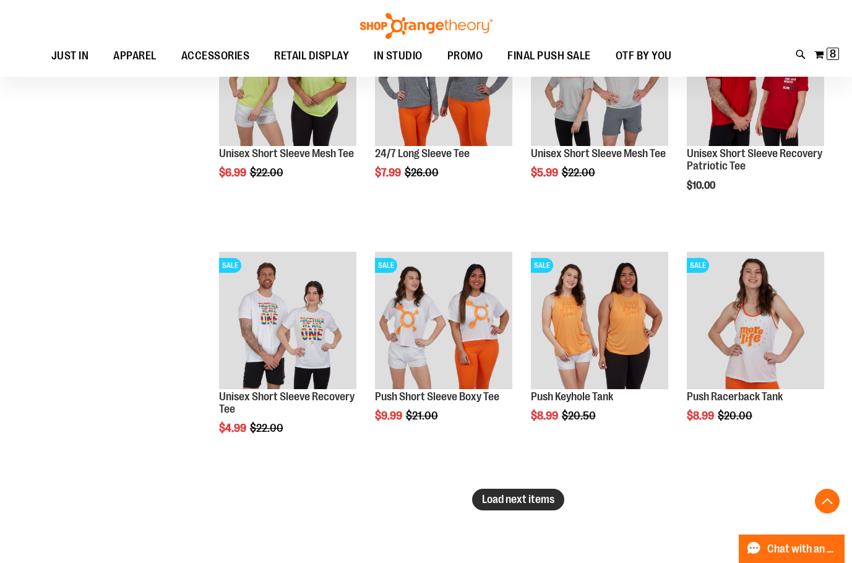
click at [543, 496] on span "Load next items" at bounding box center [518, 499] width 72 height 12
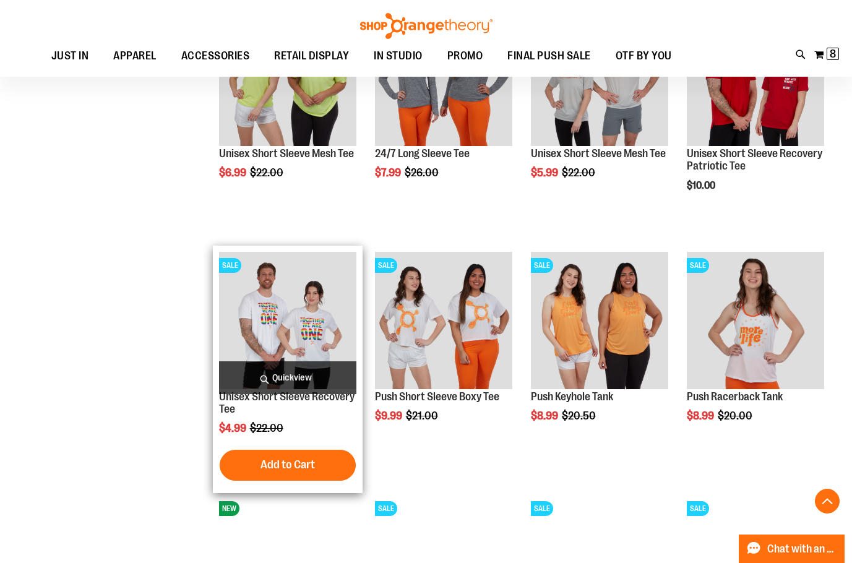
click at [322, 375] on span "Quickview" at bounding box center [287, 377] width 137 height 33
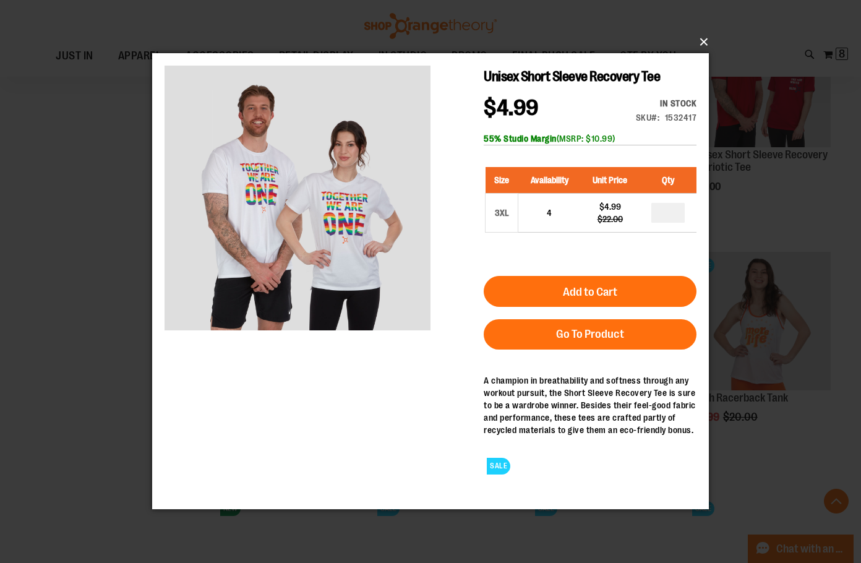
click at [708, 43] on button "×" at bounding box center [434, 41] width 557 height 27
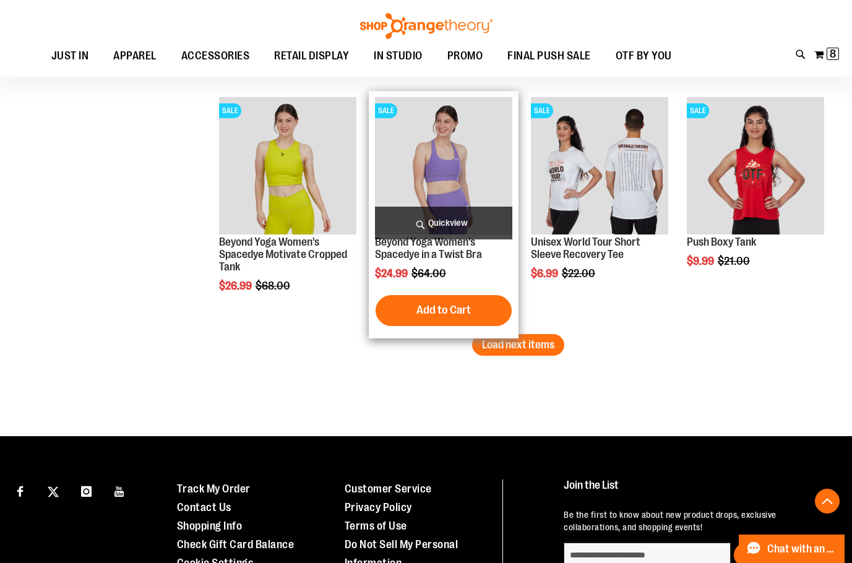
scroll to position [14417, 0]
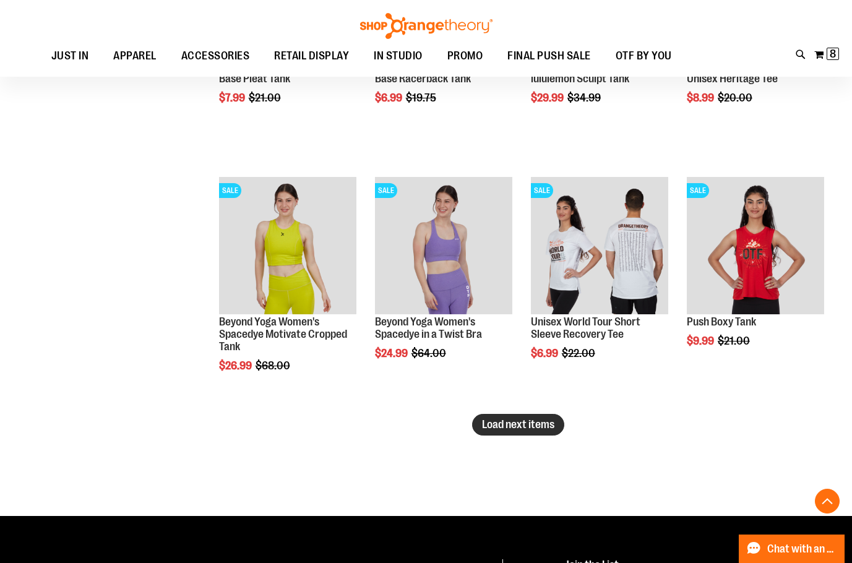
click at [511, 425] on span "Load next items" at bounding box center [518, 424] width 72 height 12
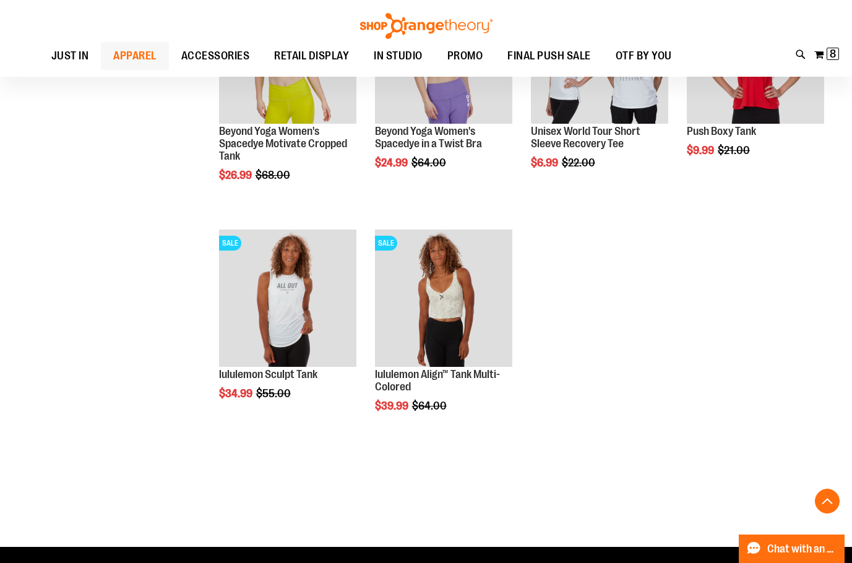
scroll to position [14603, 0]
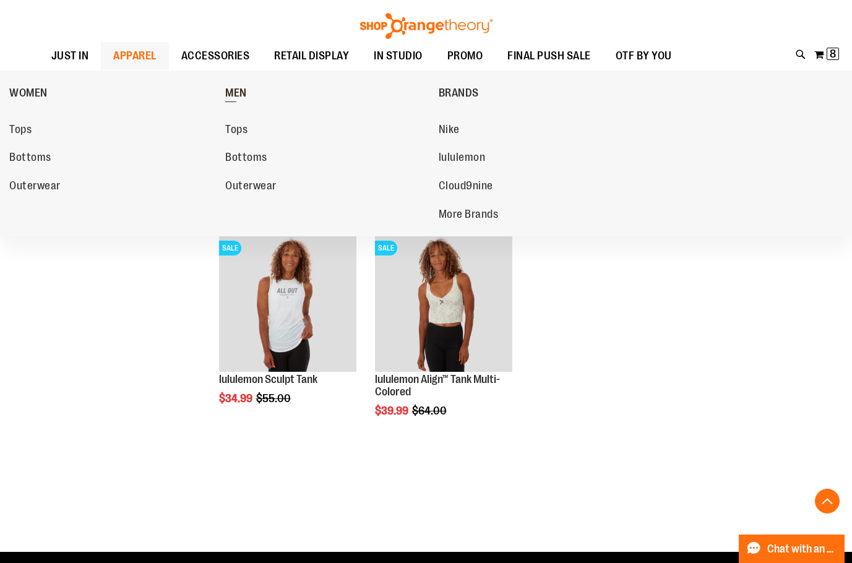
click at [244, 90] on span "MEN" at bounding box center [236, 94] width 22 height 15
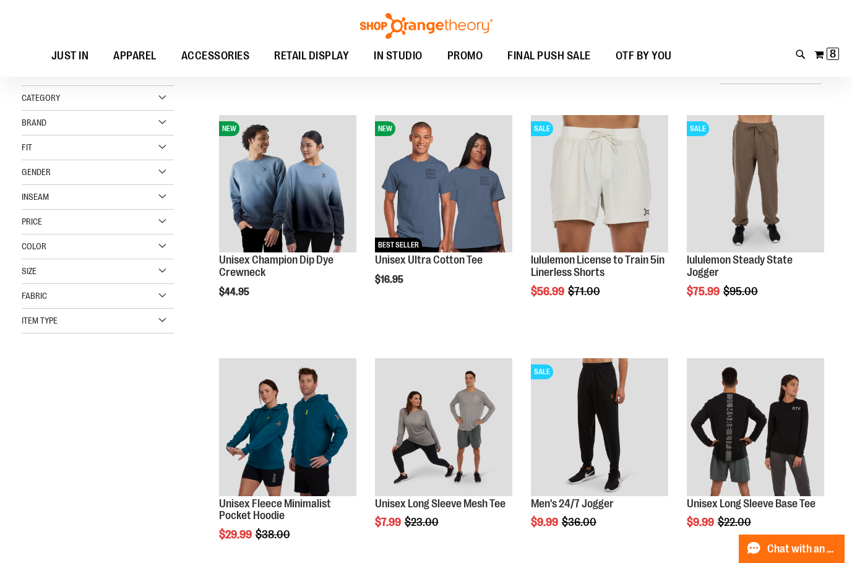
scroll to position [61, 0]
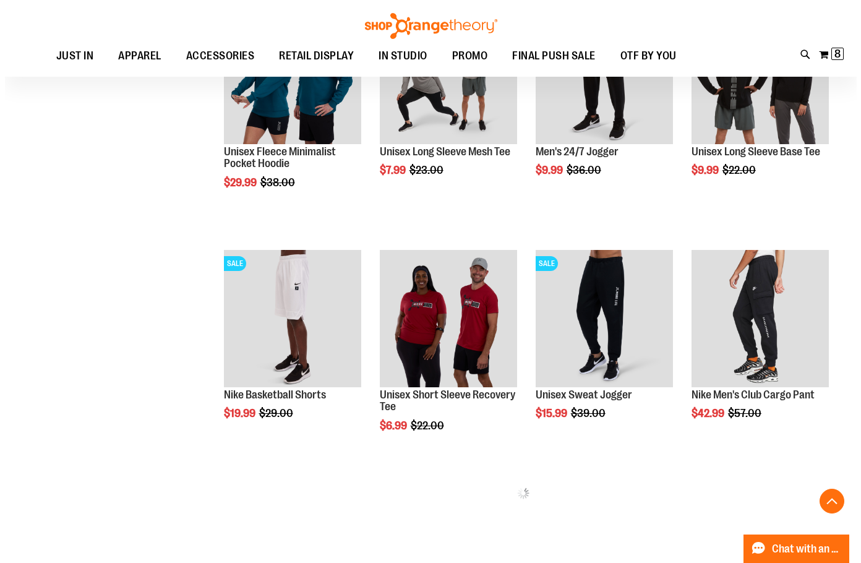
scroll to position [556, 0]
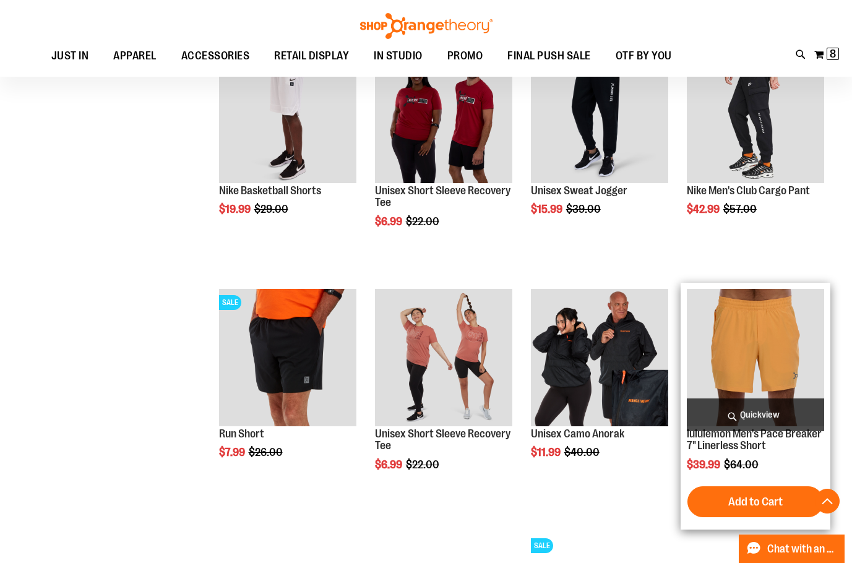
click at [785, 413] on span "Quickview" at bounding box center [755, 414] width 137 height 33
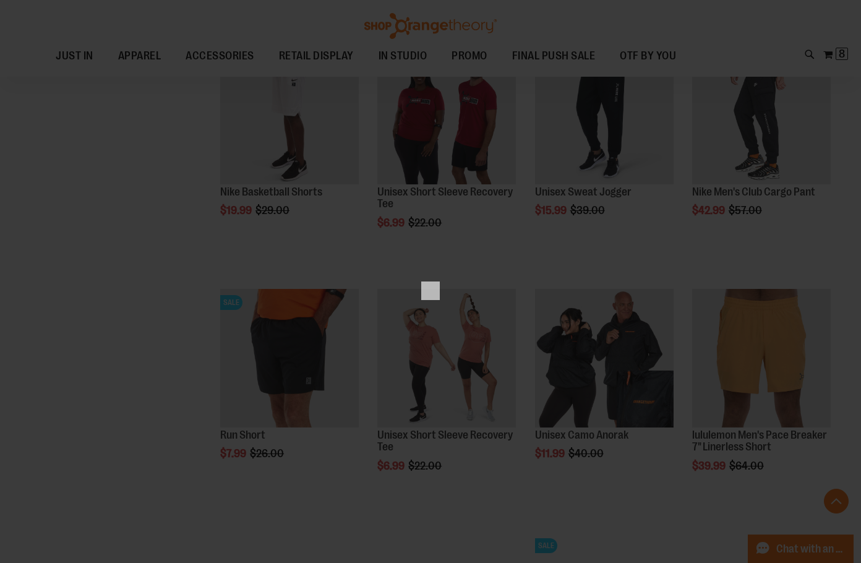
scroll to position [0, 0]
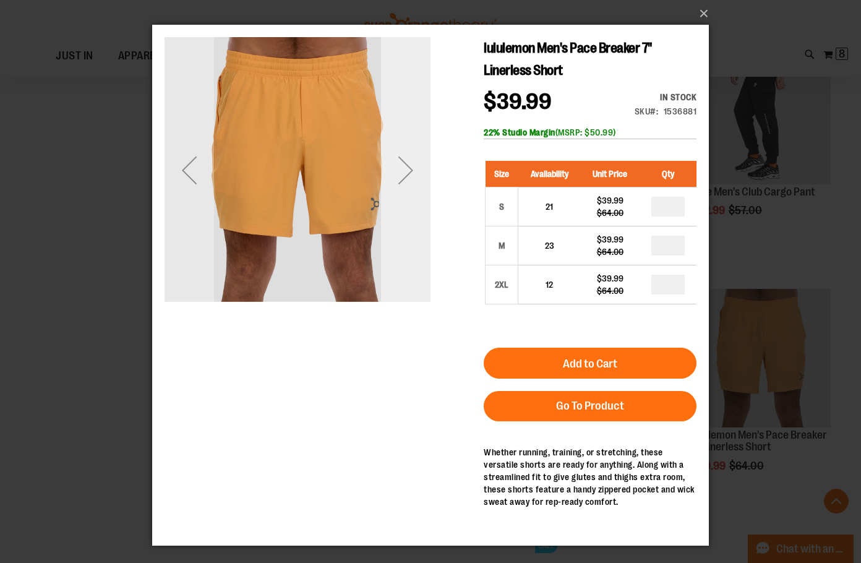
click at [418, 183] on div "Next" at bounding box center [406, 170] width 50 height 50
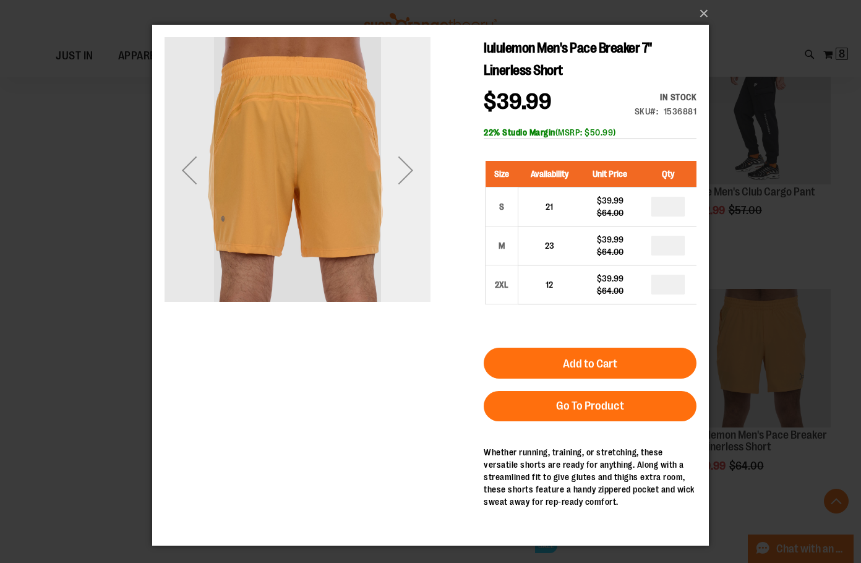
click at [418, 183] on div "Next" at bounding box center [406, 170] width 50 height 50
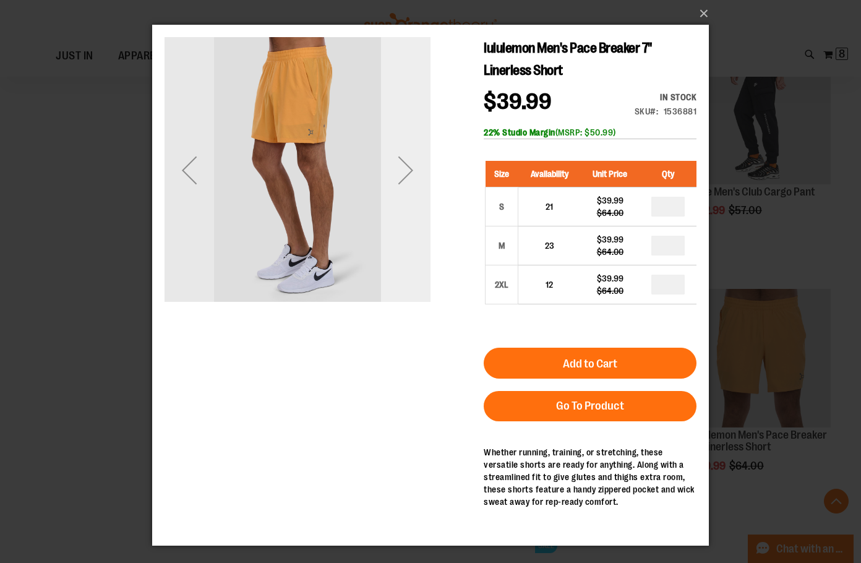
click at [416, 183] on div "Next" at bounding box center [406, 170] width 50 height 50
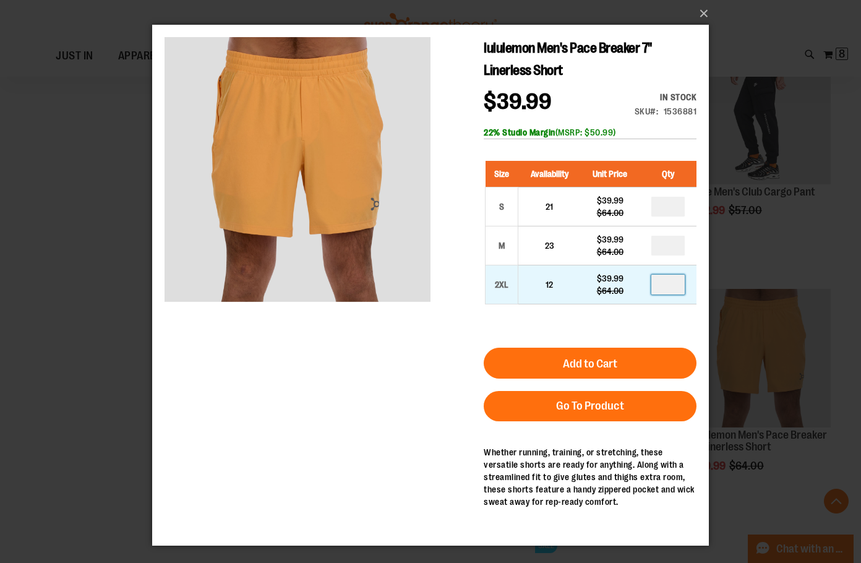
click at [679, 290] on input "number" at bounding box center [668, 285] width 33 height 20
type input "*"
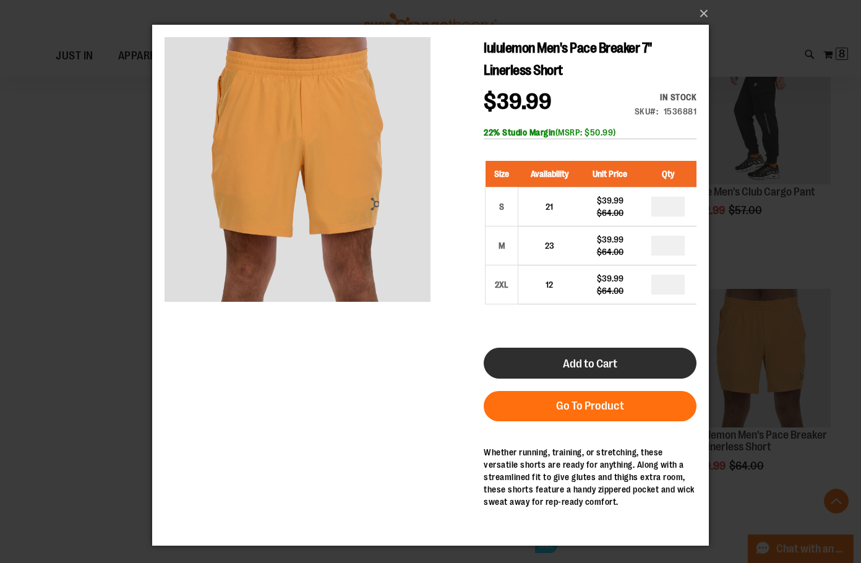
click at [668, 360] on button "Add to Cart" at bounding box center [590, 363] width 213 height 31
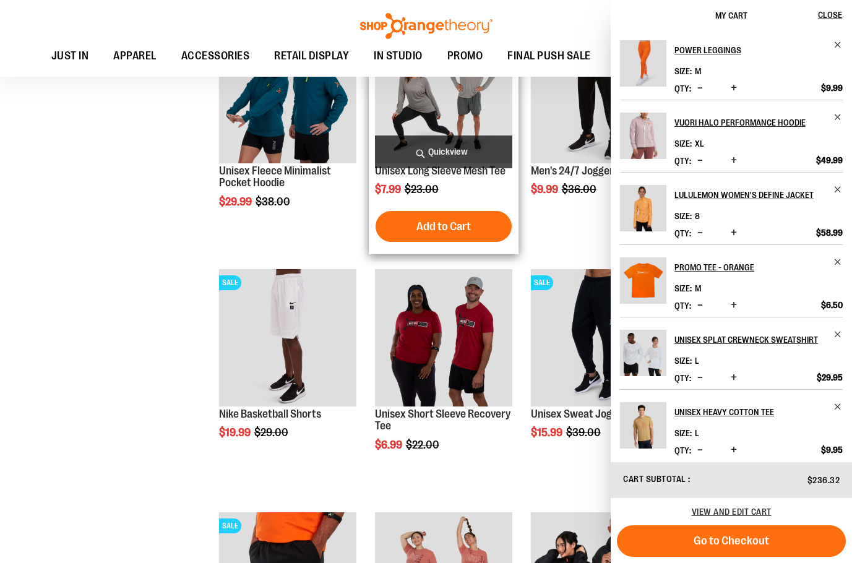
scroll to position [371, 0]
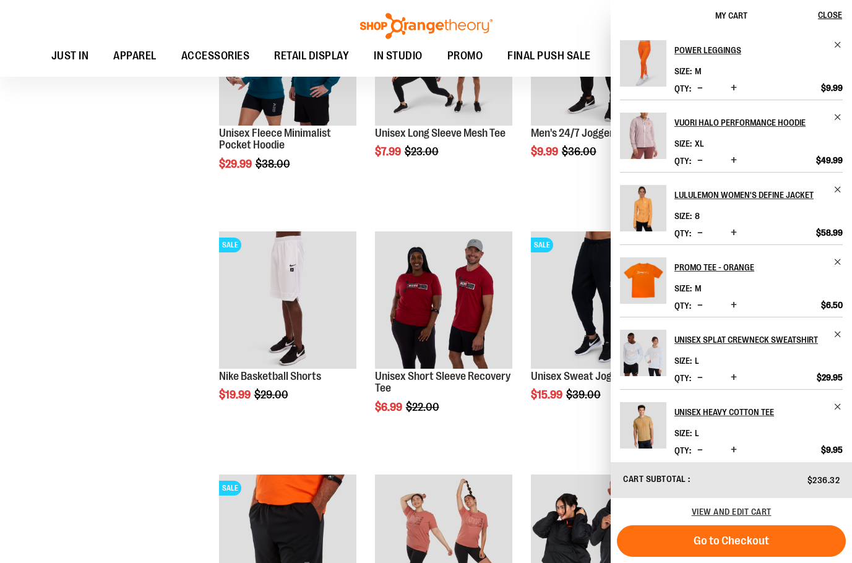
click at [150, 346] on div "**********" at bounding box center [426, 480] width 809 height 1584
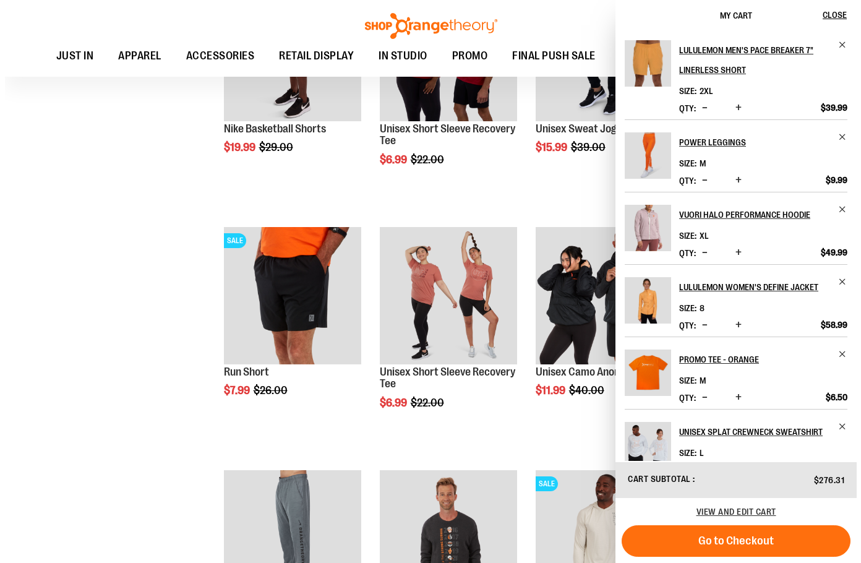
scroll to position [866, 0]
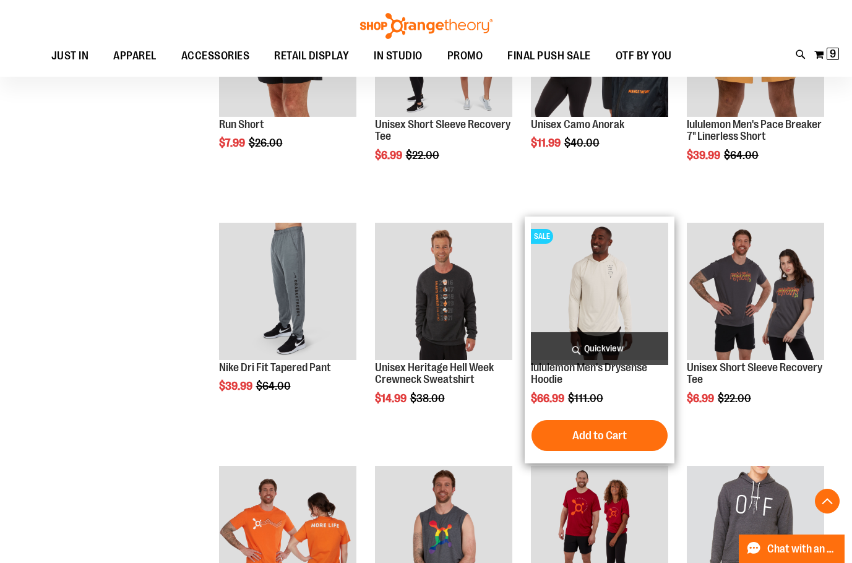
click at [611, 345] on span "Quickview" at bounding box center [599, 348] width 137 height 33
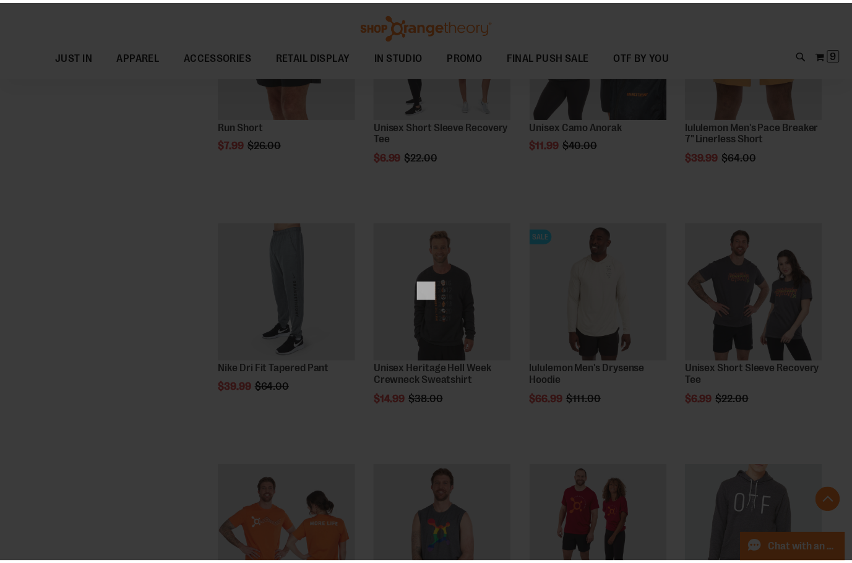
scroll to position [0, 0]
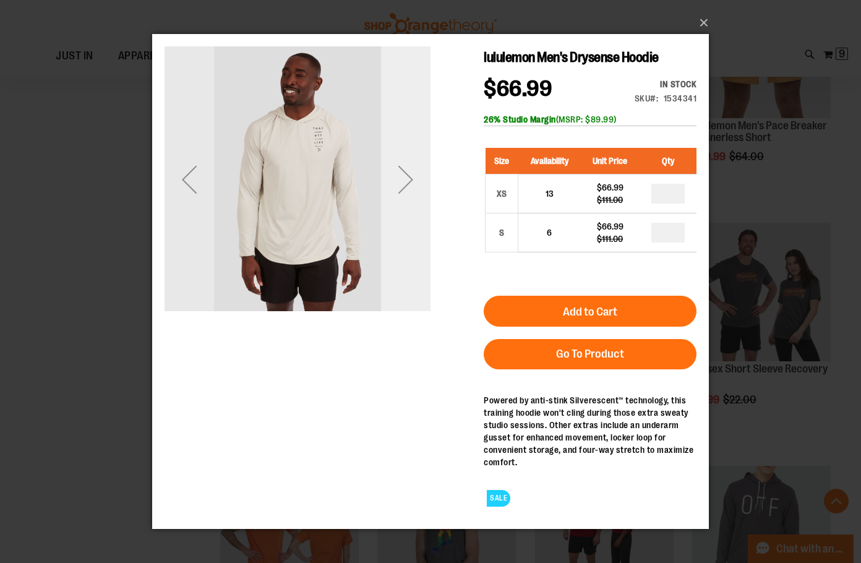
click at [403, 199] on div "Next" at bounding box center [406, 179] width 50 height 50
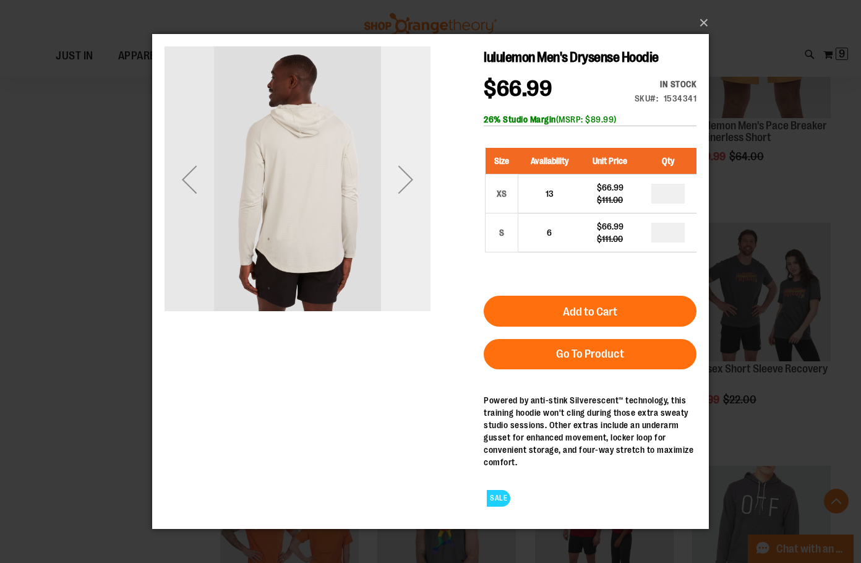
click at [403, 197] on div "Next" at bounding box center [406, 179] width 50 height 50
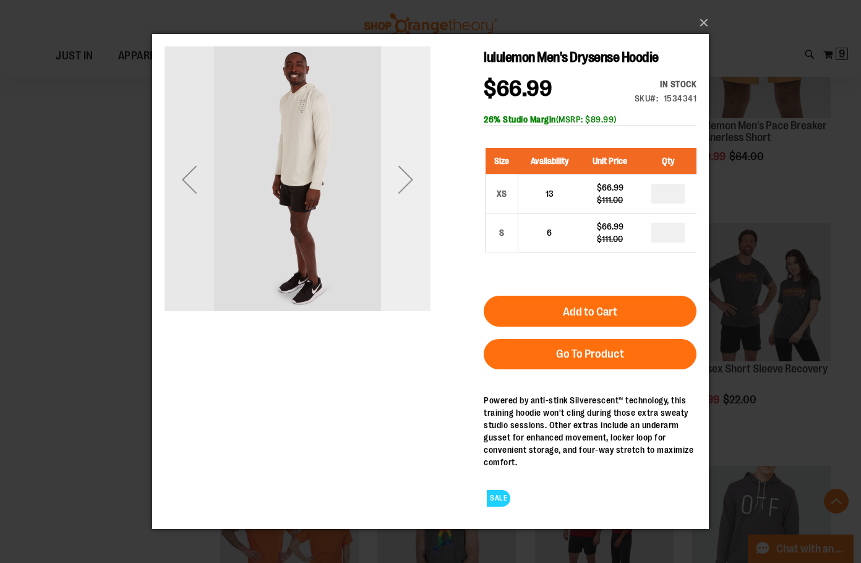
click at [403, 196] on div "Next" at bounding box center [406, 179] width 50 height 50
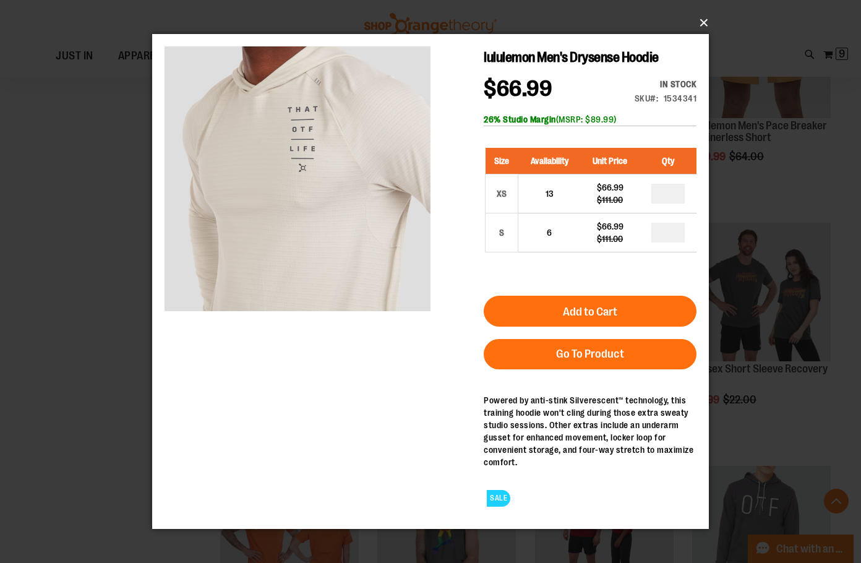
click at [702, 23] on button "×" at bounding box center [434, 22] width 557 height 27
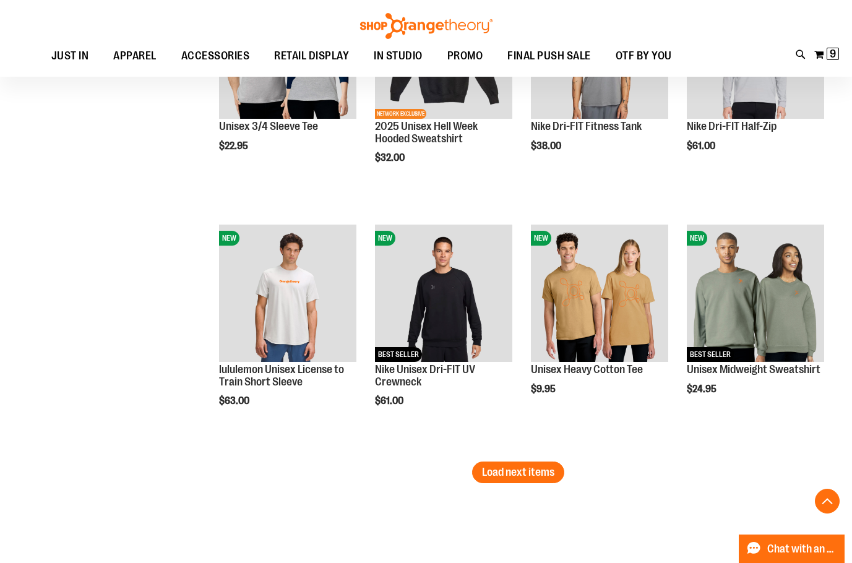
scroll to position [1918, 0]
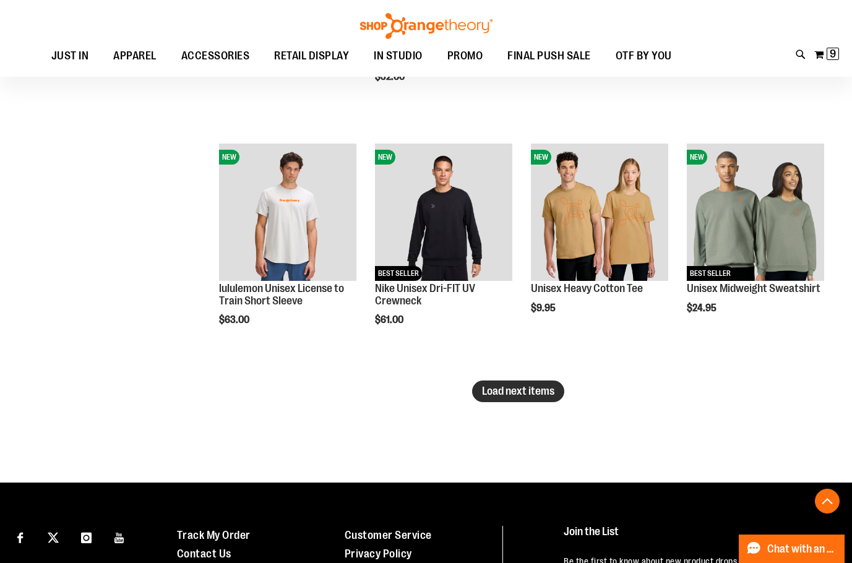
click at [528, 392] on span "Load next items" at bounding box center [518, 391] width 72 height 12
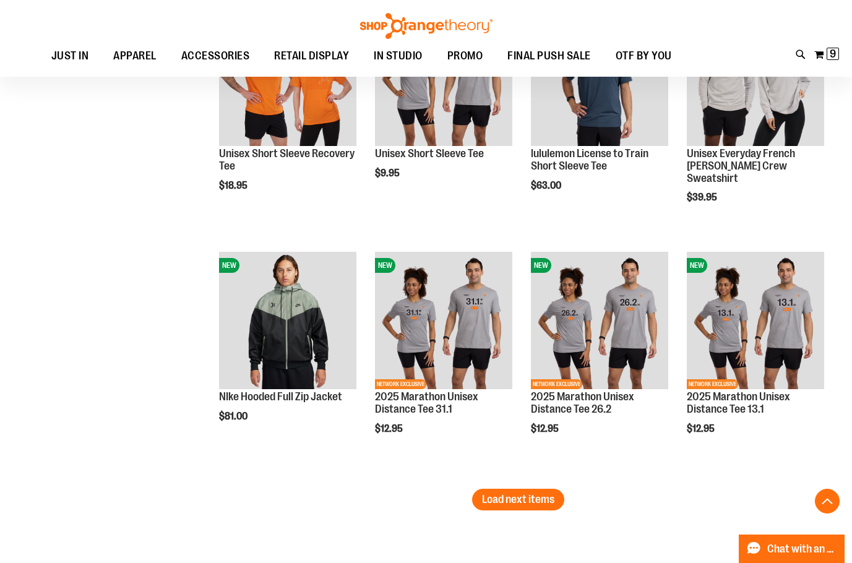
scroll to position [2722, 0]
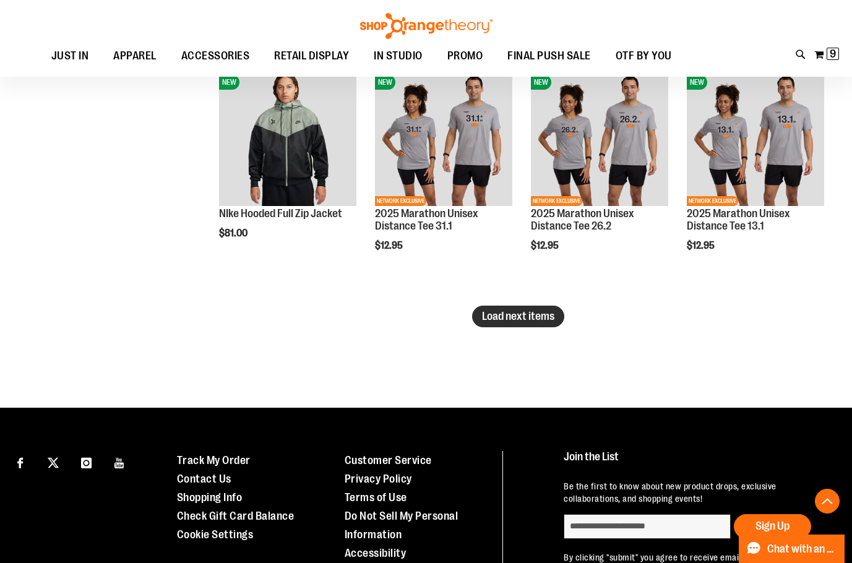
click at [543, 317] on span "Load next items" at bounding box center [518, 316] width 72 height 12
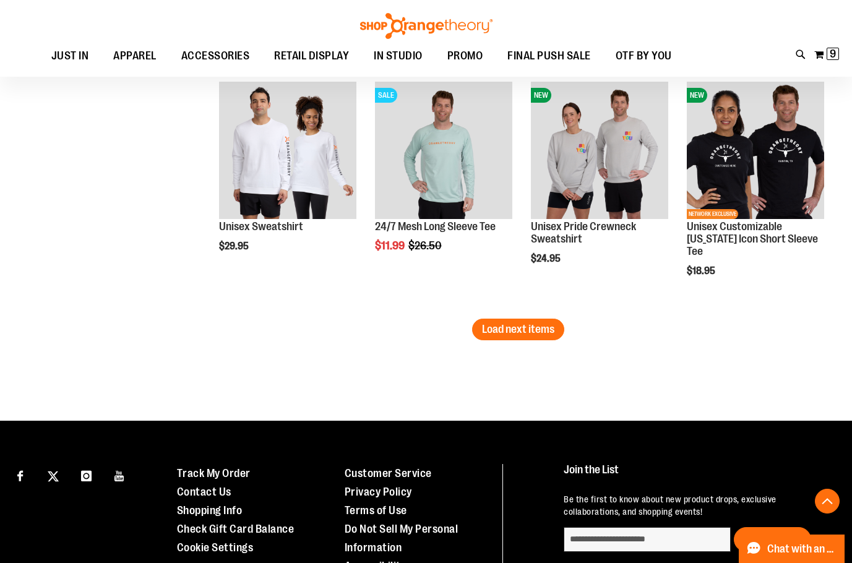
scroll to position [3464, 0]
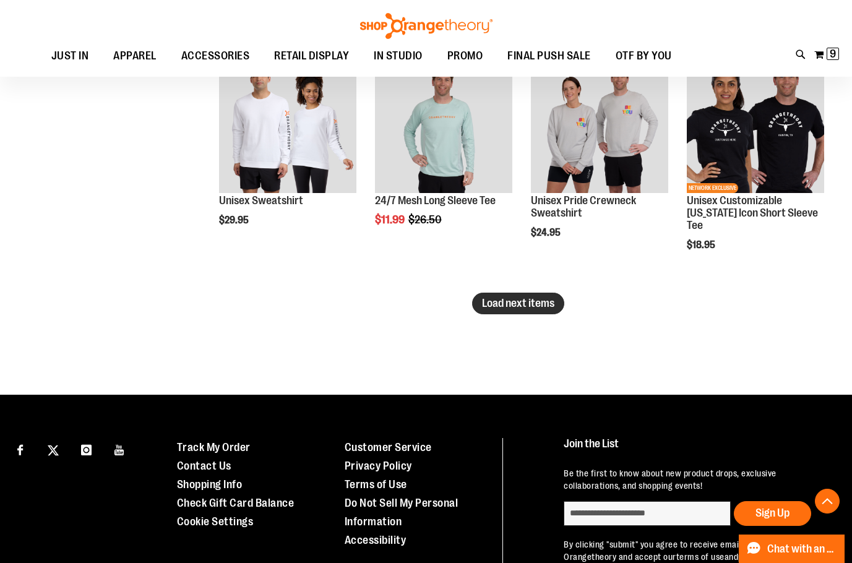
click at [554, 301] on span "Load next items" at bounding box center [518, 303] width 72 height 12
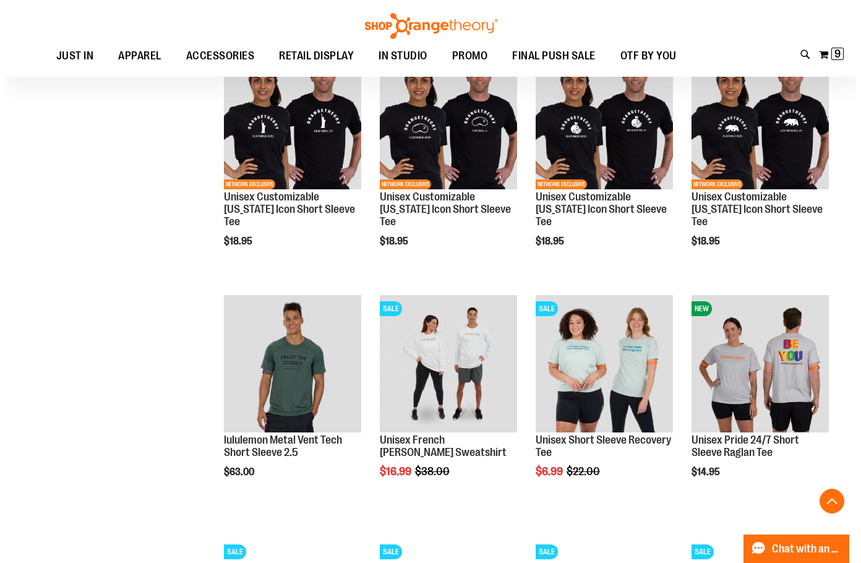
scroll to position [3712, 0]
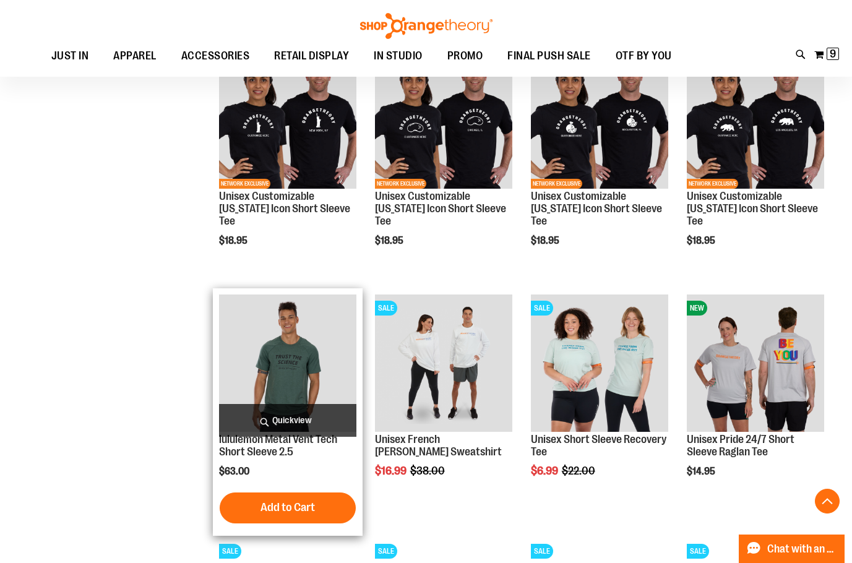
click at [295, 425] on span "Quickview" at bounding box center [287, 420] width 137 height 33
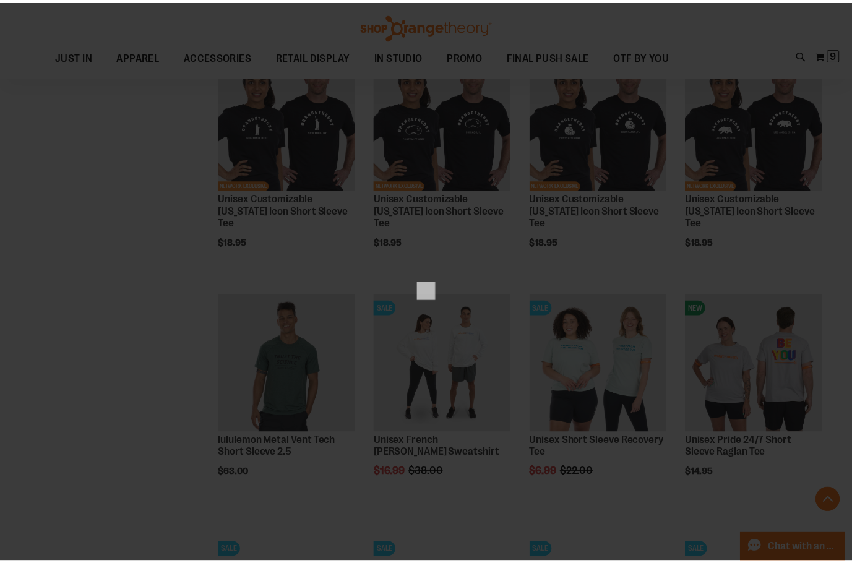
scroll to position [0, 0]
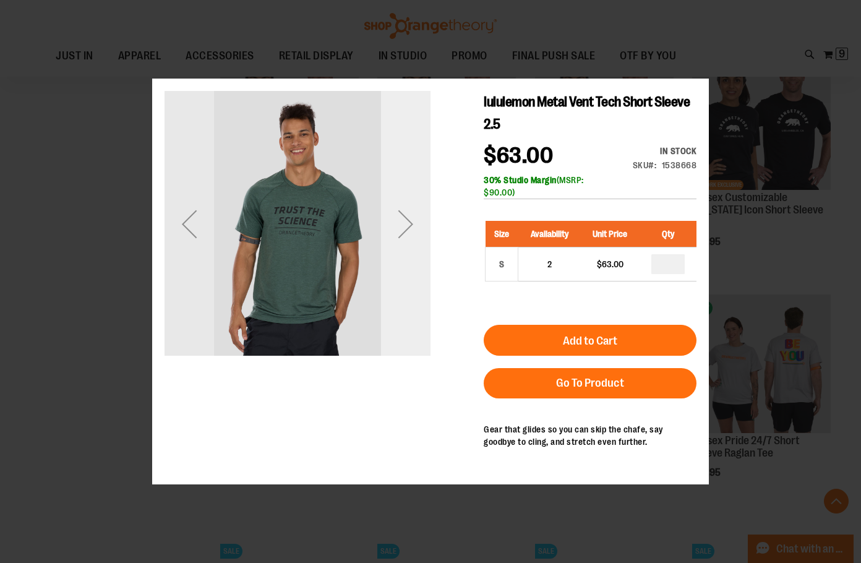
click at [397, 246] on div "Next" at bounding box center [406, 224] width 50 height 50
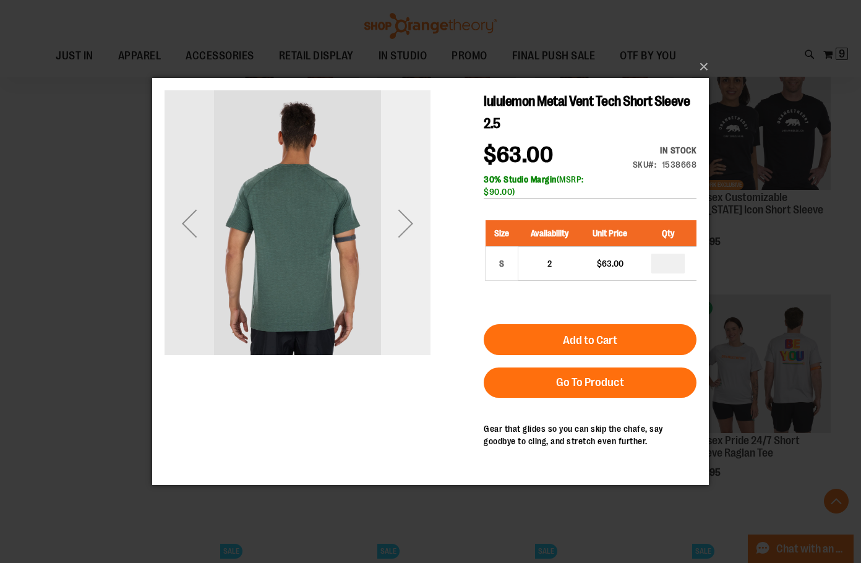
click at [400, 246] on div "Next" at bounding box center [406, 224] width 50 height 50
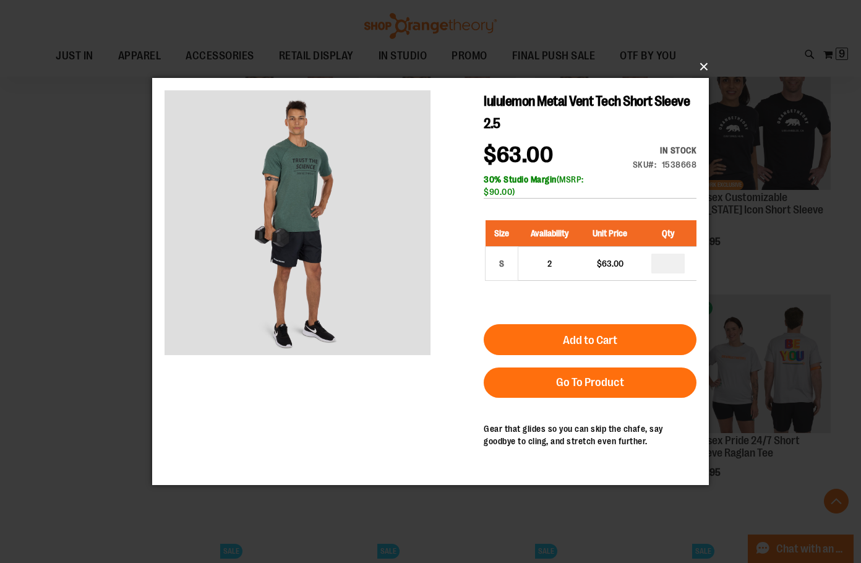
click at [703, 63] on button "×" at bounding box center [434, 66] width 557 height 27
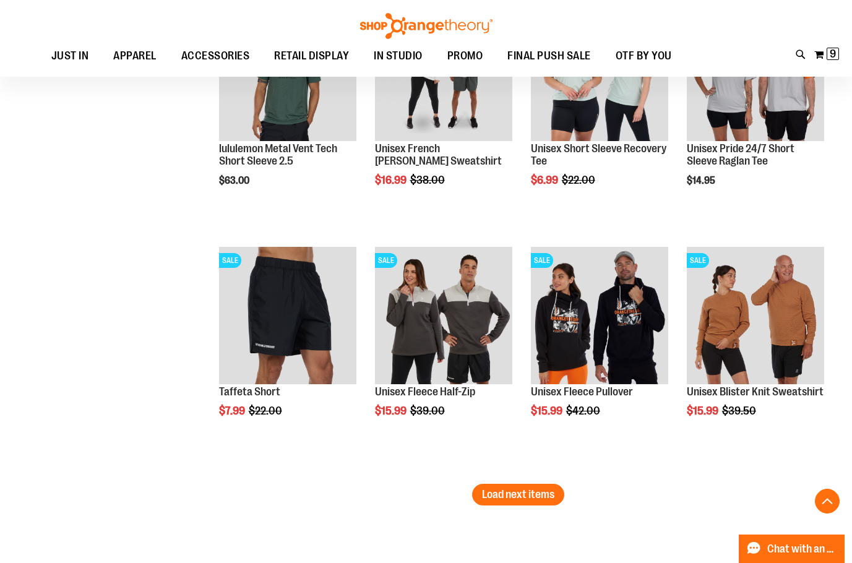
scroll to position [4021, 0]
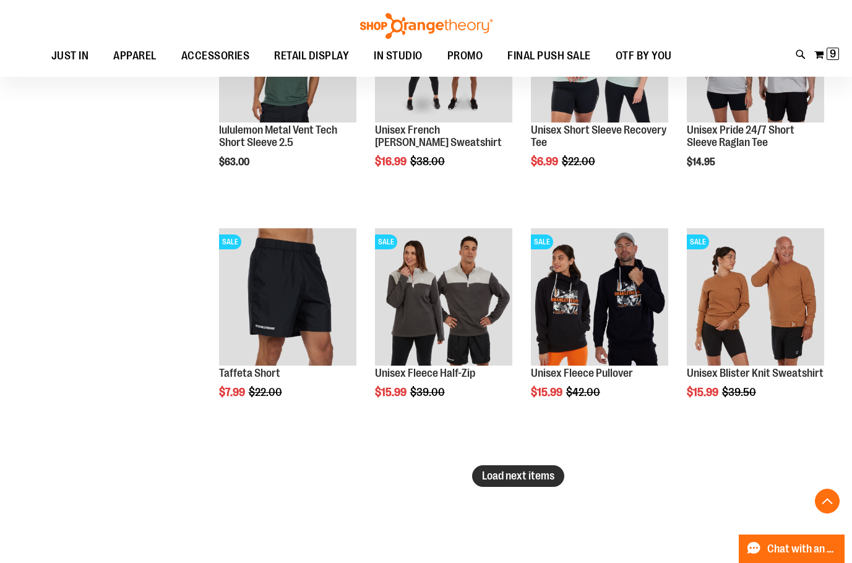
click at [507, 479] on span "Load next items" at bounding box center [518, 476] width 72 height 12
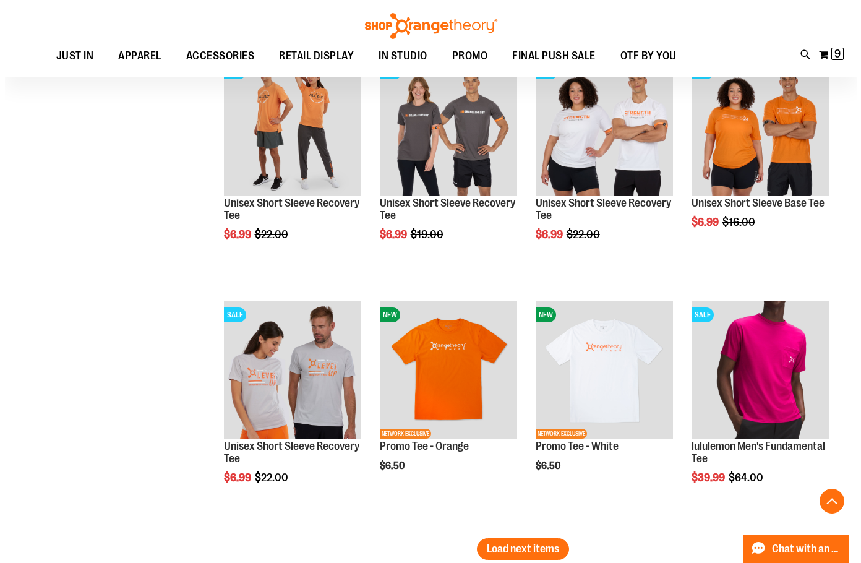
scroll to position [4764, 0]
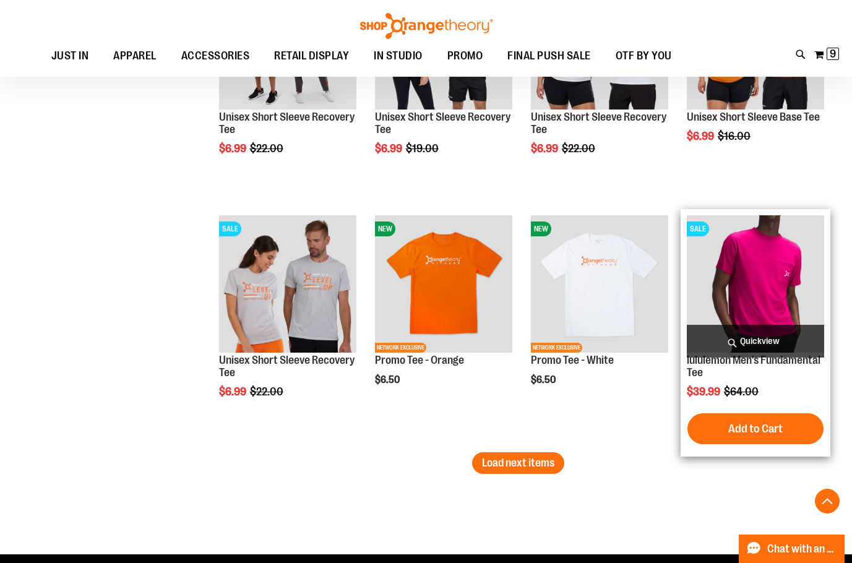
click at [767, 344] on span "Quickview" at bounding box center [755, 341] width 137 height 33
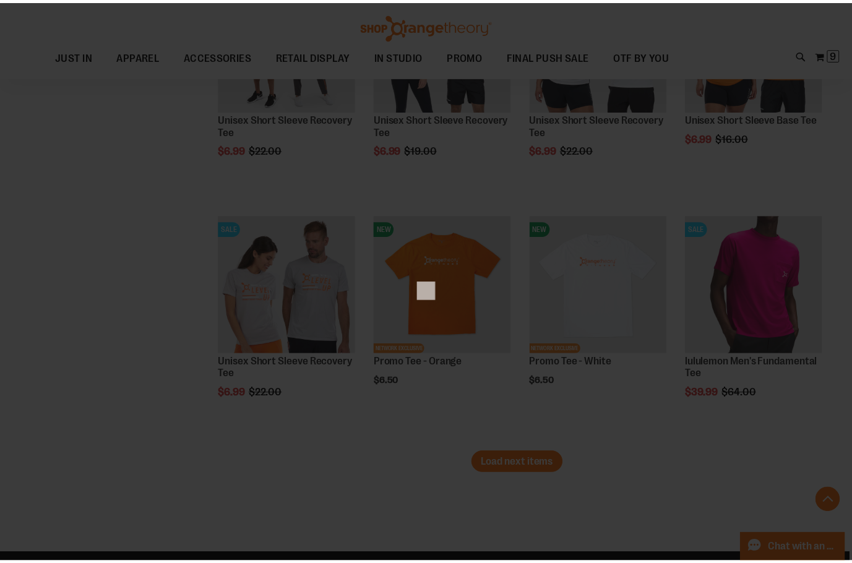
scroll to position [0, 0]
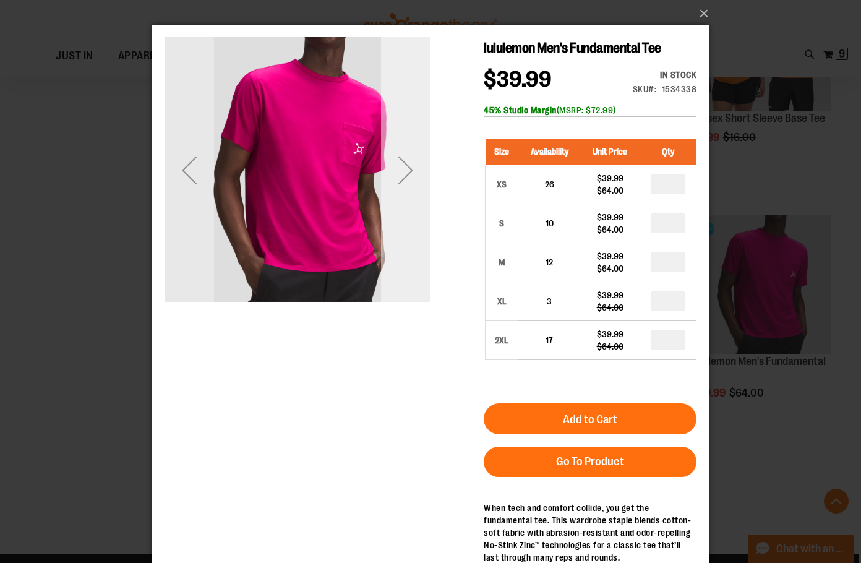
click at [407, 185] on div "Next" at bounding box center [406, 170] width 50 height 50
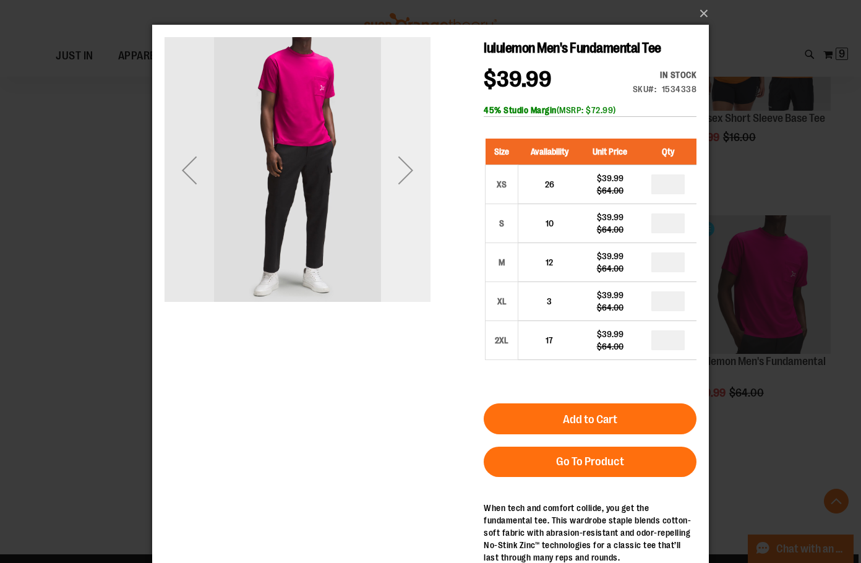
click at [407, 185] on div "Next" at bounding box center [406, 170] width 50 height 50
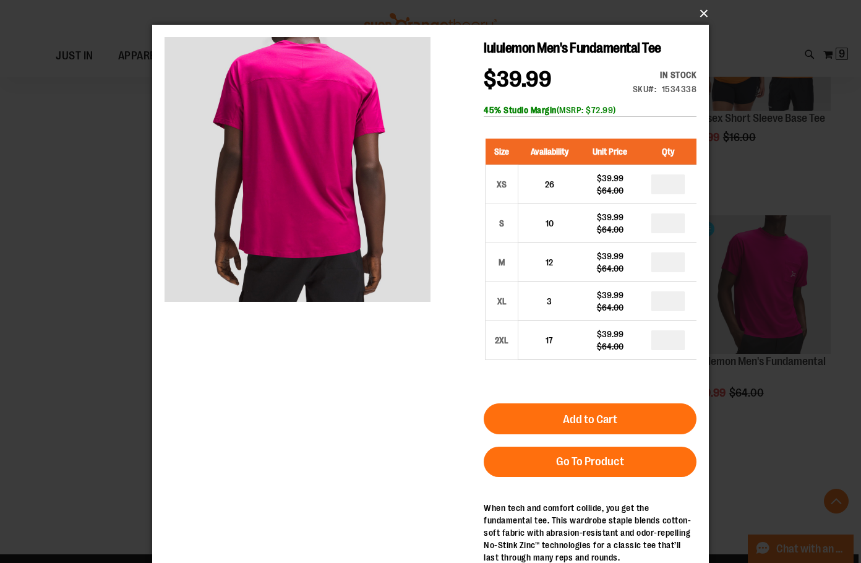
click at [698, 9] on button "×" at bounding box center [434, 13] width 557 height 27
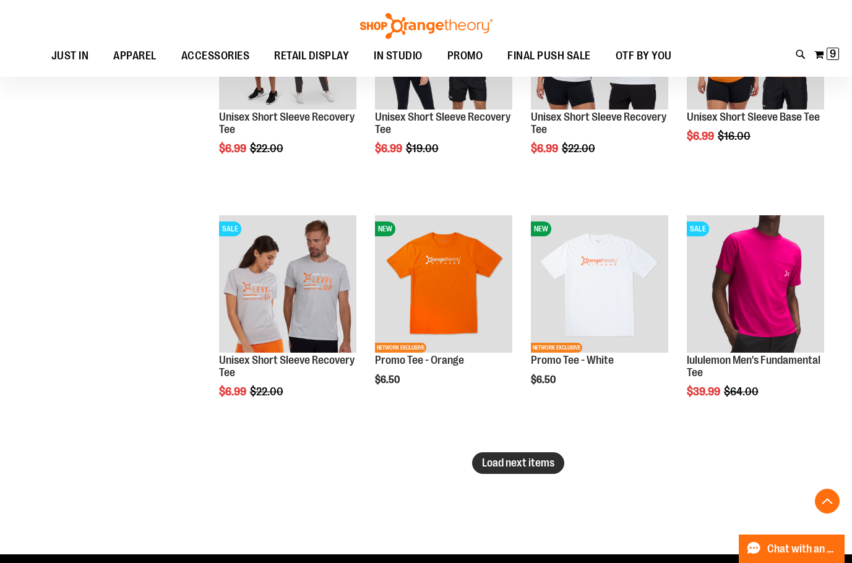
click at [559, 459] on button "Load next items" at bounding box center [518, 463] width 92 height 22
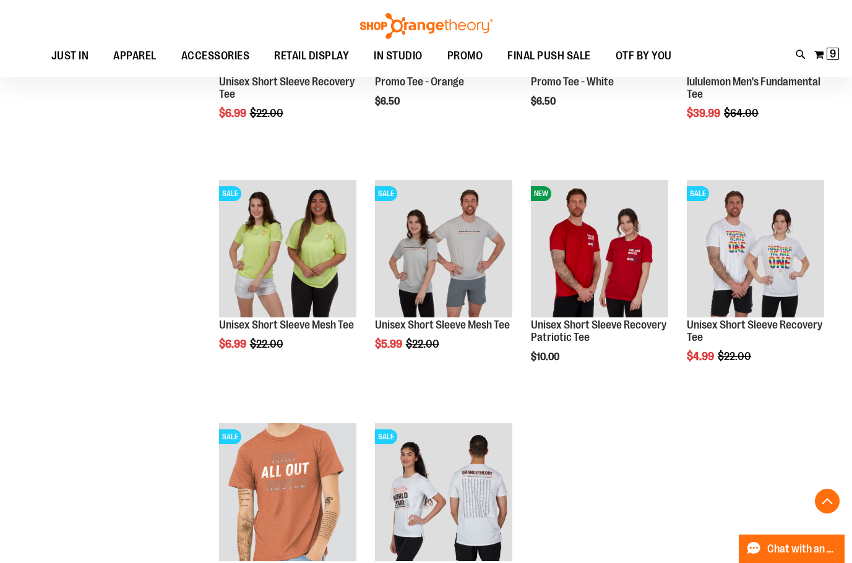
scroll to position [4671, 0]
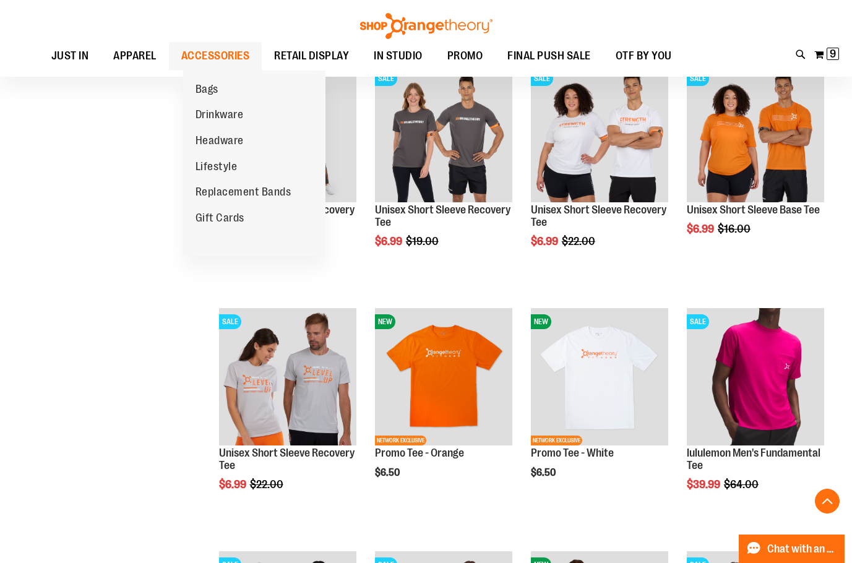
click at [218, 54] on span "ACCESSORIES" at bounding box center [215, 56] width 69 height 28
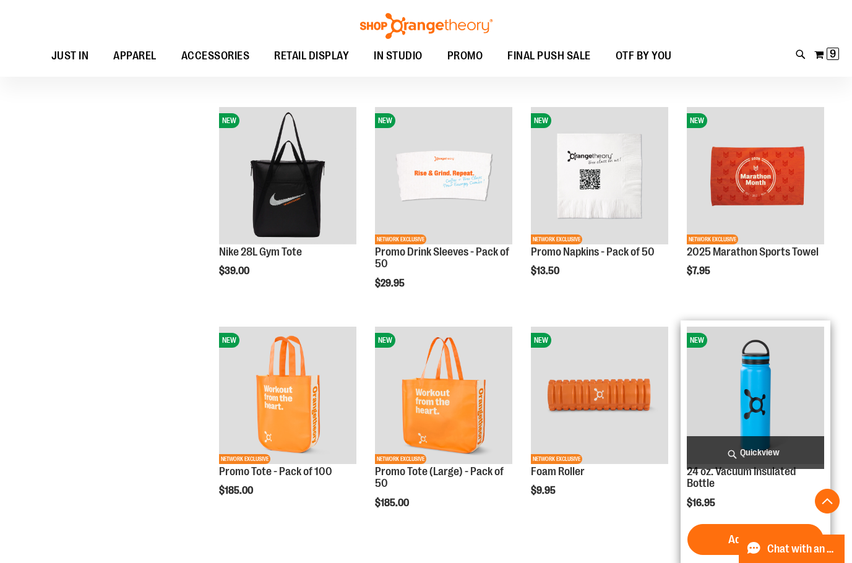
scroll to position [915, 0]
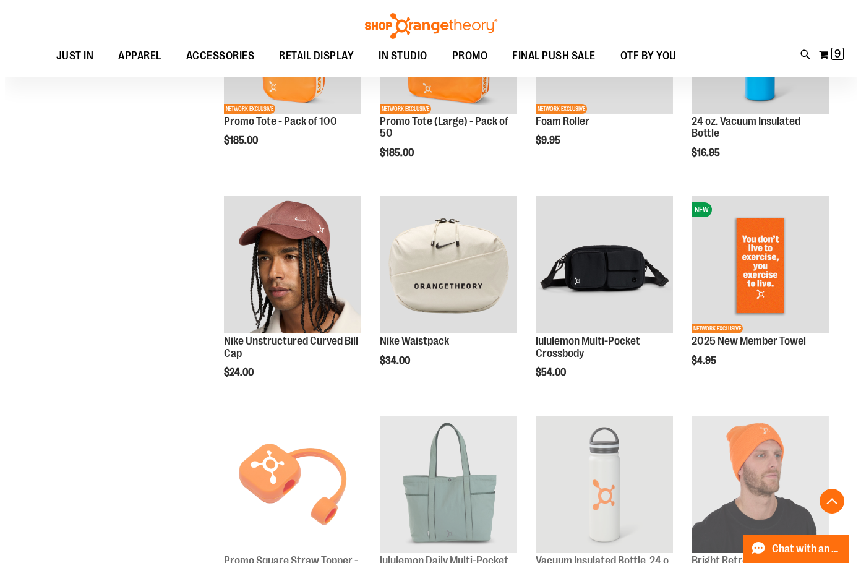
scroll to position [1039, 0]
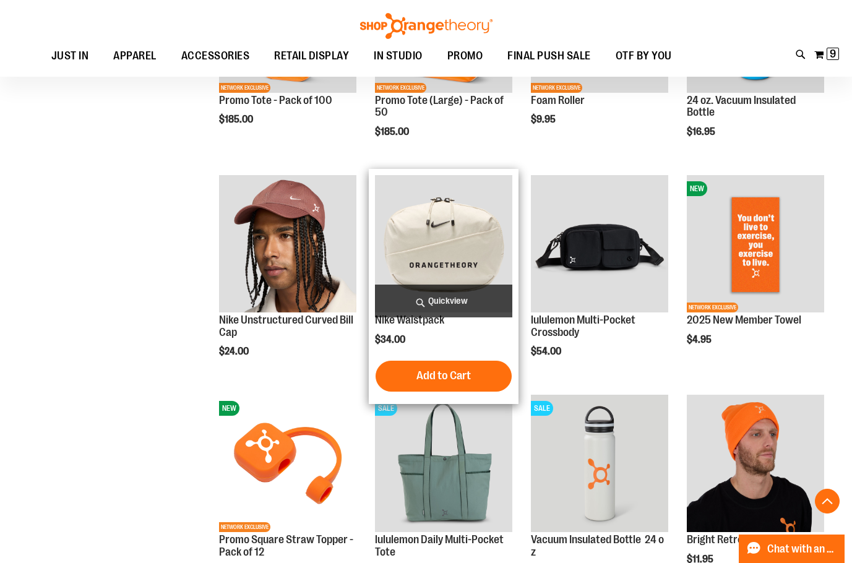
click at [473, 306] on span "Quickview" at bounding box center [443, 301] width 137 height 33
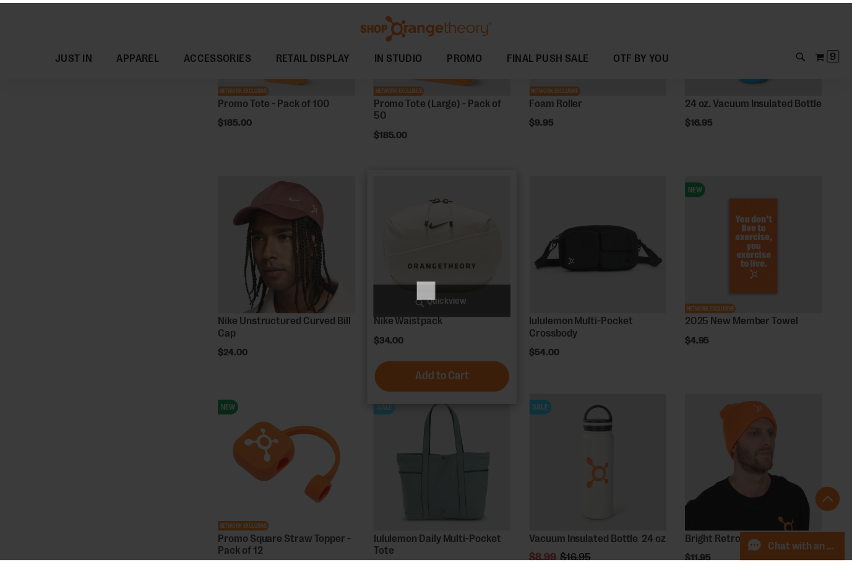
scroll to position [0, 0]
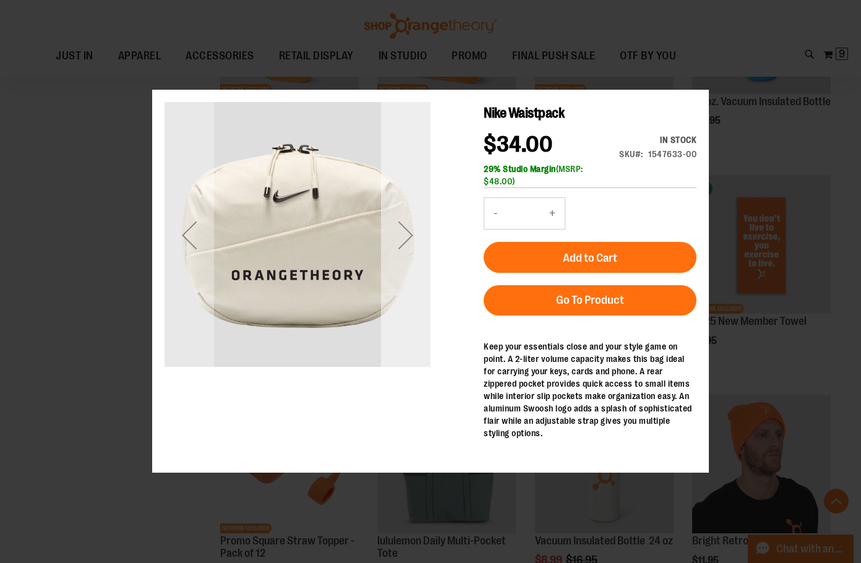
click at [423, 264] on div "Next" at bounding box center [406, 235] width 50 height 266
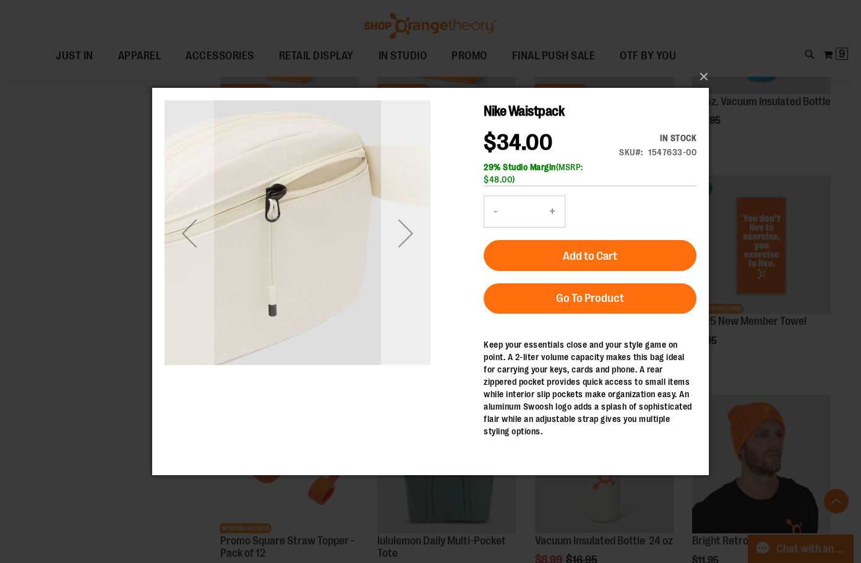
click at [418, 254] on div "Next" at bounding box center [406, 234] width 50 height 50
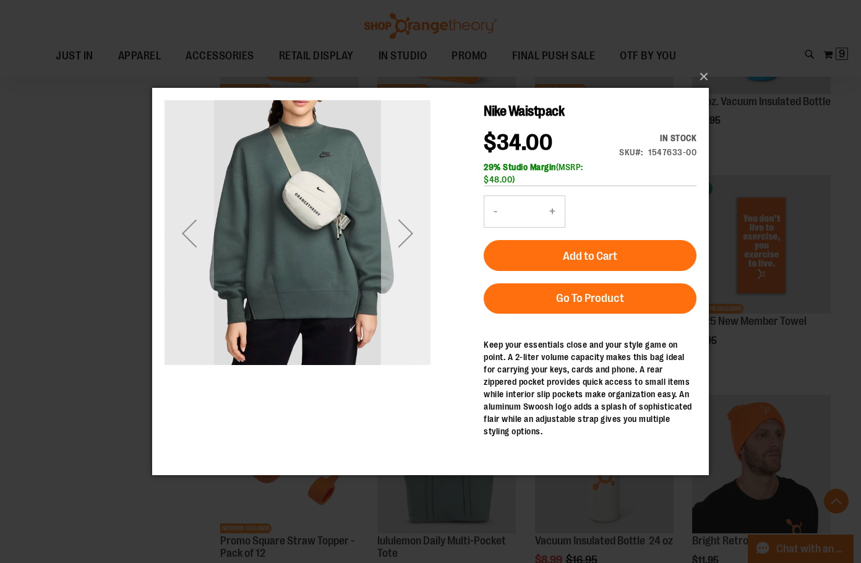
click at [418, 254] on div "Next" at bounding box center [406, 234] width 50 height 50
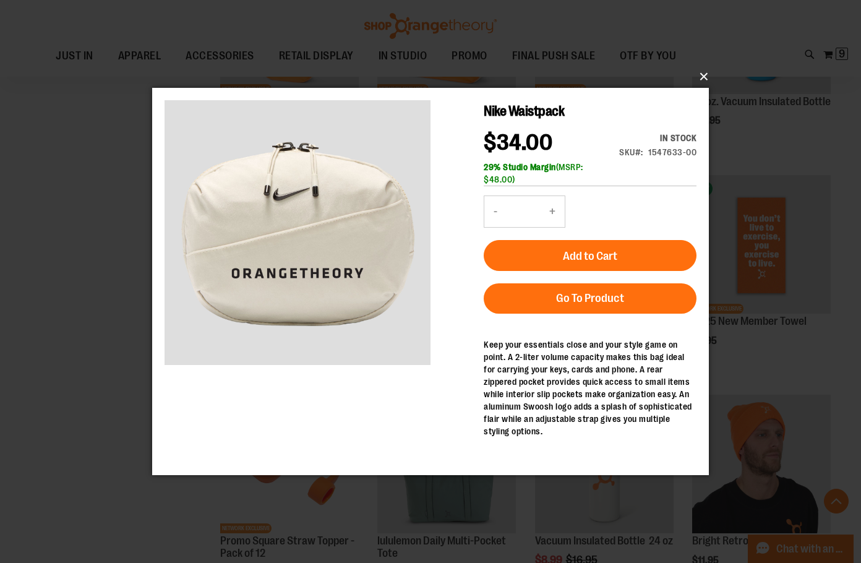
click at [705, 75] on button "×" at bounding box center [434, 76] width 557 height 27
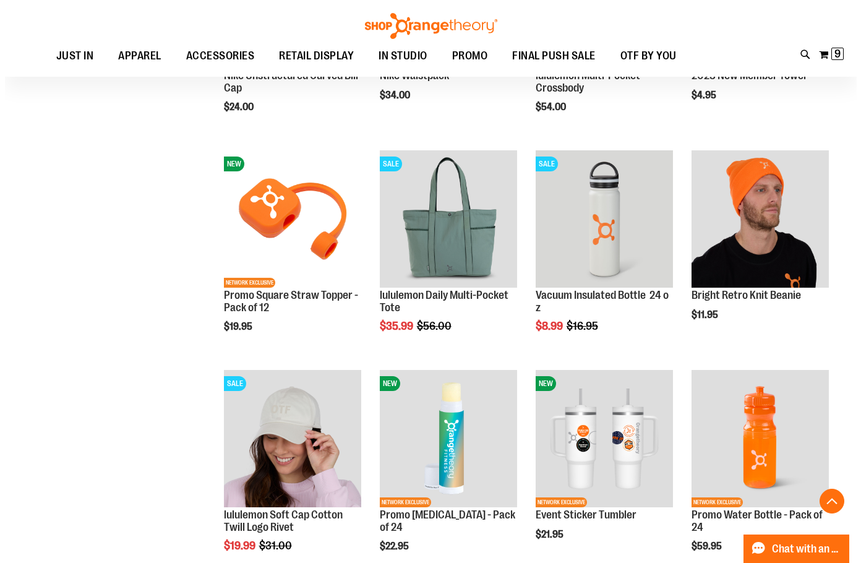
scroll to position [1286, 0]
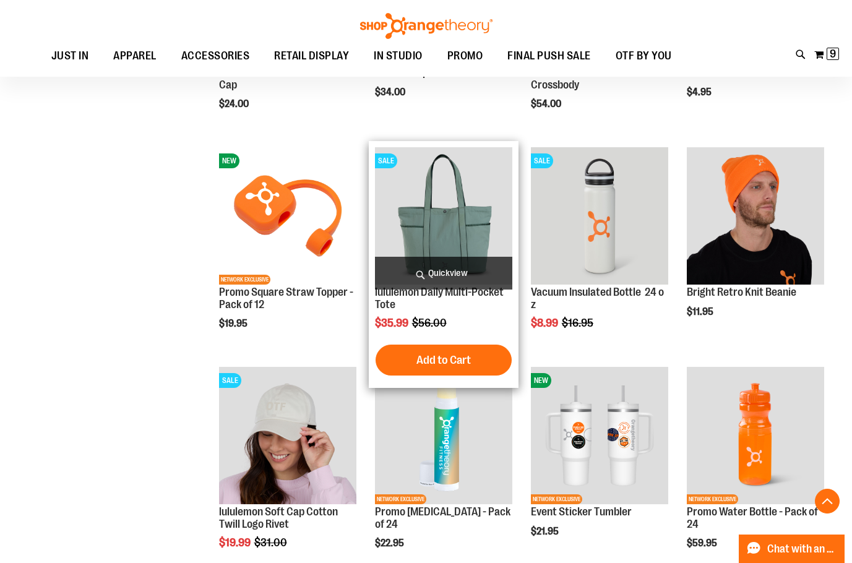
click at [463, 278] on span "Quickview" at bounding box center [443, 273] width 137 height 33
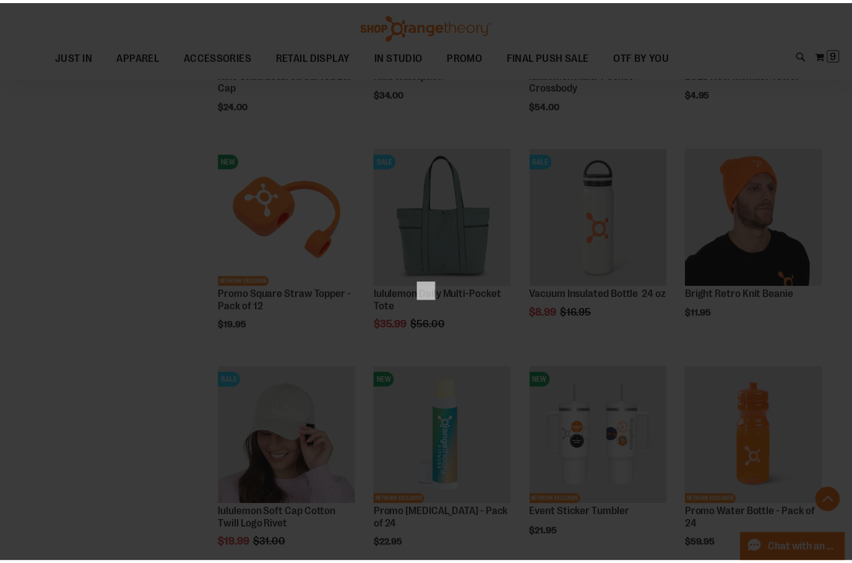
scroll to position [0, 0]
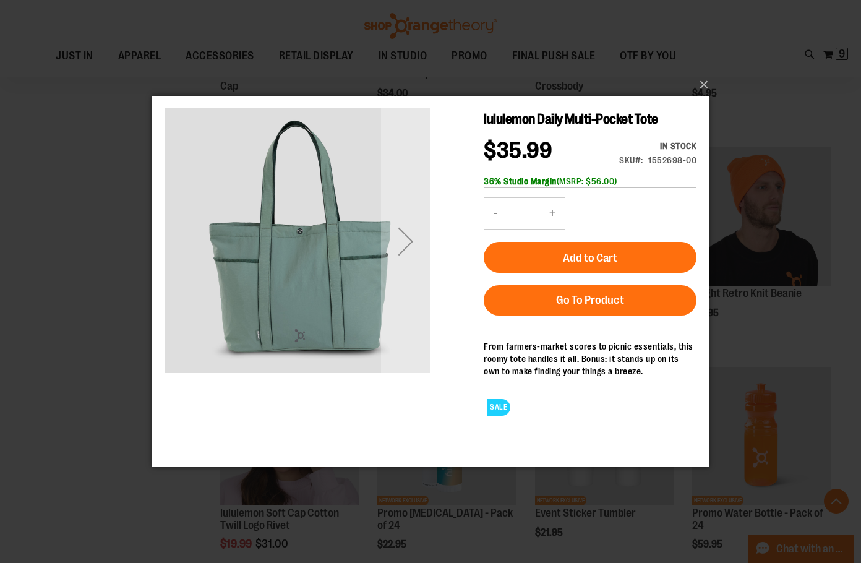
click at [405, 240] on div "Next" at bounding box center [406, 242] width 50 height 50
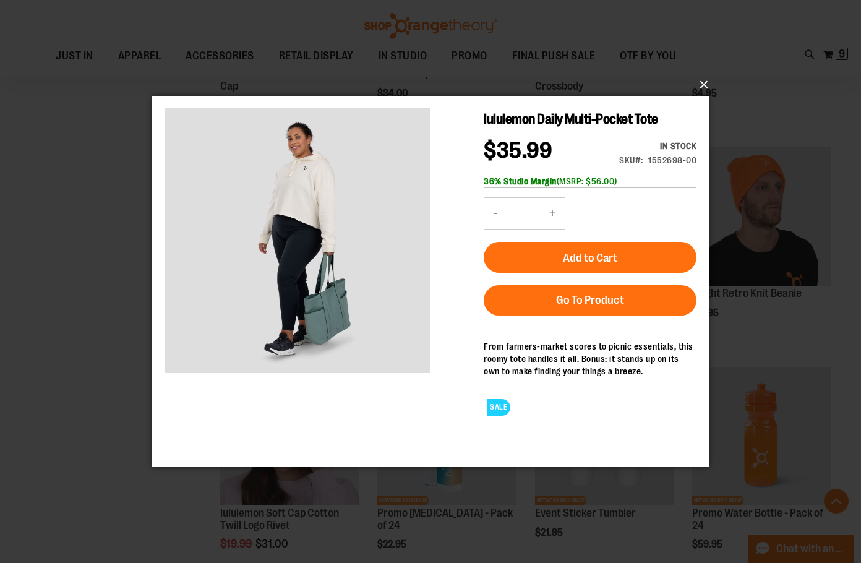
click at [705, 85] on button "×" at bounding box center [434, 84] width 557 height 27
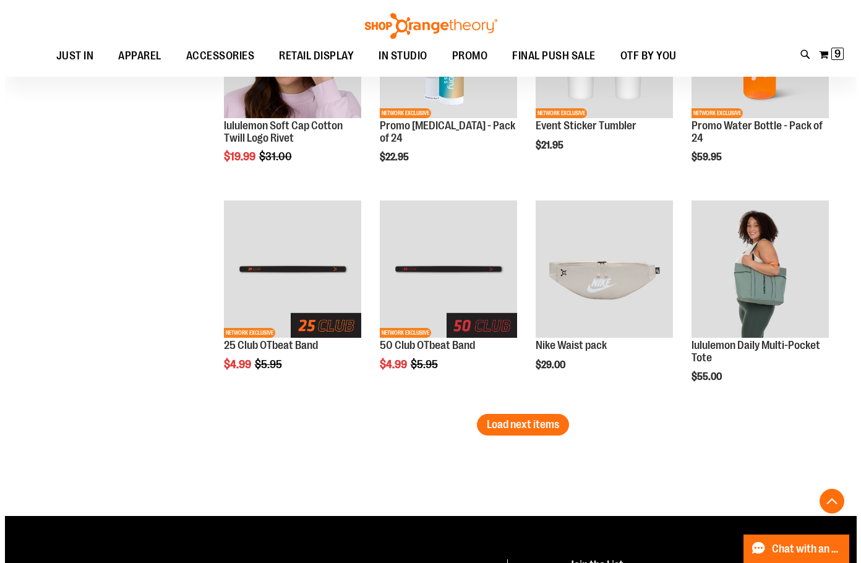
scroll to position [1720, 0]
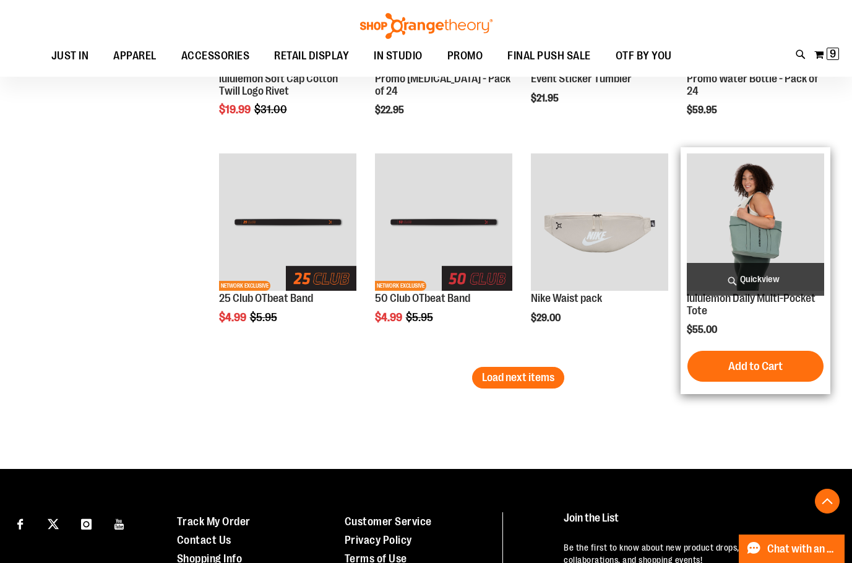
click at [778, 275] on span "Quickview" at bounding box center [755, 279] width 137 height 33
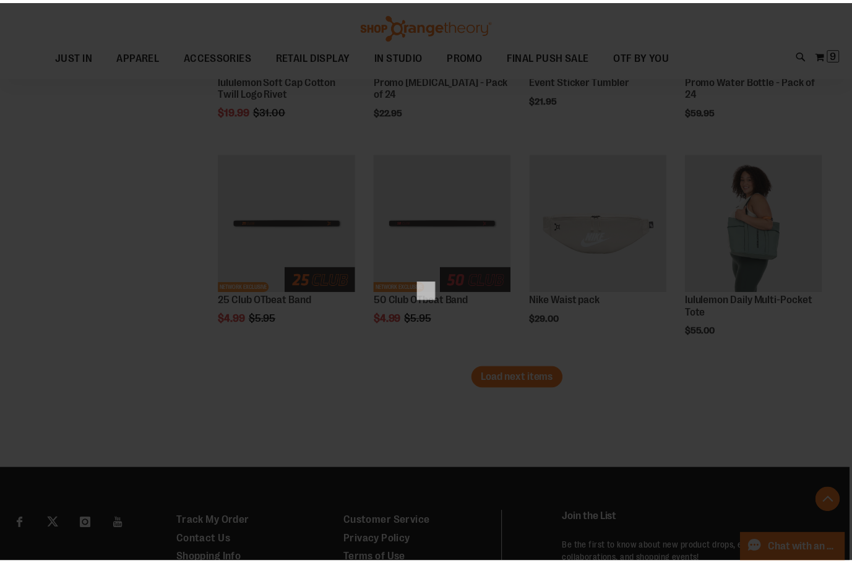
scroll to position [0, 0]
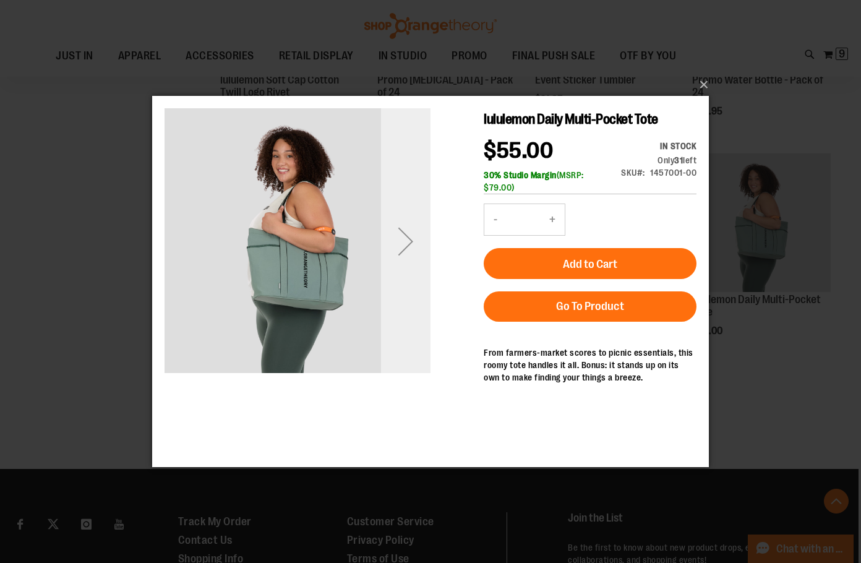
click at [403, 238] on div "Next" at bounding box center [406, 242] width 50 height 50
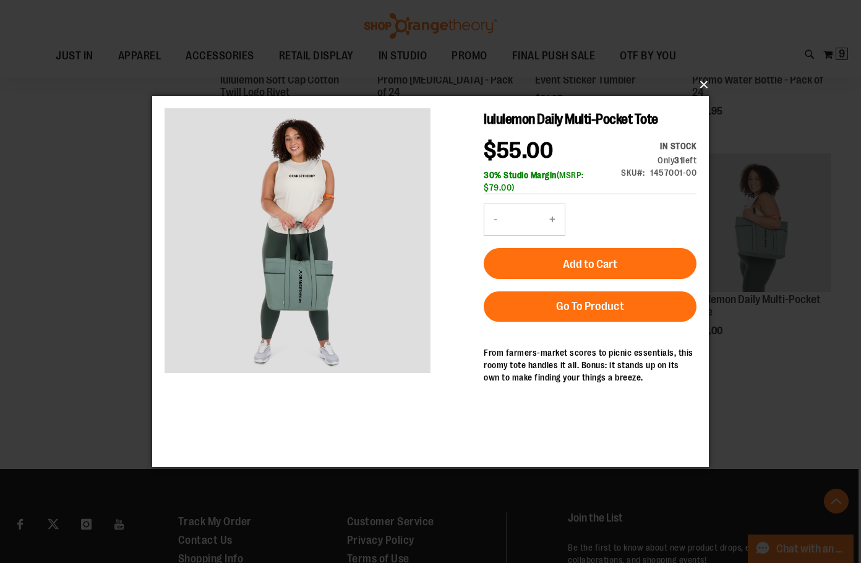
click at [701, 85] on button "×" at bounding box center [434, 84] width 557 height 27
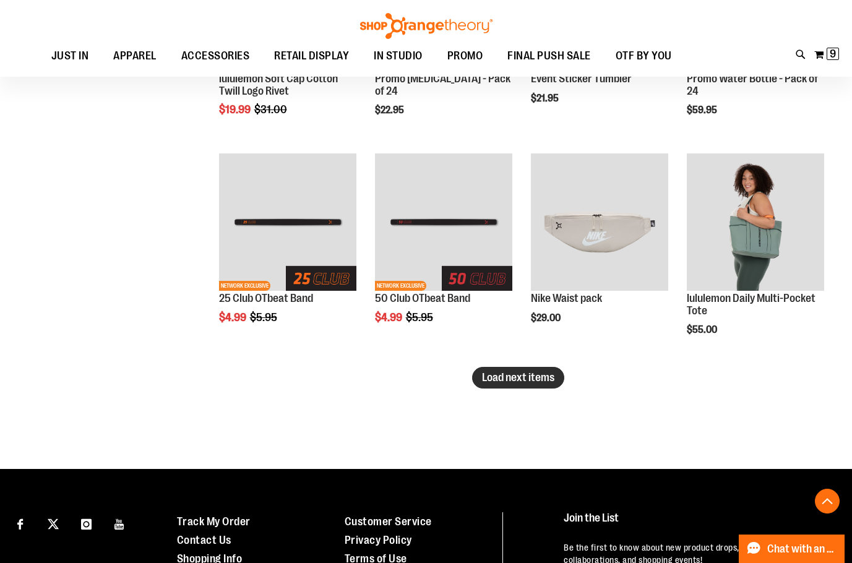
click at [510, 381] on span "Load next items" at bounding box center [518, 377] width 72 height 12
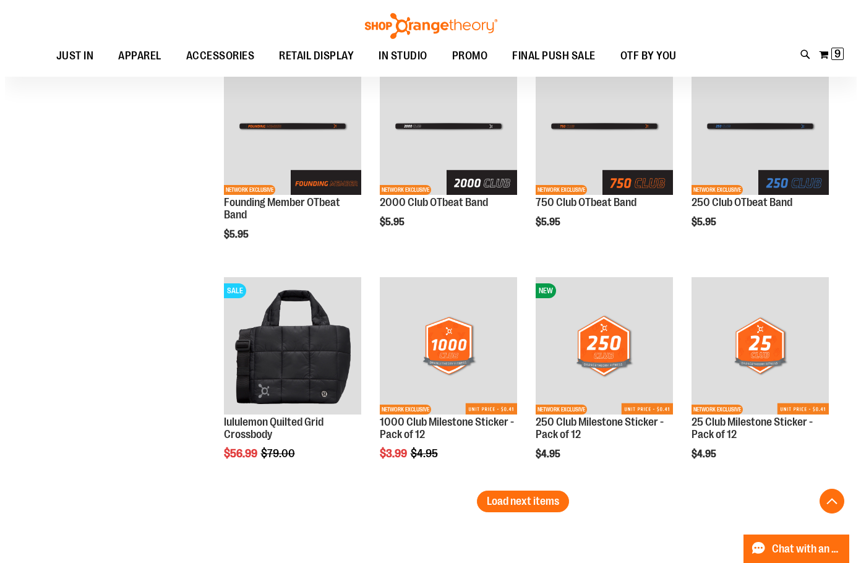
scroll to position [2276, 0]
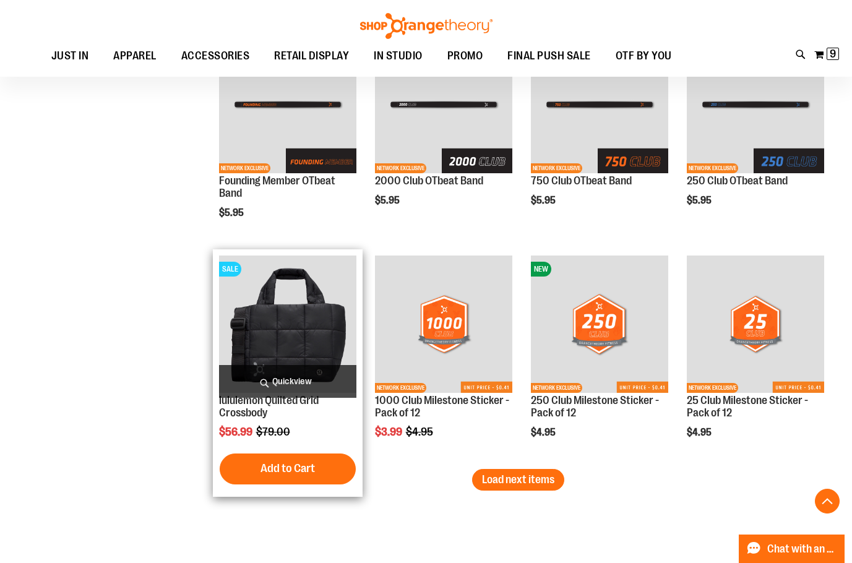
click at [288, 379] on span "Quickview" at bounding box center [287, 381] width 137 height 33
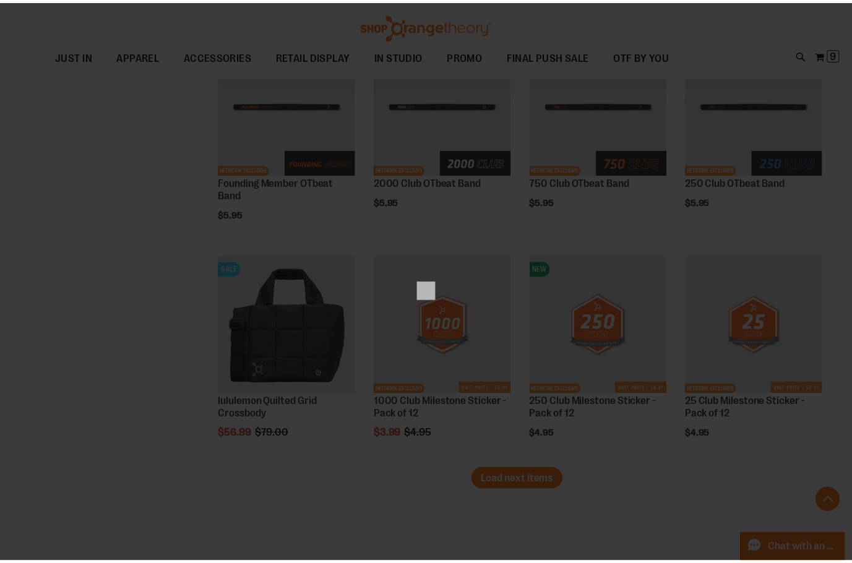
scroll to position [0, 0]
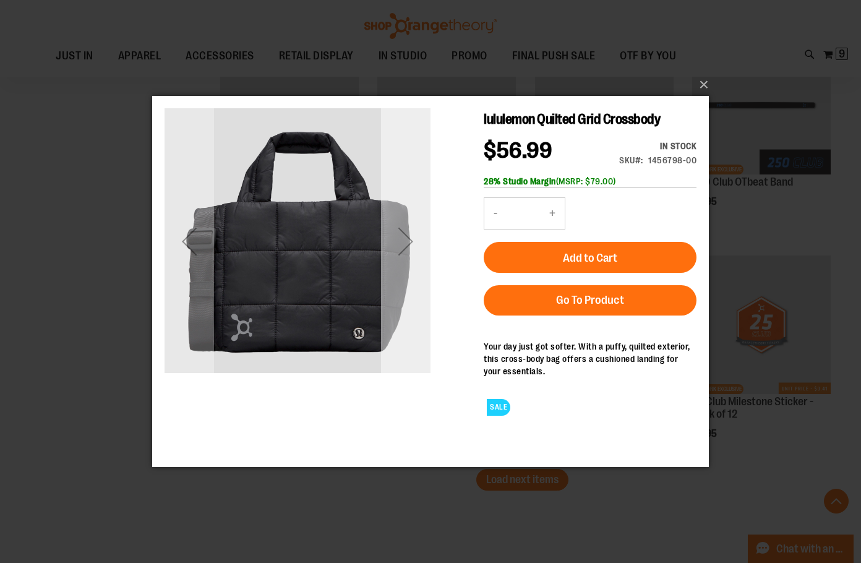
click at [421, 288] on div "Next" at bounding box center [406, 241] width 50 height 266
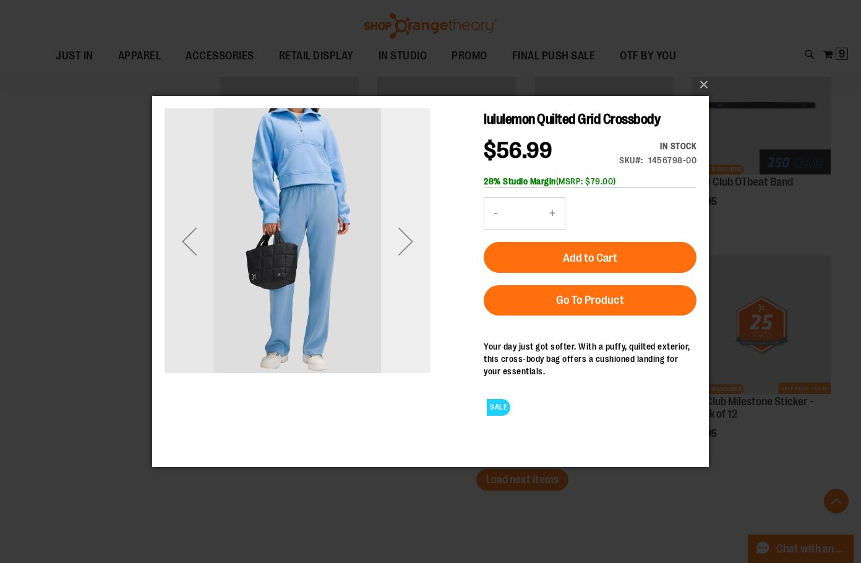
click at [416, 288] on div "Next" at bounding box center [406, 241] width 50 height 266
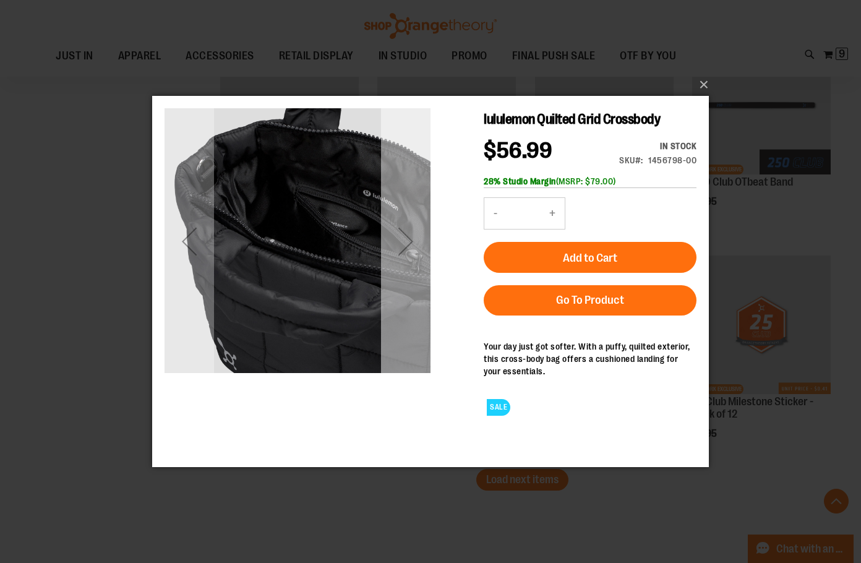
click at [416, 288] on div "Next" at bounding box center [406, 241] width 50 height 266
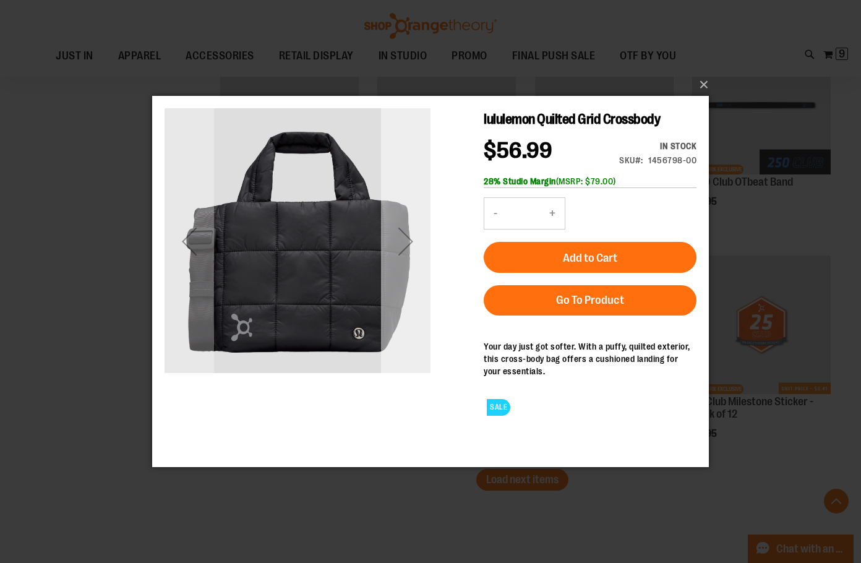
click at [416, 288] on div "Next" at bounding box center [406, 241] width 50 height 266
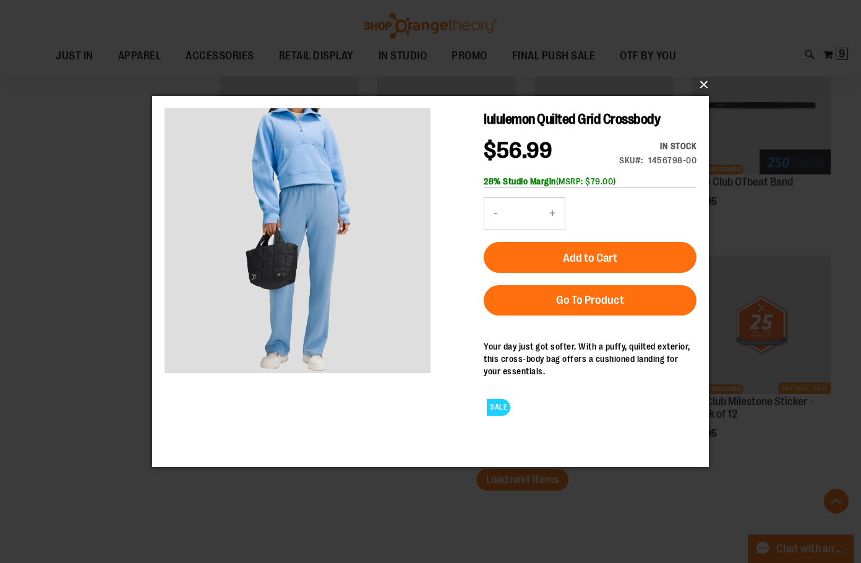
click at [703, 84] on button "×" at bounding box center [434, 84] width 557 height 27
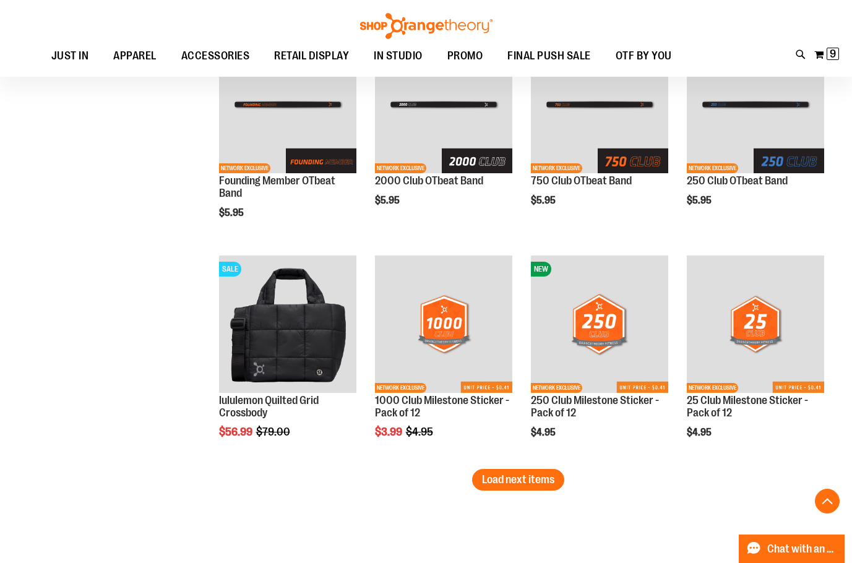
click at [512, 478] on span "Load next items" at bounding box center [518, 479] width 72 height 12
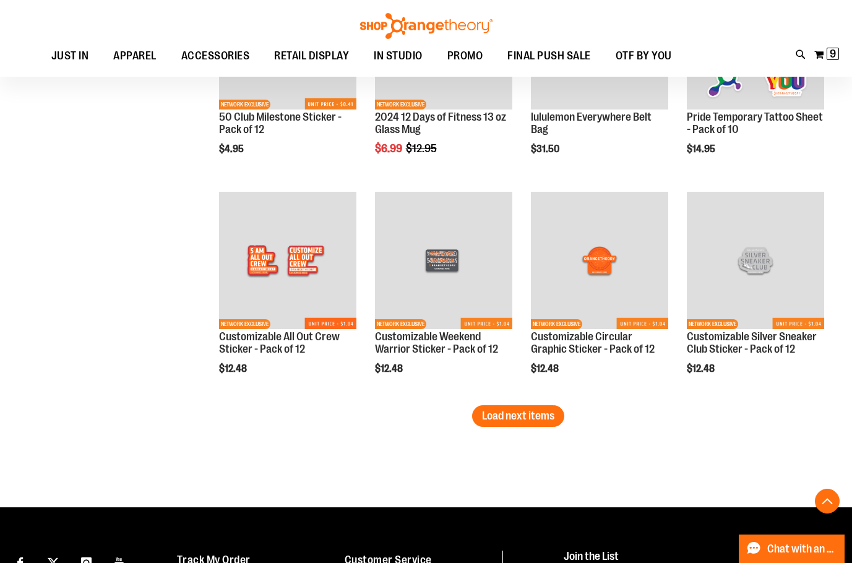
scroll to position [3019, 0]
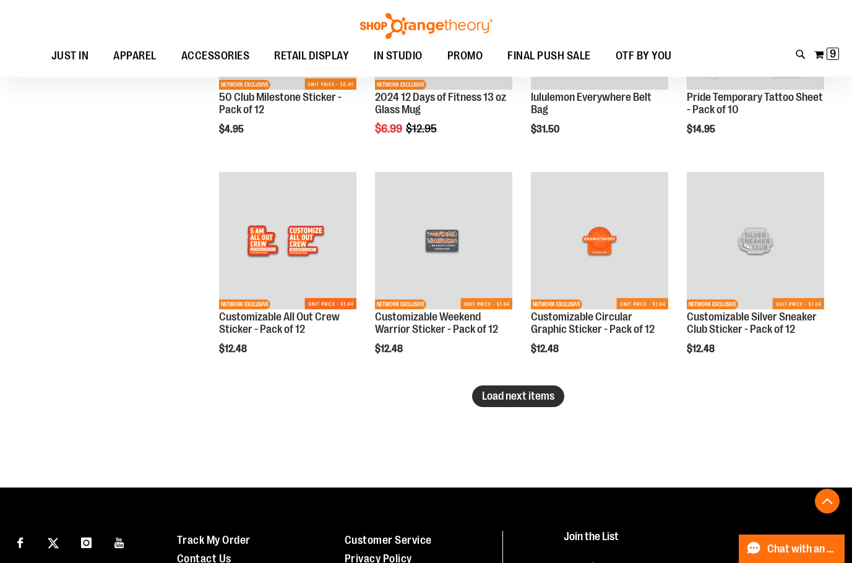
click at [537, 396] on span "Load next items" at bounding box center [518, 396] width 72 height 12
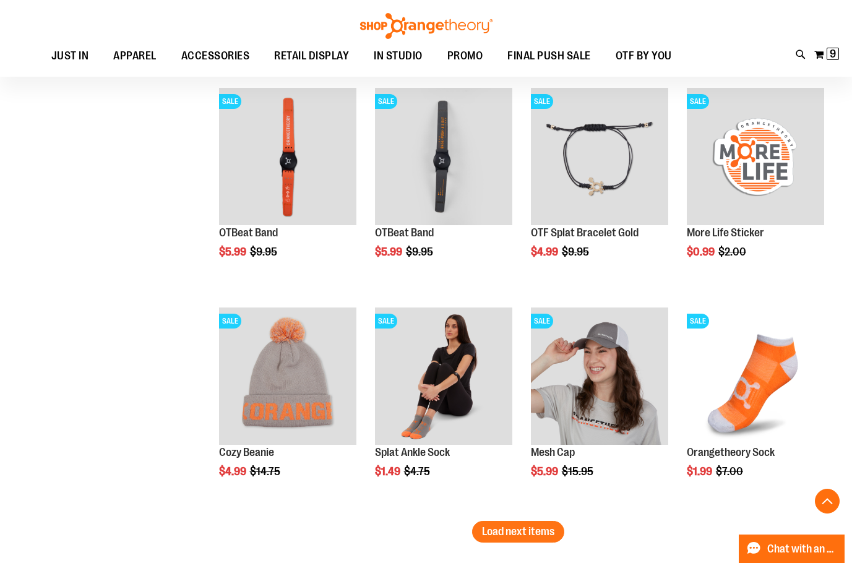
scroll to position [3638, 0]
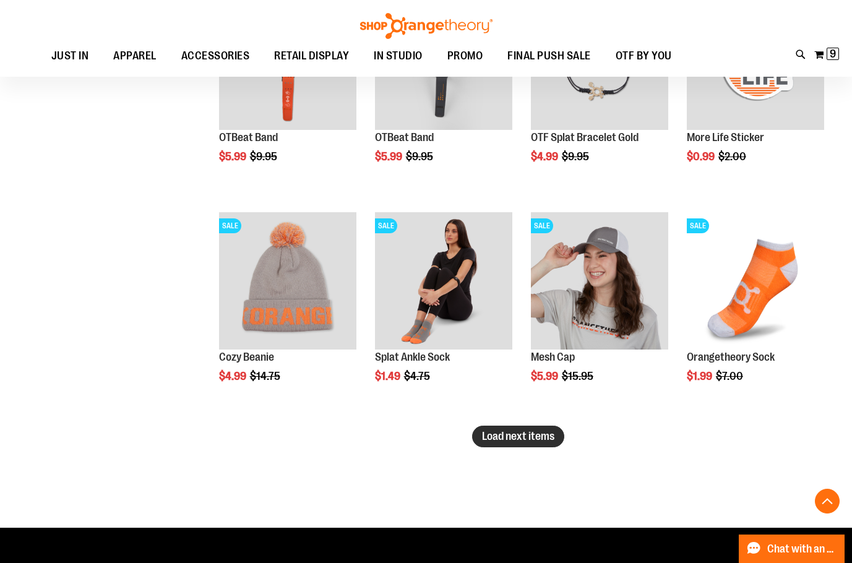
click at [535, 439] on span "Load next items" at bounding box center [518, 436] width 72 height 12
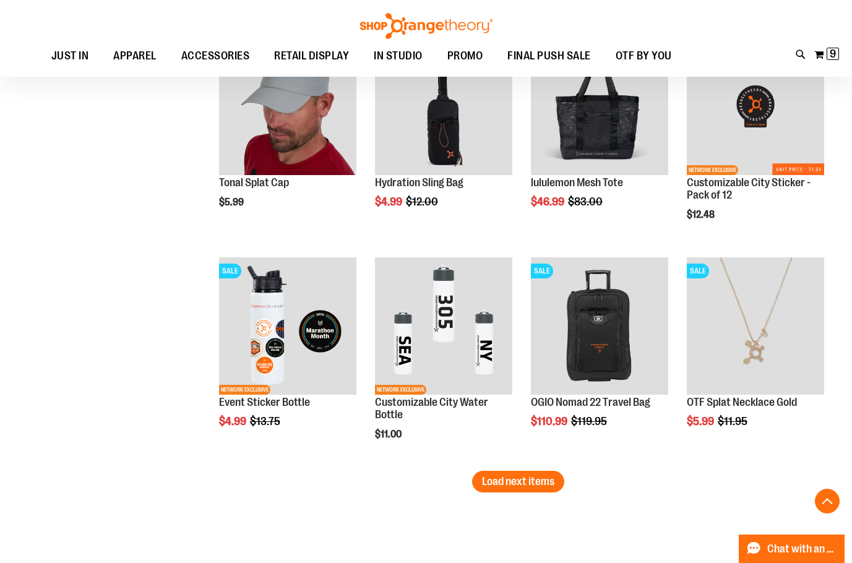
scroll to position [4257, 0]
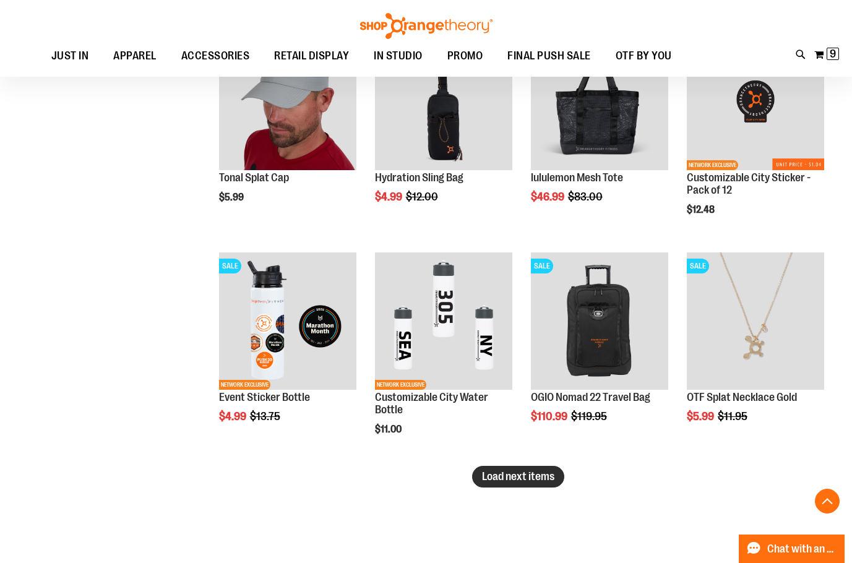
click at [488, 478] on span "Load next items" at bounding box center [518, 476] width 72 height 12
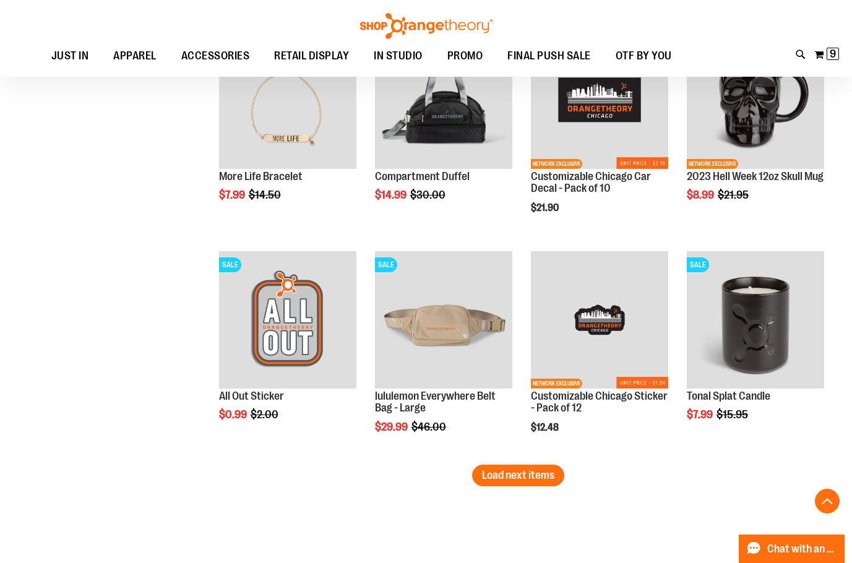
scroll to position [4937, 0]
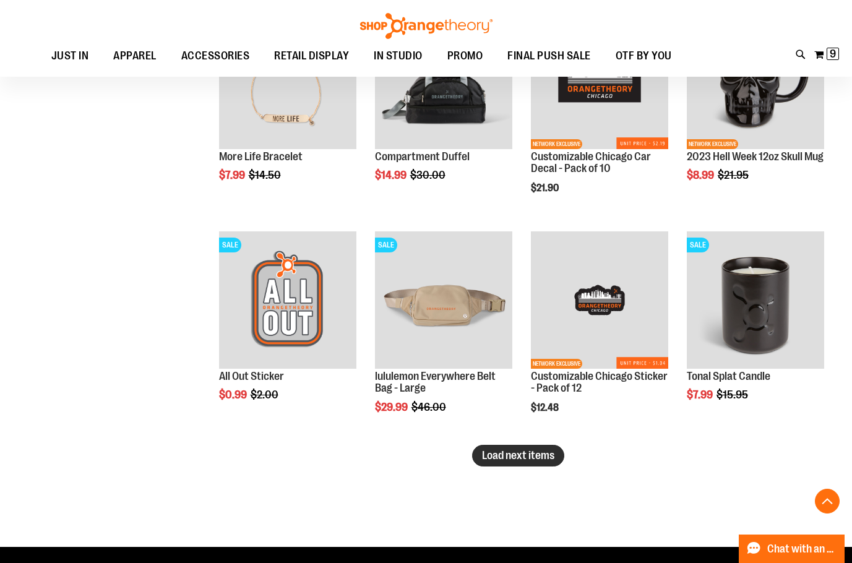
click at [533, 460] on span "Load next items" at bounding box center [518, 455] width 72 height 12
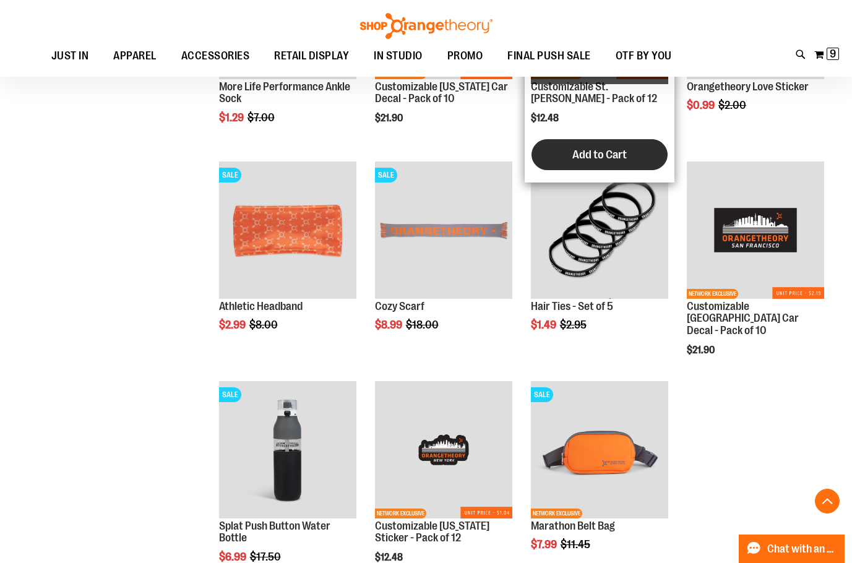
scroll to position [5370, 0]
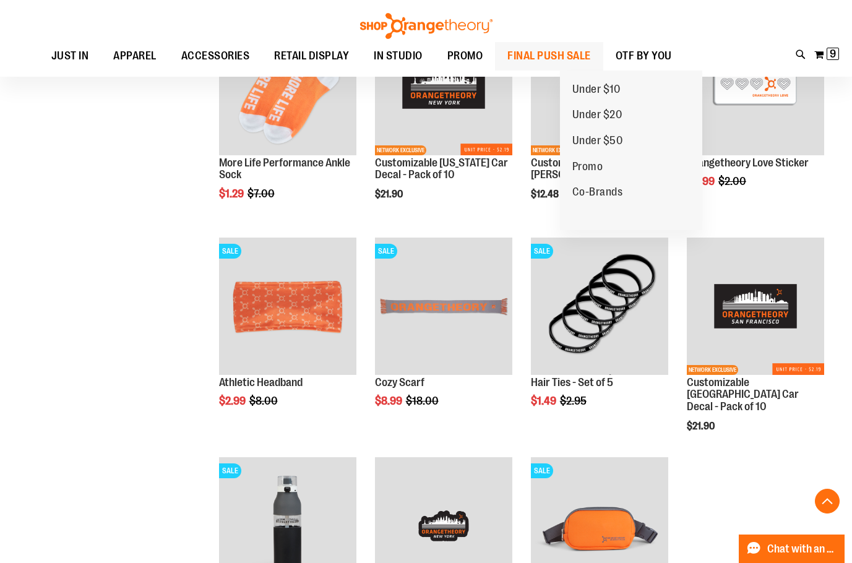
click at [591, 50] on span "FINAL PUSH SALE" at bounding box center [549, 56] width 84 height 28
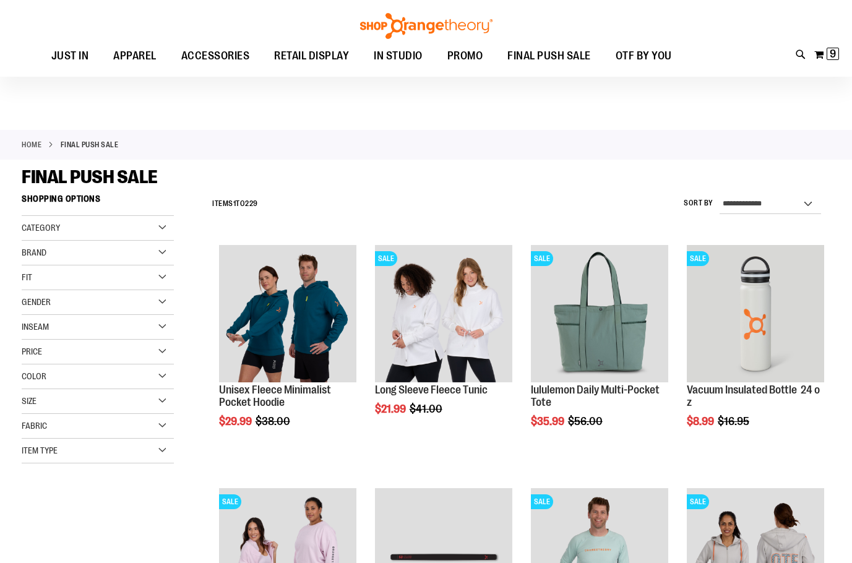
scroll to position [185, 0]
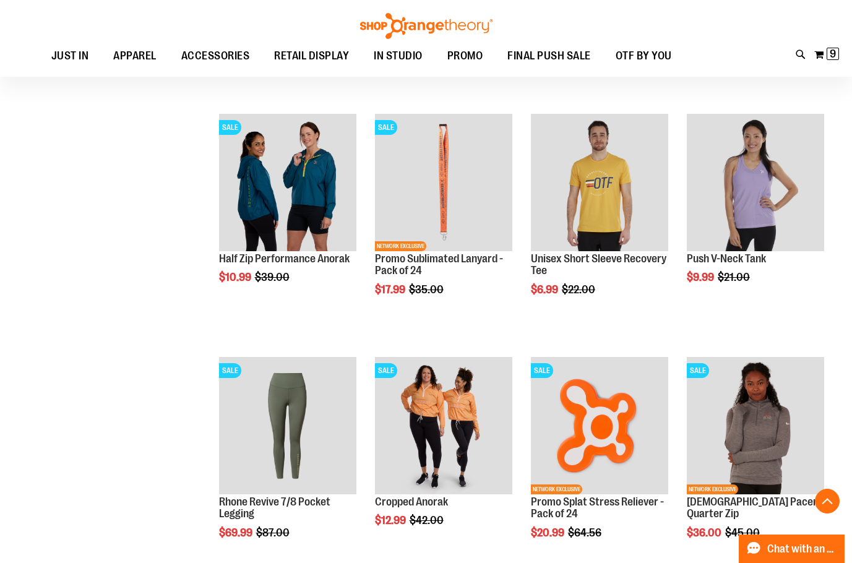
scroll to position [866, 0]
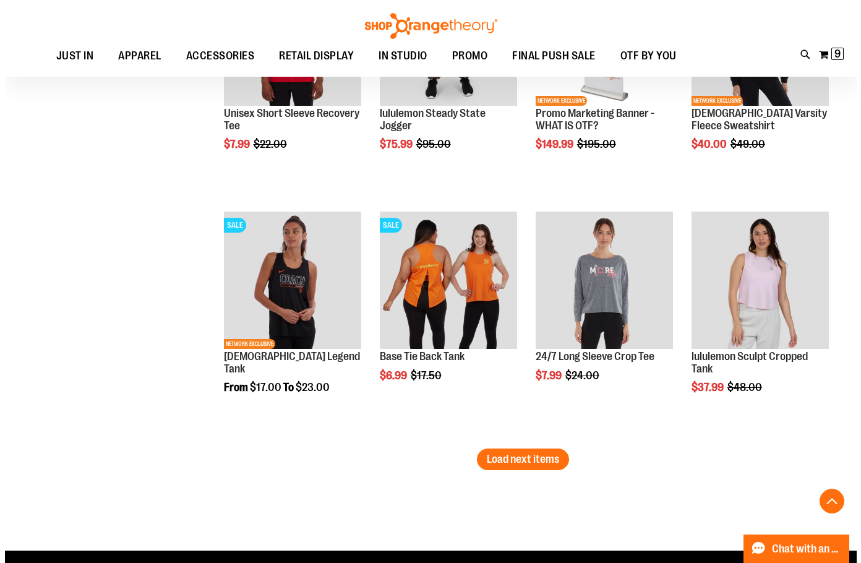
scroll to position [1856, 0]
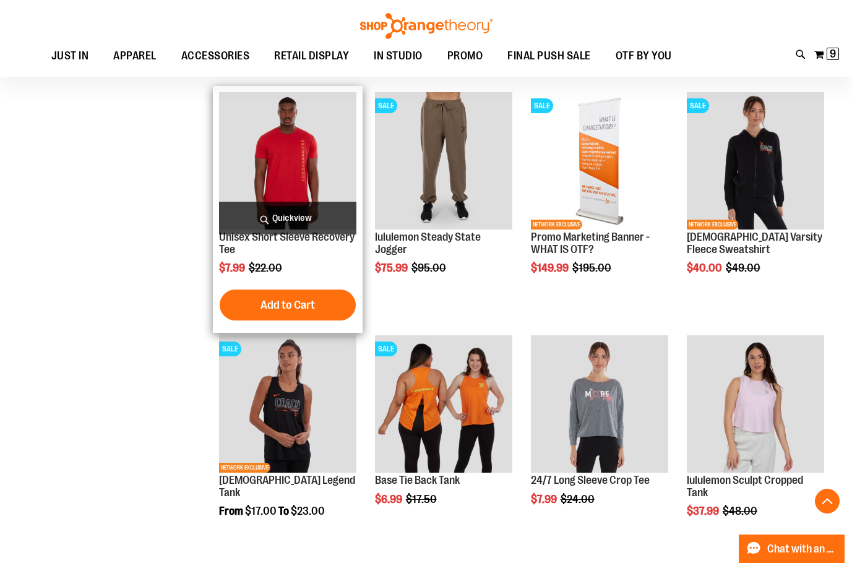
click at [263, 218] on span "Quickview" at bounding box center [287, 218] width 137 height 33
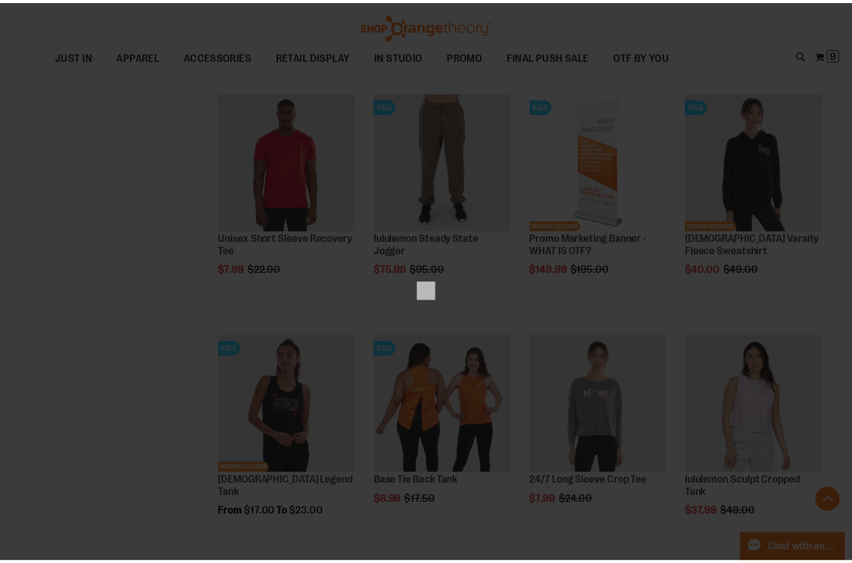
scroll to position [0, 0]
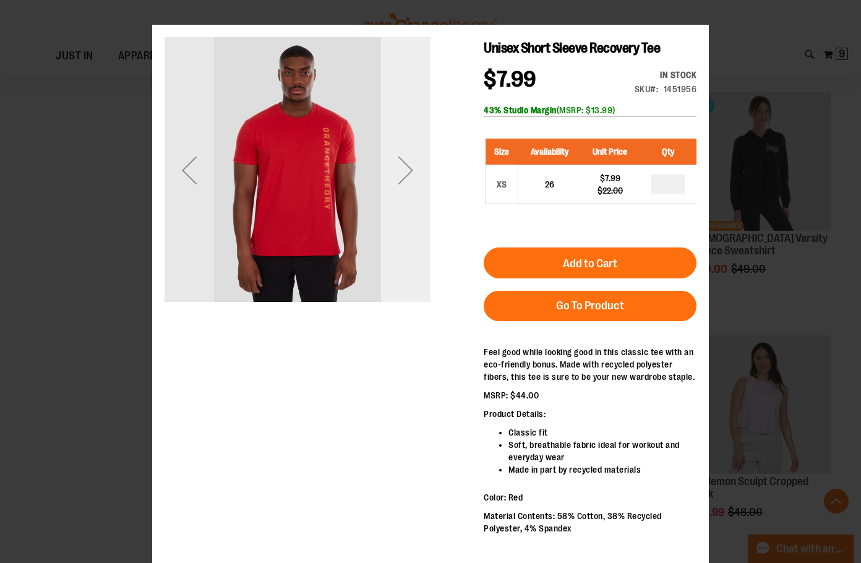
click at [413, 189] on div "Next" at bounding box center [406, 170] width 50 height 50
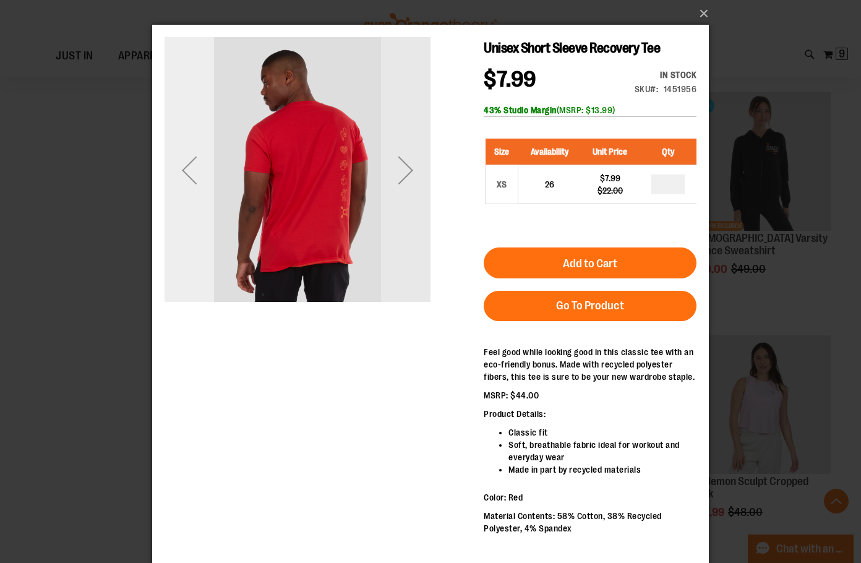
click at [181, 170] on div "Previous" at bounding box center [190, 170] width 50 height 50
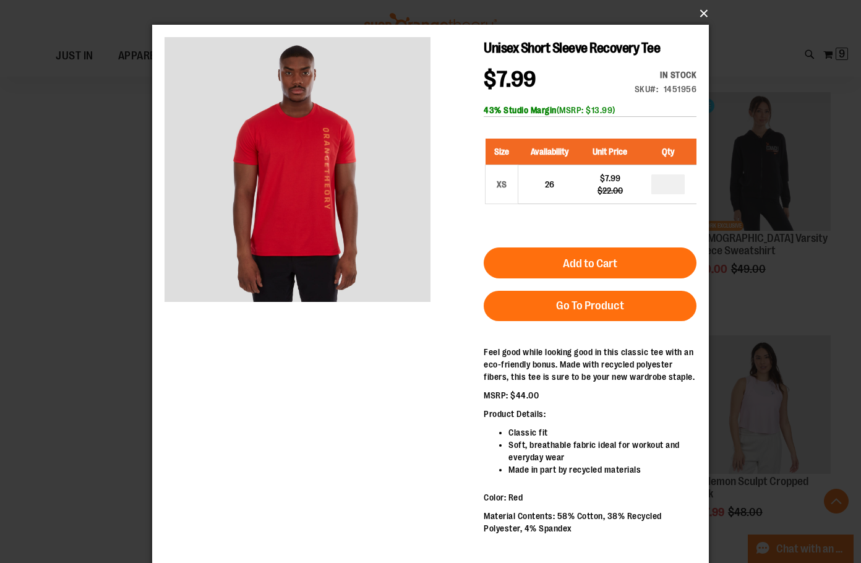
click at [708, 17] on button "×" at bounding box center [434, 13] width 557 height 27
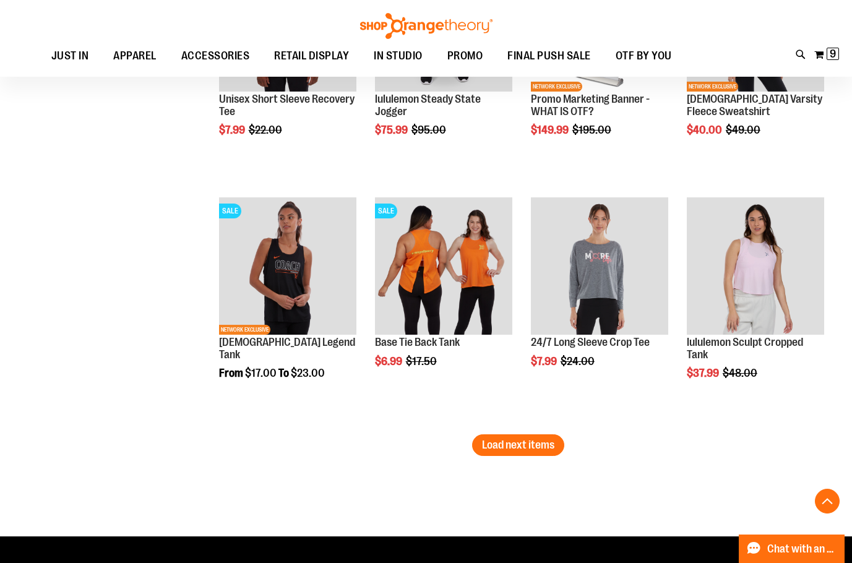
scroll to position [2041, 0]
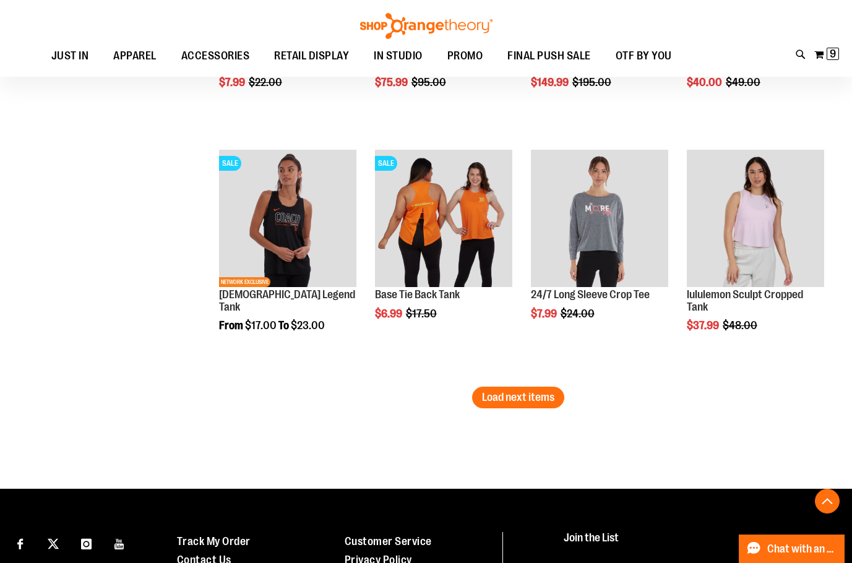
click at [509, 402] on span "Load next items" at bounding box center [518, 397] width 72 height 12
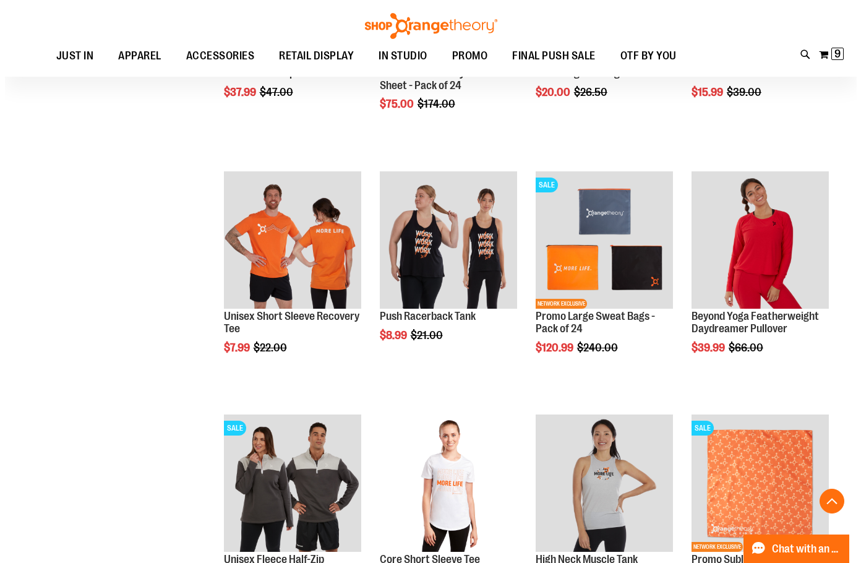
scroll to position [2536, 0]
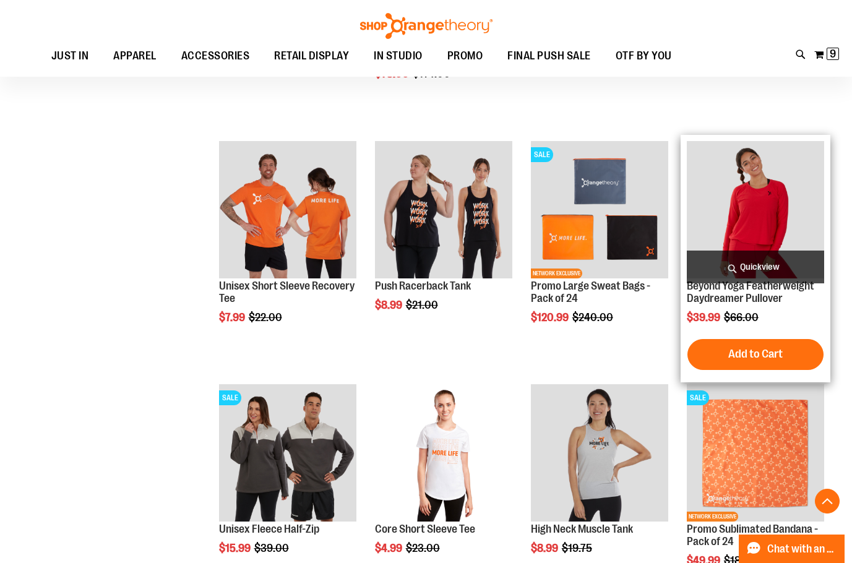
click at [718, 267] on span "Quickview" at bounding box center [755, 267] width 137 height 33
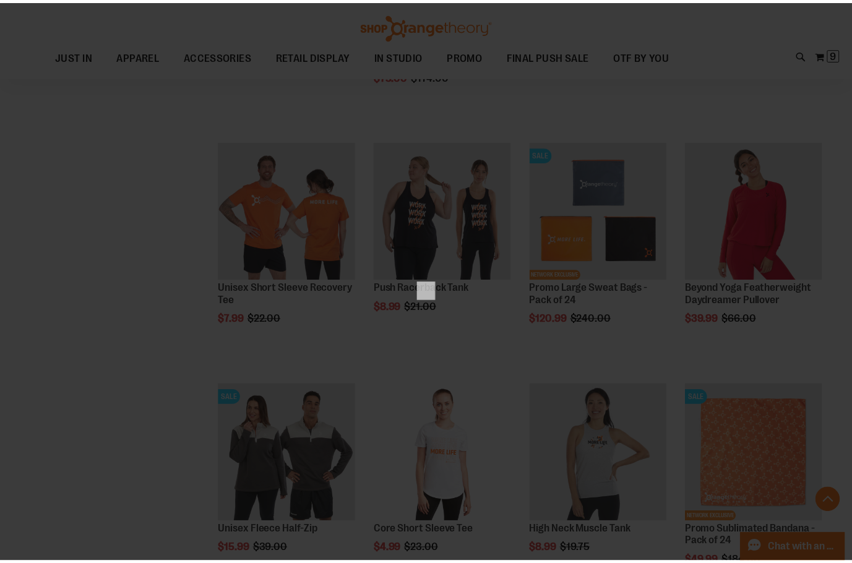
scroll to position [0, 0]
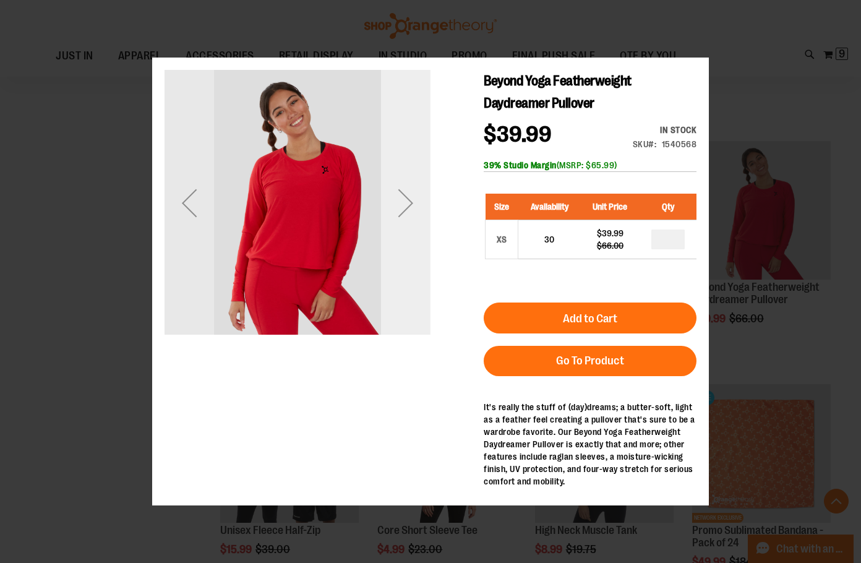
click at [397, 244] on div "Next" at bounding box center [406, 202] width 50 height 266
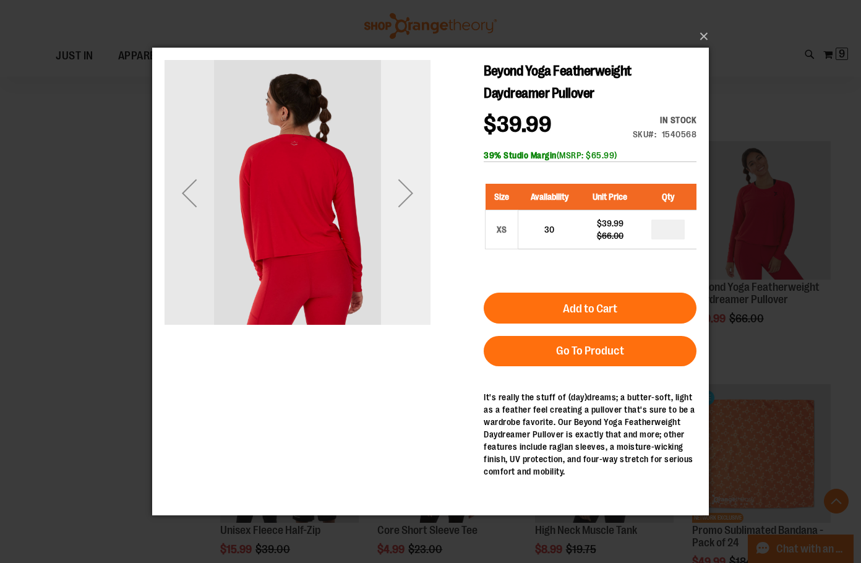
click at [403, 223] on div "Next" at bounding box center [406, 193] width 50 height 266
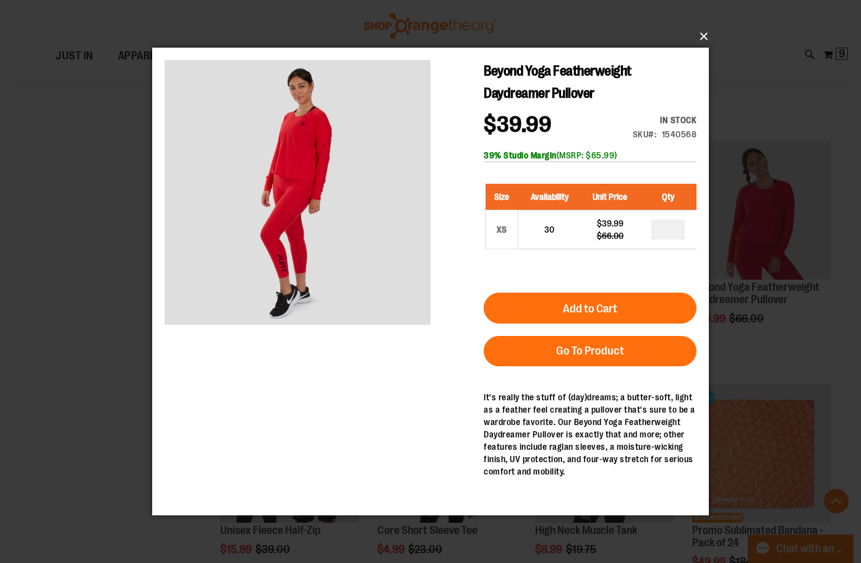
click at [707, 37] on button "×" at bounding box center [434, 36] width 557 height 27
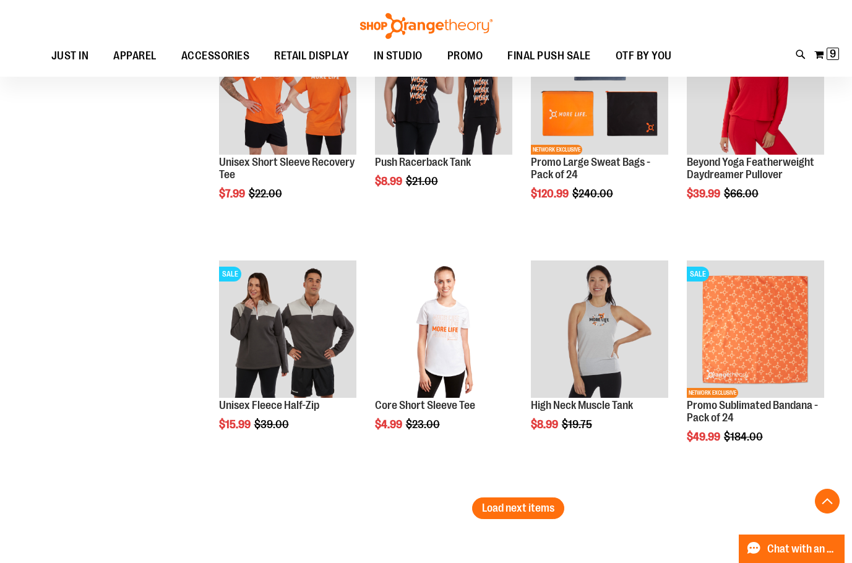
scroll to position [2722, 0]
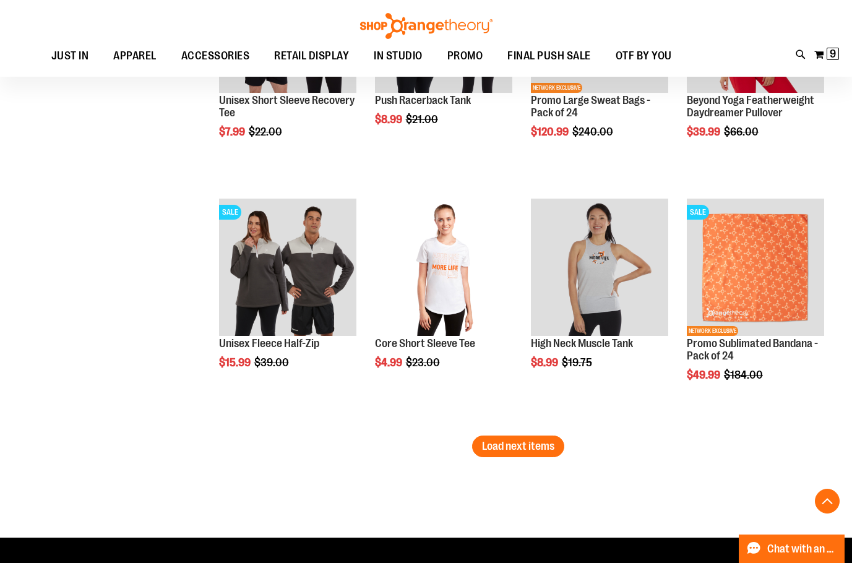
click at [506, 441] on span "Load next items" at bounding box center [518, 446] width 72 height 12
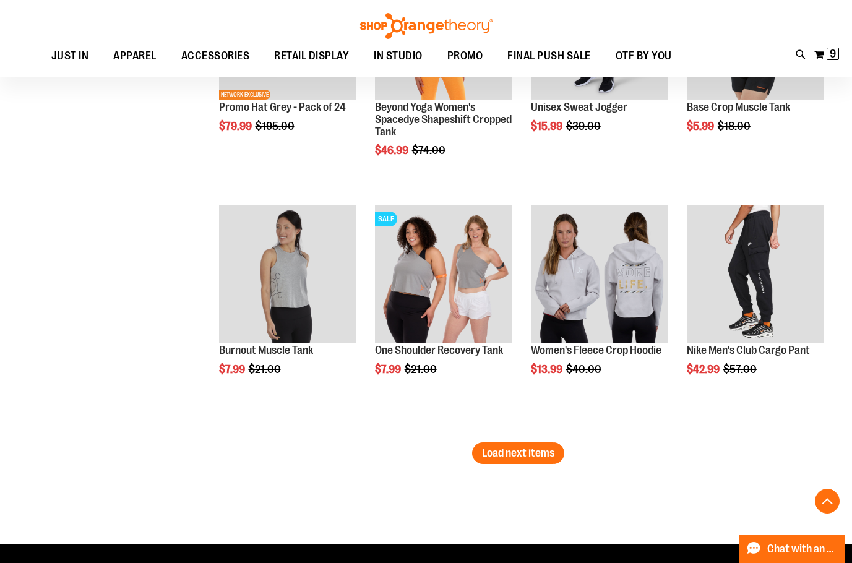
scroll to position [3464, 0]
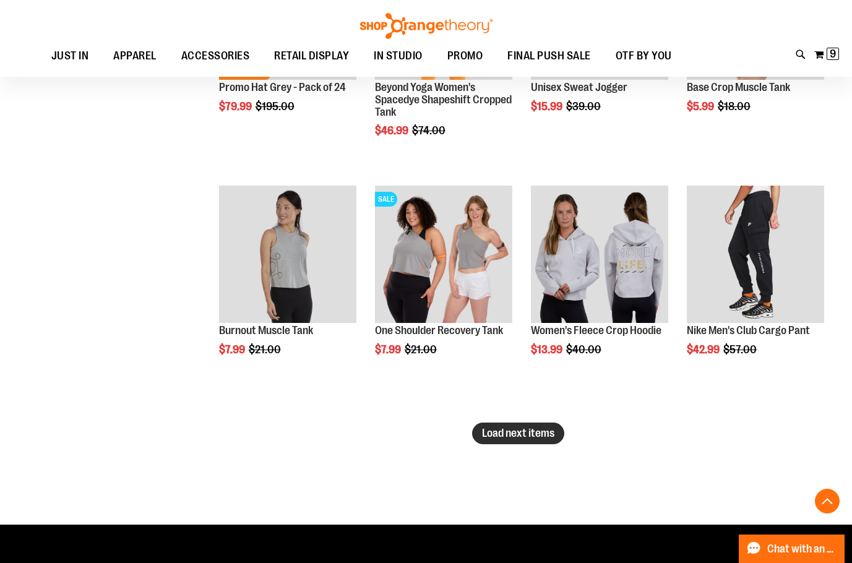
click at [530, 428] on span "Load next items" at bounding box center [518, 433] width 72 height 12
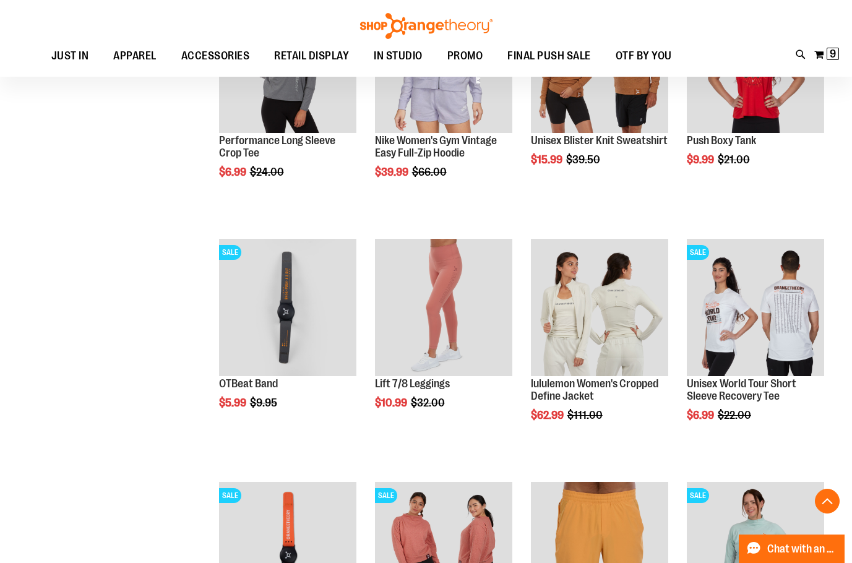
scroll to position [4145, 0]
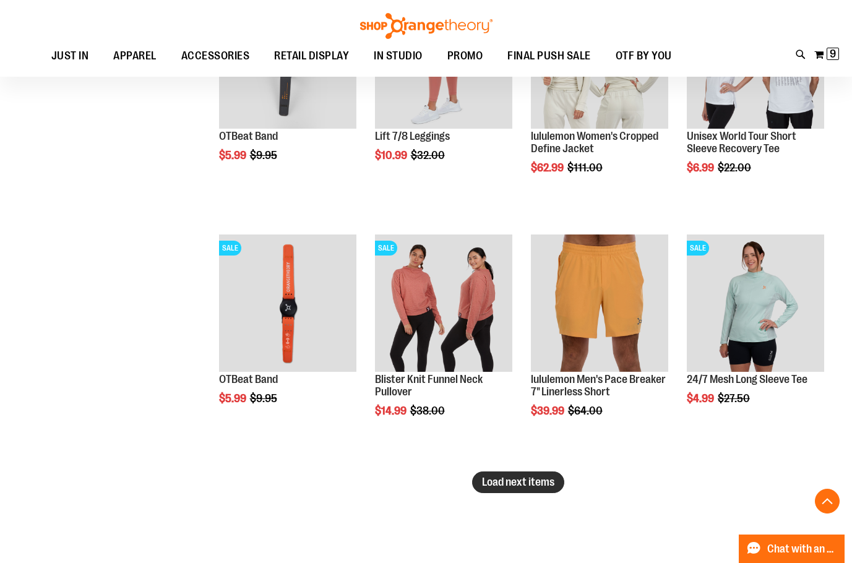
click at [484, 486] on span "Load next items" at bounding box center [518, 482] width 72 height 12
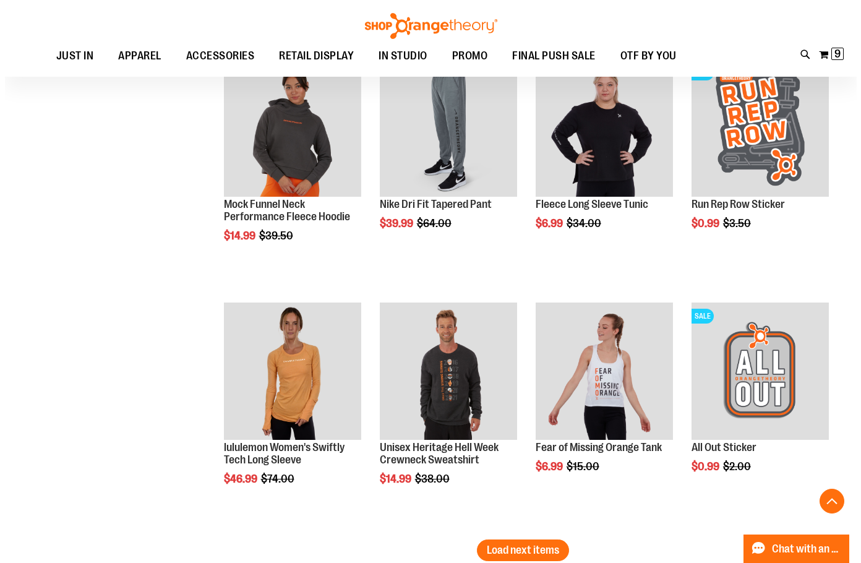
scroll to position [4888, 0]
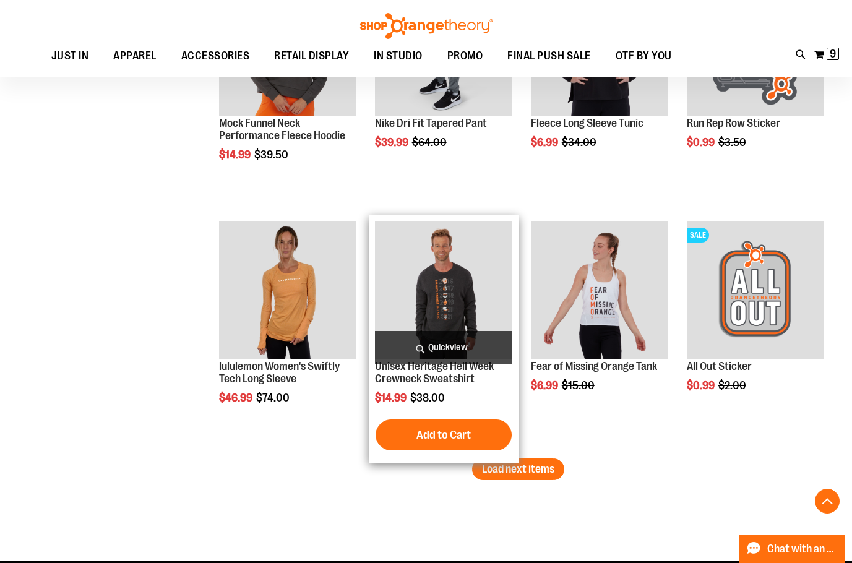
click at [455, 340] on span "Quickview" at bounding box center [443, 347] width 137 height 33
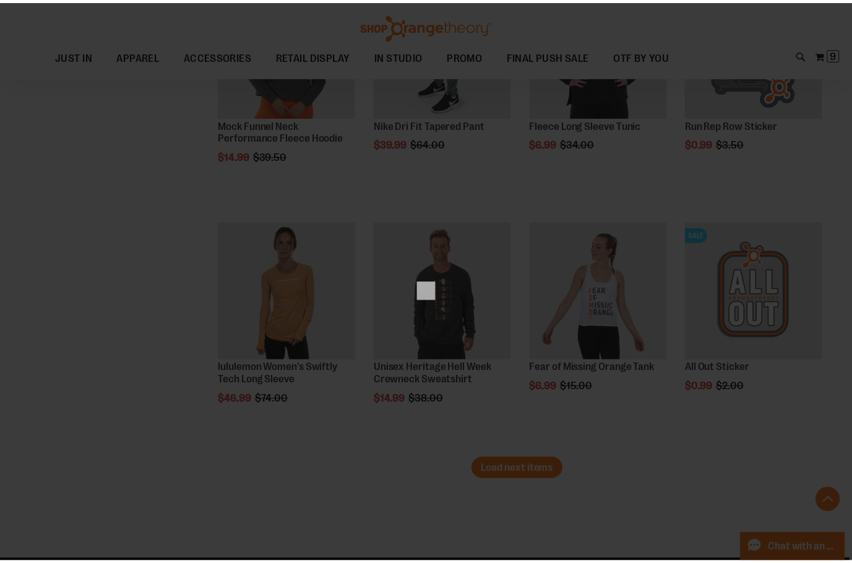
scroll to position [0, 0]
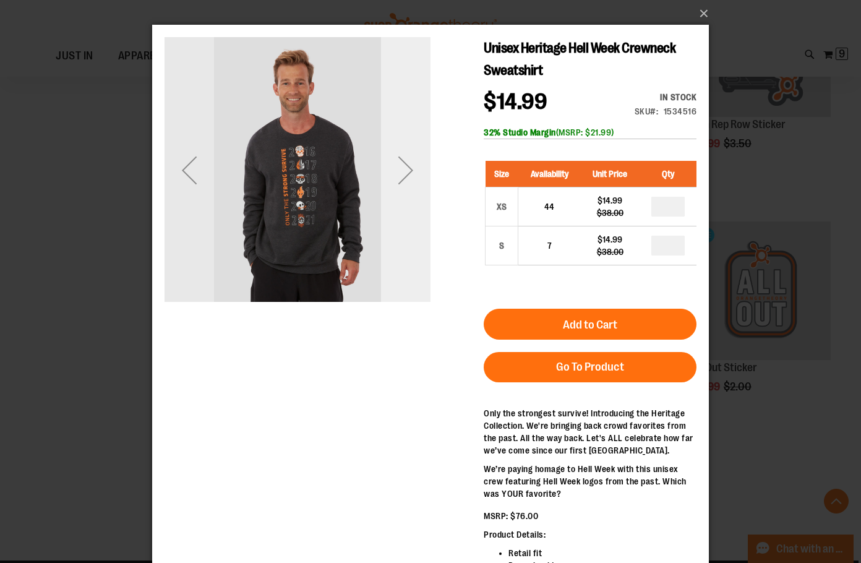
click at [410, 179] on div "Next" at bounding box center [406, 170] width 50 height 50
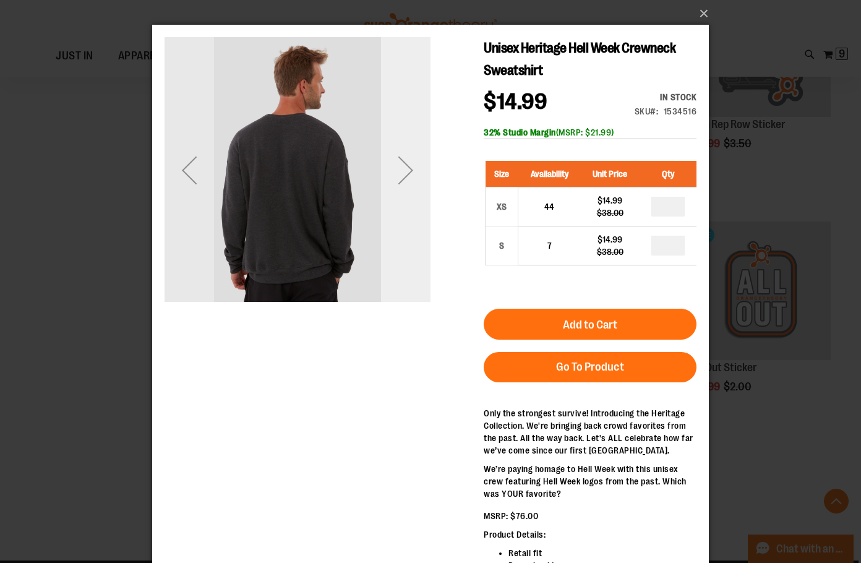
click at [410, 179] on div "Next" at bounding box center [406, 170] width 50 height 50
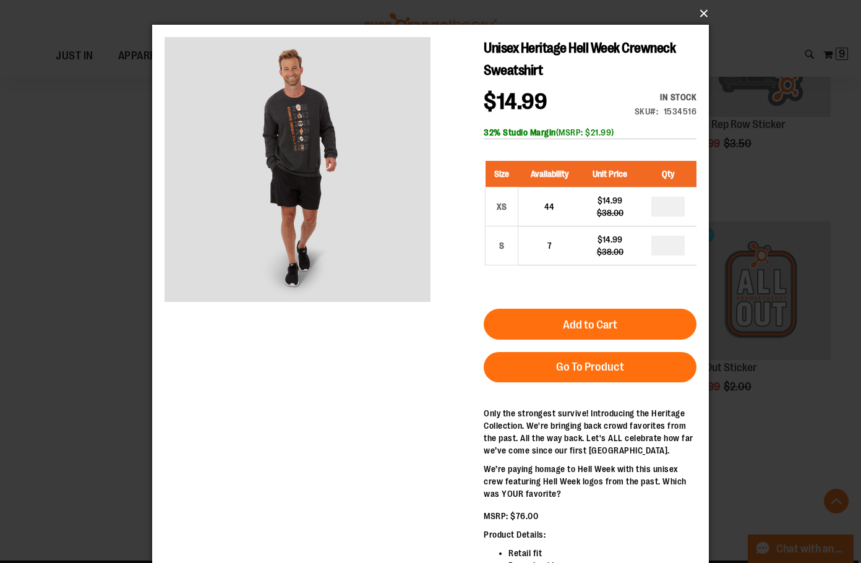
click at [705, 12] on button "×" at bounding box center [434, 13] width 557 height 27
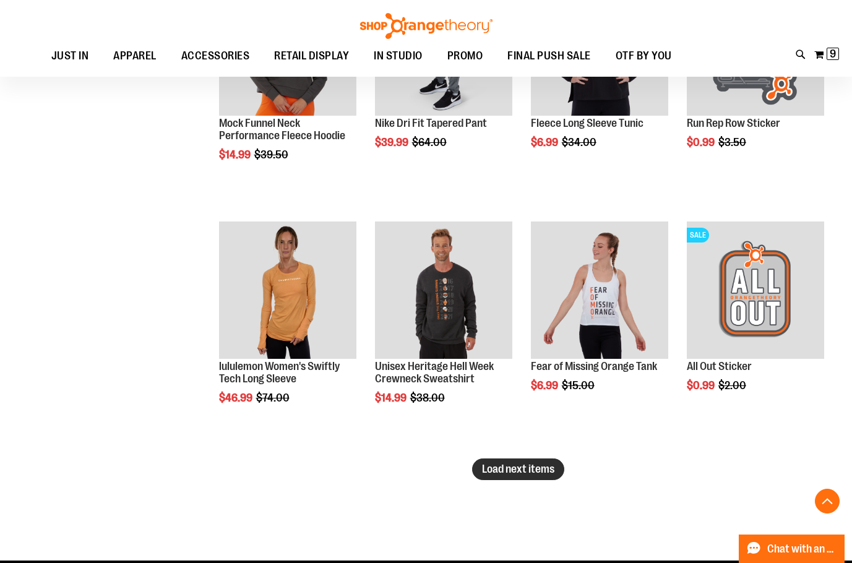
click at [502, 470] on span "Load next items" at bounding box center [518, 469] width 72 height 12
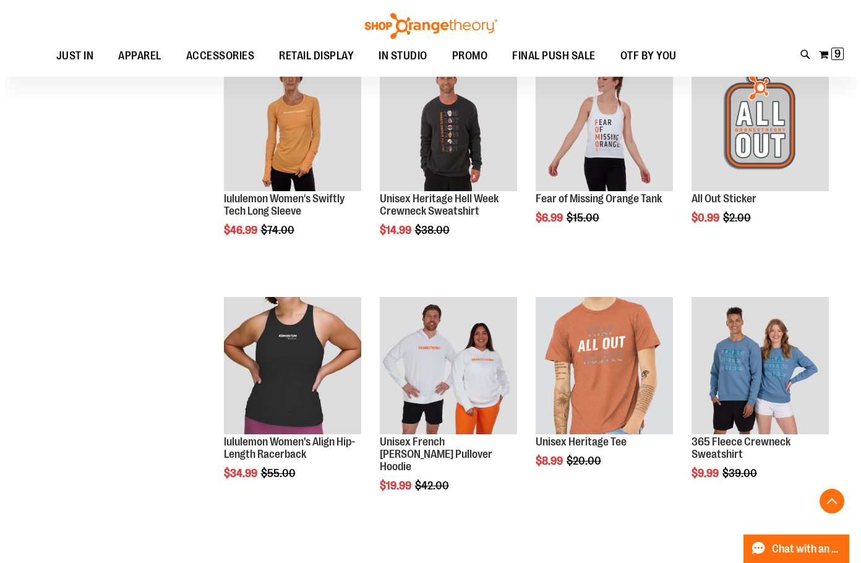
scroll to position [5073, 0]
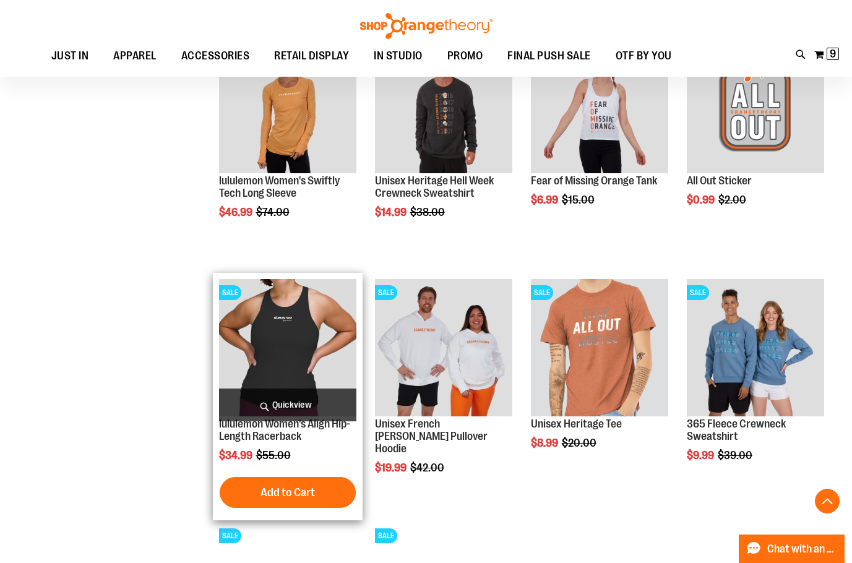
click at [314, 395] on span "Quickview" at bounding box center [287, 405] width 137 height 33
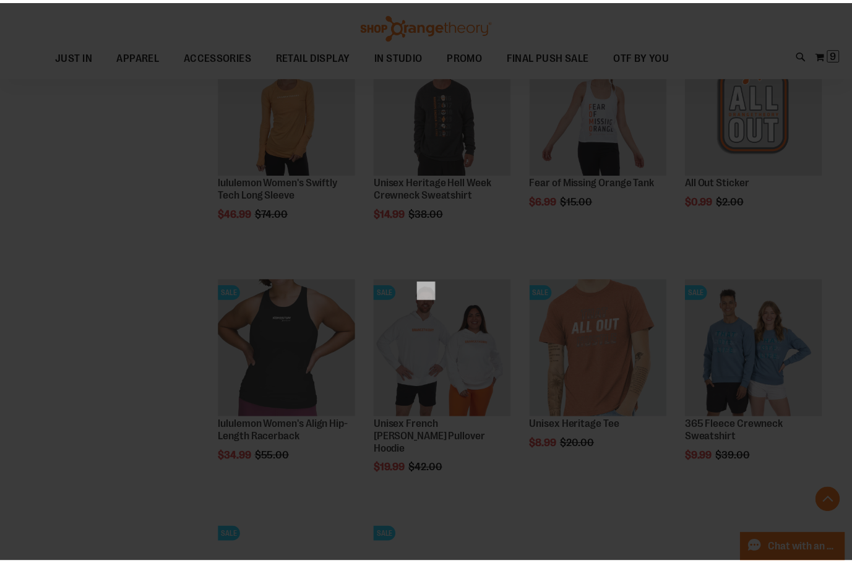
scroll to position [0, 0]
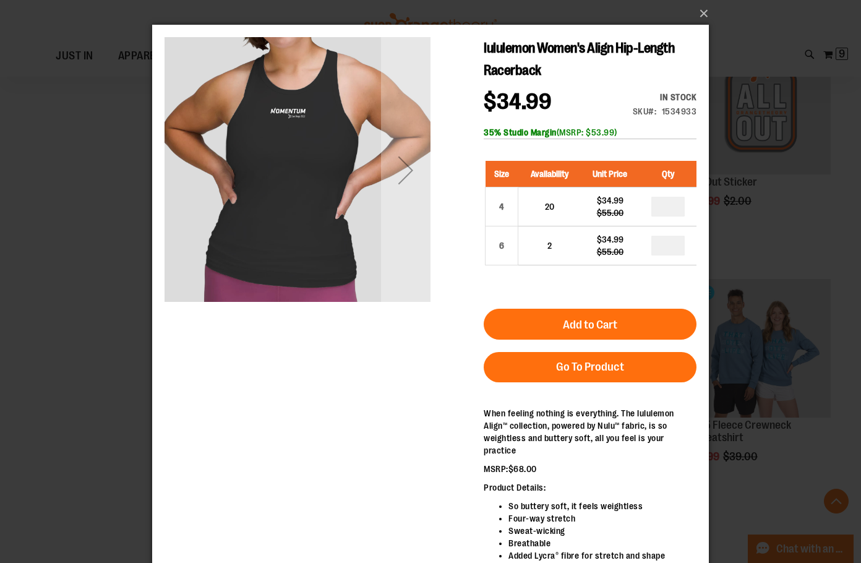
click at [389, 181] on div "Next" at bounding box center [406, 170] width 50 height 50
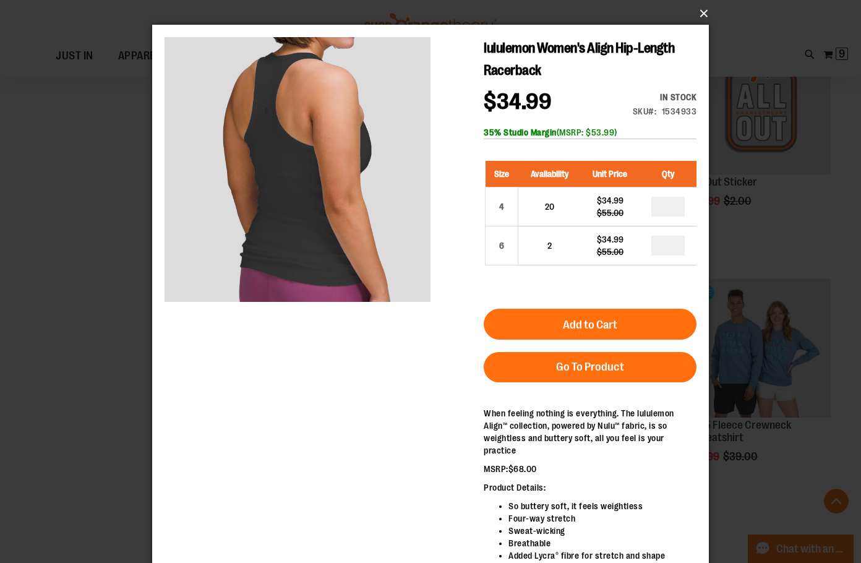
click at [704, 13] on button "×" at bounding box center [434, 13] width 557 height 27
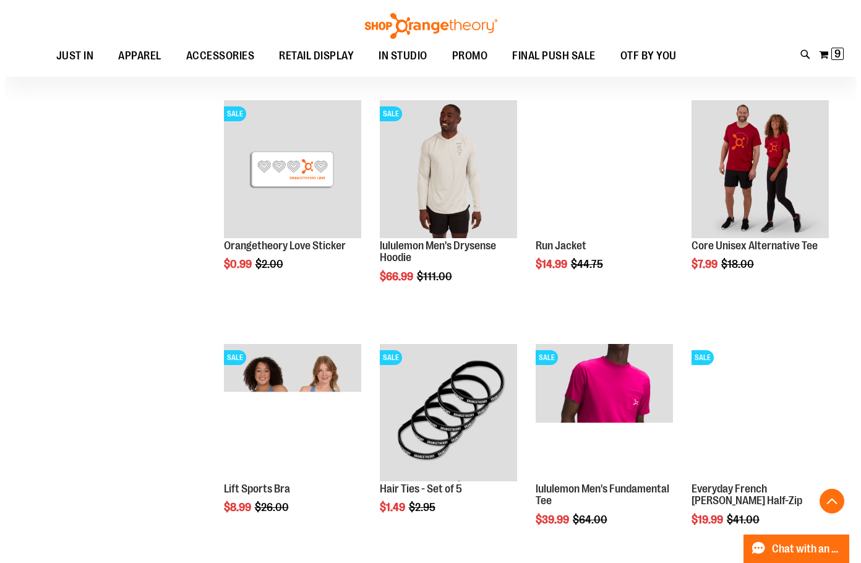
scroll to position [5506, 0]
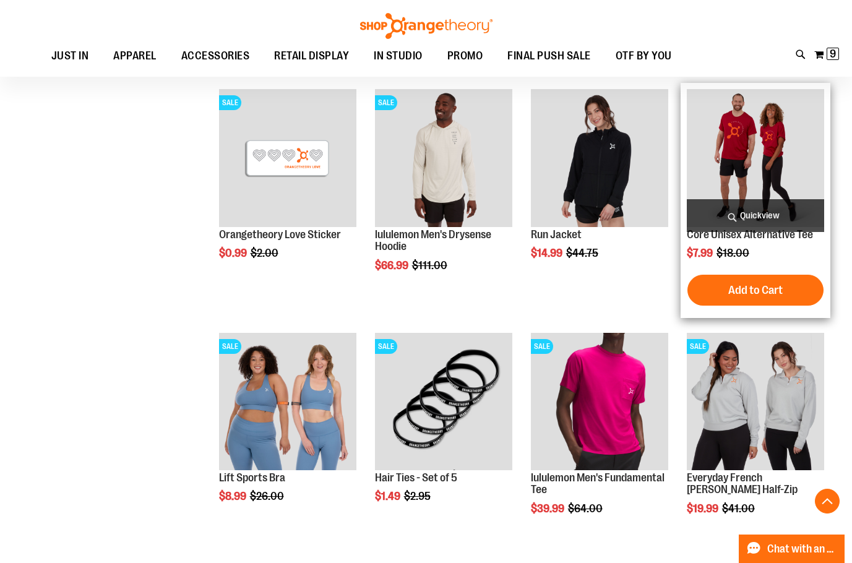
click at [772, 214] on span "Quickview" at bounding box center [755, 215] width 137 height 33
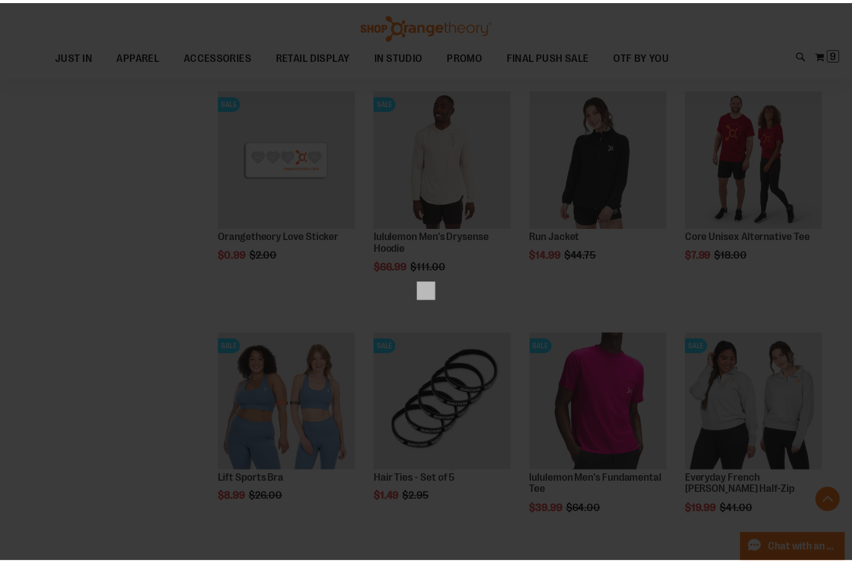
scroll to position [0, 0]
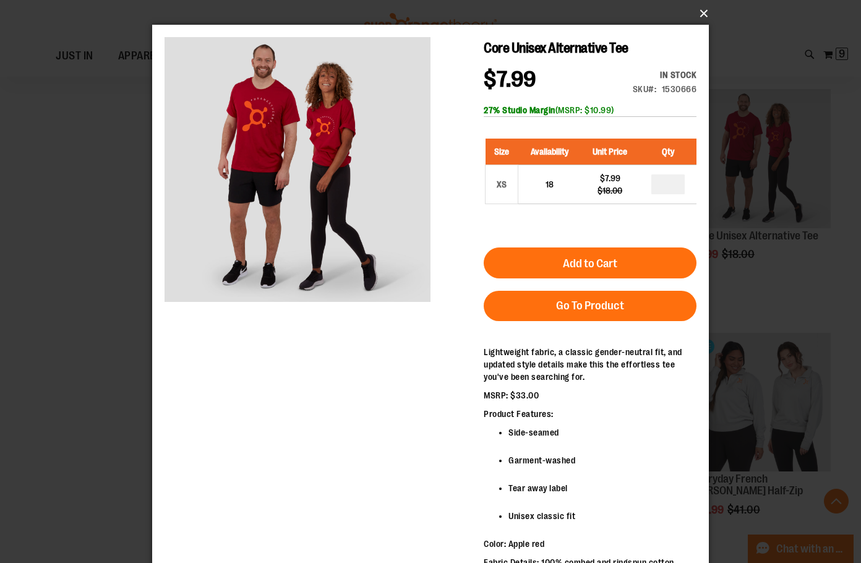
click at [708, 15] on button "×" at bounding box center [434, 13] width 557 height 27
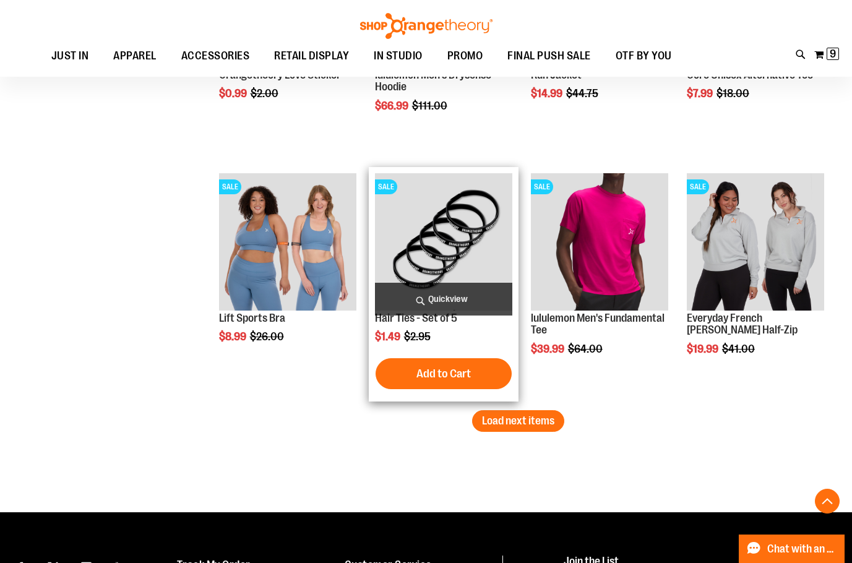
scroll to position [5692, 0]
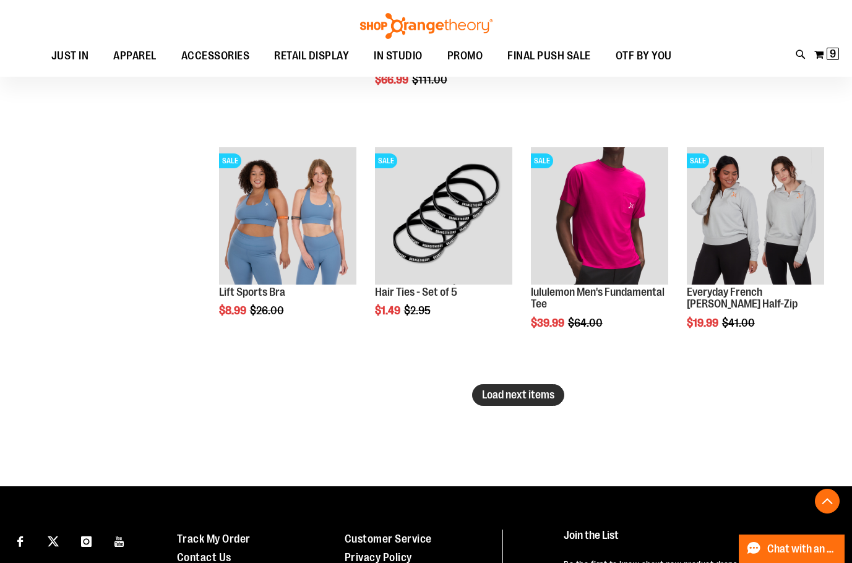
click at [498, 397] on span "Load next items" at bounding box center [518, 395] width 72 height 12
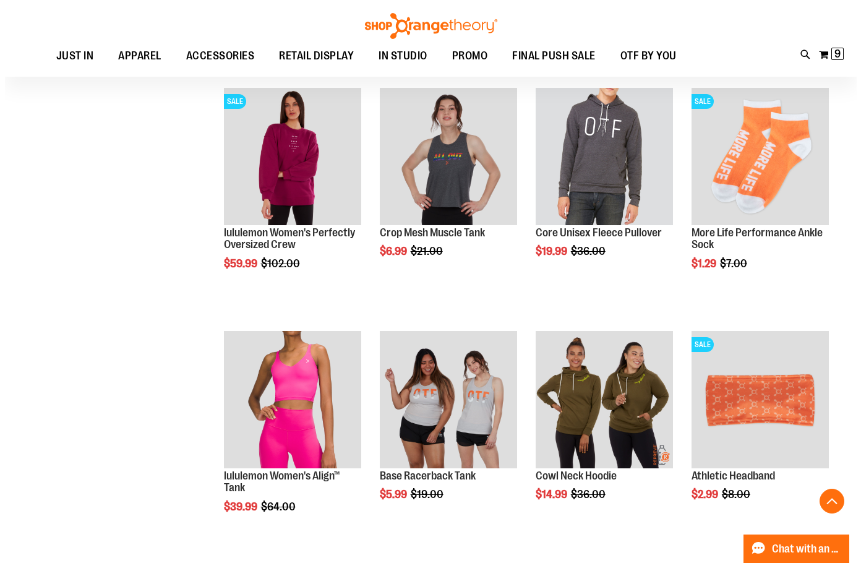
scroll to position [6373, 0]
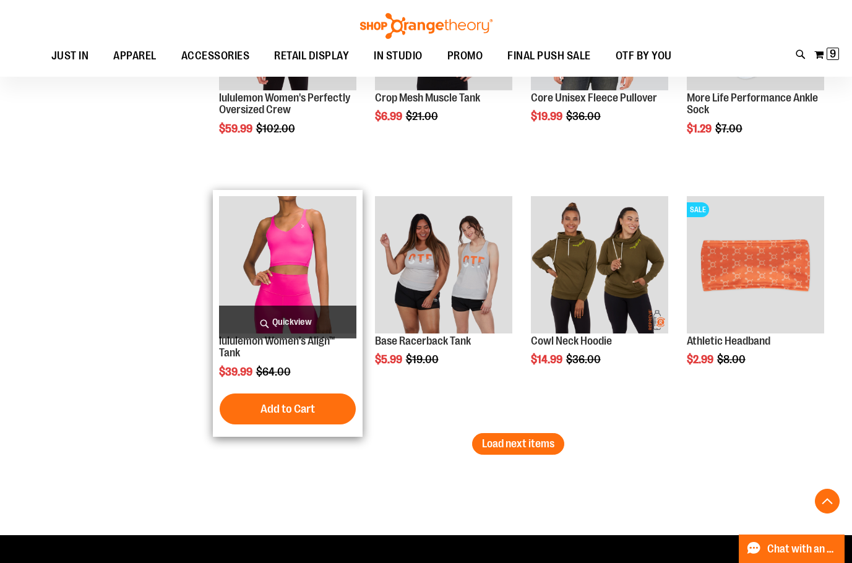
click at [290, 325] on span "Quickview" at bounding box center [287, 322] width 137 height 33
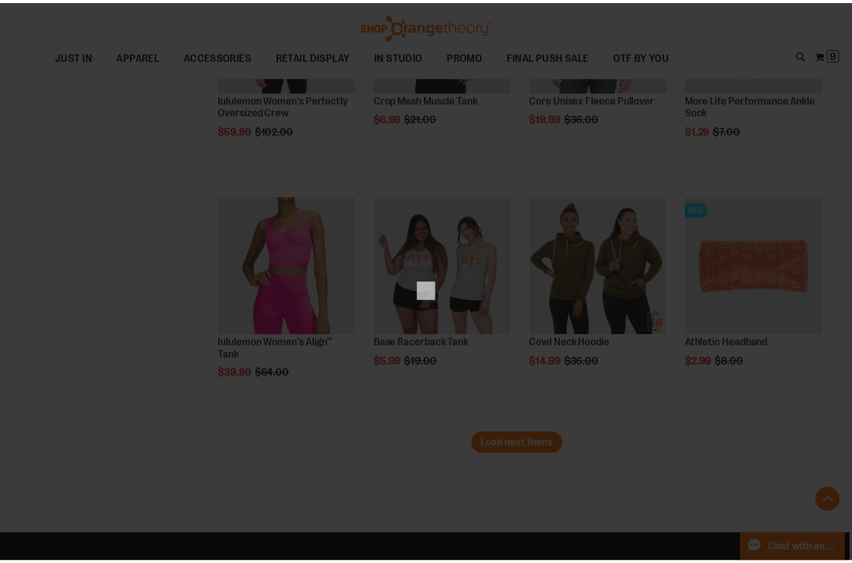
scroll to position [0, 0]
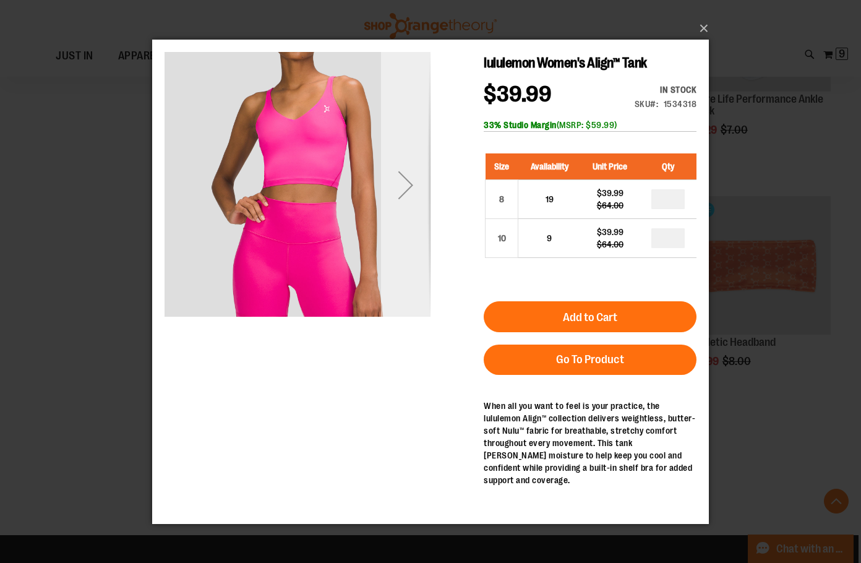
click at [391, 198] on div "Next" at bounding box center [406, 185] width 50 height 50
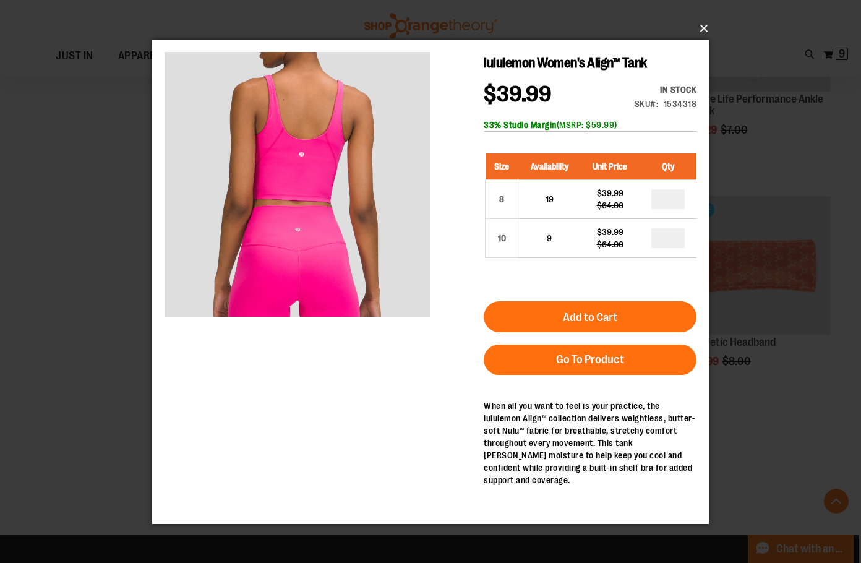
click at [699, 27] on button "×" at bounding box center [434, 28] width 557 height 27
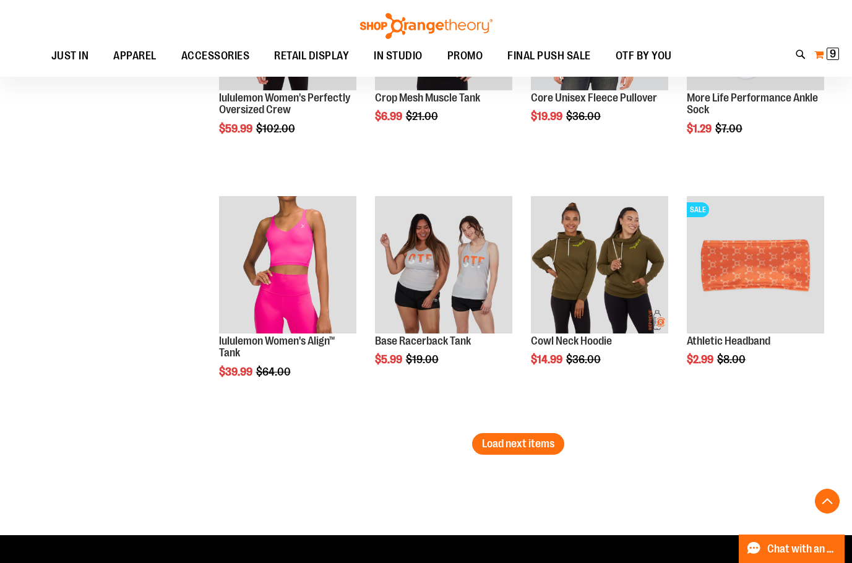
click at [829, 60] on span "9 9 items" at bounding box center [833, 54] width 12 height 12
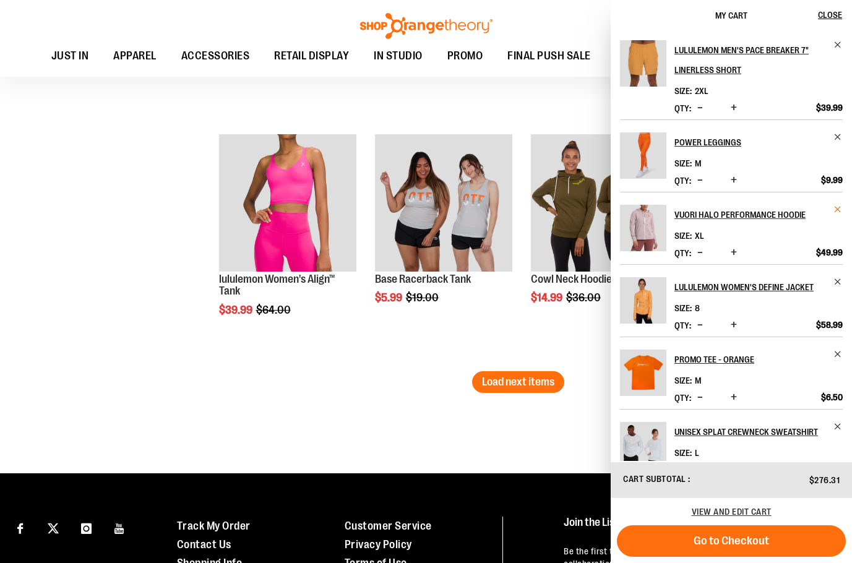
click at [835, 212] on span "Remove item" at bounding box center [837, 209] width 9 height 9
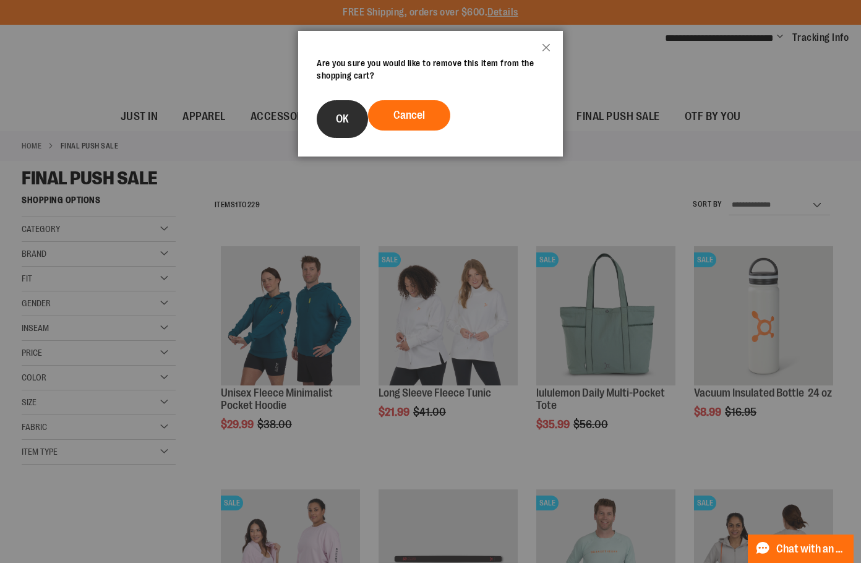
click at [343, 118] on span "OK" at bounding box center [342, 119] width 13 height 12
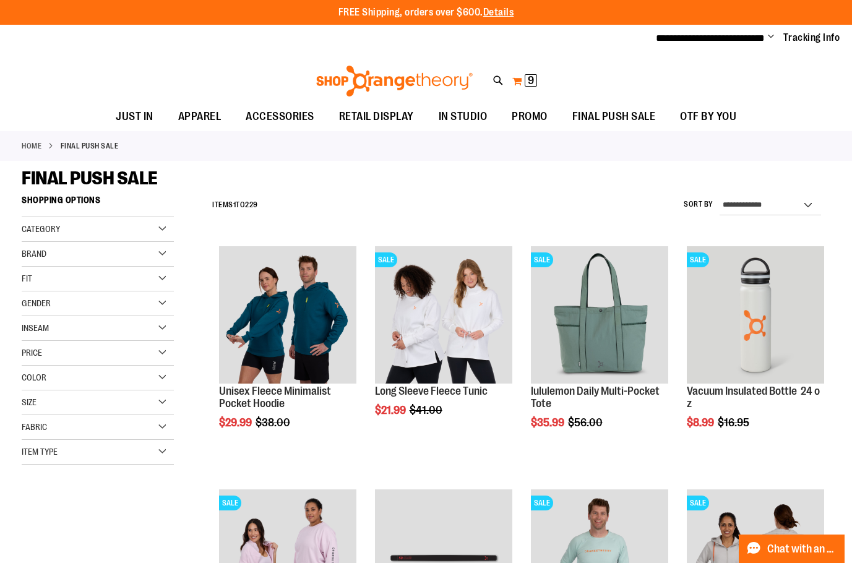
click at [536, 77] on span "9 9 items" at bounding box center [531, 80] width 12 height 12
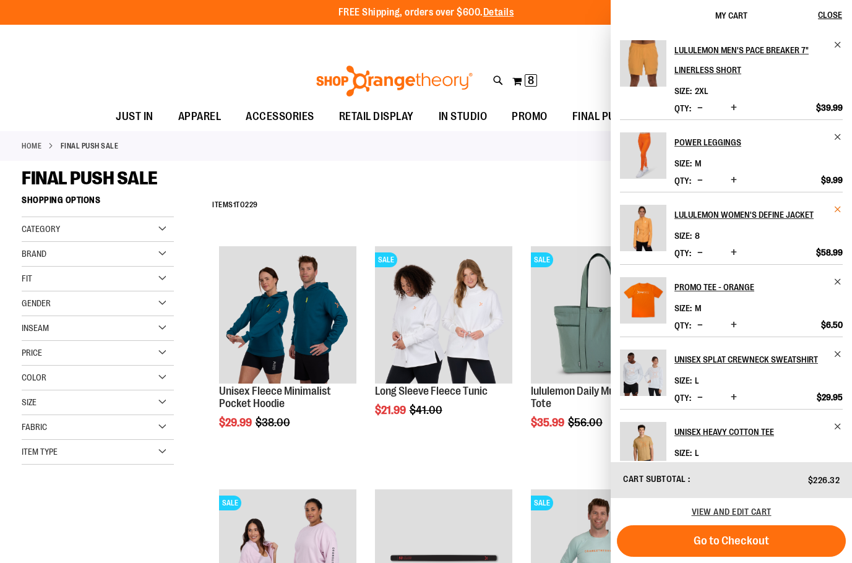
click at [833, 212] on span "Remove item" at bounding box center [837, 209] width 9 height 9
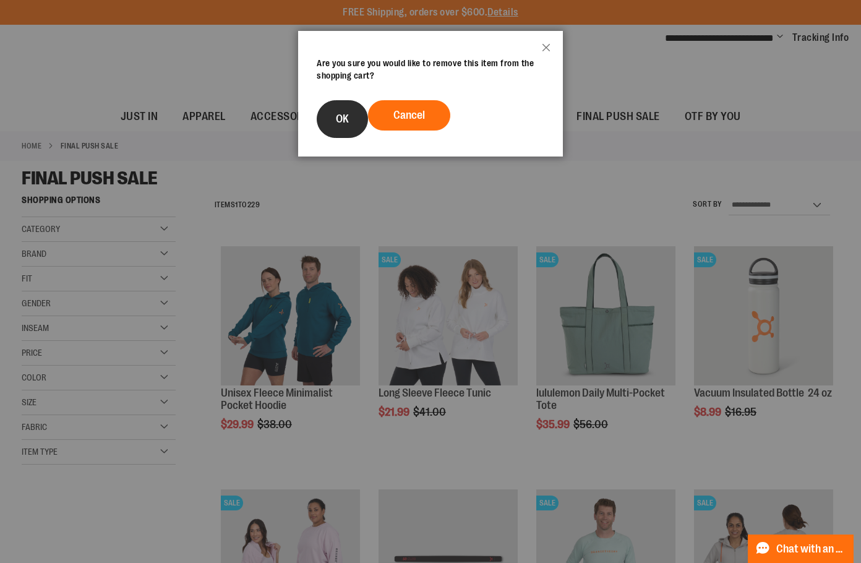
click at [347, 114] on span "OK" at bounding box center [342, 119] width 13 height 12
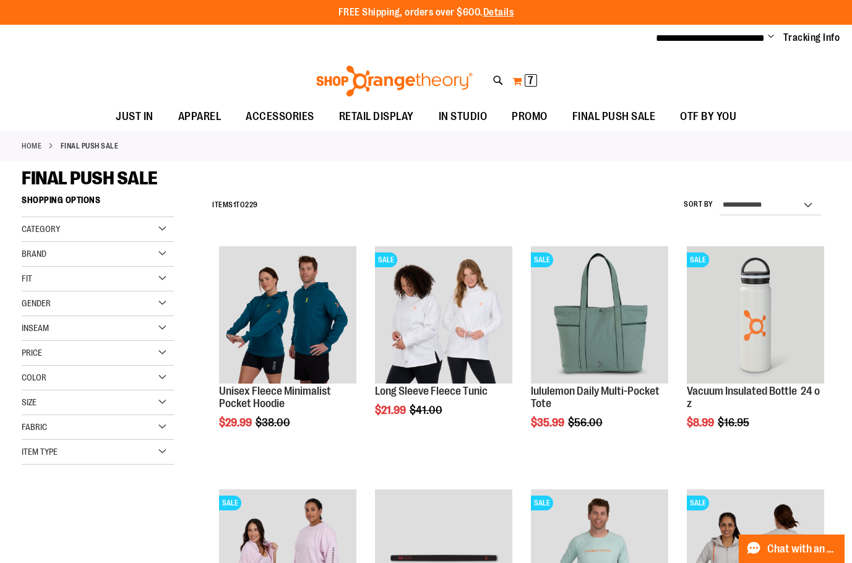
click at [533, 74] on span "7" at bounding box center [531, 80] width 6 height 12
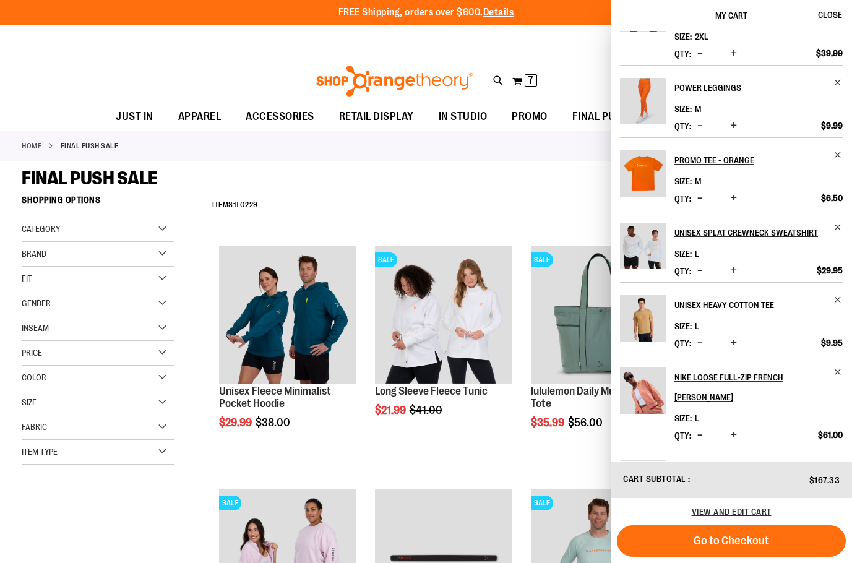
scroll to position [124, 0]
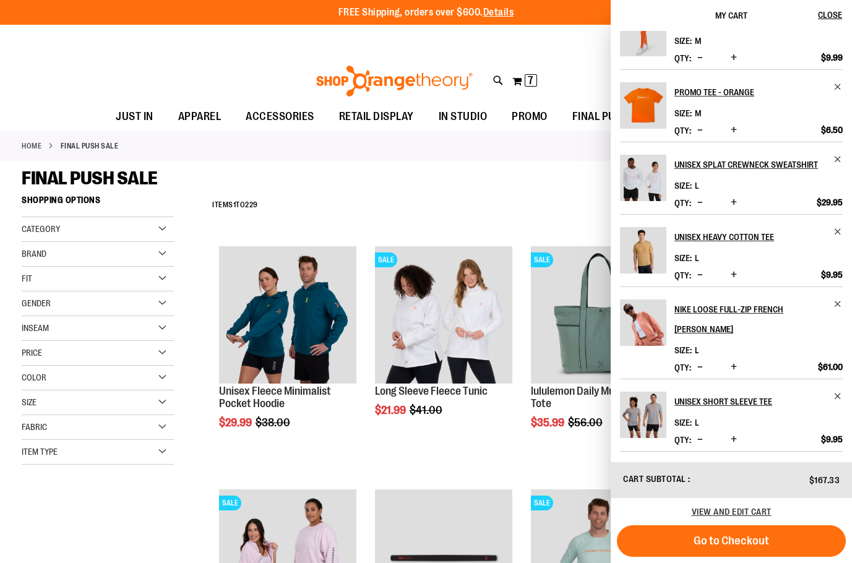
click at [642, 340] on img "Product" at bounding box center [643, 322] width 46 height 46
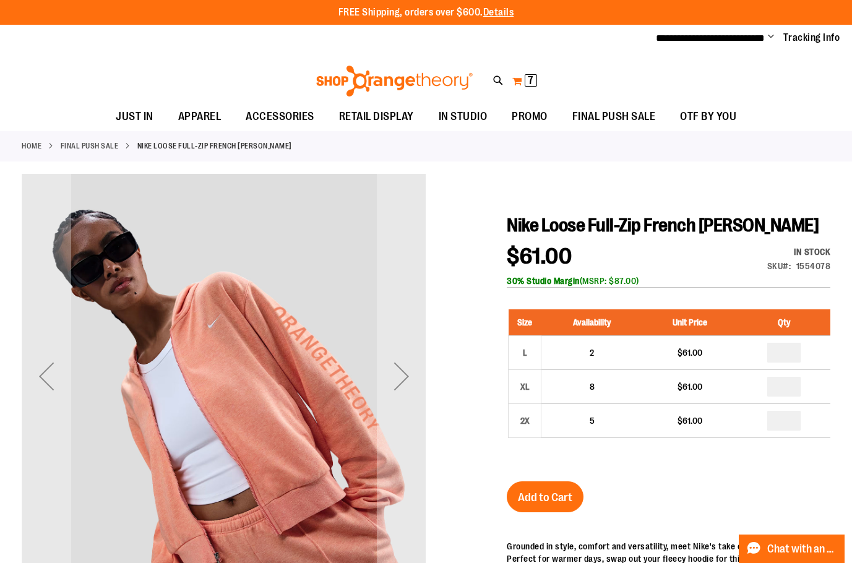
click at [516, 76] on button "My Cart 7 7 items" at bounding box center [525, 81] width 26 height 20
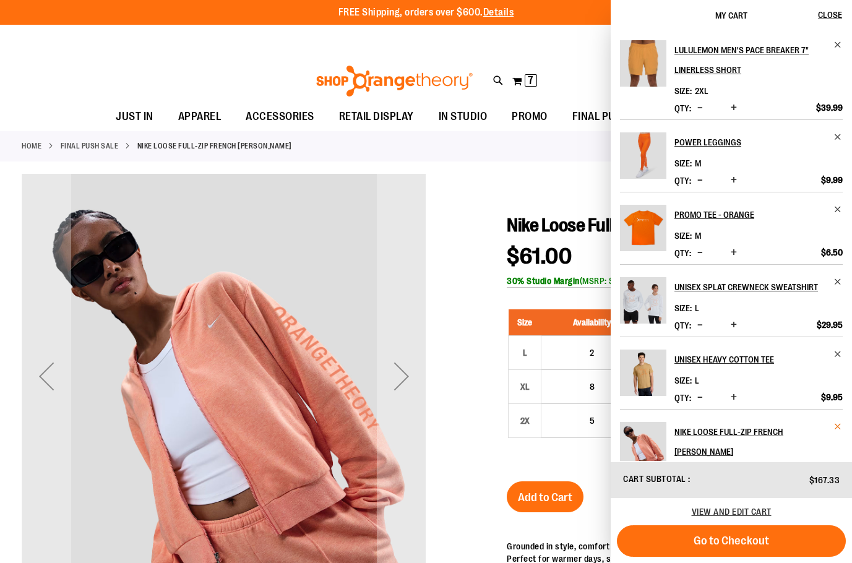
click at [833, 431] on span "Remove item" at bounding box center [837, 426] width 9 height 9
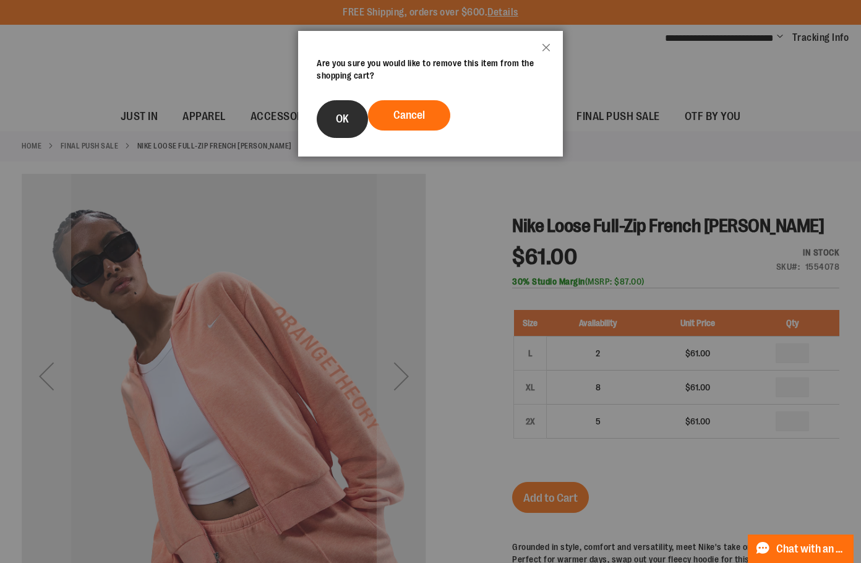
click at [346, 129] on button "OK" at bounding box center [342, 119] width 51 height 38
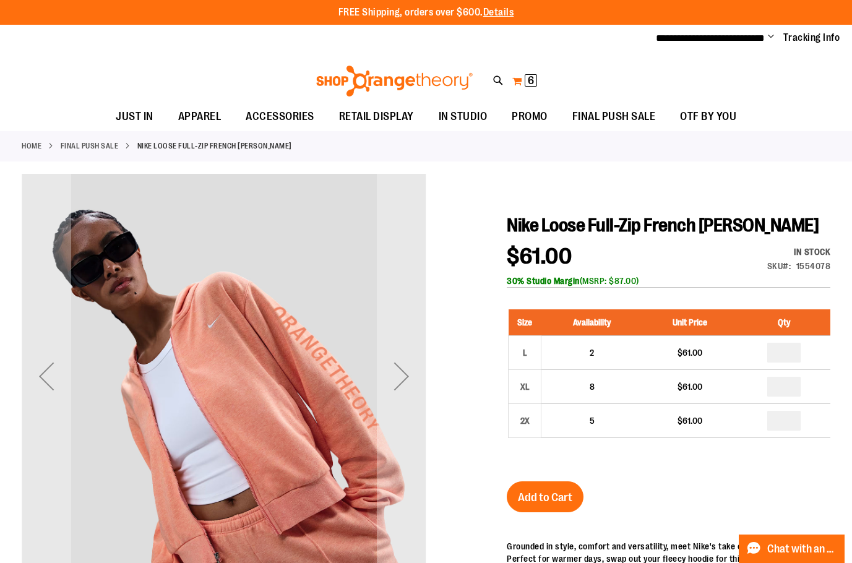
click at [527, 80] on span "6 6 items" at bounding box center [531, 80] width 12 height 12
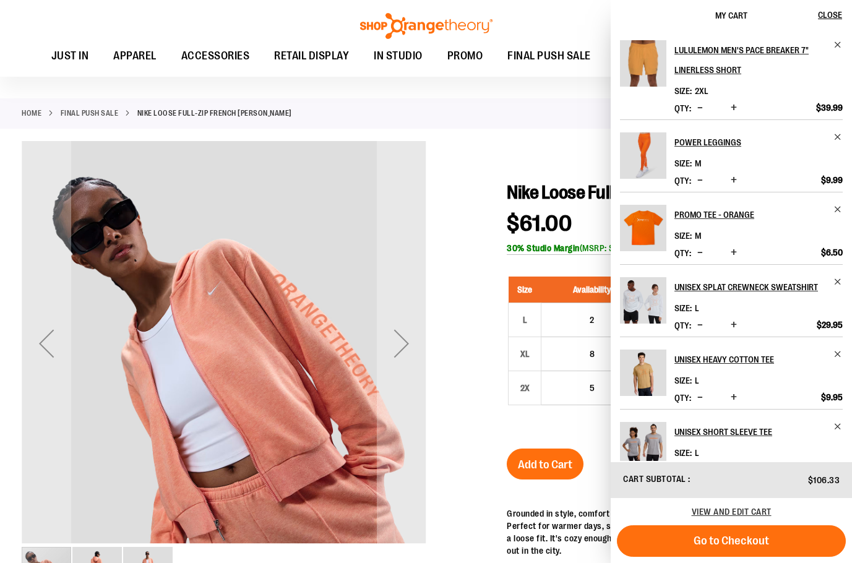
scroll to position [61, 0]
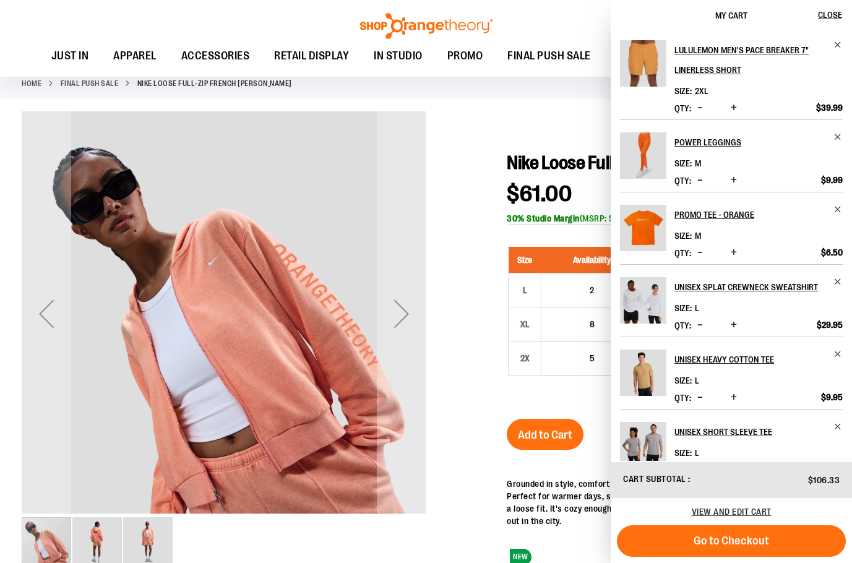
click at [683, 542] on button "Go to Checkout" at bounding box center [731, 541] width 229 height 32
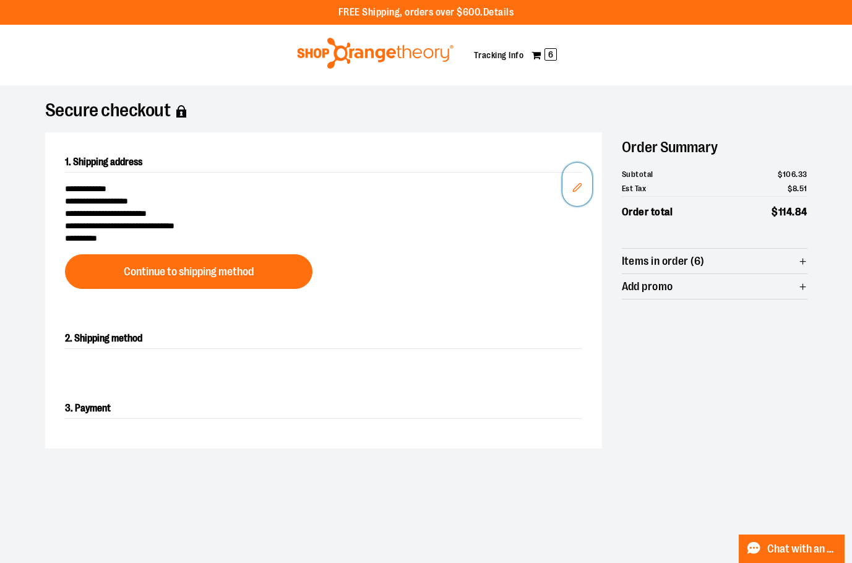
click at [574, 184] on icon "Edit" at bounding box center [577, 188] width 10 height 10
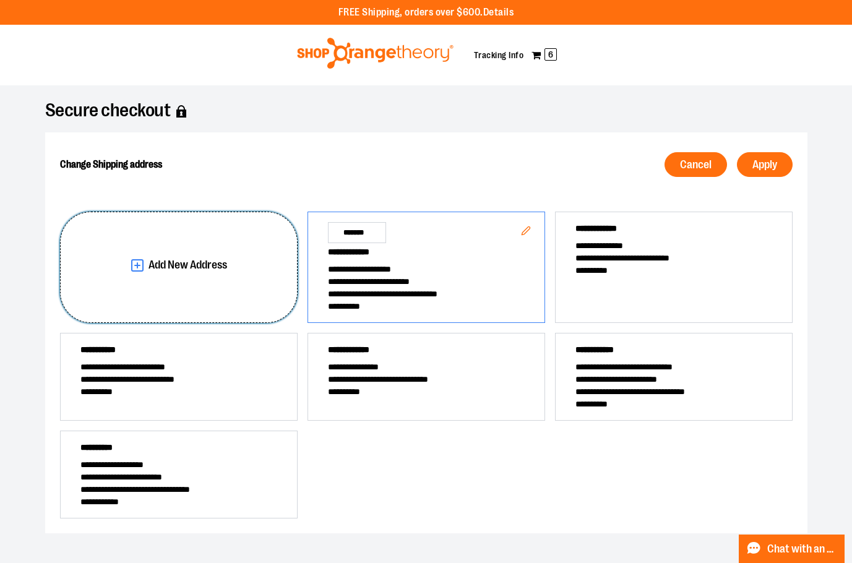
click at [187, 259] on span "Add New Address" at bounding box center [188, 265] width 79 height 12
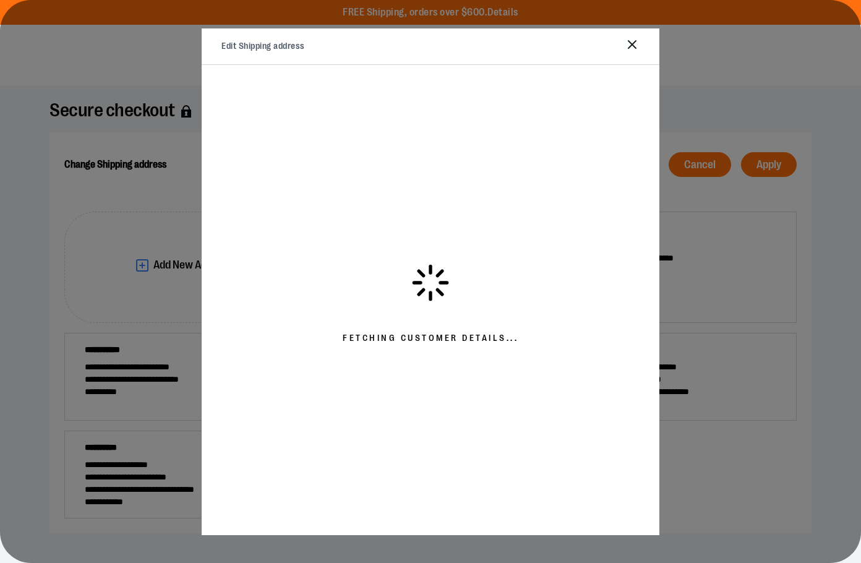
select select "**"
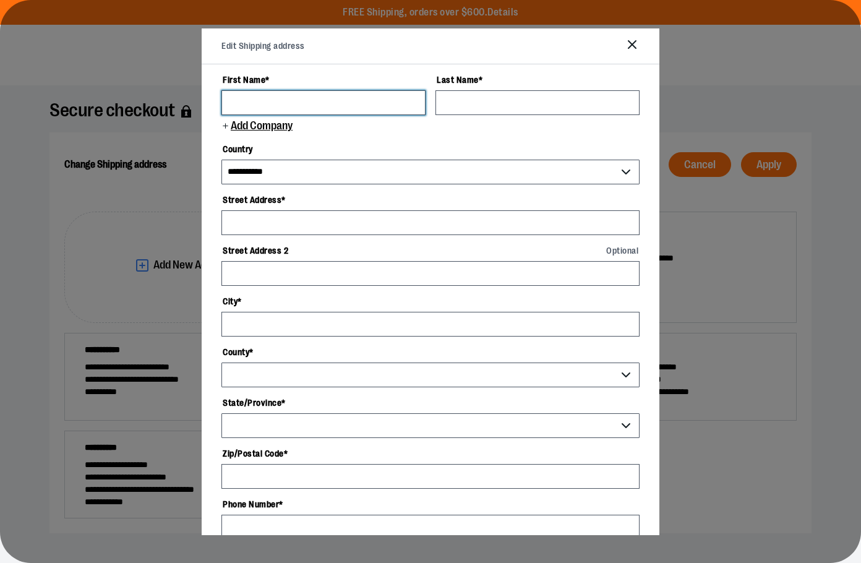
click at [321, 105] on input "First Name *" at bounding box center [324, 102] width 204 height 25
type input "******"
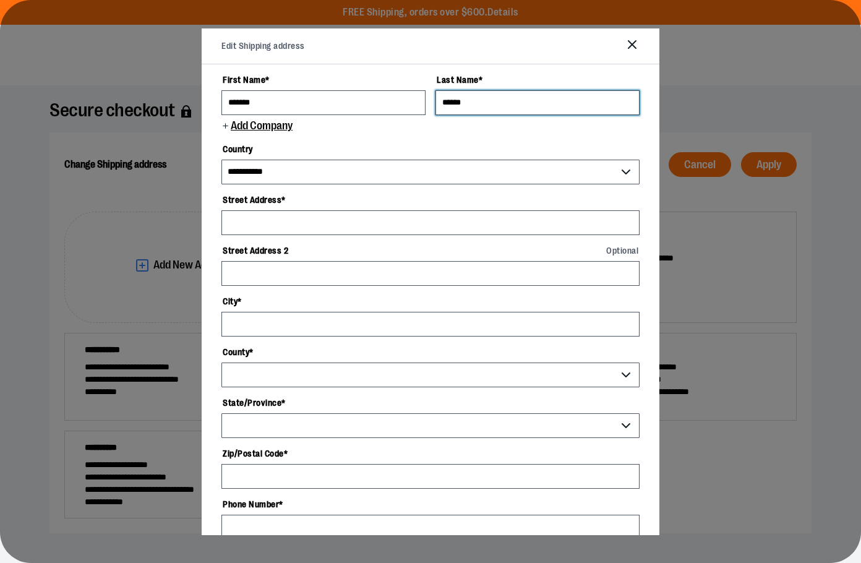
type input "******"
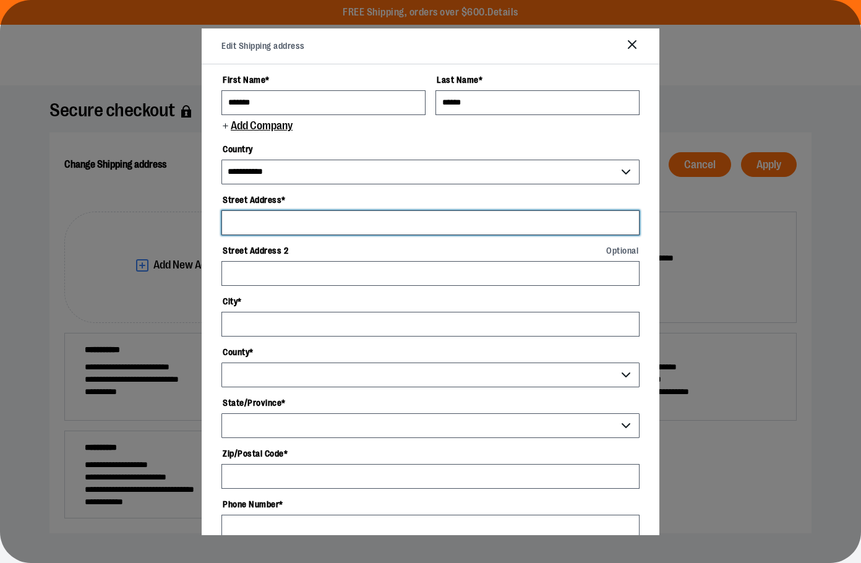
click at [285, 217] on input "Street Address *" at bounding box center [431, 222] width 418 height 25
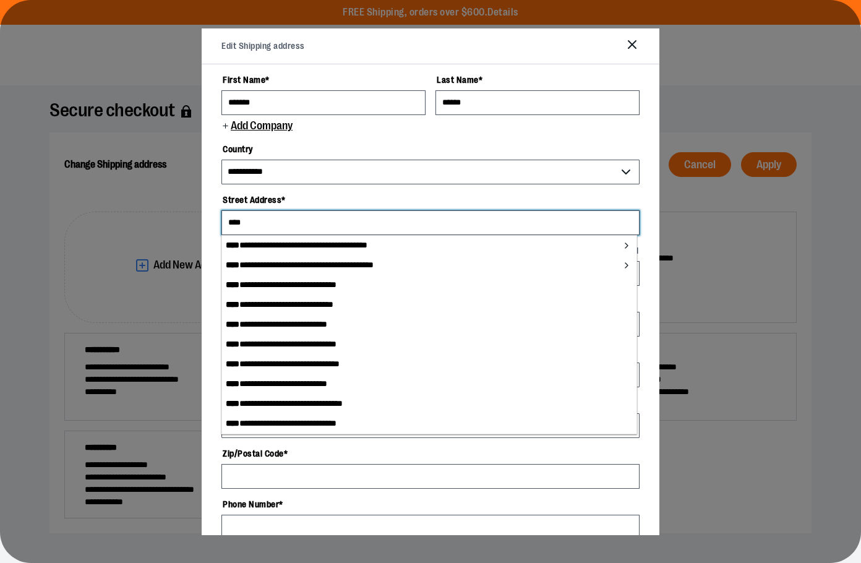
type input "****"
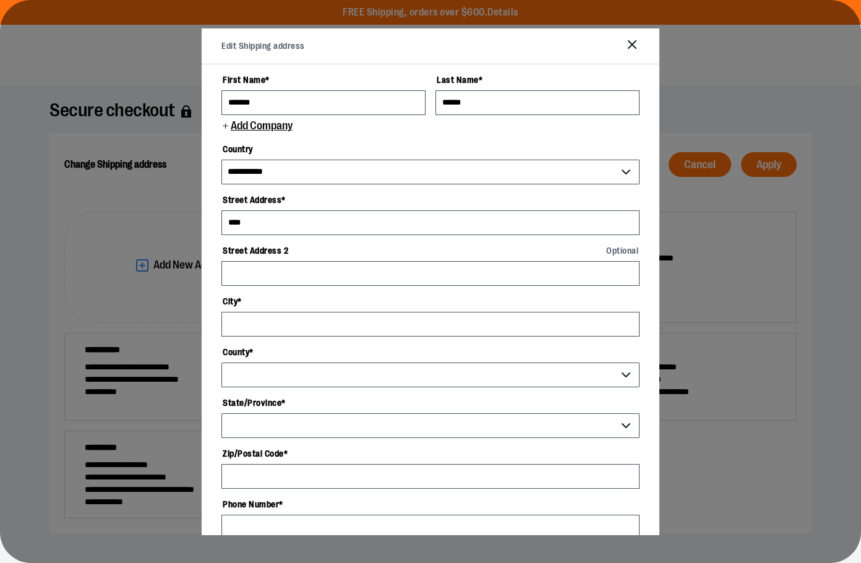
click at [34, 158] on button at bounding box center [430, 281] width 861 height 563
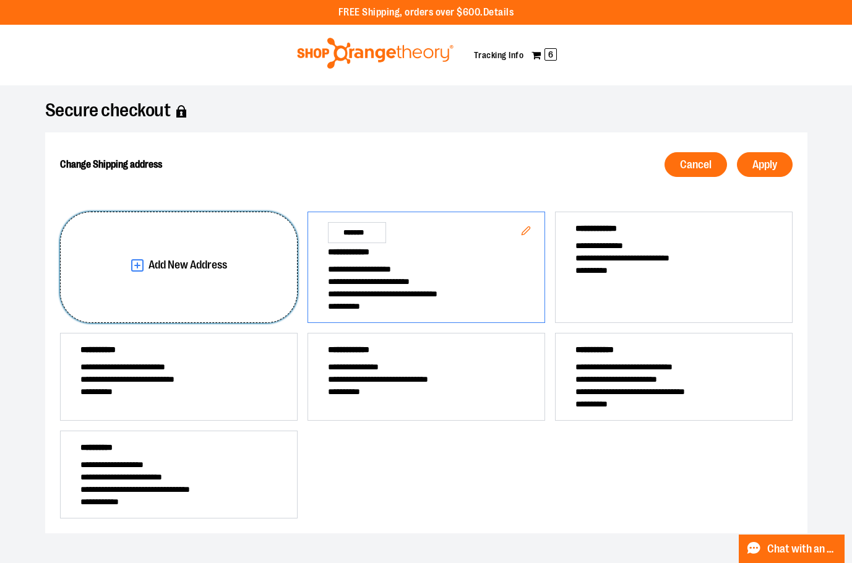
click at [186, 273] on button "Add New Address" at bounding box center [179, 267] width 238 height 111
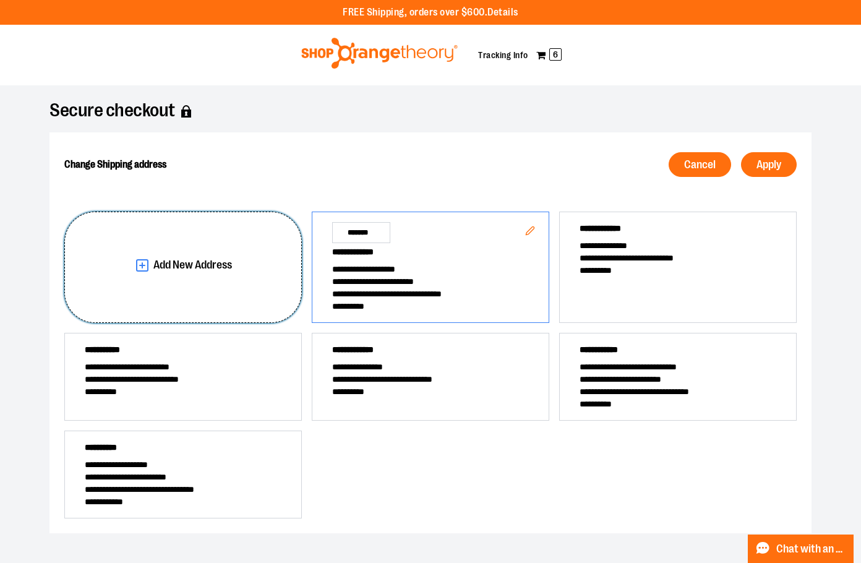
select select "**"
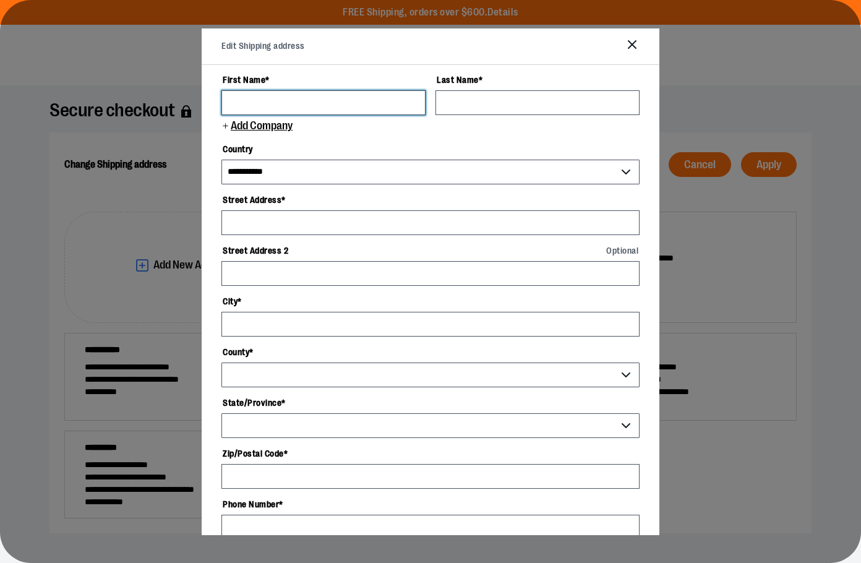
click at [327, 103] on input "First Name *" at bounding box center [324, 102] width 204 height 25
type input "******"
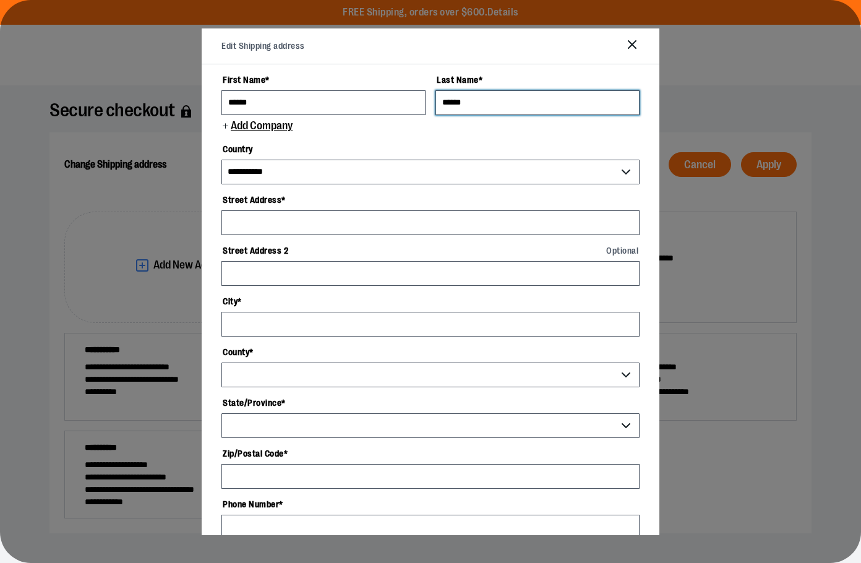
type input "******"
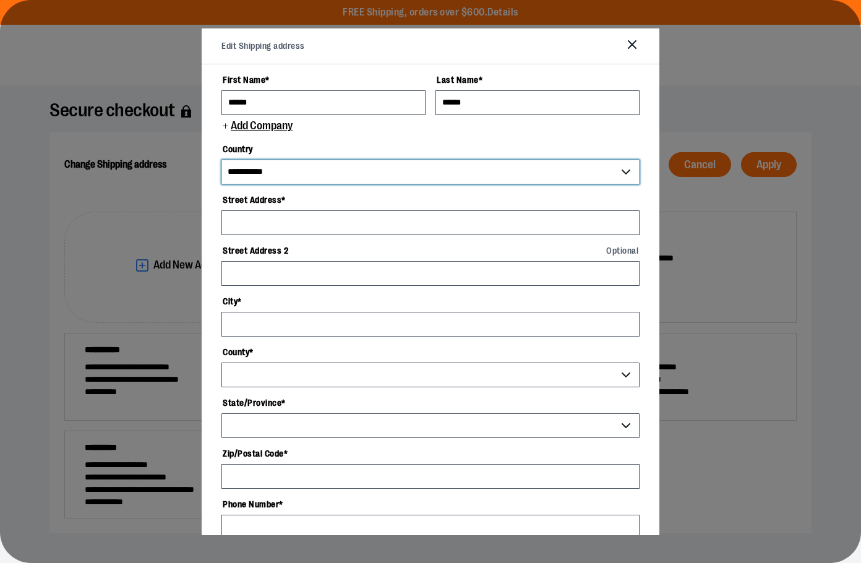
click at [342, 166] on select "**********" at bounding box center [431, 172] width 418 height 25
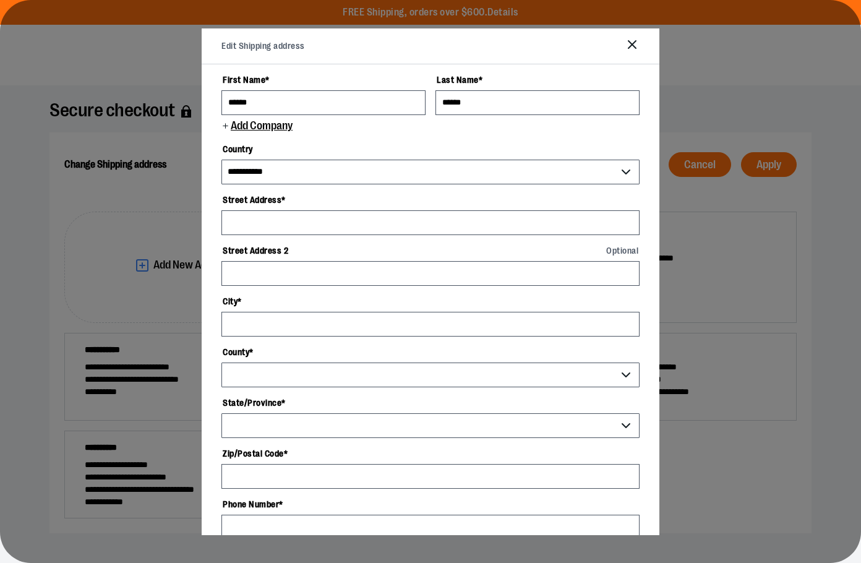
click at [210, 184] on div "**********" at bounding box center [431, 299] width 458 height 470
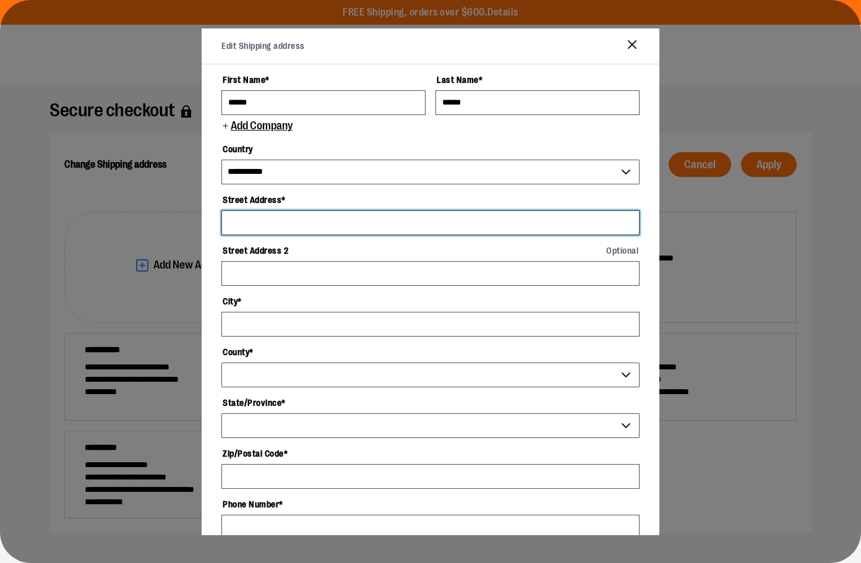
click at [269, 229] on input "Street Address *" at bounding box center [431, 222] width 418 height 25
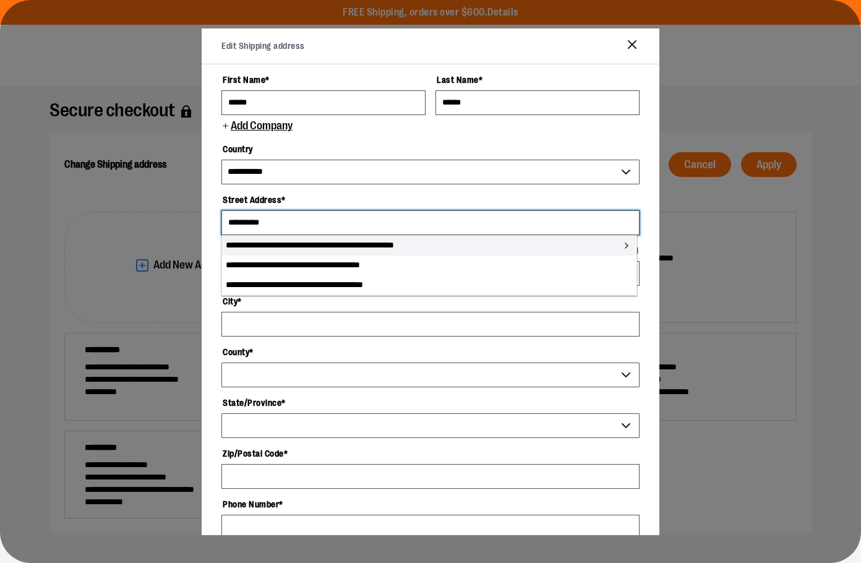
type input "**********"
click at [385, 244] on li "**********" at bounding box center [429, 246] width 415 height 20
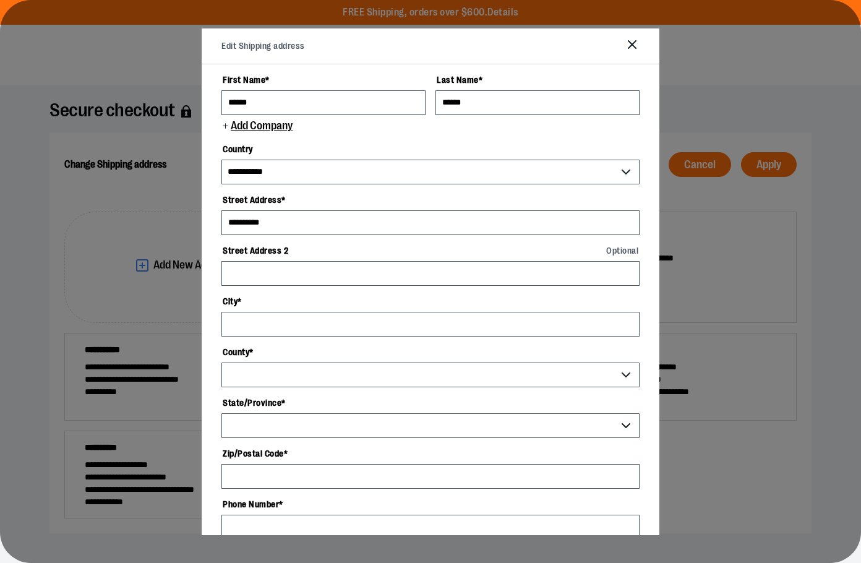
drag, startPoint x: 368, startPoint y: 39, endPoint x: 478, endPoint y: 46, distance: 109.7
click at [478, 46] on div "Edit Shipping address" at bounding box center [431, 46] width 458 height 37
click at [638, 46] on icon "Close" at bounding box center [632, 44] width 15 height 15
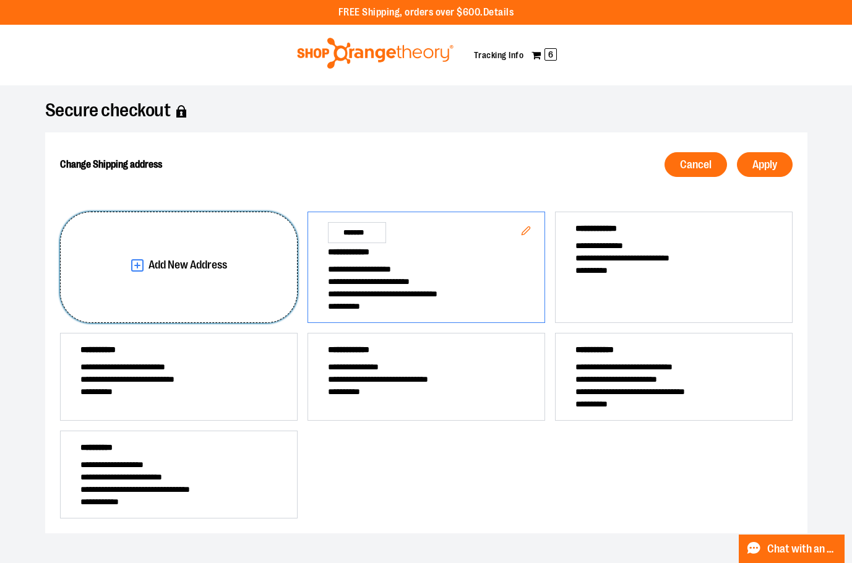
click at [144, 256] on button "Add New Address" at bounding box center [179, 267] width 238 height 111
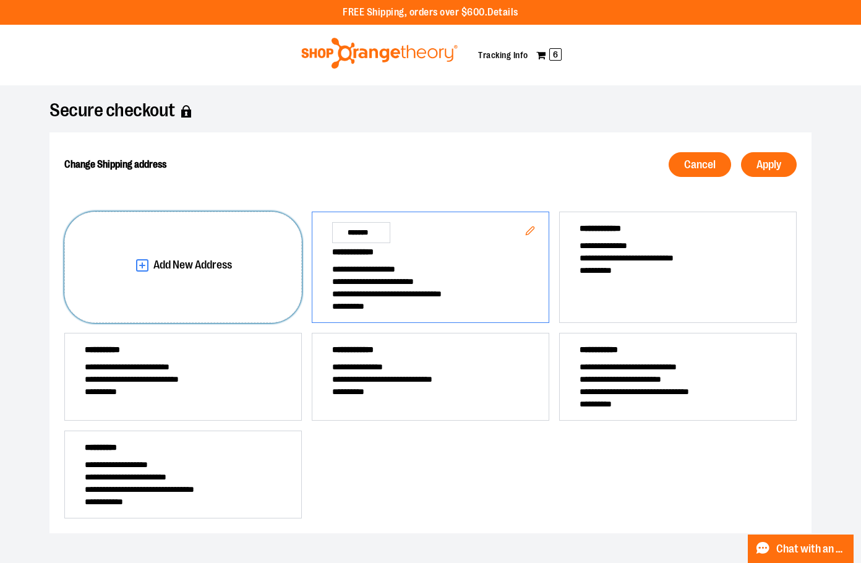
select select "**"
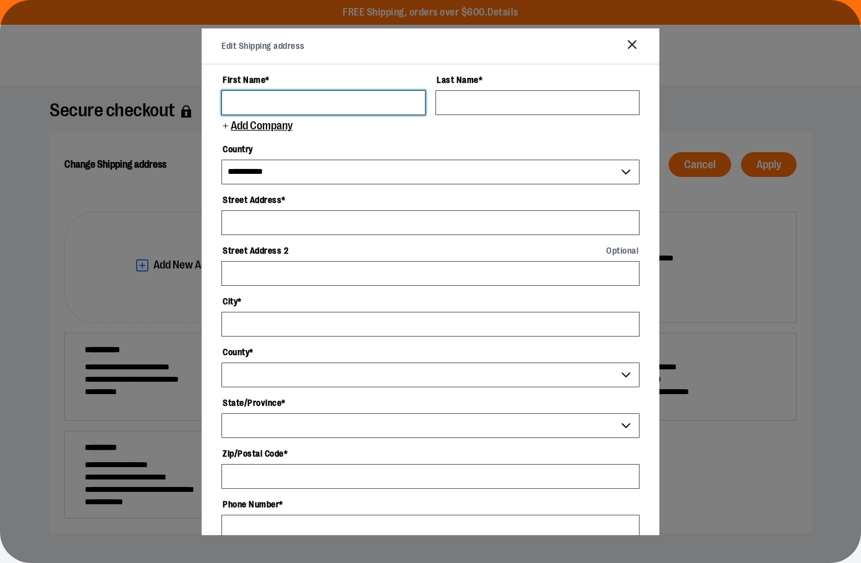
click at [298, 101] on input "First Name *" at bounding box center [324, 102] width 204 height 25
type input "******"
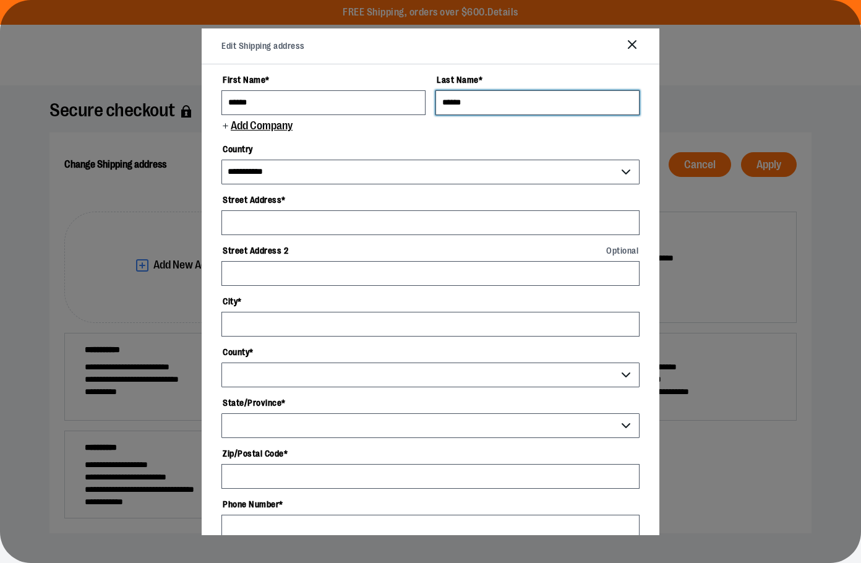
type input "******"
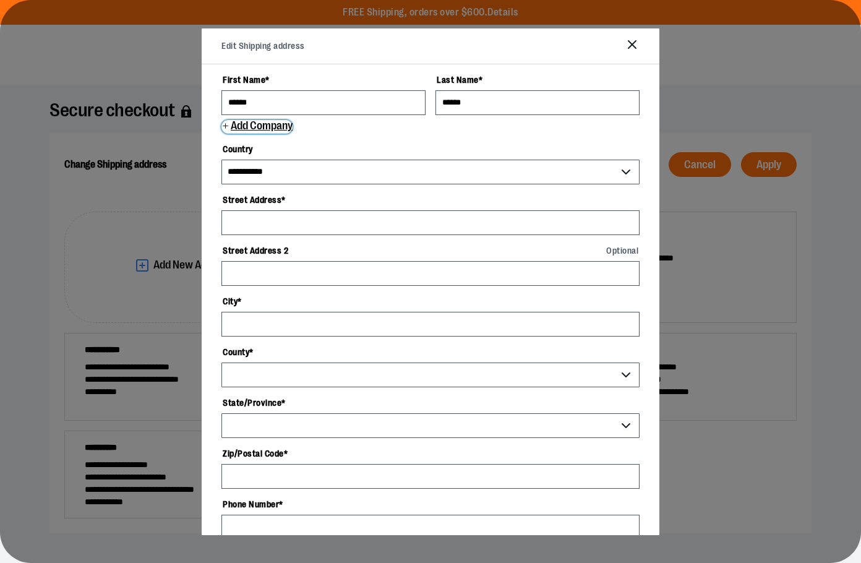
click at [293, 126] on span "Add Company" at bounding box center [261, 126] width 63 height 12
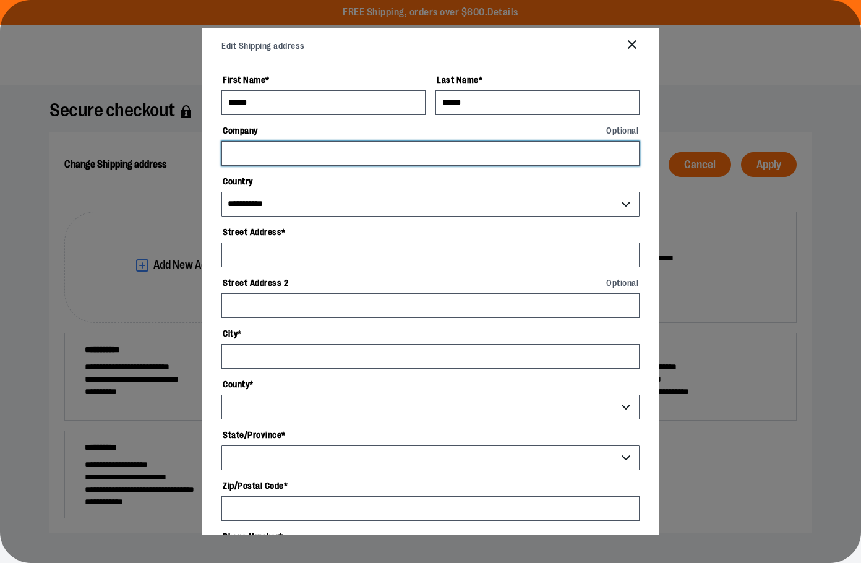
click at [336, 156] on input "Company Optional" at bounding box center [431, 153] width 418 height 25
type input "**********"
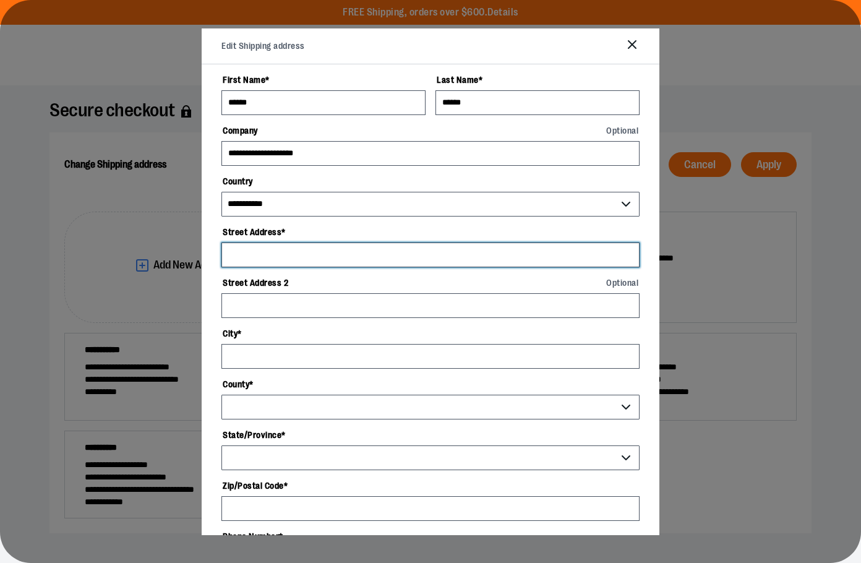
click at [333, 248] on input "Street Address *" at bounding box center [431, 255] width 418 height 25
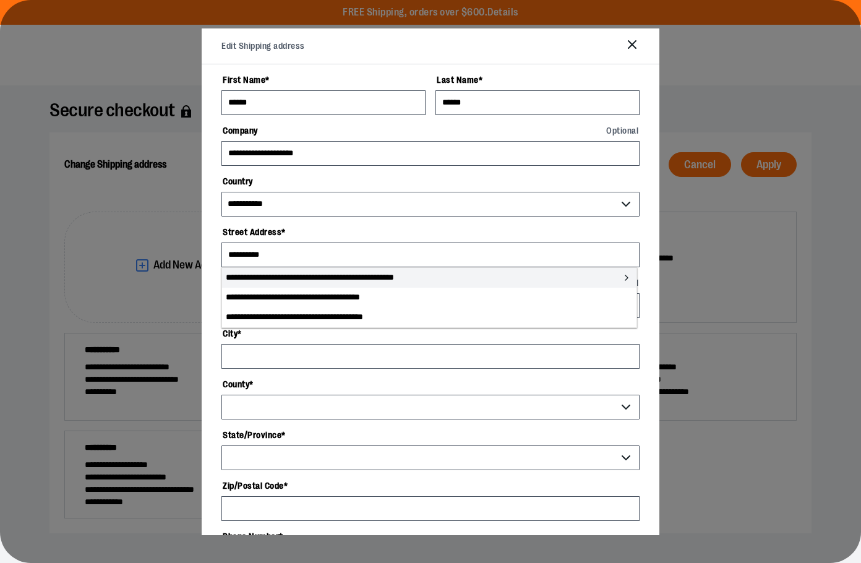
click at [389, 277] on li "**********" at bounding box center [429, 278] width 415 height 20
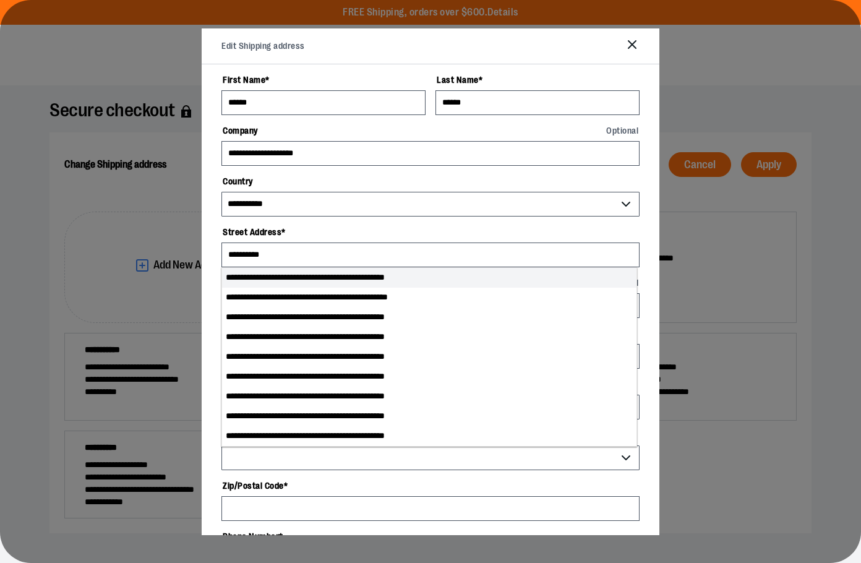
click at [369, 278] on li "**********" at bounding box center [429, 278] width 415 height 20
type input "**********"
select select "**"
type input "**********"
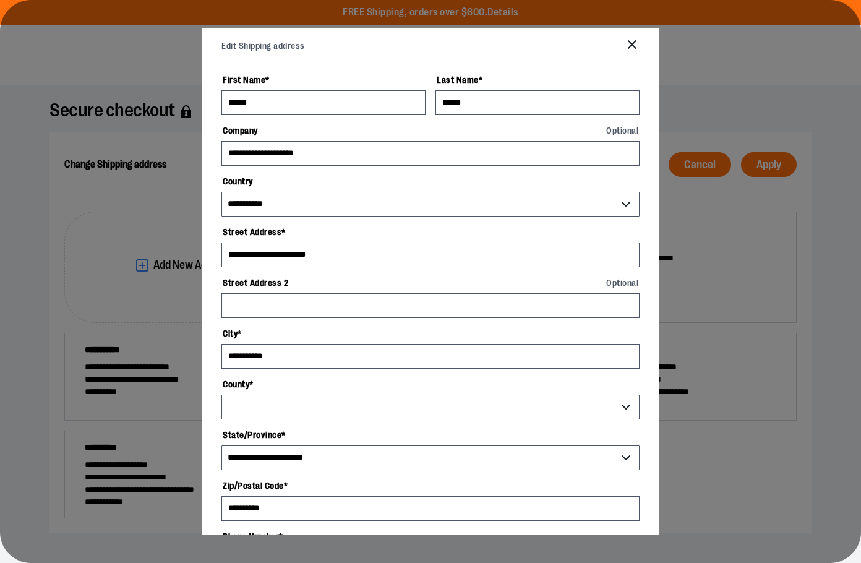
select select "*********"
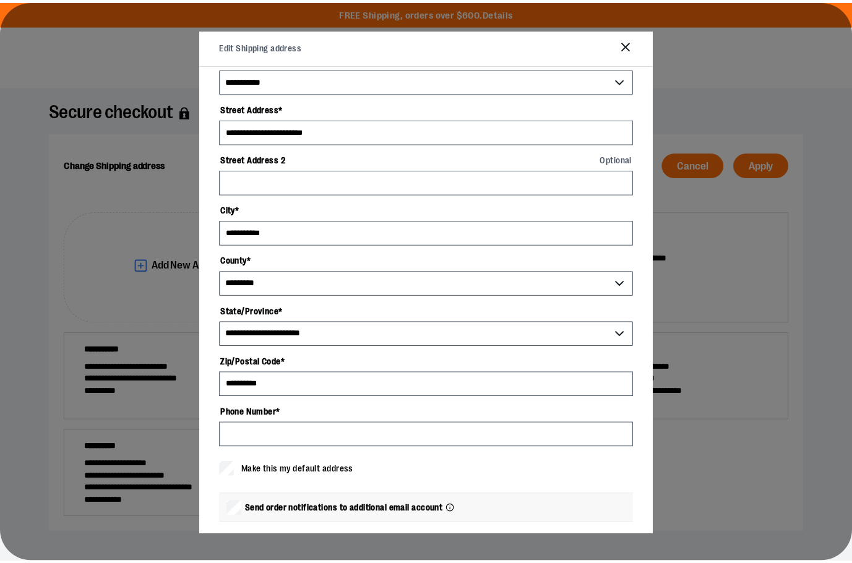
scroll to position [183, 0]
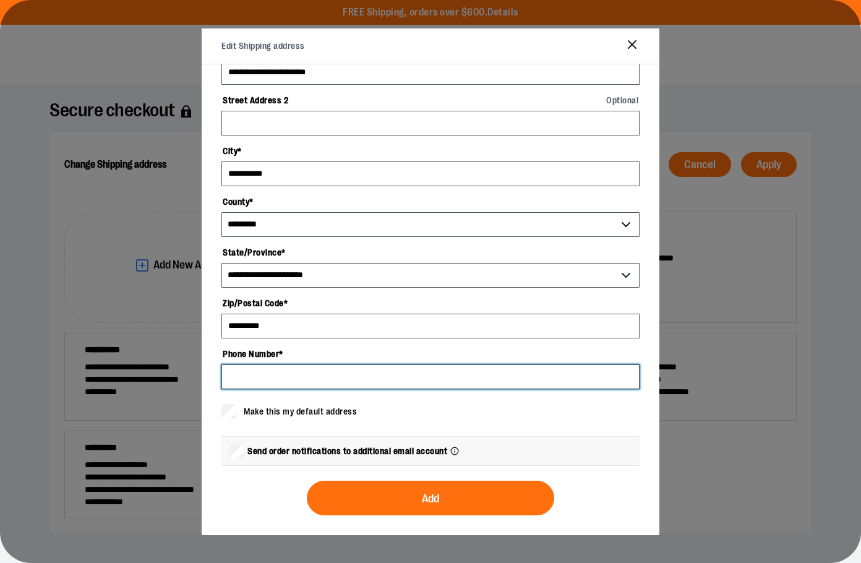
click at [333, 383] on input "Phone Number *" at bounding box center [431, 376] width 418 height 25
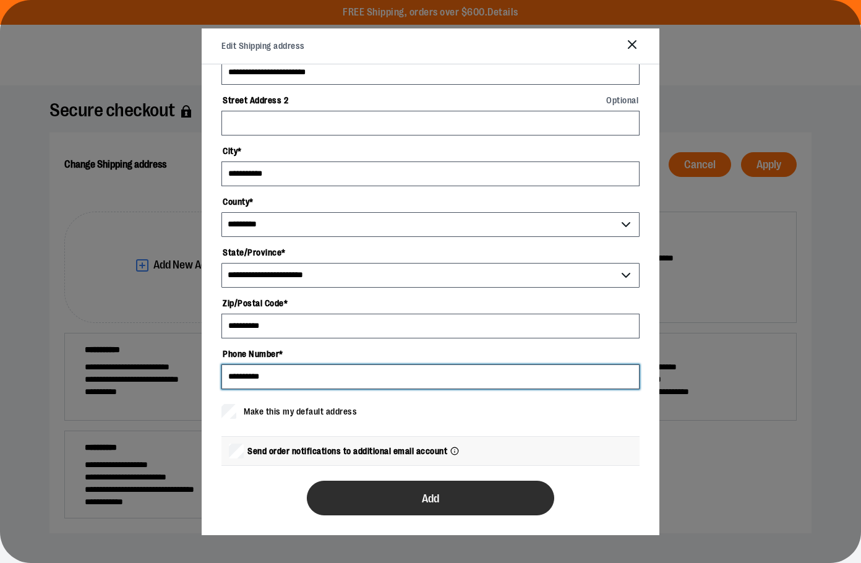
type input "**********"
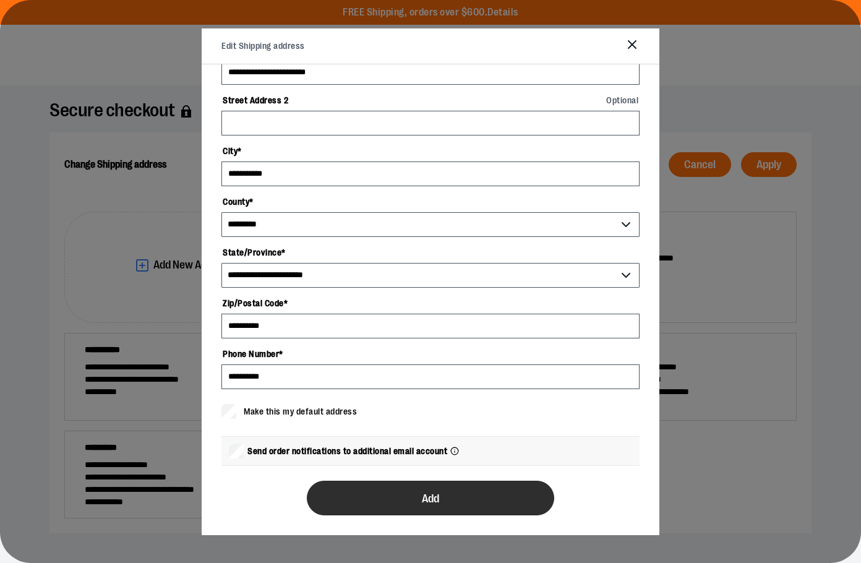
click at [452, 501] on button "Add" at bounding box center [431, 498] width 248 height 35
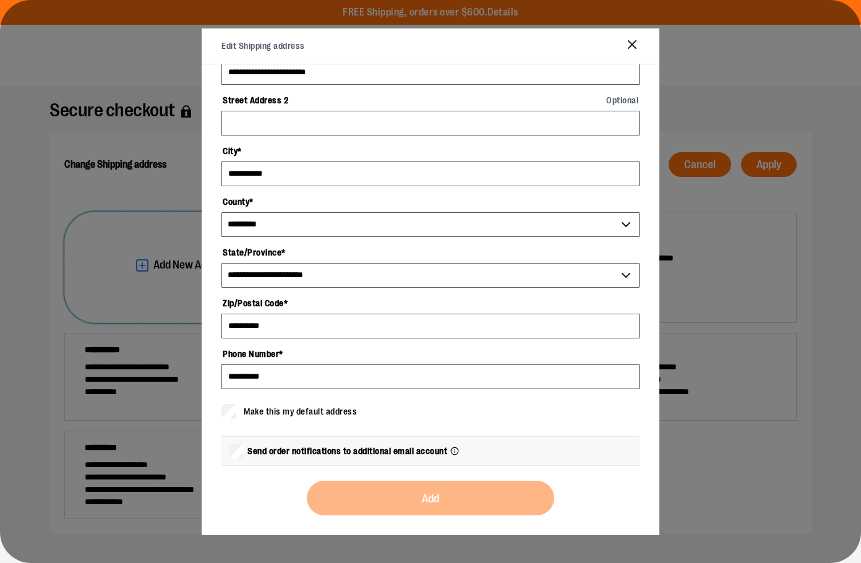
scroll to position [0, 0]
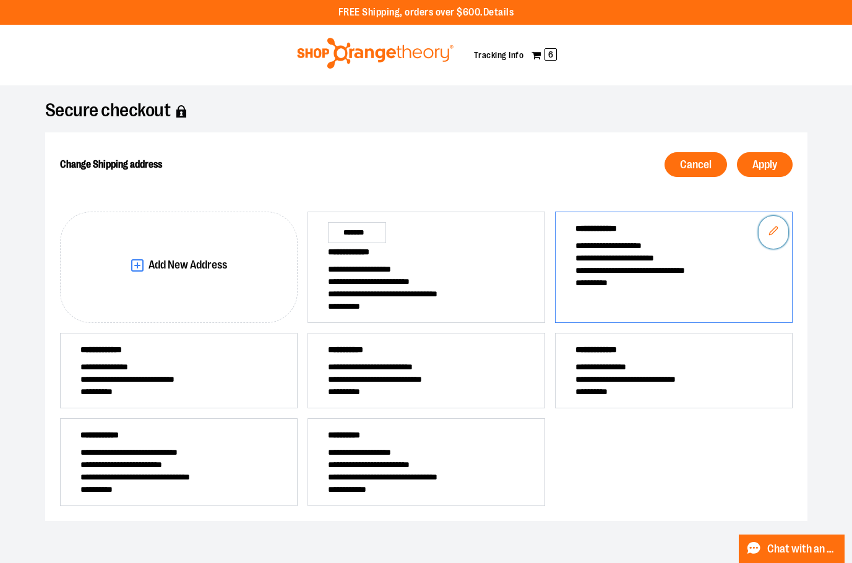
click at [775, 228] on icon "Edit" at bounding box center [774, 231] width 10 height 10
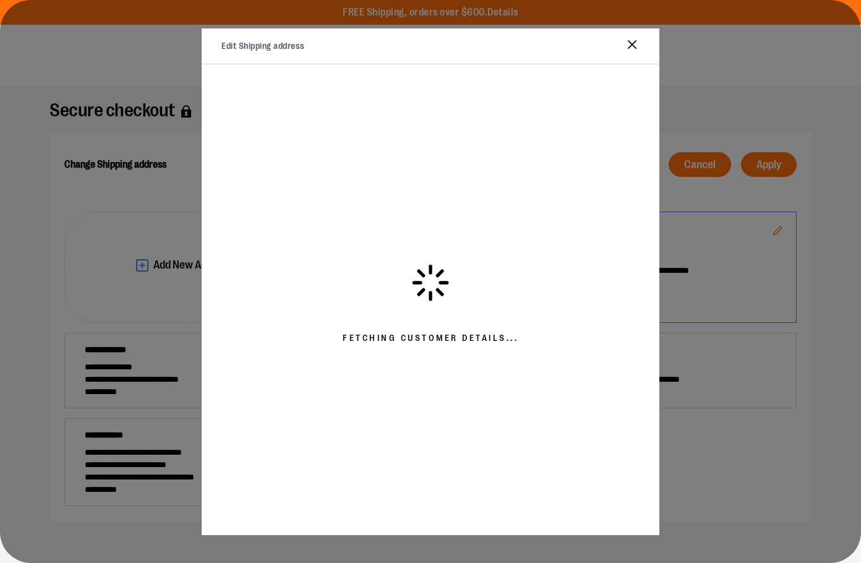
select select "**"
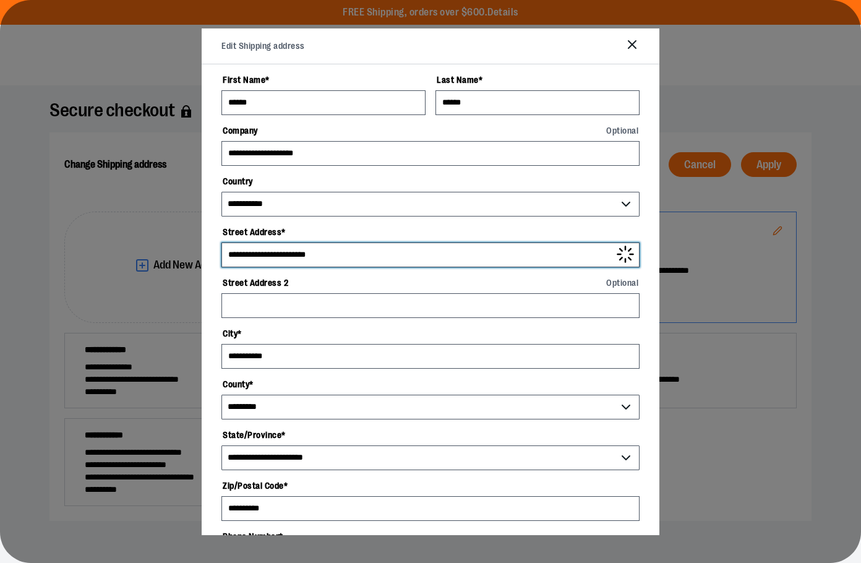
click at [413, 253] on input "**********" at bounding box center [431, 255] width 418 height 25
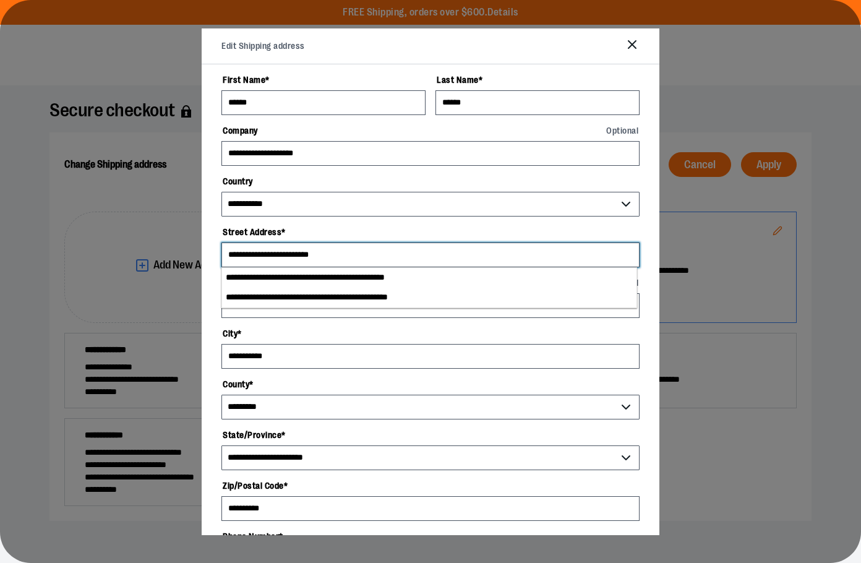
type input "**********"
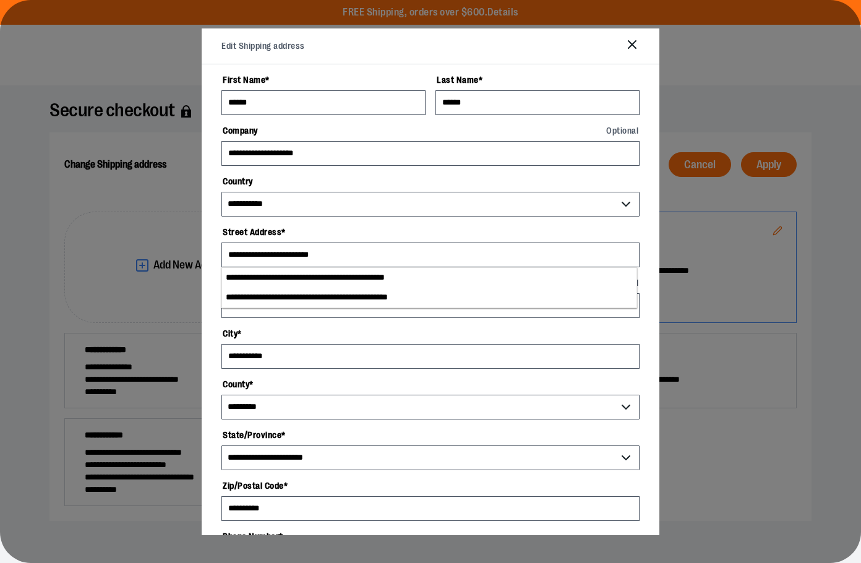
click at [212, 338] on div "**********" at bounding box center [431, 299] width 458 height 470
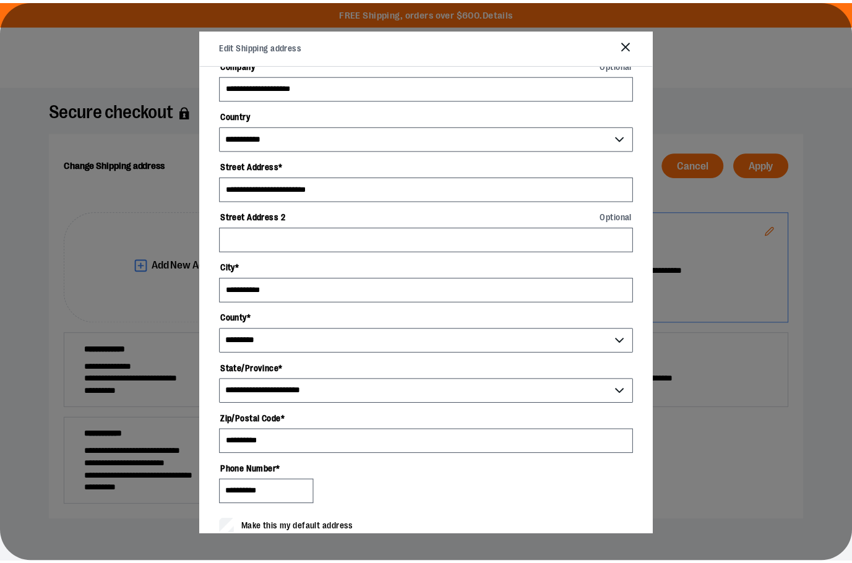
scroll to position [183, 0]
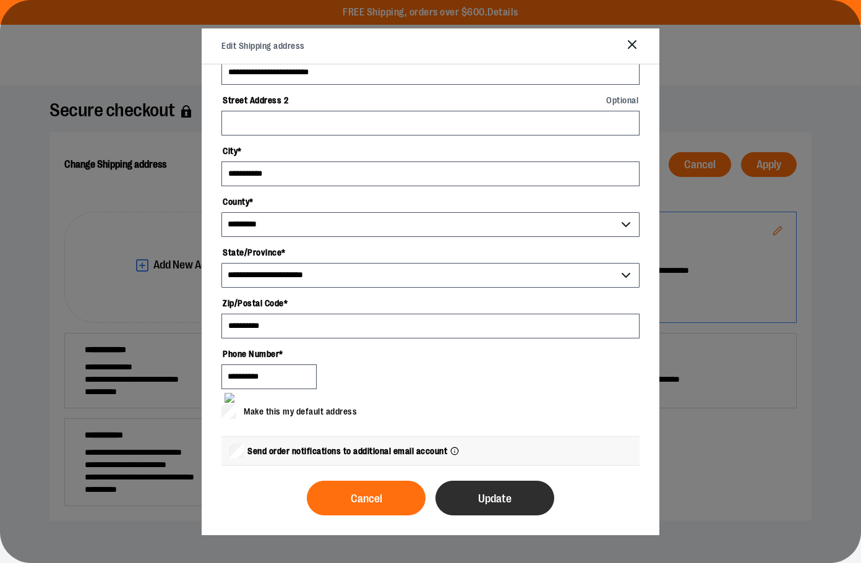
click at [468, 505] on button "Update" at bounding box center [495, 498] width 119 height 35
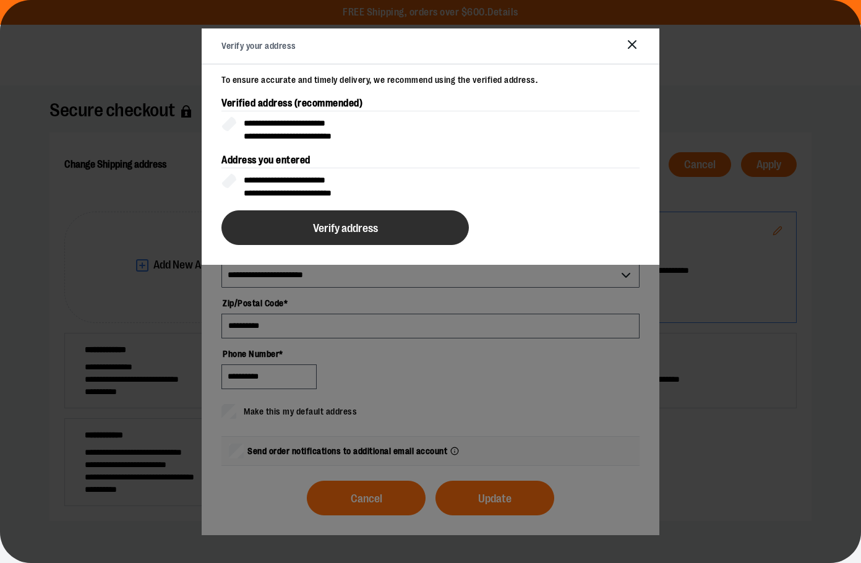
click at [336, 223] on span "Verify address" at bounding box center [345, 229] width 65 height 12
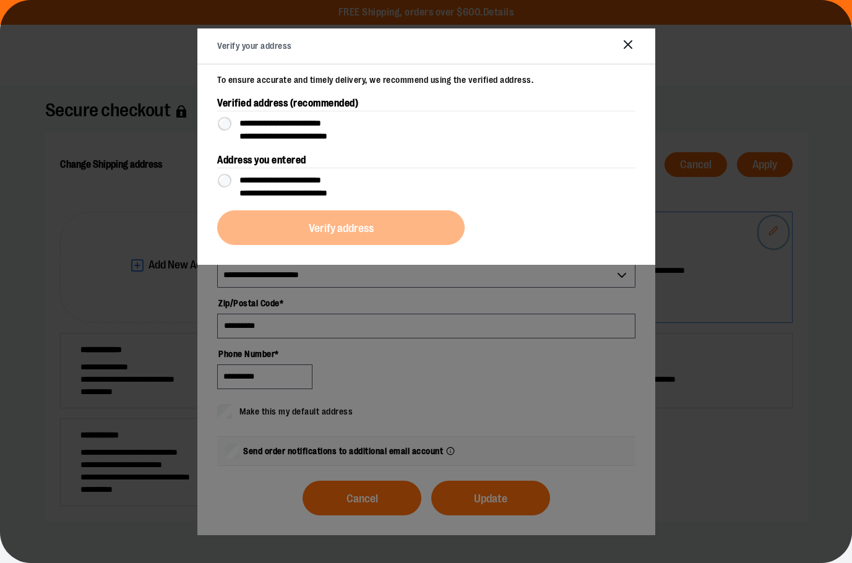
scroll to position [0, 0]
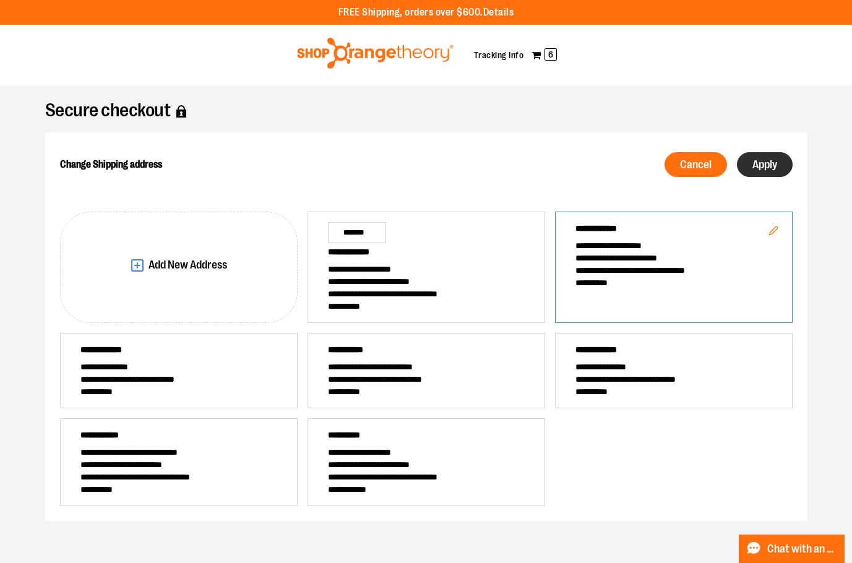
click at [762, 176] on button "Apply" at bounding box center [765, 164] width 56 height 25
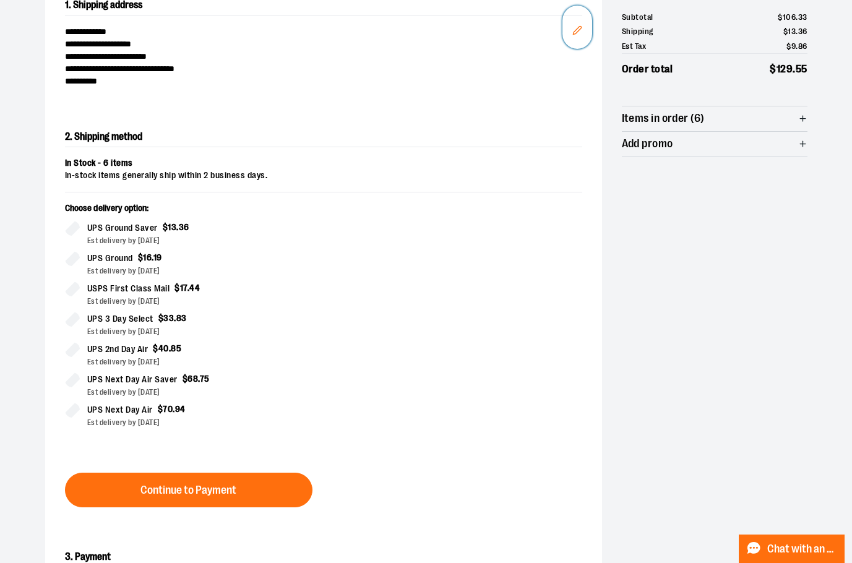
scroll to position [211, 0]
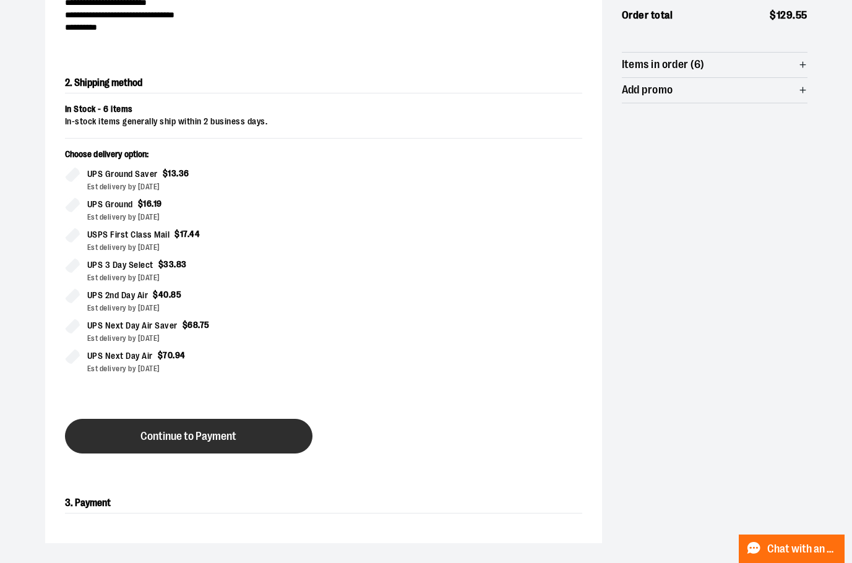
click at [249, 432] on button "Continue to Payment" at bounding box center [189, 436] width 248 height 35
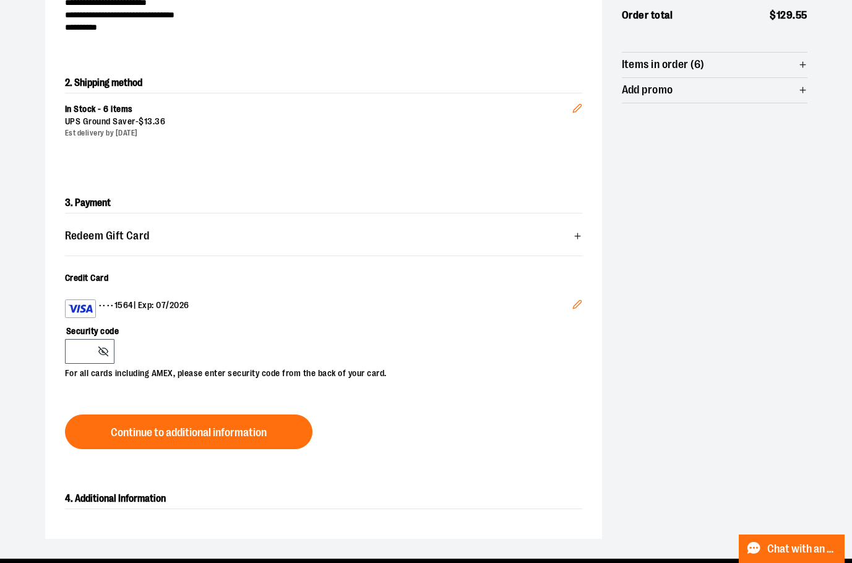
click at [577, 303] on icon "Edit" at bounding box center [577, 305] width 8 height 8
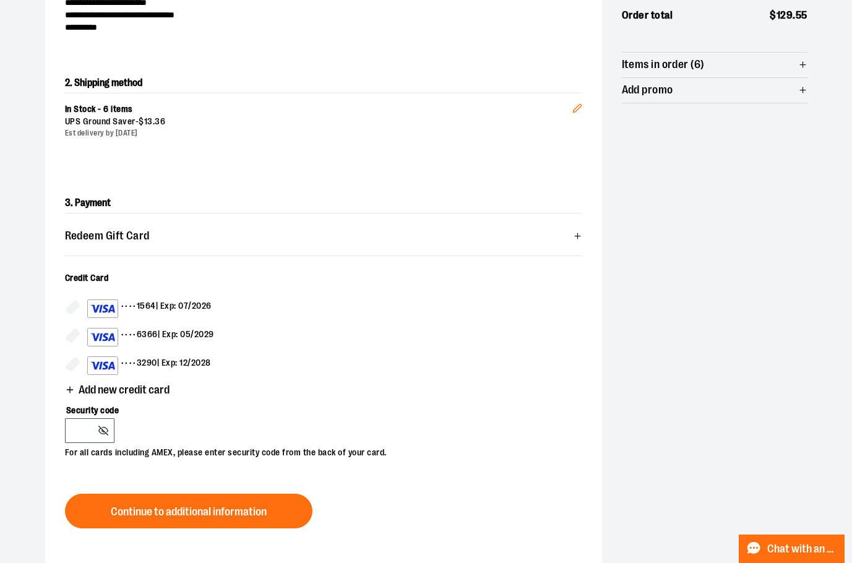
click at [122, 395] on span "Add new credit card" at bounding box center [124, 390] width 91 height 12
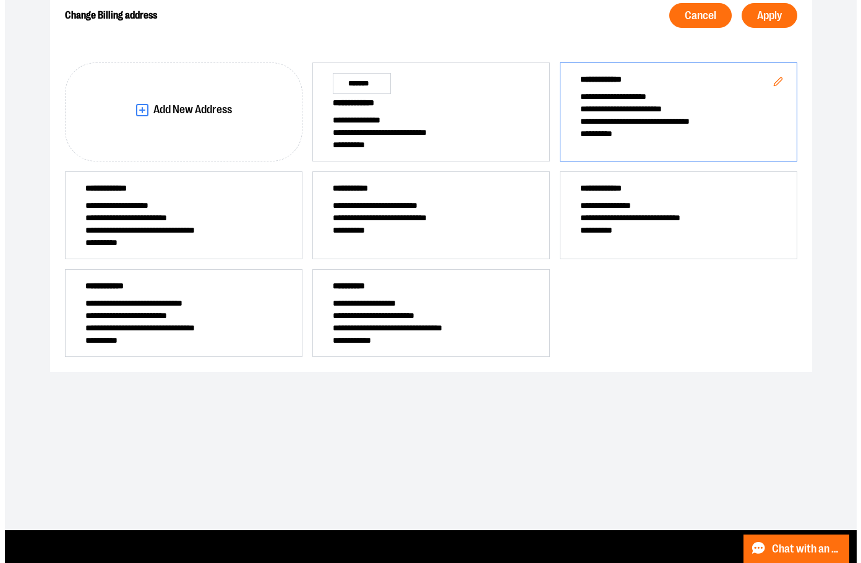
scroll to position [32, 0]
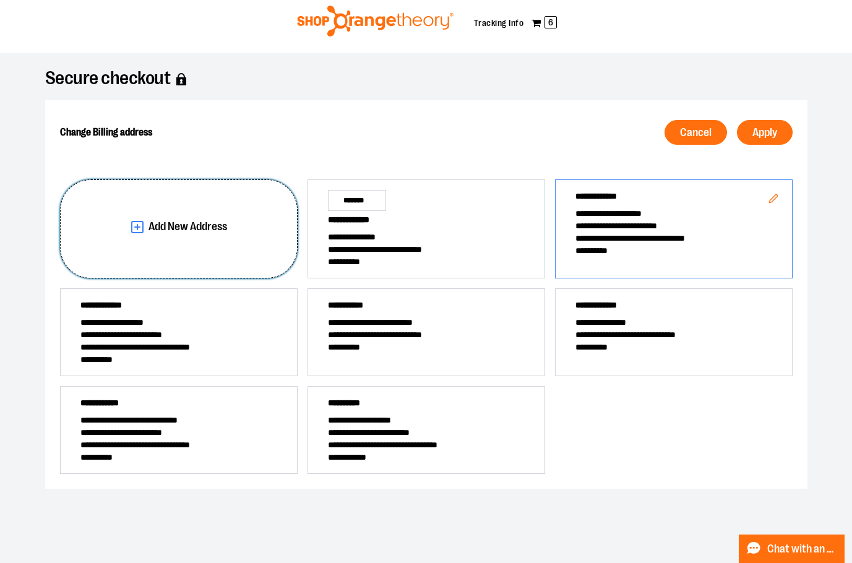
click at [192, 229] on span "Add New Address" at bounding box center [188, 227] width 79 height 12
select select "**"
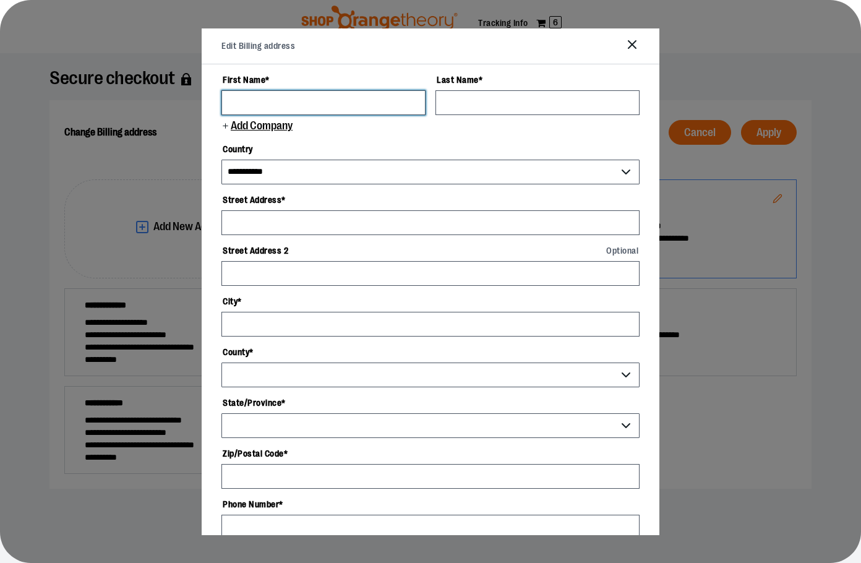
click at [298, 104] on input "First Name *" at bounding box center [324, 102] width 204 height 25
type input "******"
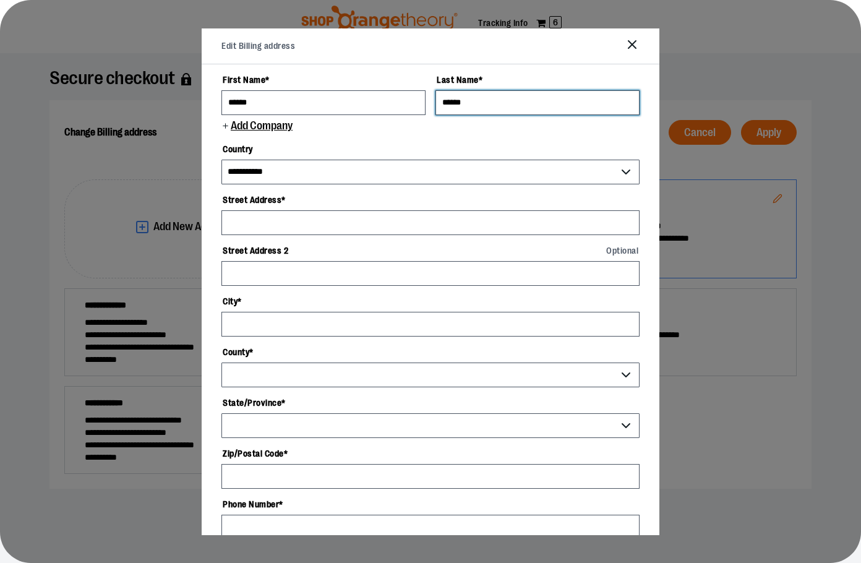
type input "******"
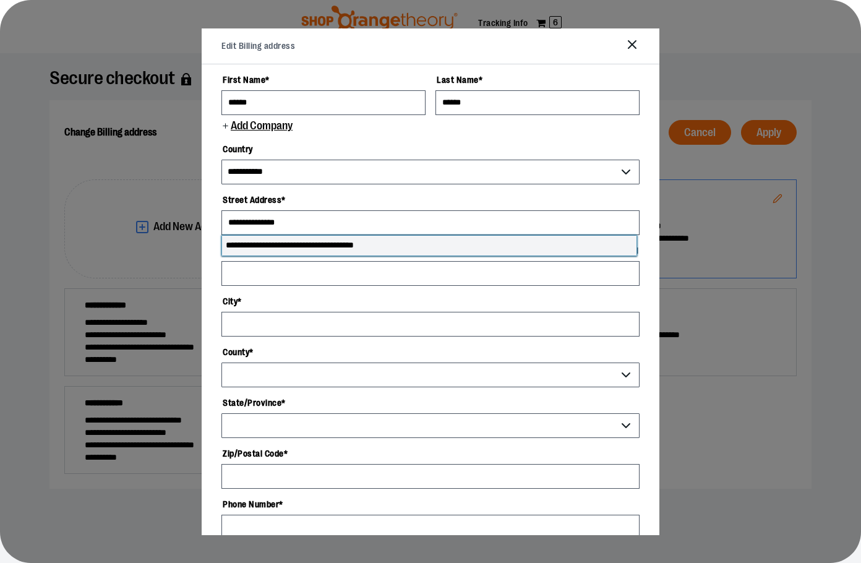
click at [371, 248] on li "**********" at bounding box center [429, 246] width 415 height 20
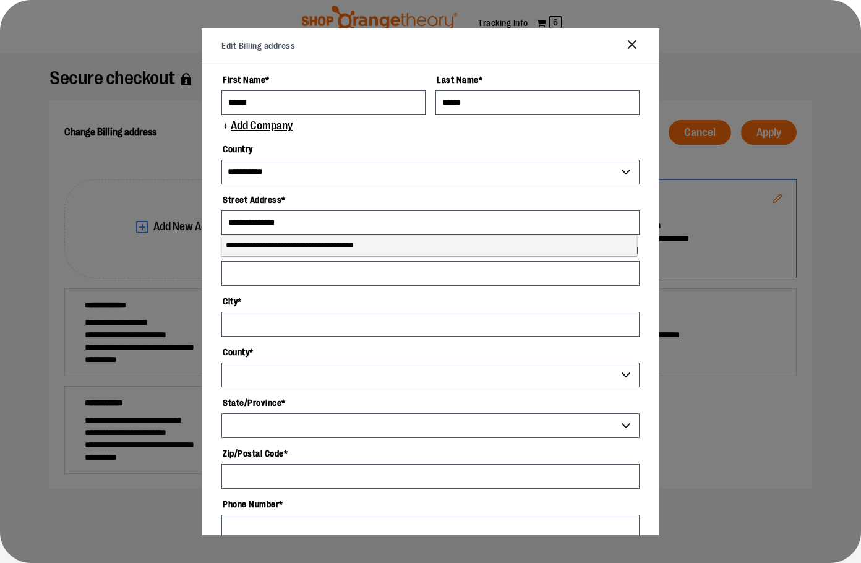
type input "**********"
type input "********"
select select "**"
type input "**********"
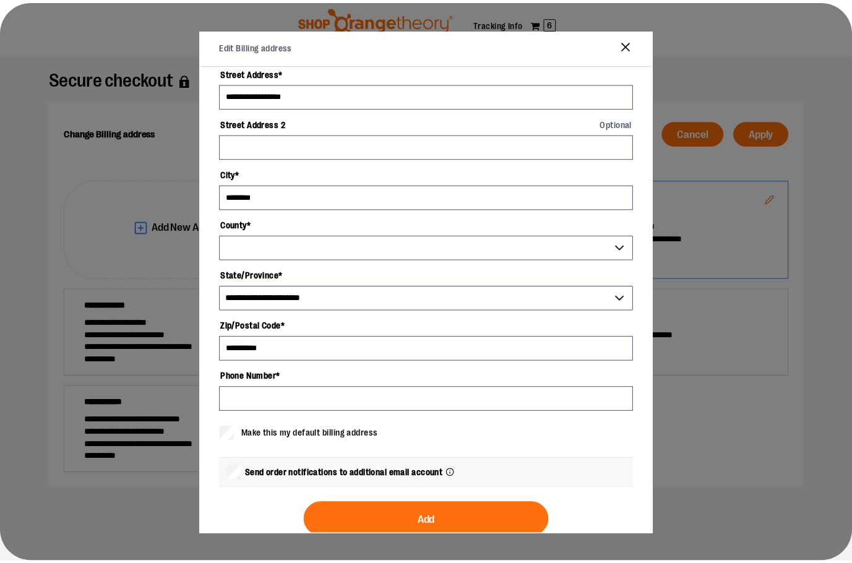
scroll to position [150, 0]
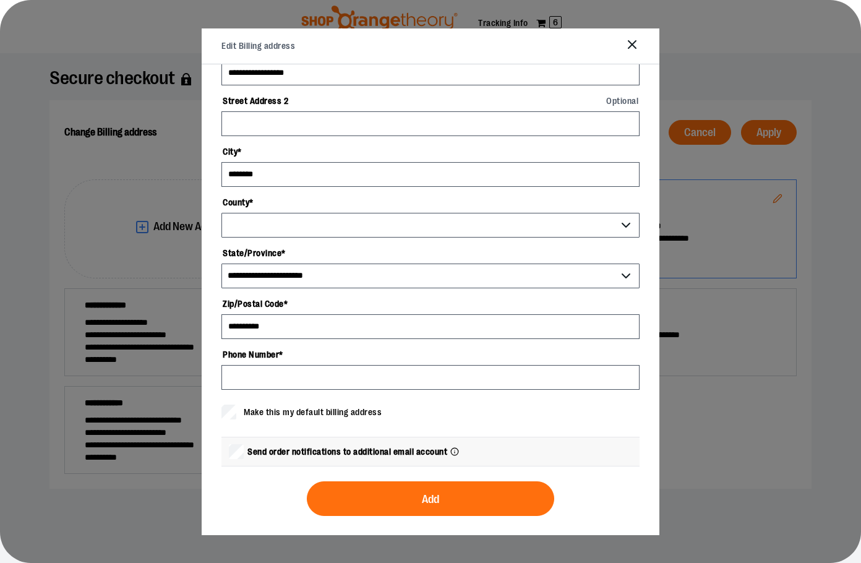
select select "*********"
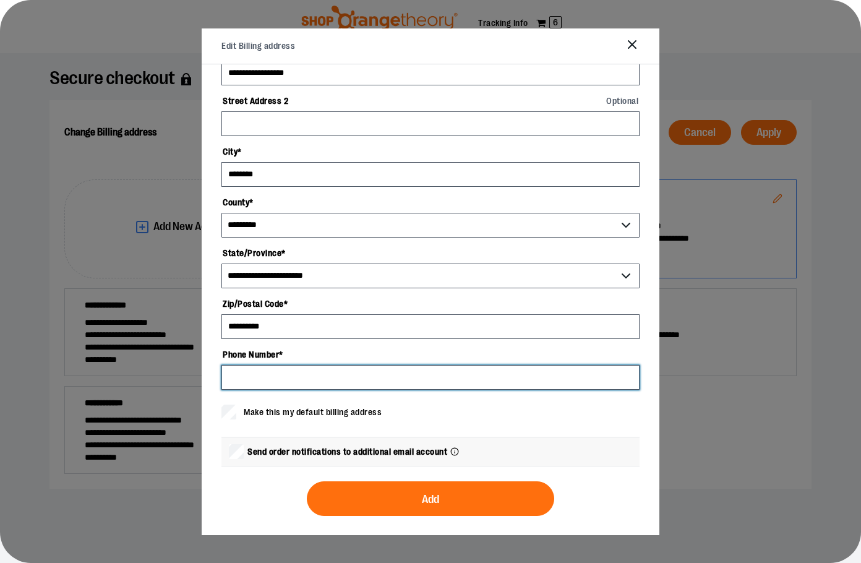
click at [309, 384] on input "Phone Number *" at bounding box center [431, 377] width 418 height 25
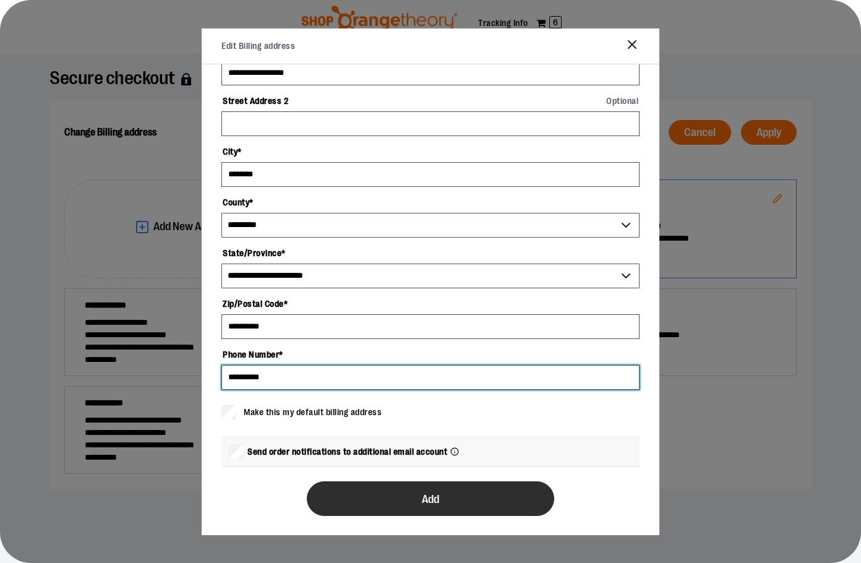
type input "**********"
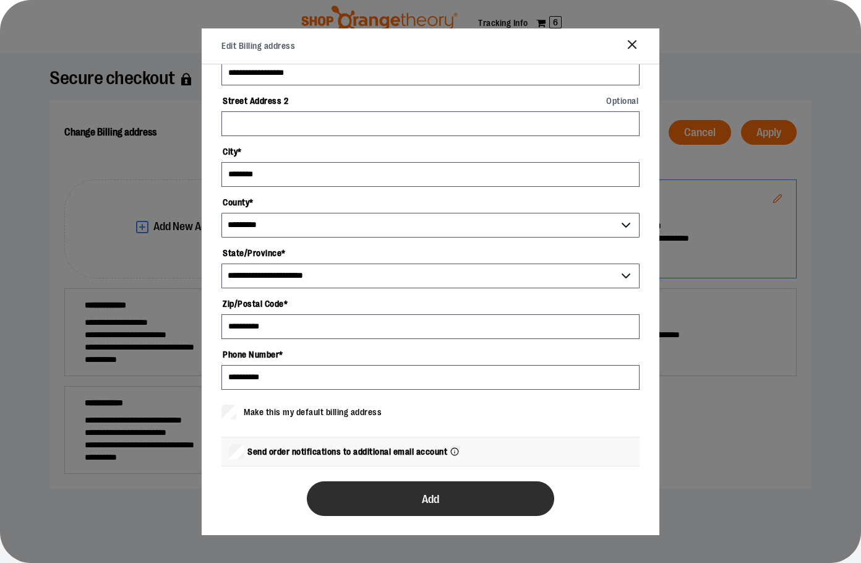
click at [367, 491] on button "Add" at bounding box center [431, 498] width 248 height 35
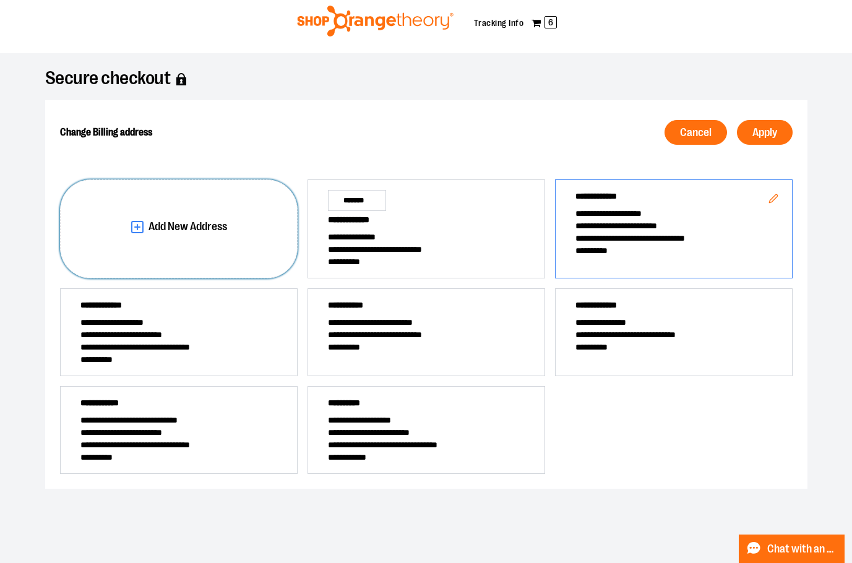
scroll to position [0, 0]
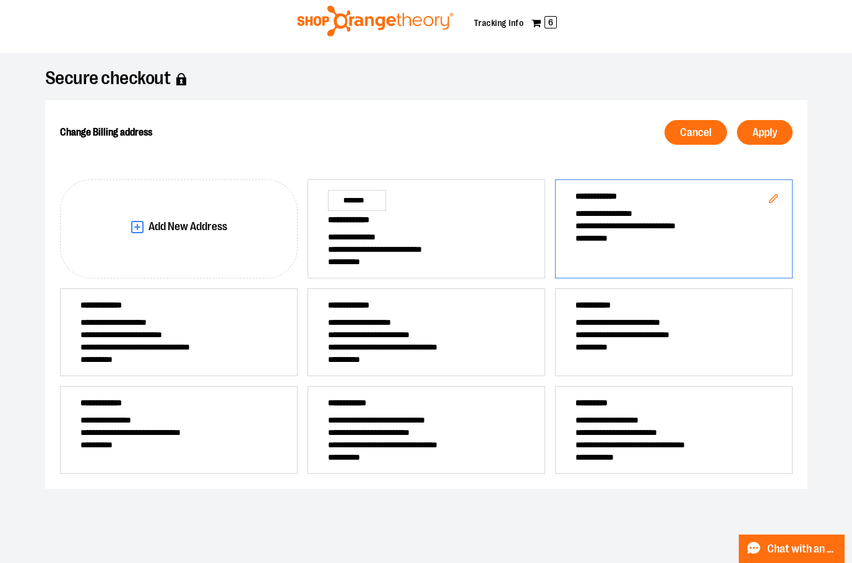
click at [669, 235] on span "**********" at bounding box center [673, 238] width 197 height 12
click at [767, 127] on span "Apply" at bounding box center [764, 133] width 25 height 12
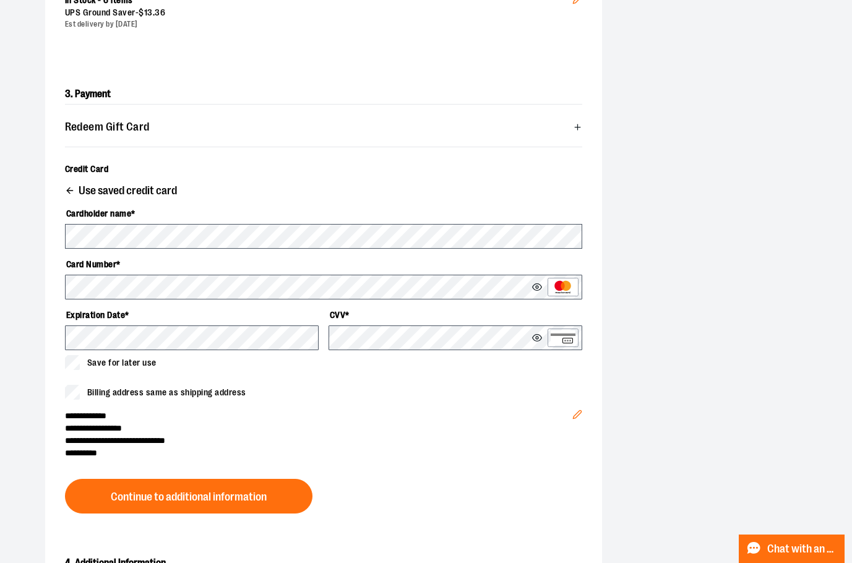
scroll to position [342, 0]
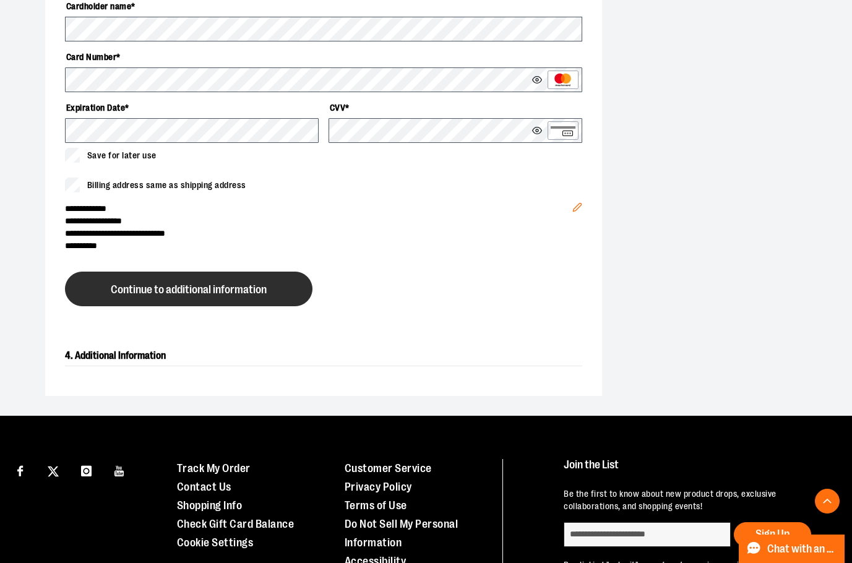
click at [225, 299] on button "Continue to additional information" at bounding box center [189, 289] width 248 height 35
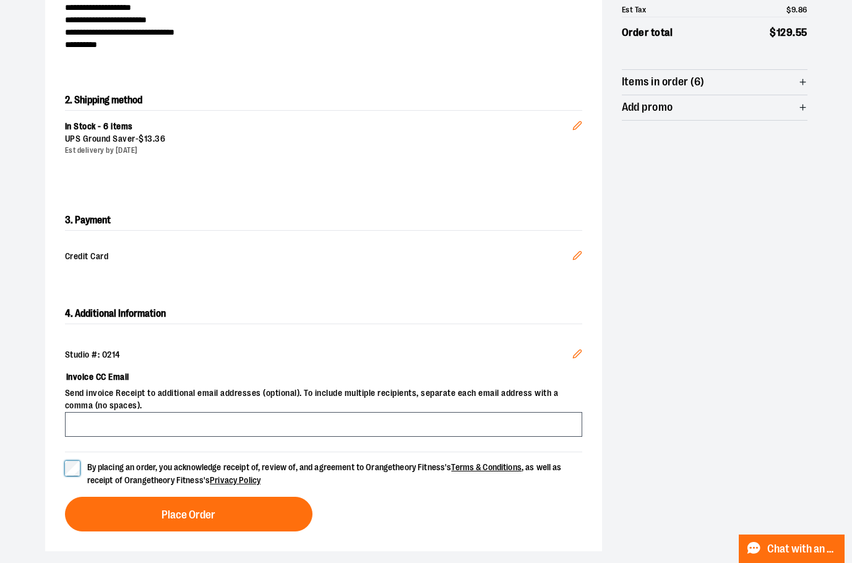
scroll to position [267, 0]
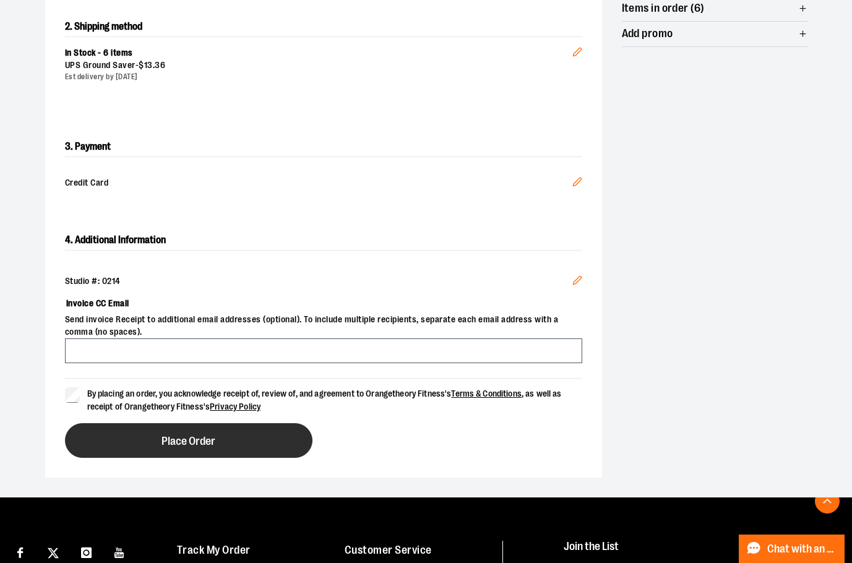
click at [246, 440] on button "Place Order" at bounding box center [189, 440] width 248 height 35
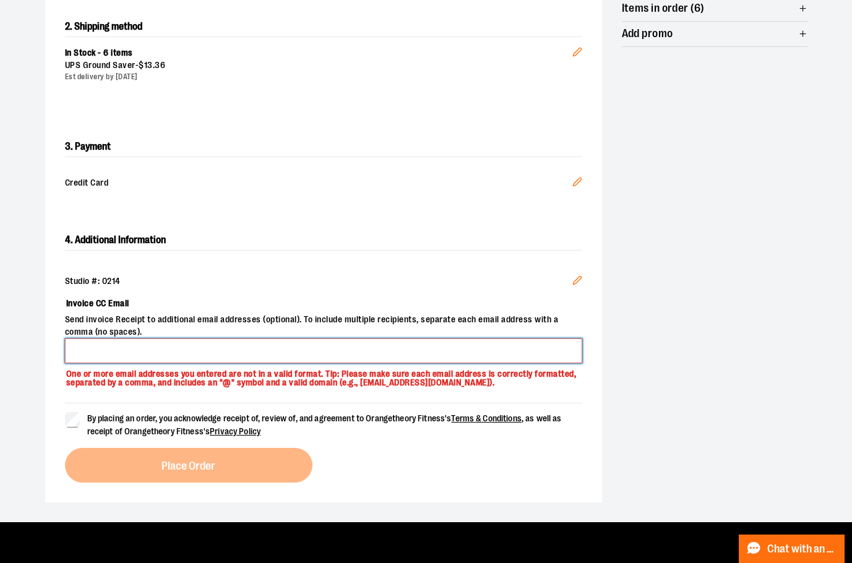
click at [204, 350] on input "Invoice CC Email" at bounding box center [323, 350] width 517 height 25
type input "**********"
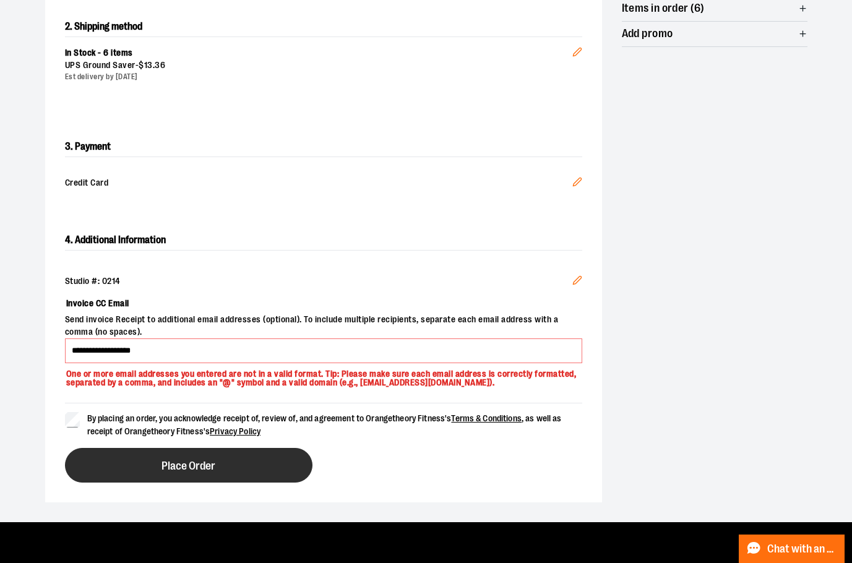
click at [196, 483] on button "Place Order" at bounding box center [189, 465] width 248 height 35
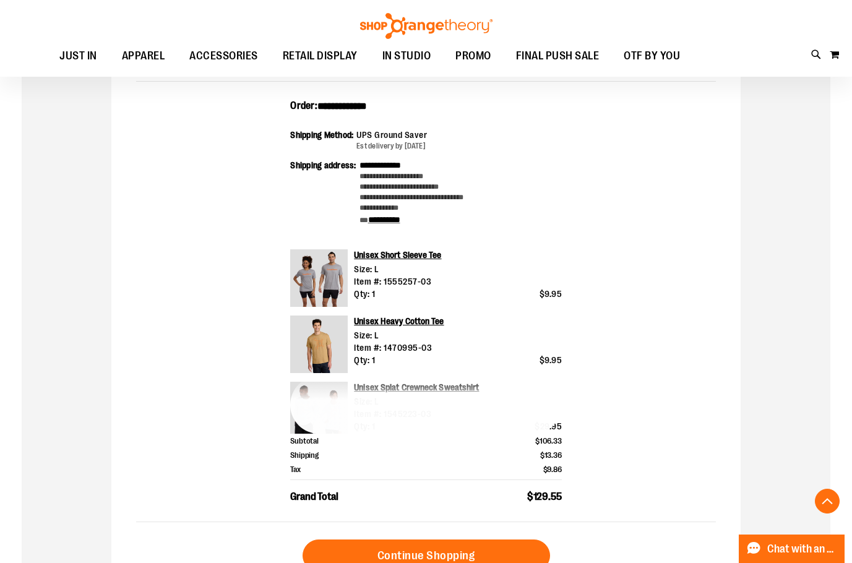
scroll to position [309, 0]
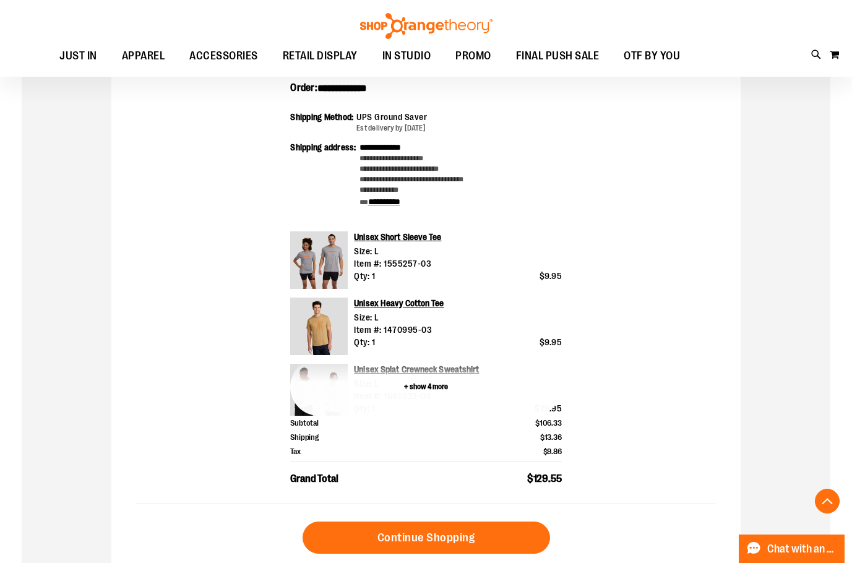
click at [421, 390] on button "+ show 4 more" at bounding box center [426, 387] width 272 height 58
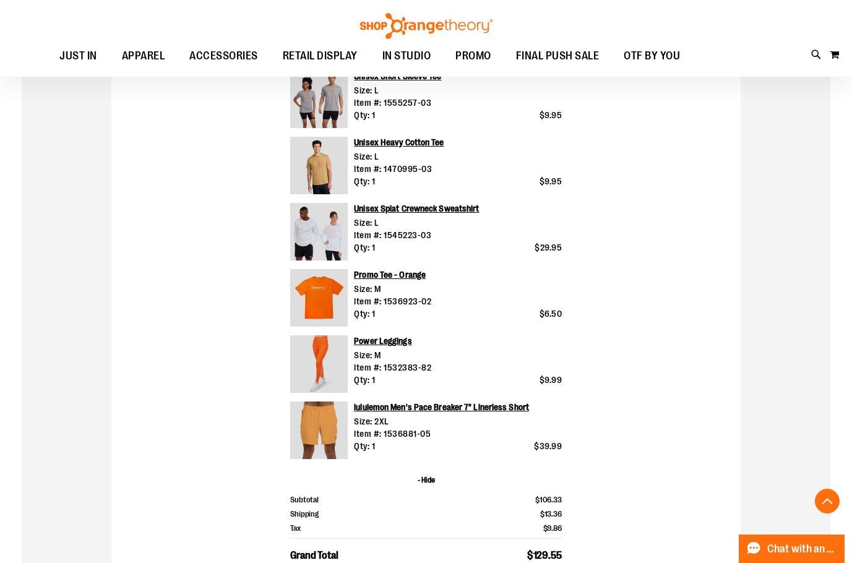
scroll to position [433, 0]
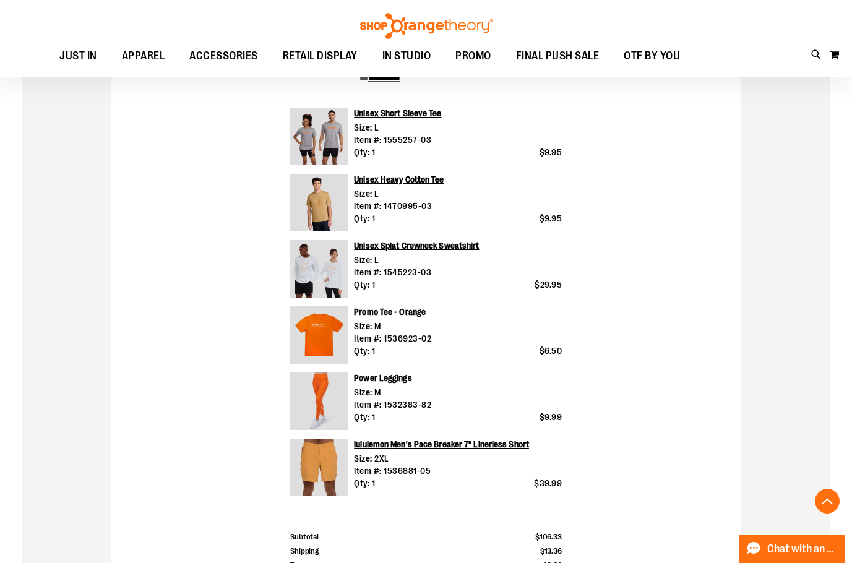
click at [319, 476] on img at bounding box center [319, 468] width 58 height 58
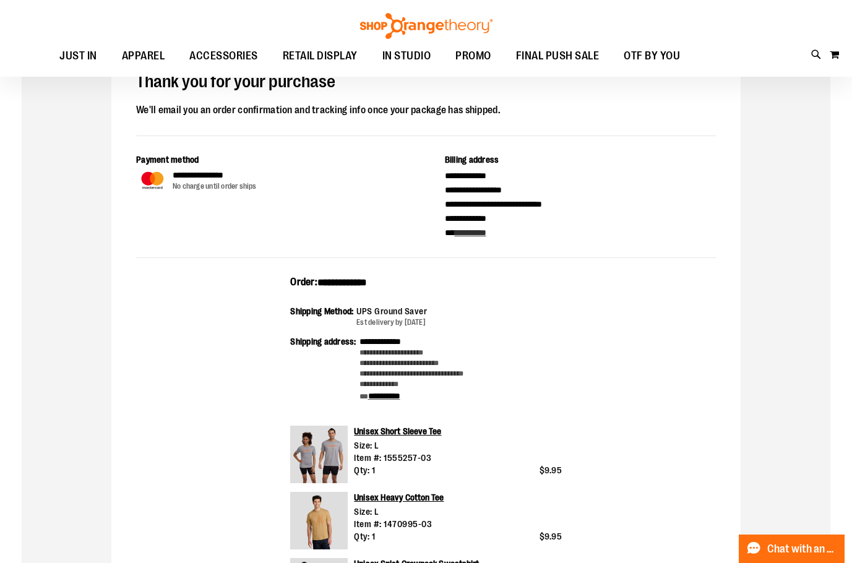
scroll to position [0, 0]
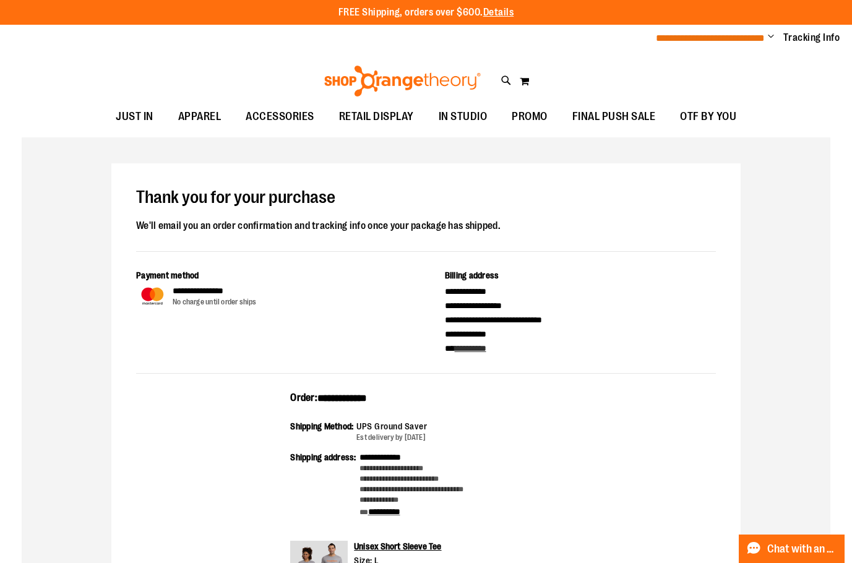
click at [714, 36] on span "**********" at bounding box center [710, 37] width 109 height 9
